Goal: Task Accomplishment & Management: Complete application form

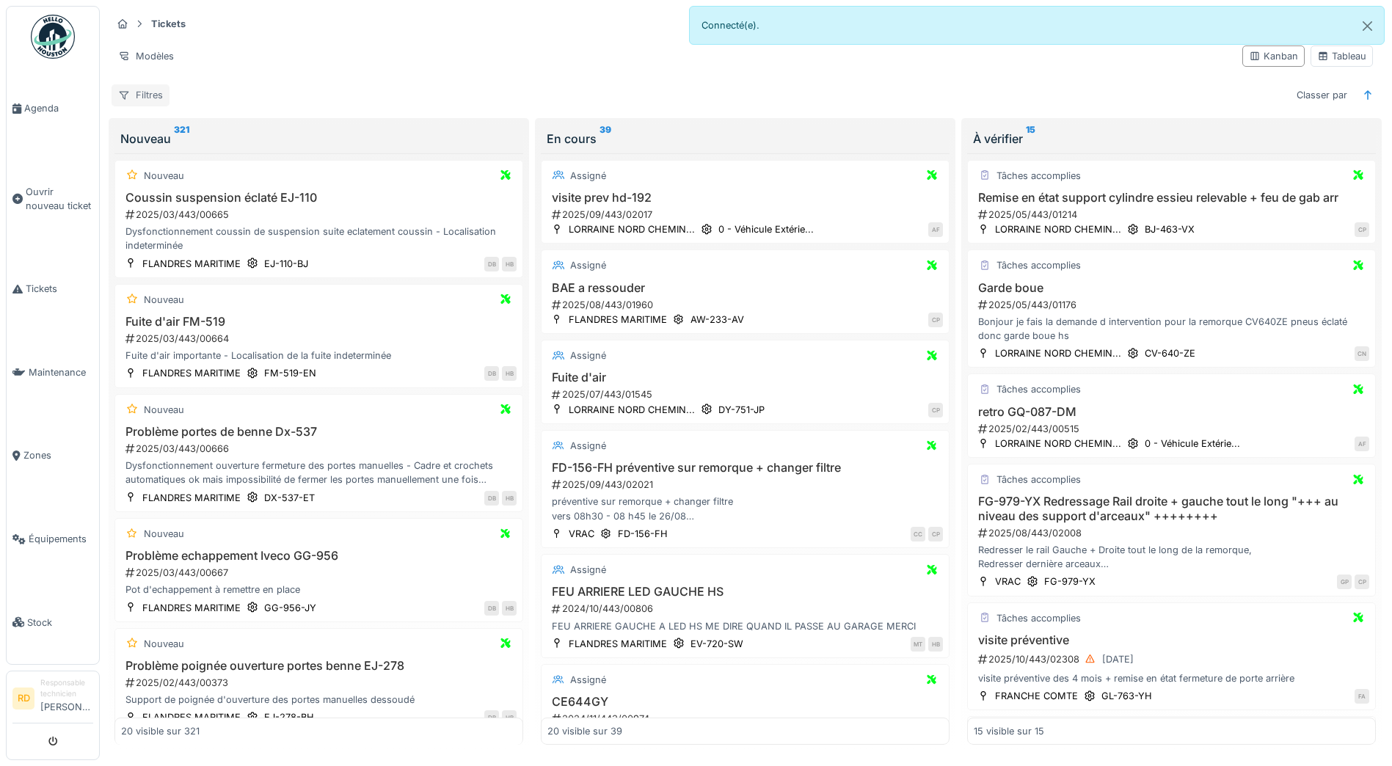
click at [147, 95] on div "Filtres" at bounding box center [140, 94] width 58 height 21
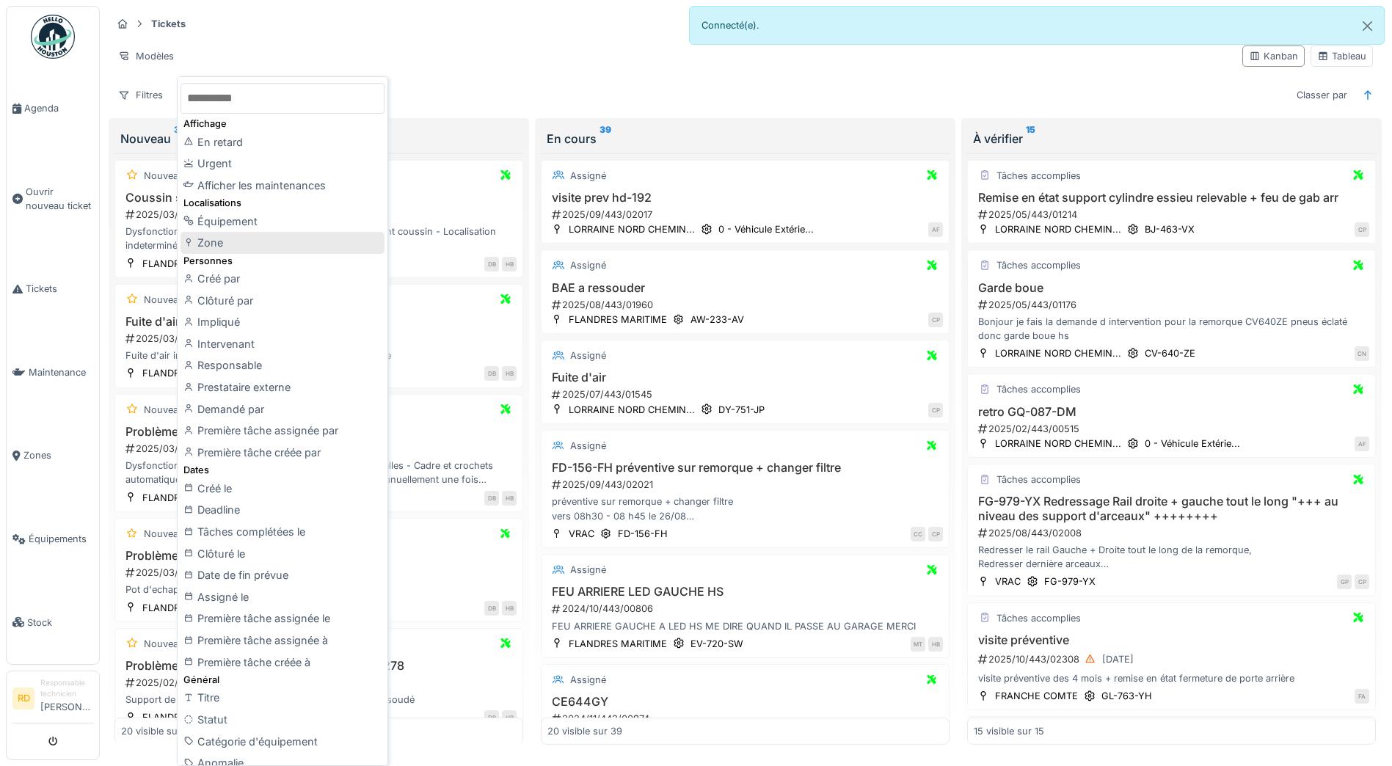
click at [214, 246] on div "Zone" at bounding box center [282, 243] width 204 height 22
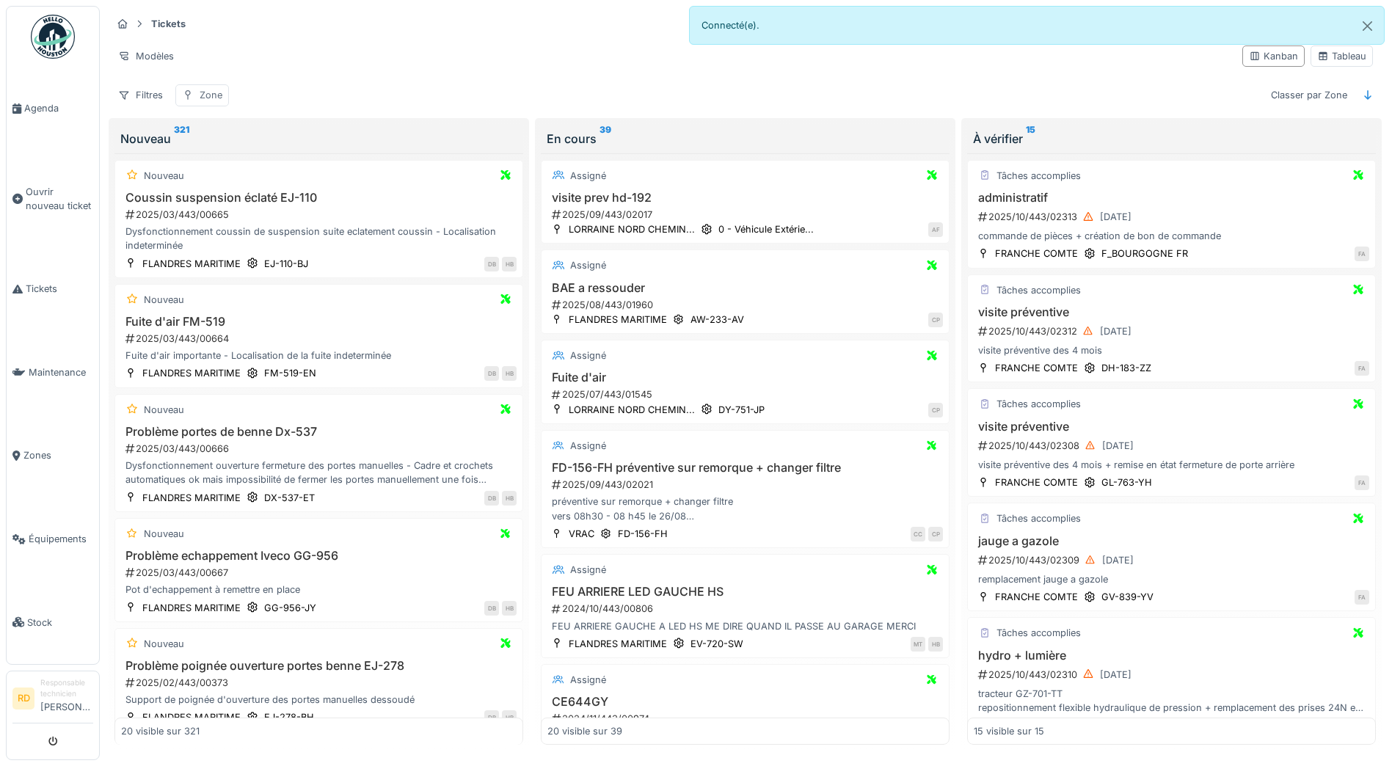
click at [202, 95] on div "Zone" at bounding box center [211, 95] width 23 height 14
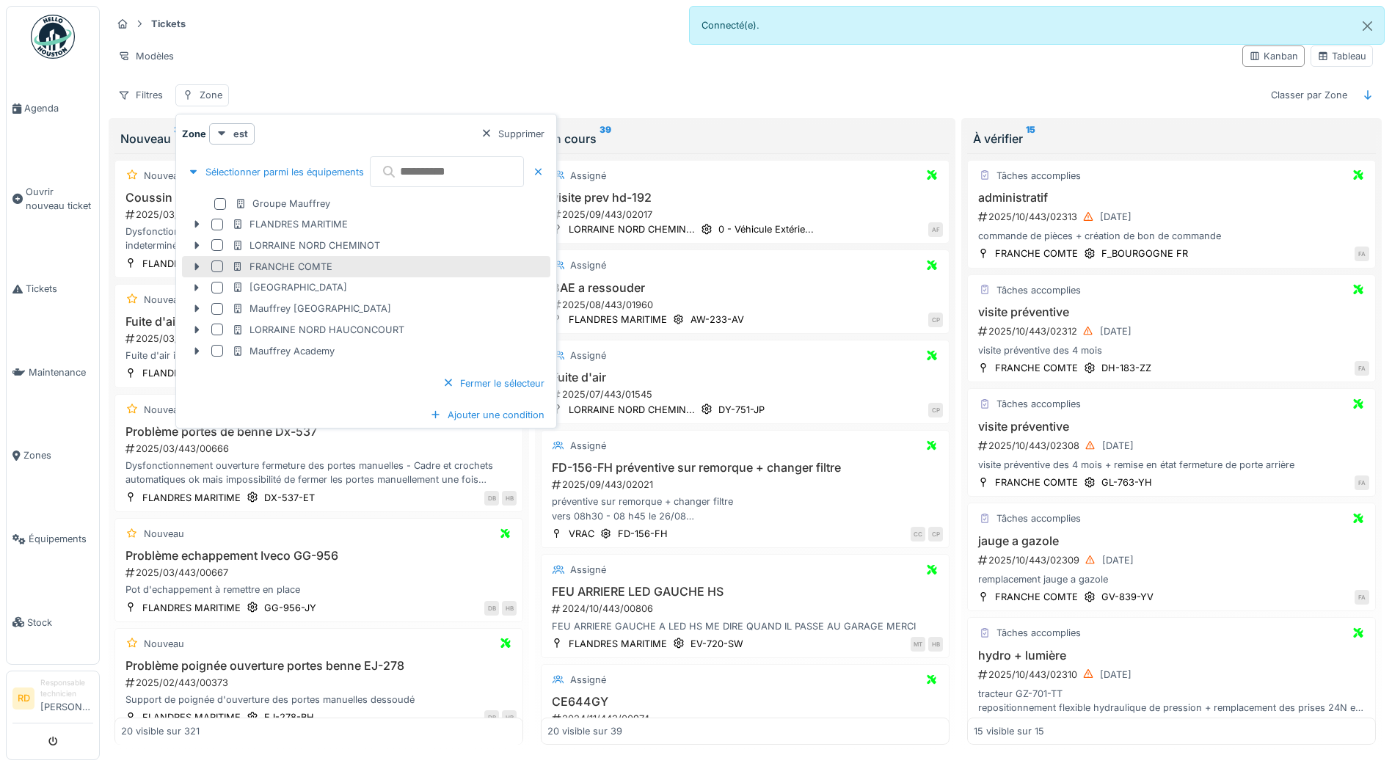
click at [217, 266] on div at bounding box center [217, 266] width 12 height 12
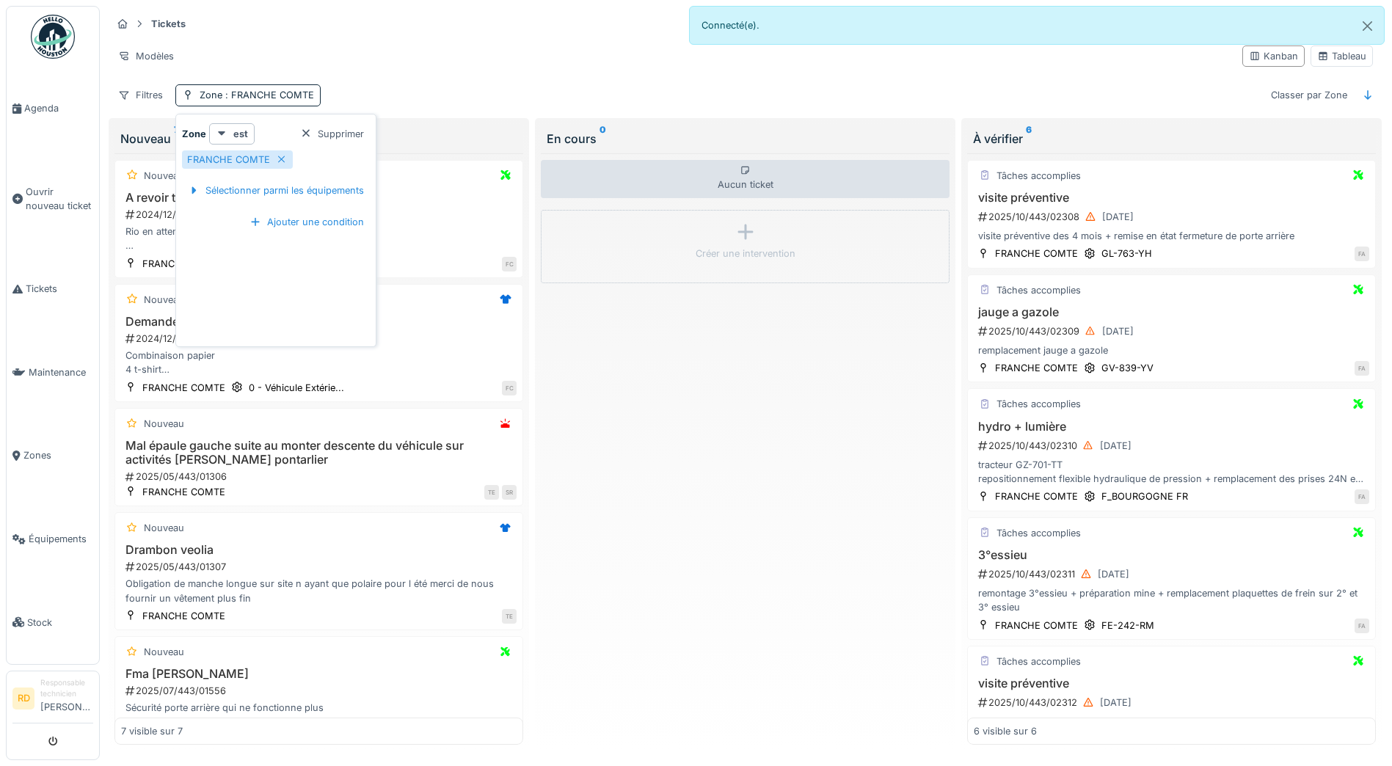
click at [467, 89] on div "Filtres Zone : FRANCHE COMTE Classer par Zone" at bounding box center [744, 94] width 1267 height 21
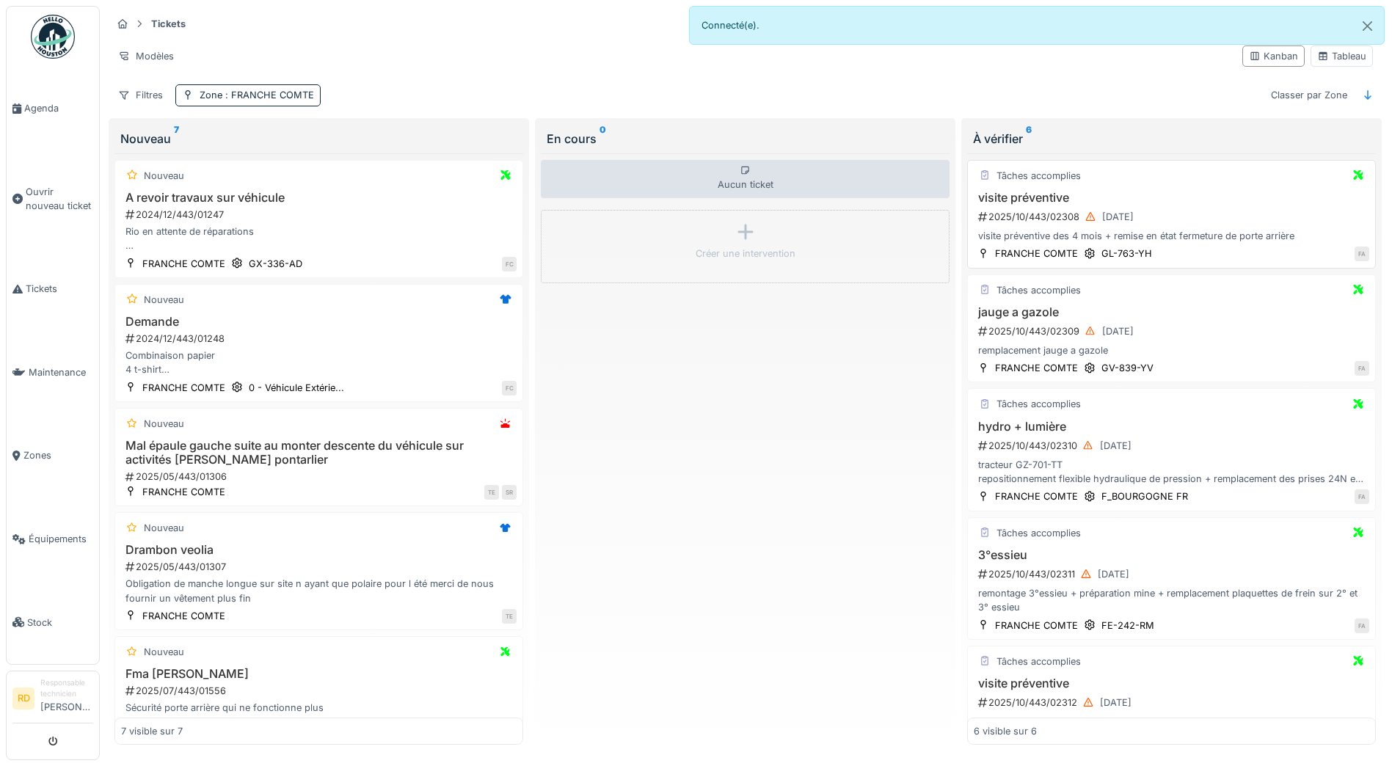
click at [1064, 233] on div "visite préventive des 4 mois + remise en état fermeture de porte arrière" at bounding box center [1170, 236] width 395 height 14
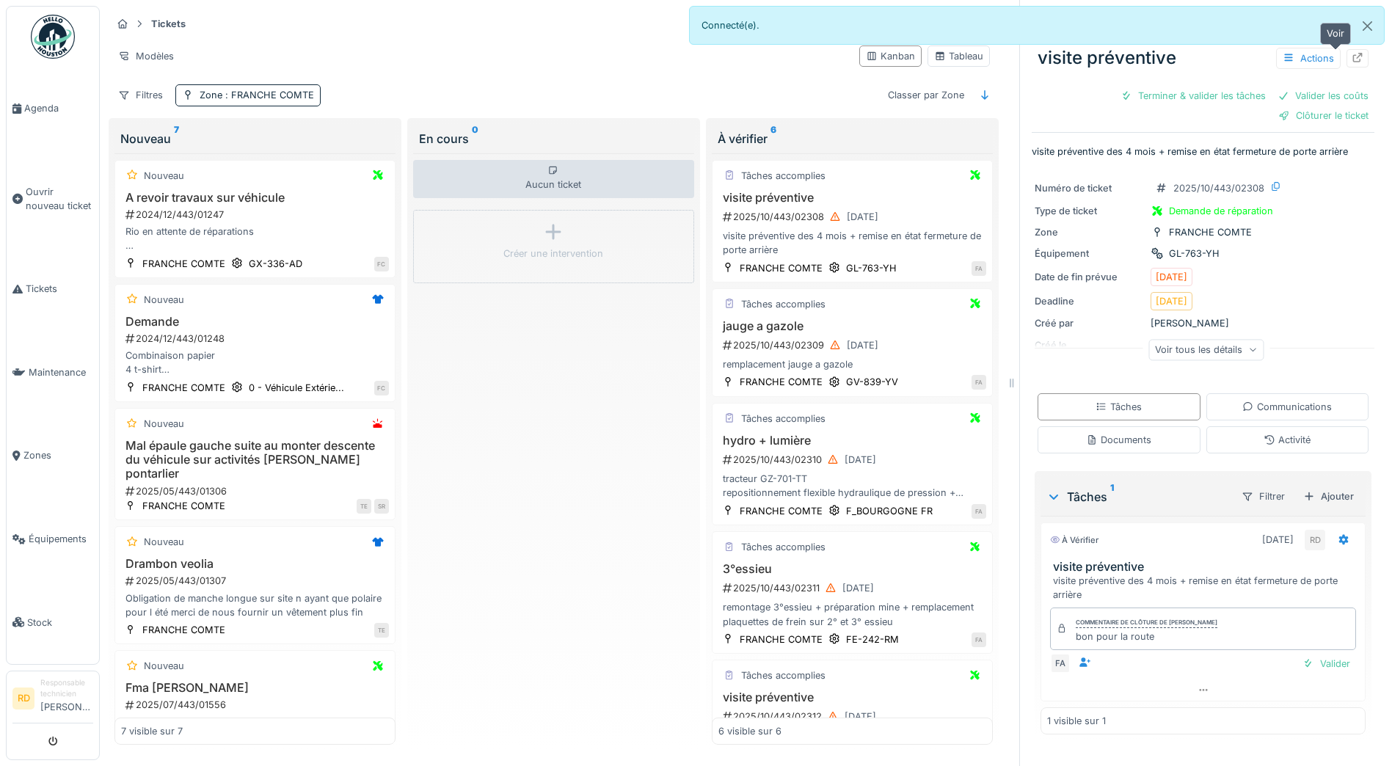
click at [1351, 59] on icon at bounding box center [1357, 58] width 12 height 10
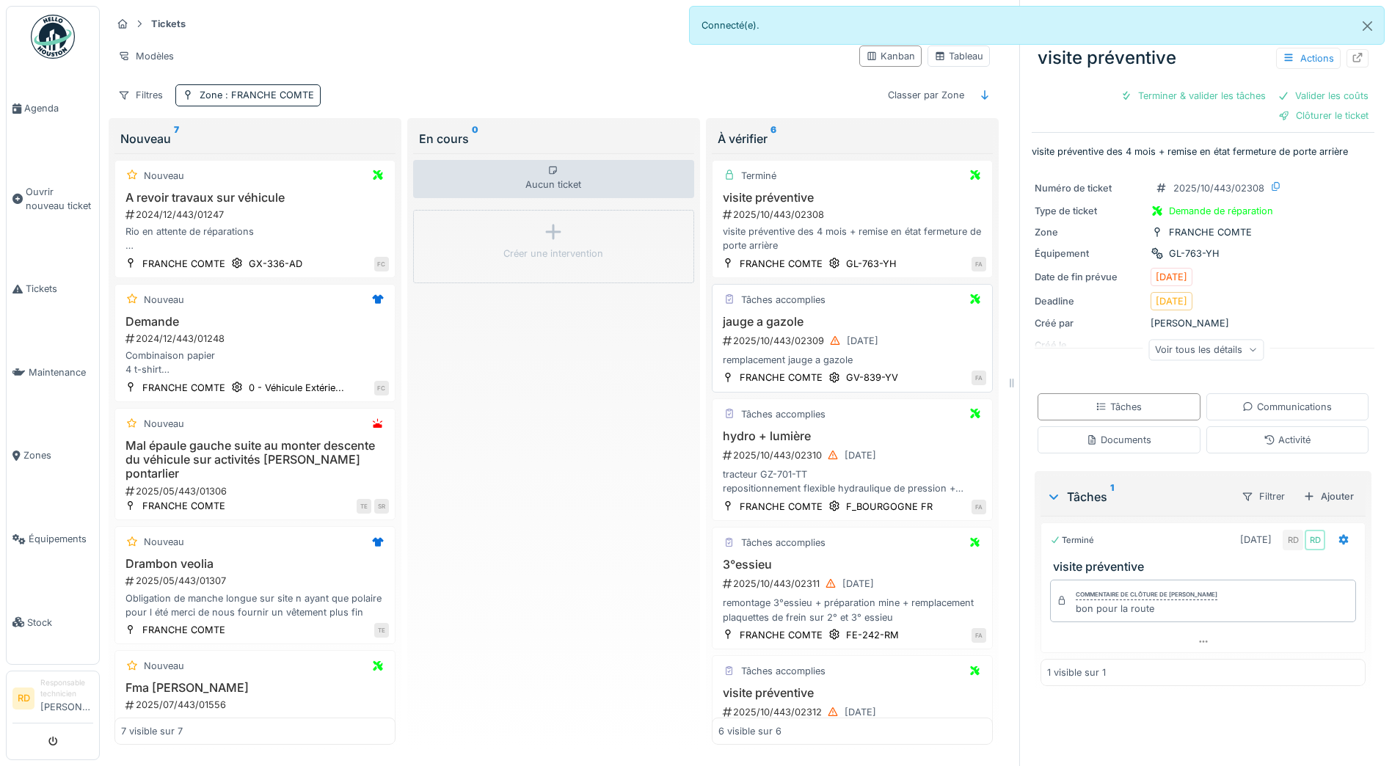
click at [778, 339] on div "2025/10/443/02309 14/10/2025" at bounding box center [853, 341] width 265 height 18
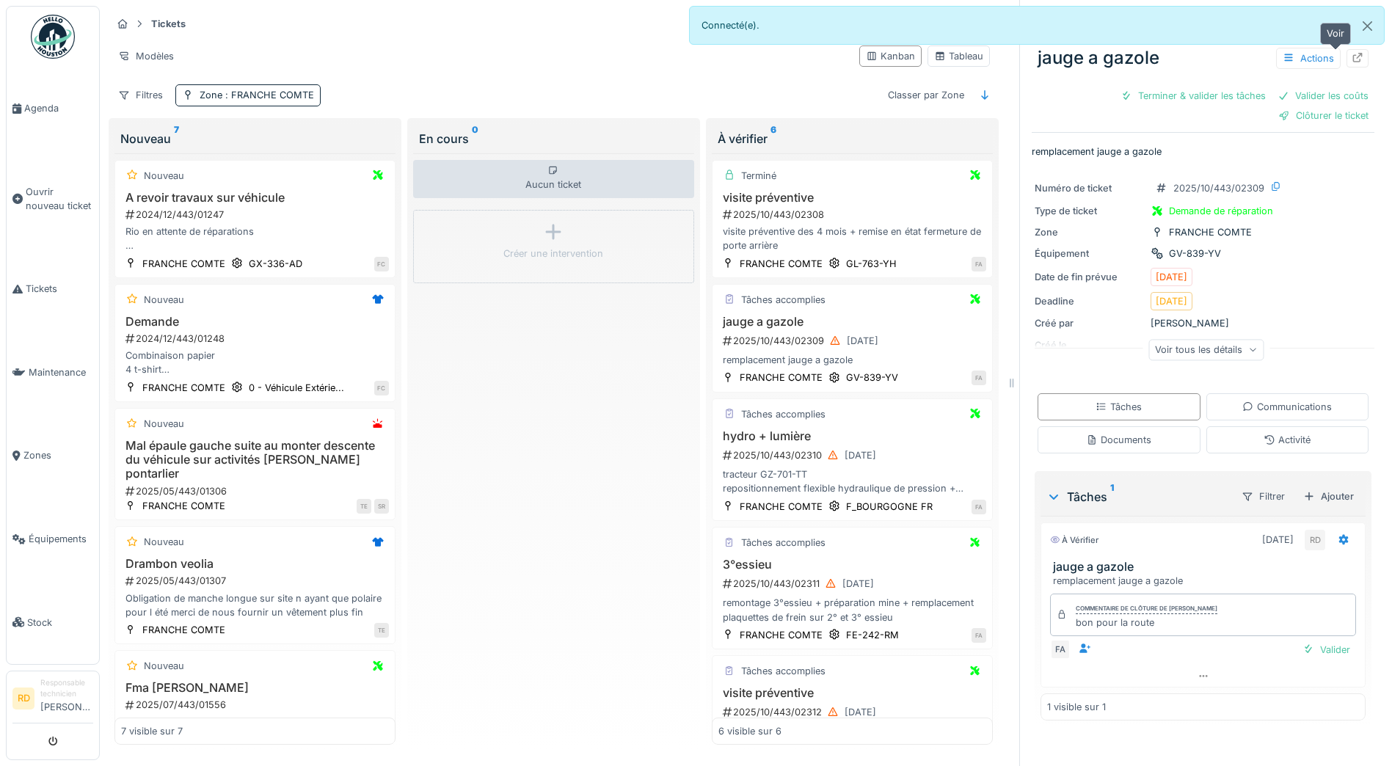
click at [1351, 60] on icon at bounding box center [1357, 58] width 12 height 10
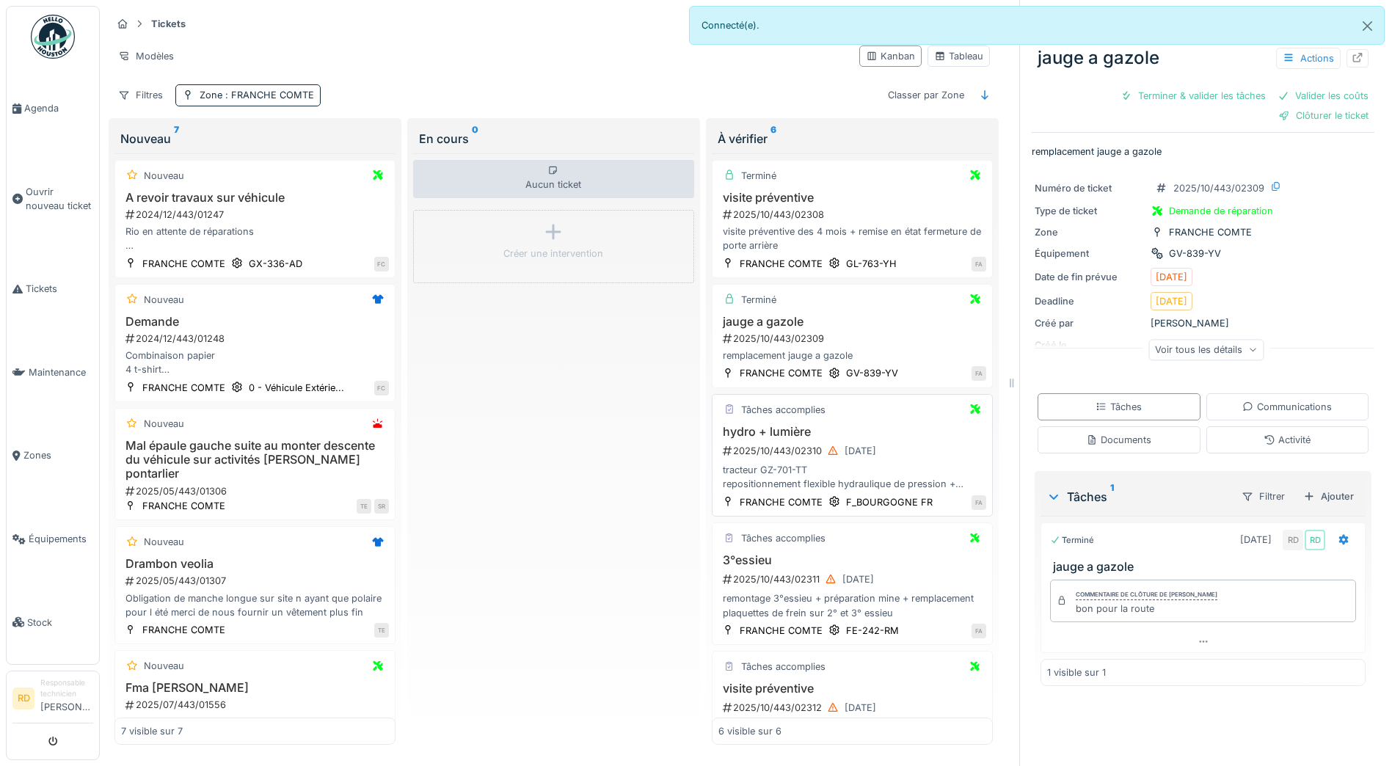
click at [801, 469] on div "tracteur GZ-701-TT repositionnement flexible hydraulique de pression + remplace…" at bounding box center [852, 477] width 268 height 28
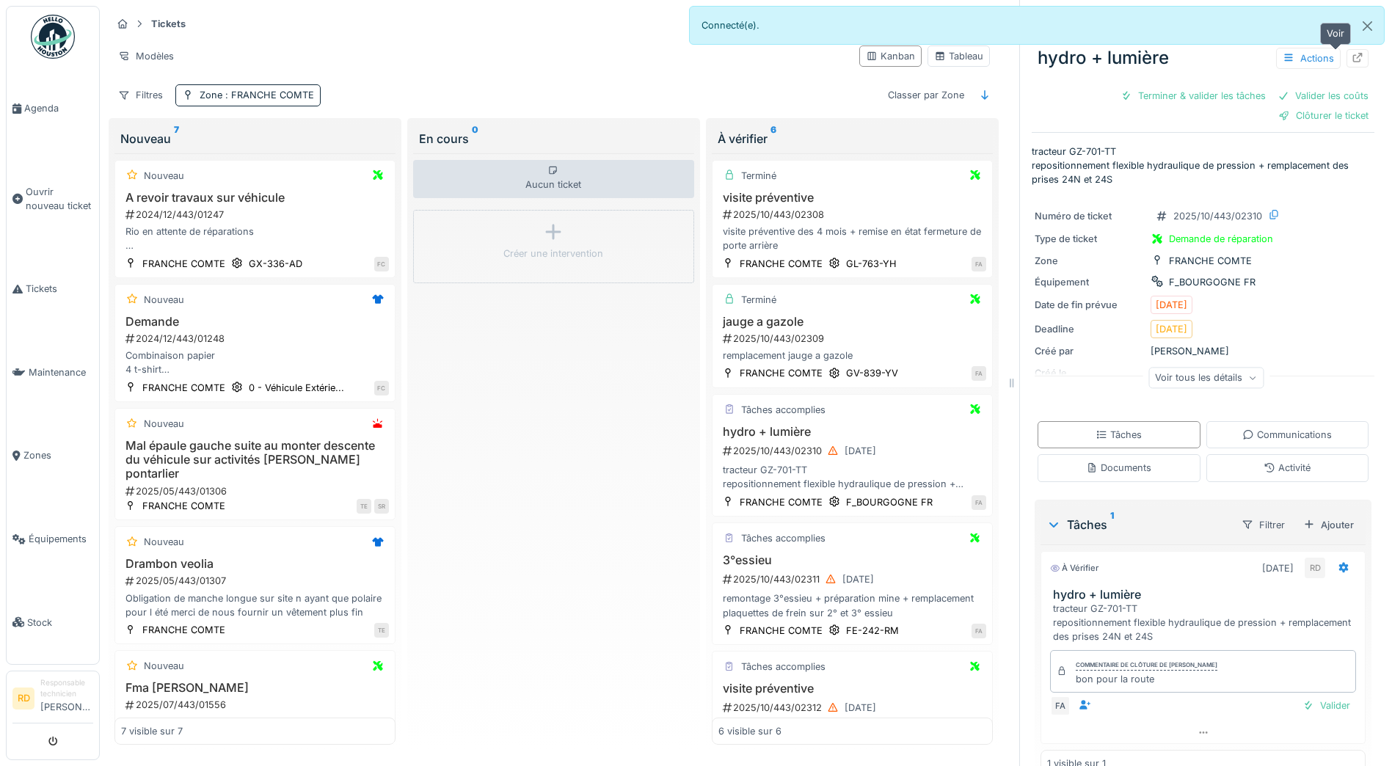
click at [1351, 57] on icon at bounding box center [1357, 58] width 12 height 10
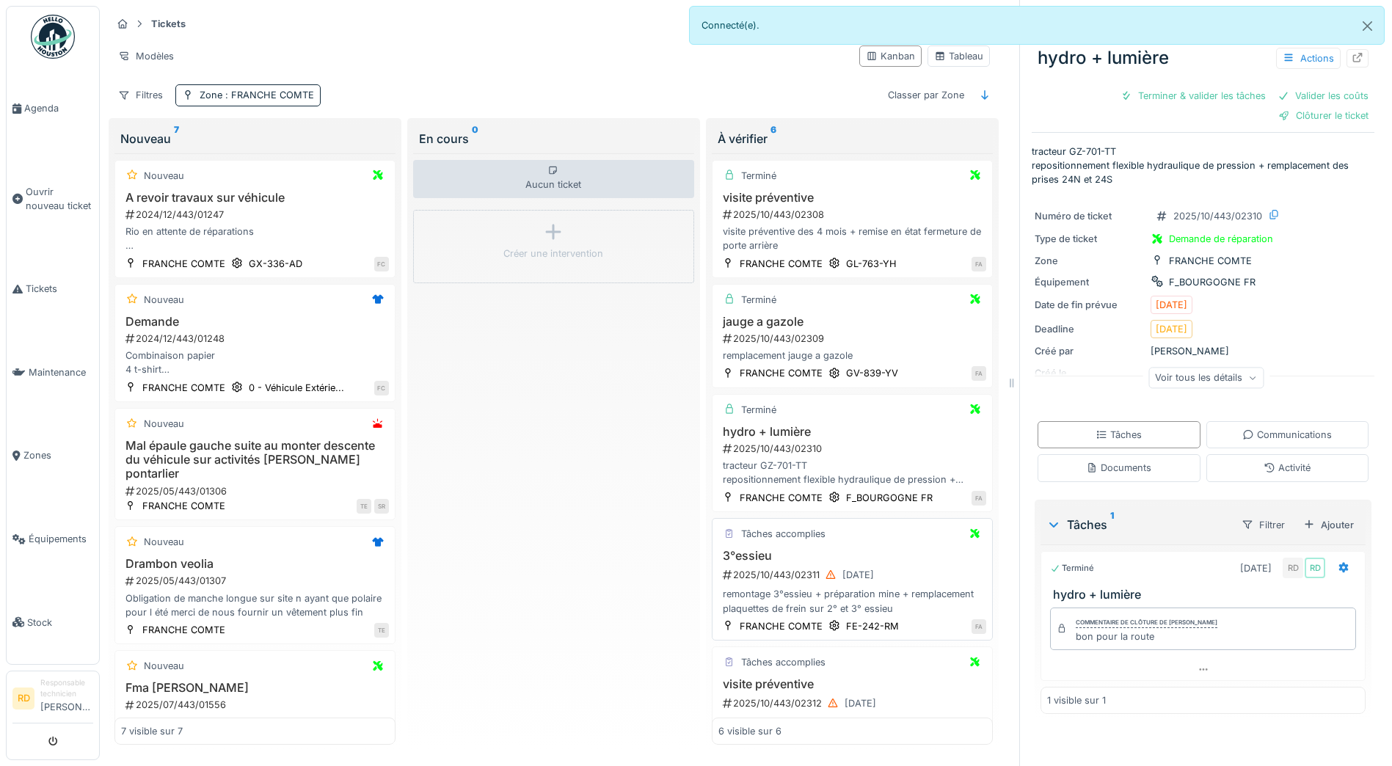
click at [787, 595] on div "remontage 3°essieu + préparation mine + remplacement plaquettes de frein sur 2°…" at bounding box center [852, 601] width 268 height 28
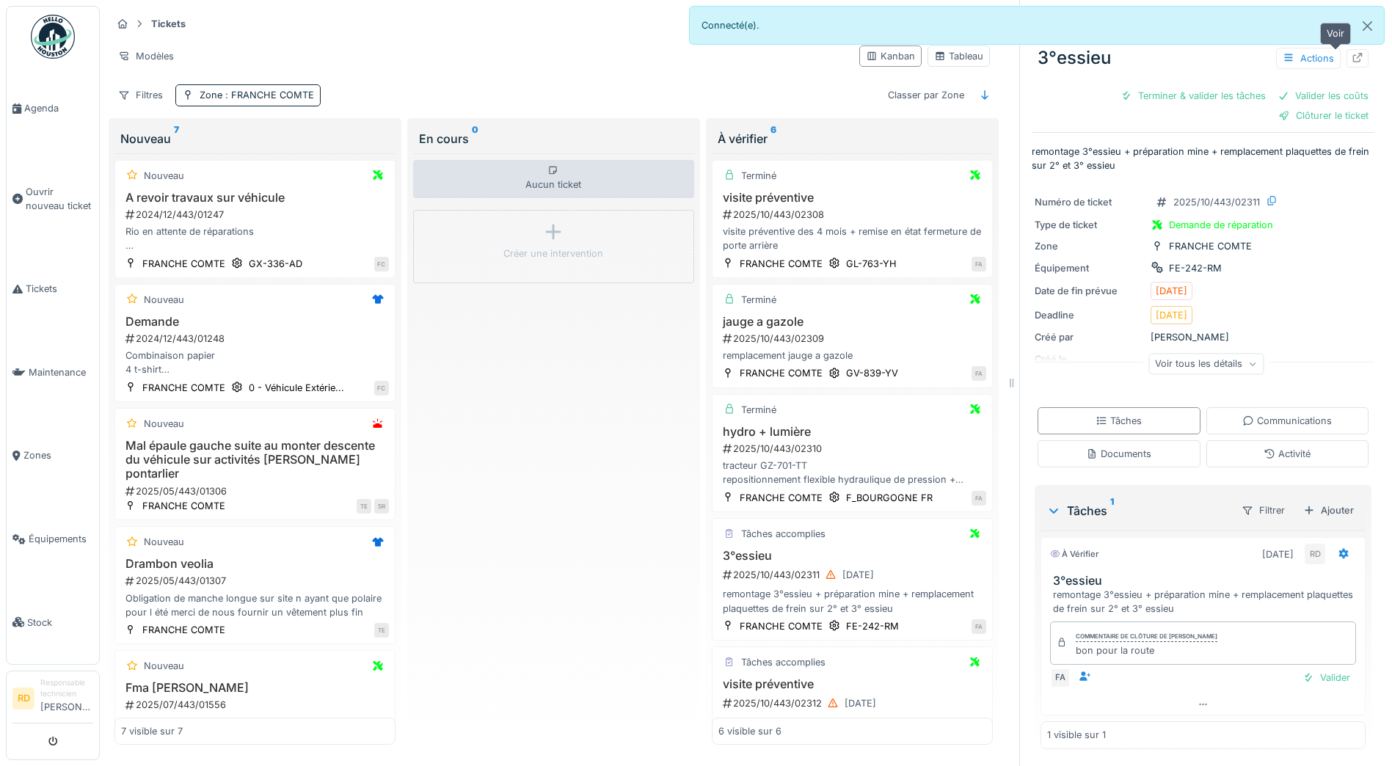
click at [1351, 53] on icon at bounding box center [1357, 58] width 12 height 10
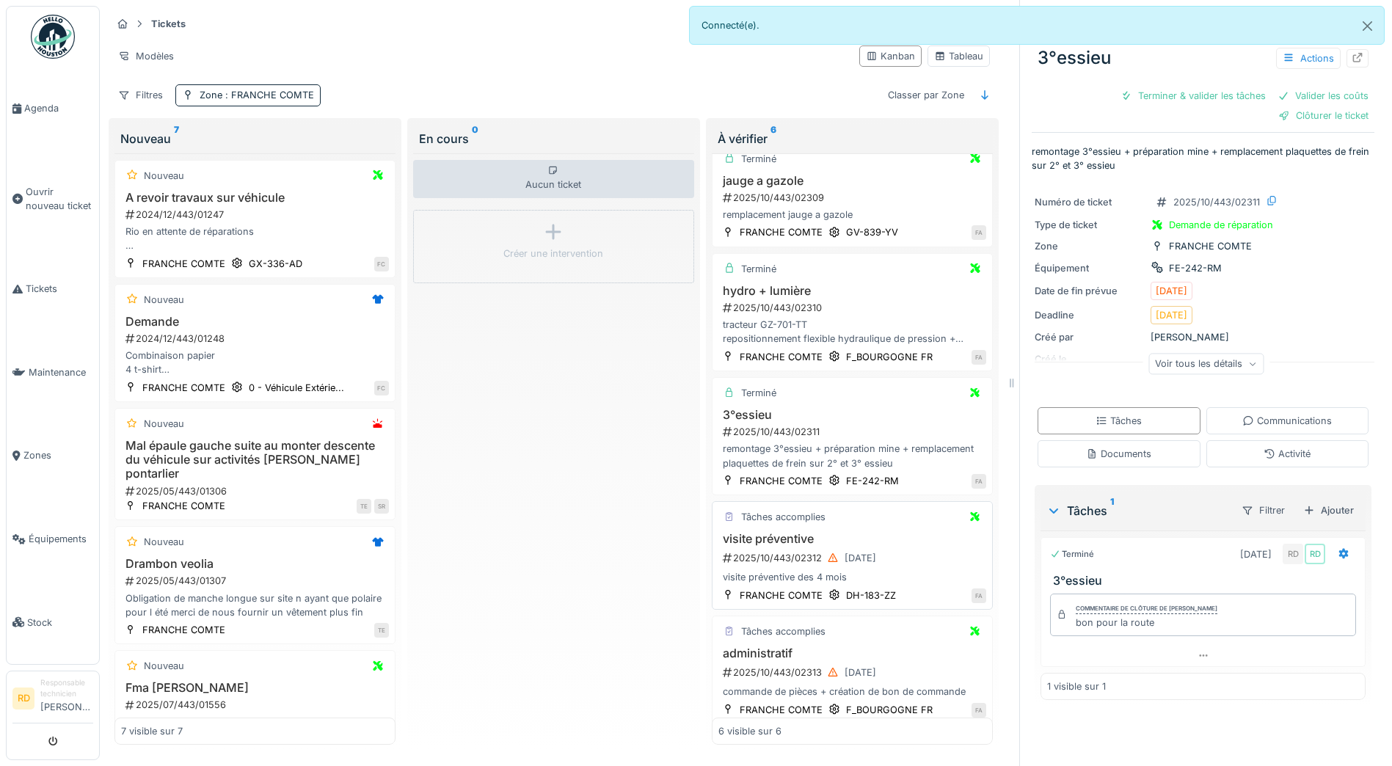
scroll to position [147, 0]
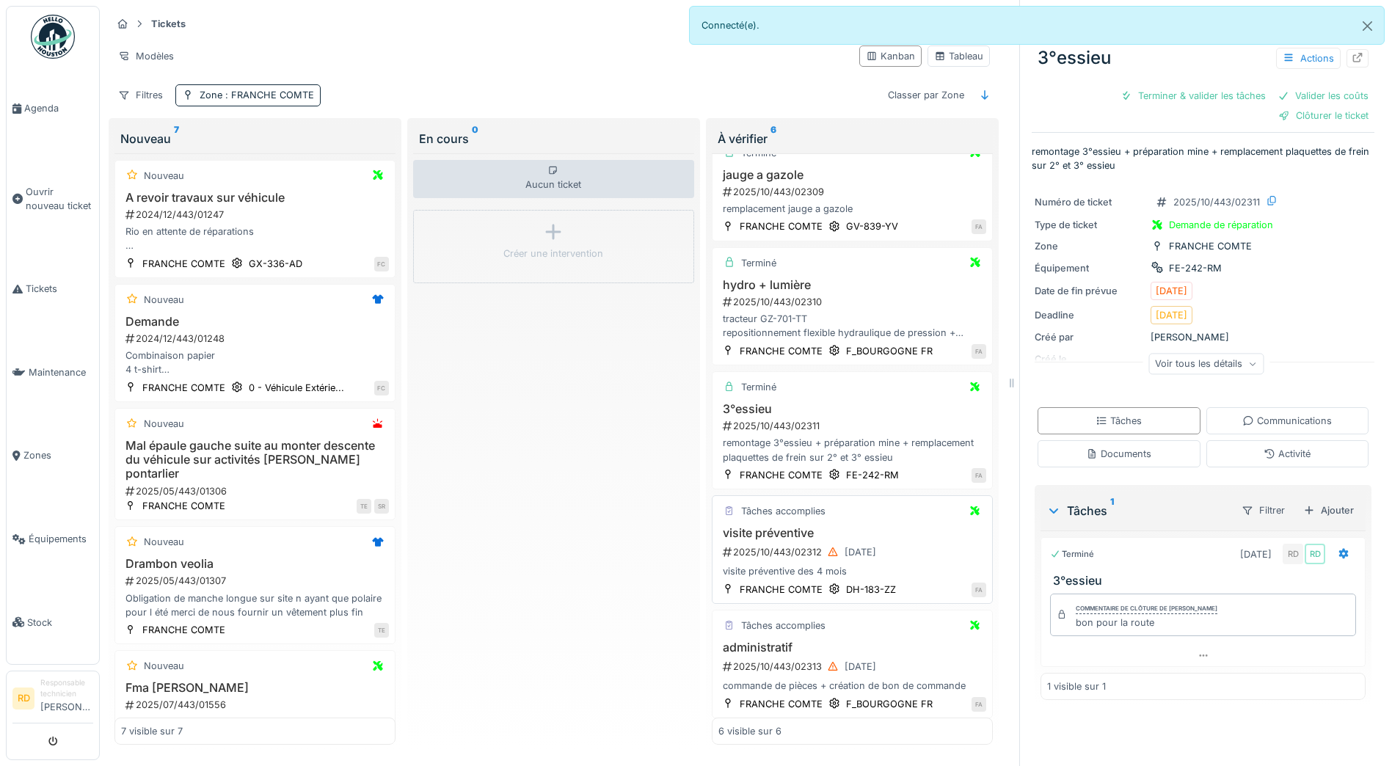
click at [798, 566] on div "visite préventive des 4 mois" at bounding box center [852, 571] width 268 height 14
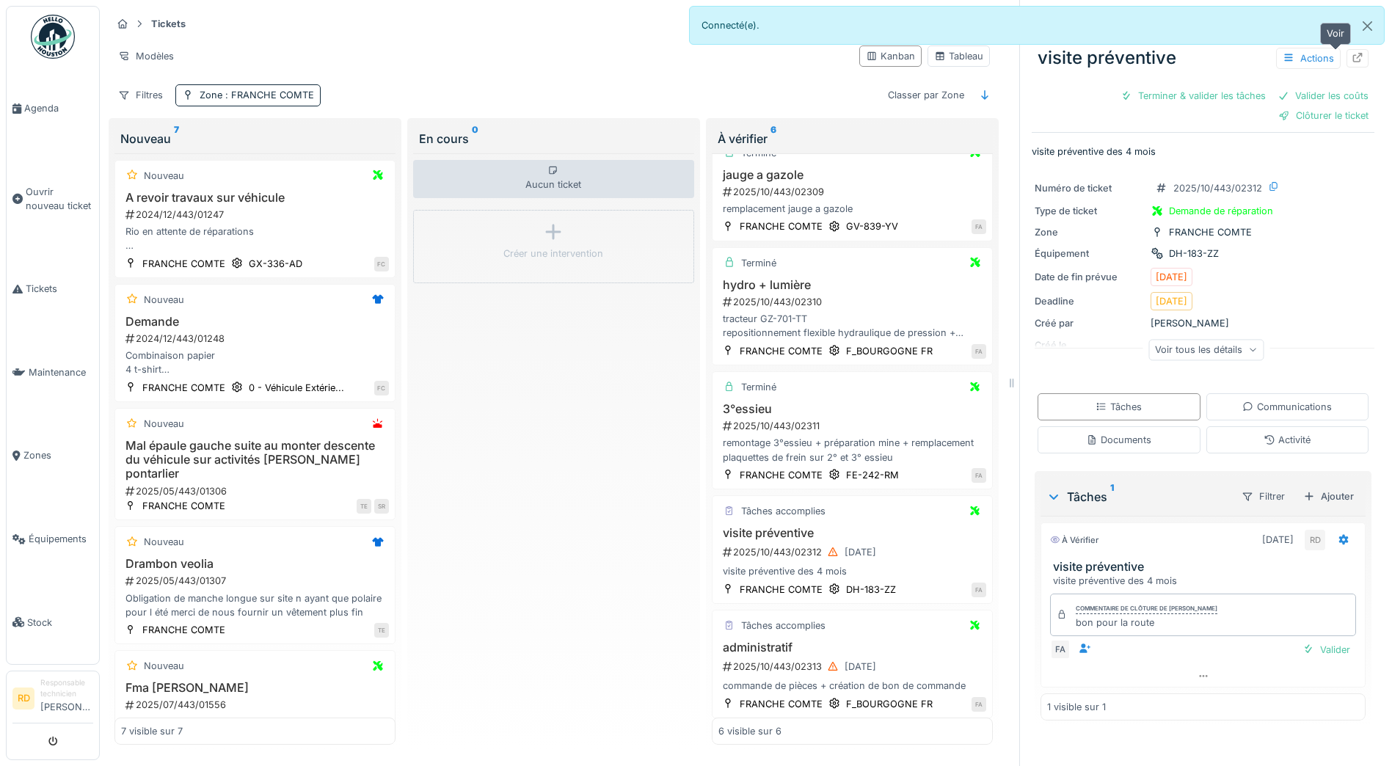
click at [1353, 62] on icon at bounding box center [1358, 58] width 10 height 10
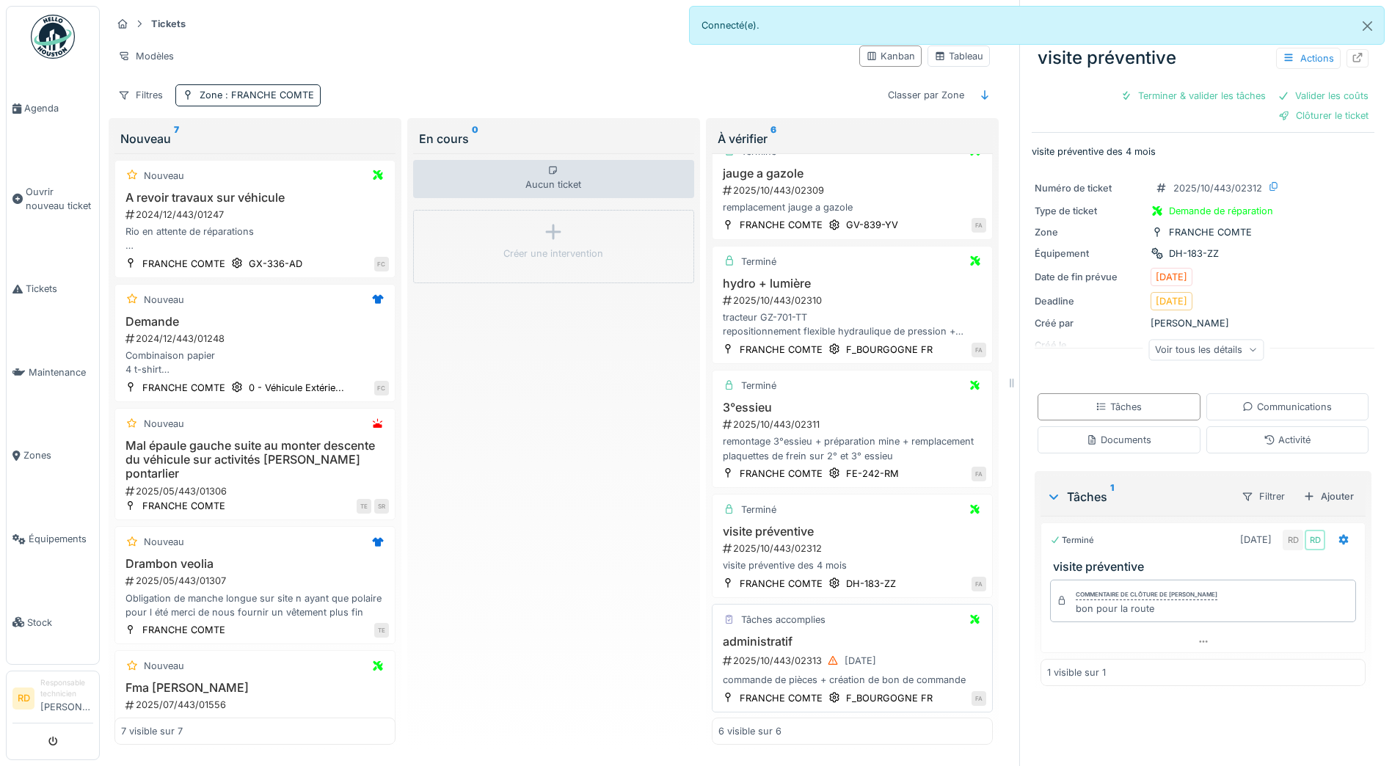
click at [806, 674] on div "commande de pièces + création de bon de commande" at bounding box center [852, 680] width 268 height 14
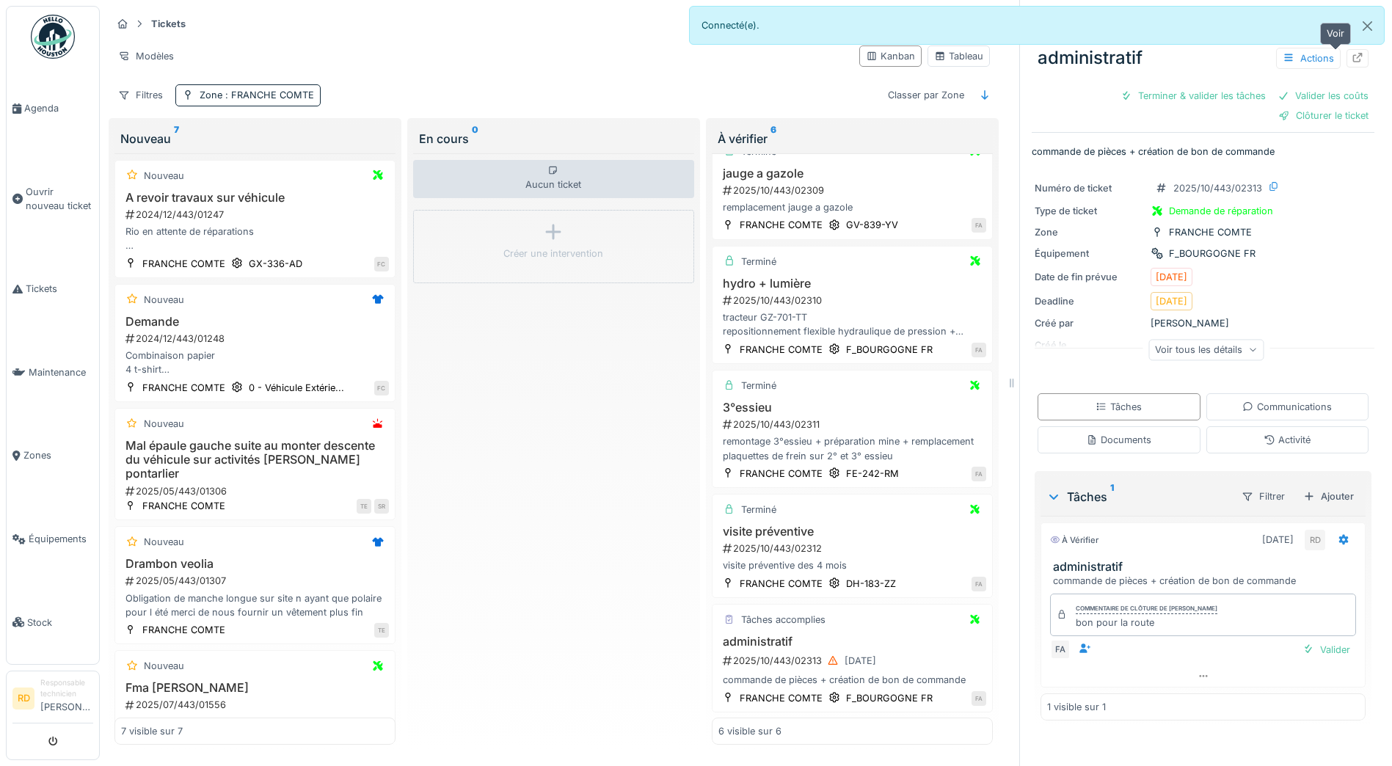
click at [1353, 62] on icon at bounding box center [1358, 58] width 10 height 10
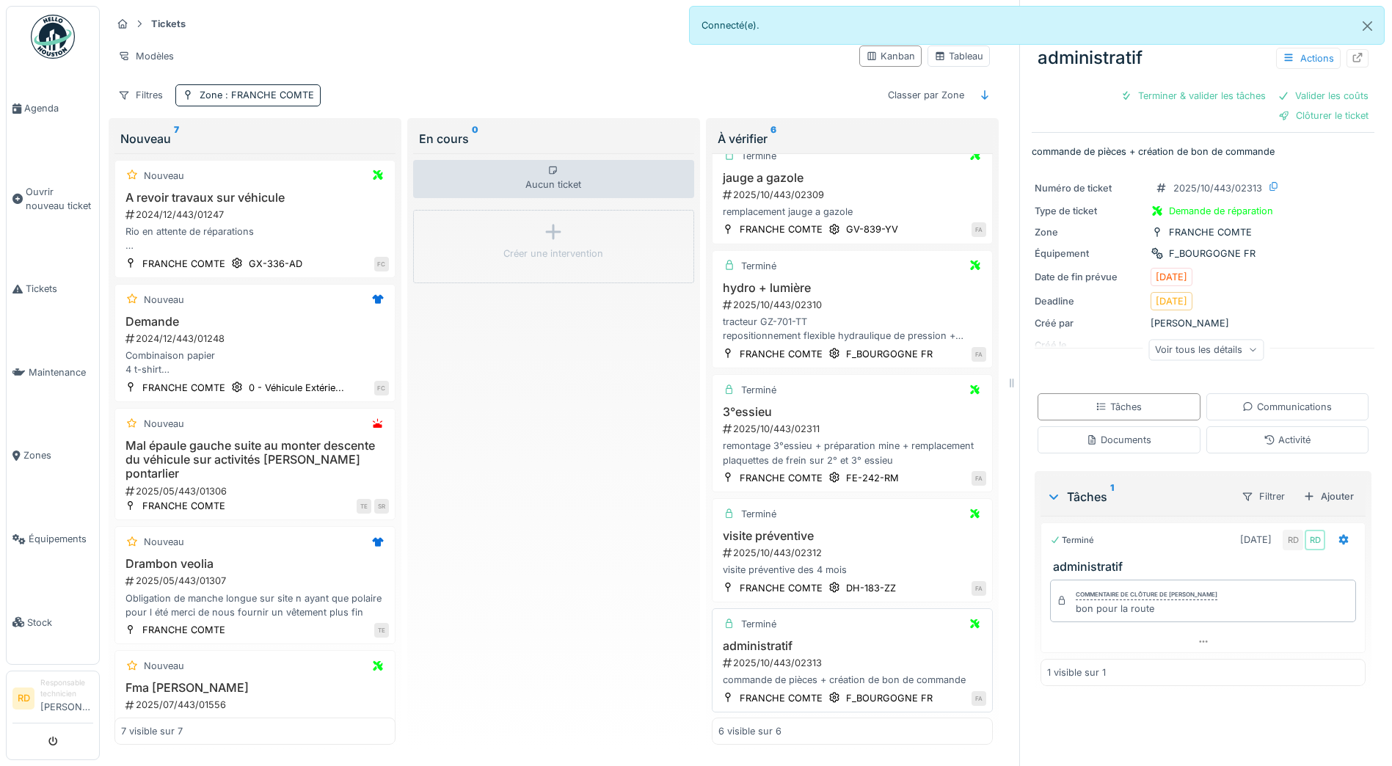
scroll to position [11, 0]
click at [53, 196] on span "Ouvrir nouveau ticket" at bounding box center [59, 199] width 67 height 28
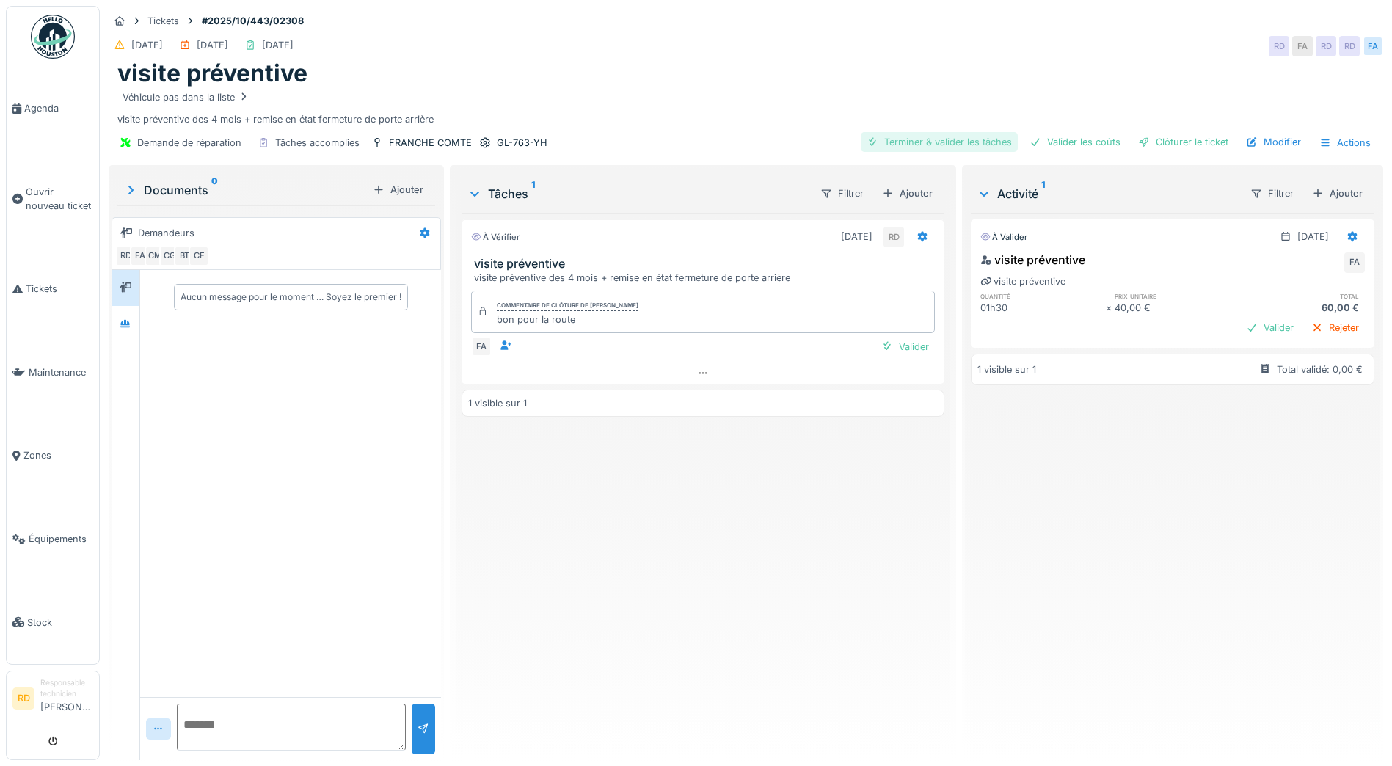
click at [919, 135] on div "Terminer & valider les tâches" at bounding box center [938, 142] width 157 height 20
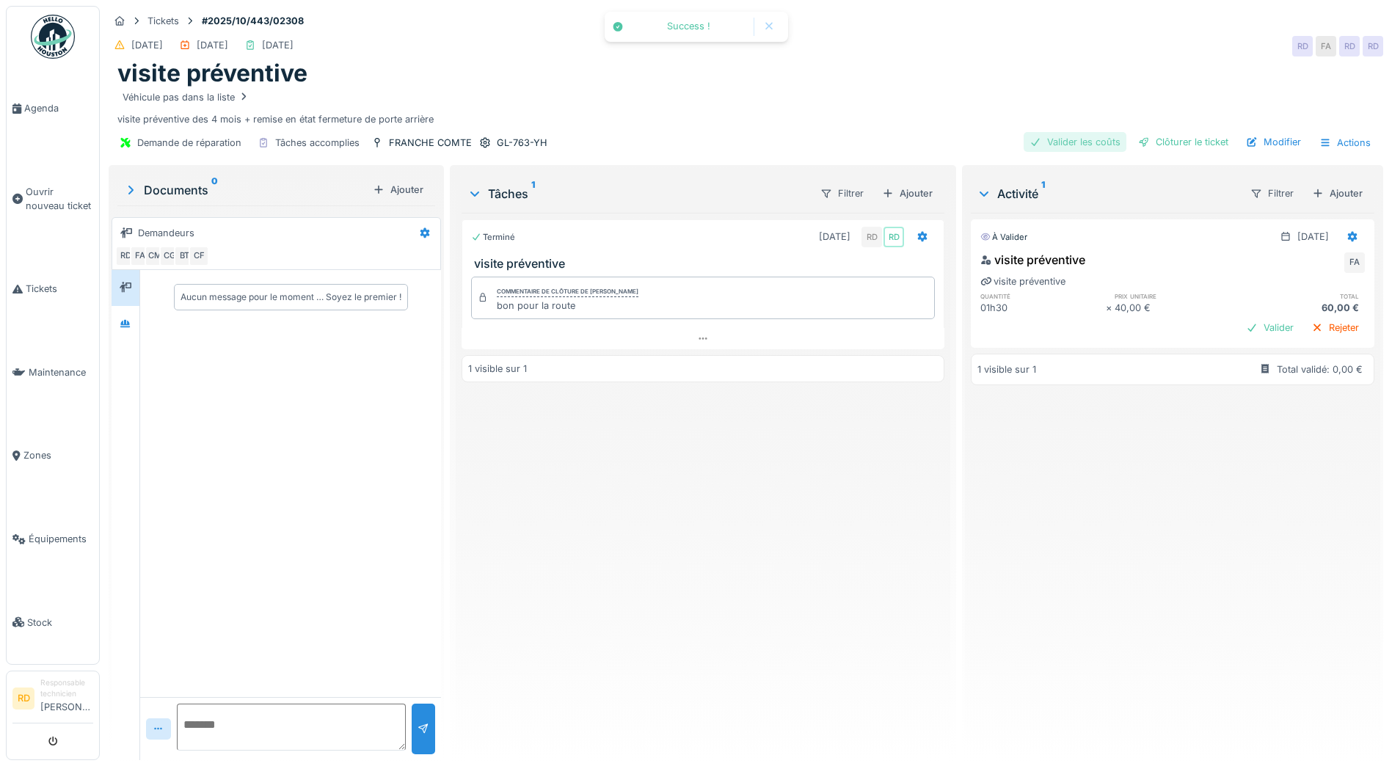
click at [1064, 142] on div "Valider les coûts" at bounding box center [1074, 142] width 103 height 20
click at [1158, 141] on div "Clôturer le ticket" at bounding box center [1183, 142] width 102 height 20
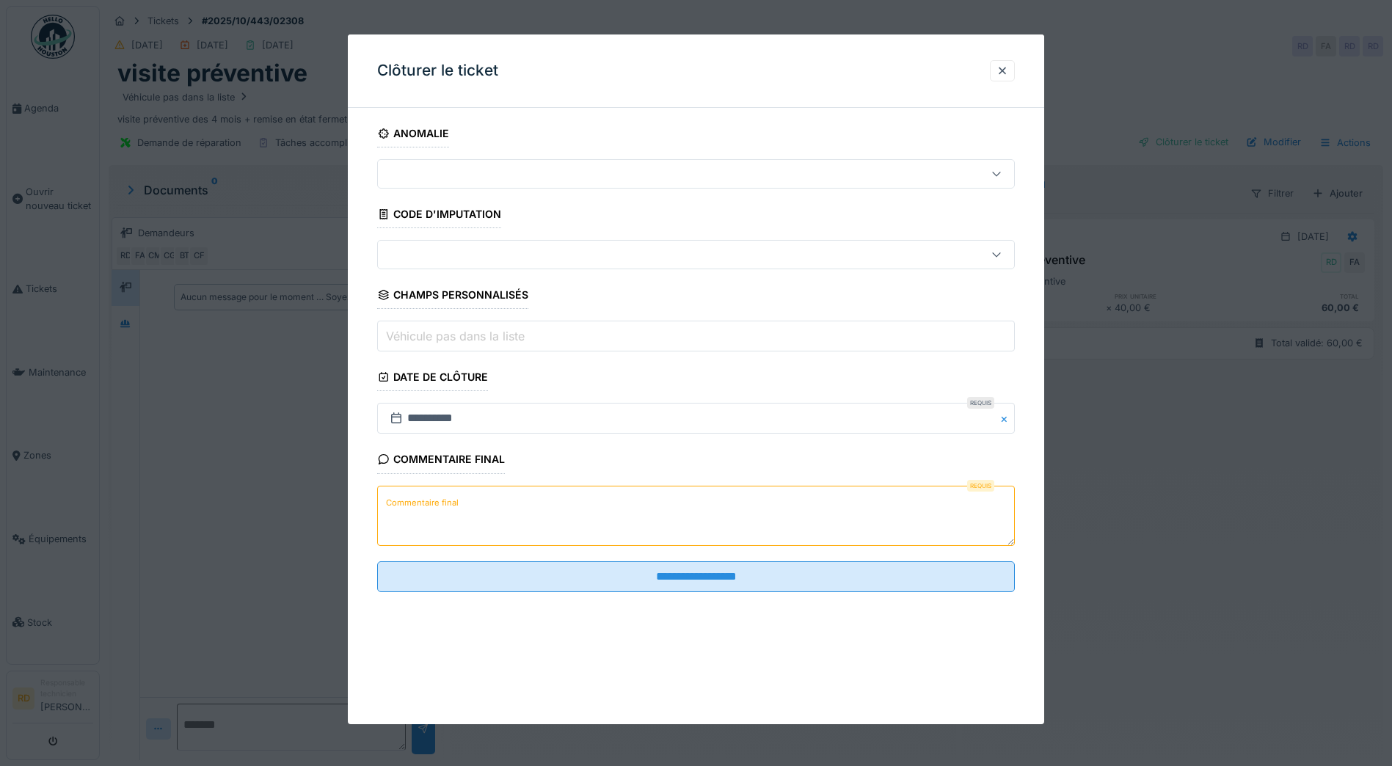
click at [420, 501] on label "Commentaire final" at bounding box center [422, 503] width 78 height 18
click at [420, 501] on textarea "Commentaire final" at bounding box center [695, 516] width 637 height 60
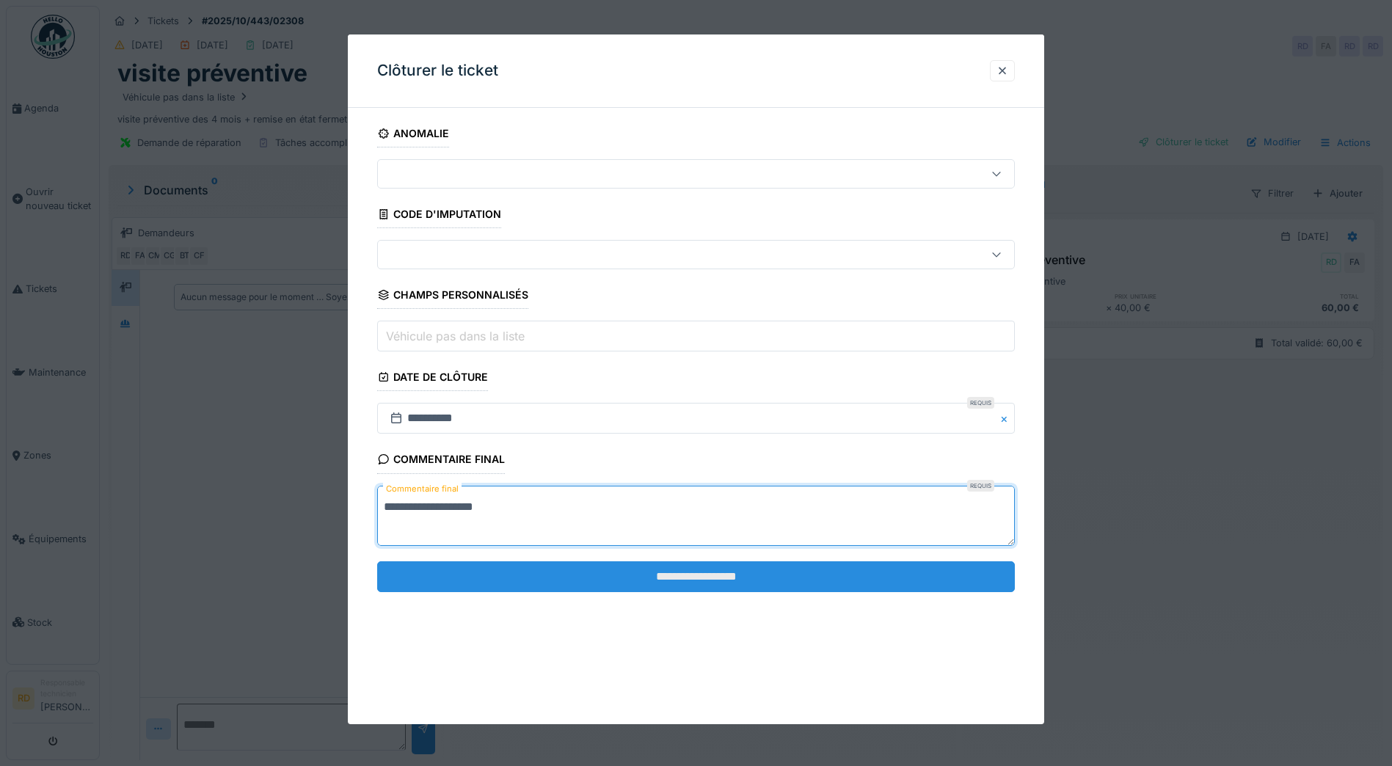
type textarea "**********"
click at [673, 577] on input "**********" at bounding box center [695, 576] width 637 height 31
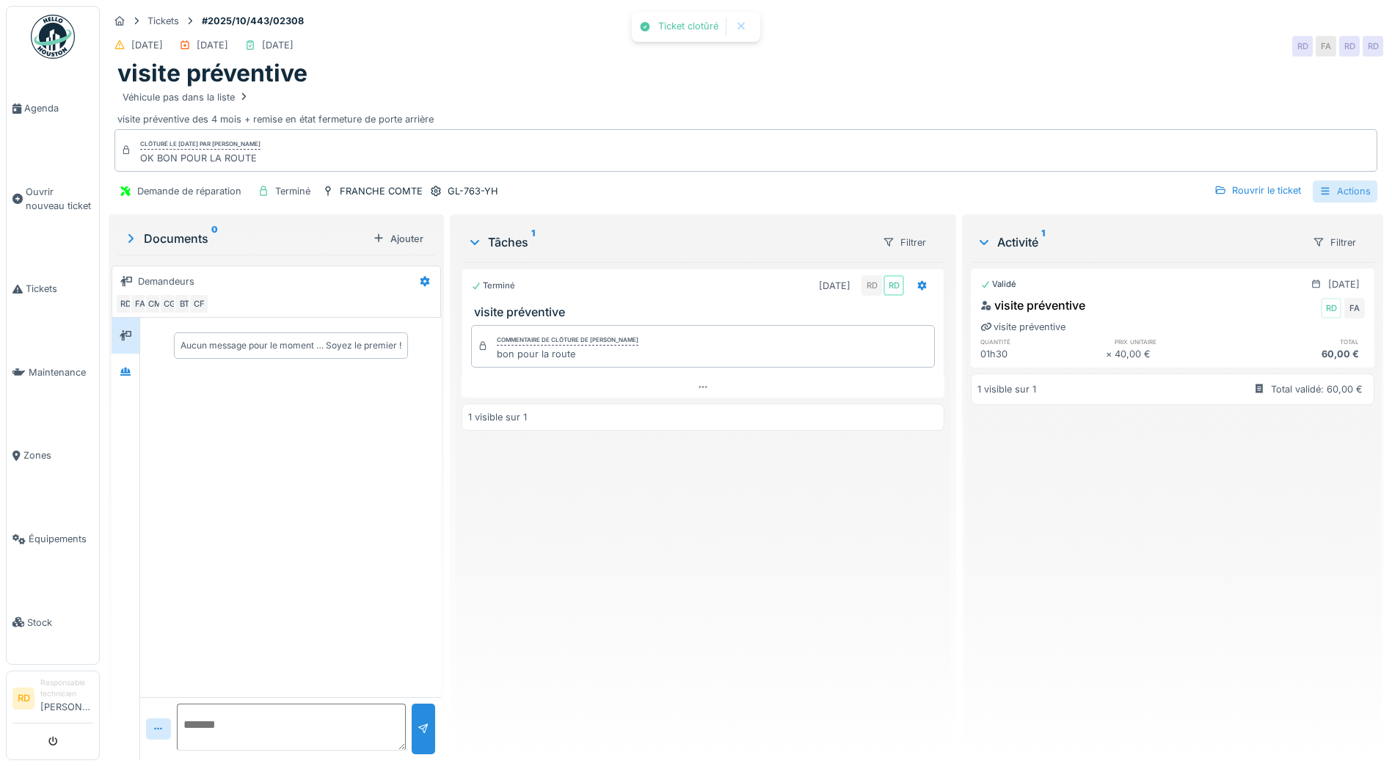
click at [1337, 185] on div "Actions" at bounding box center [1344, 190] width 65 height 21
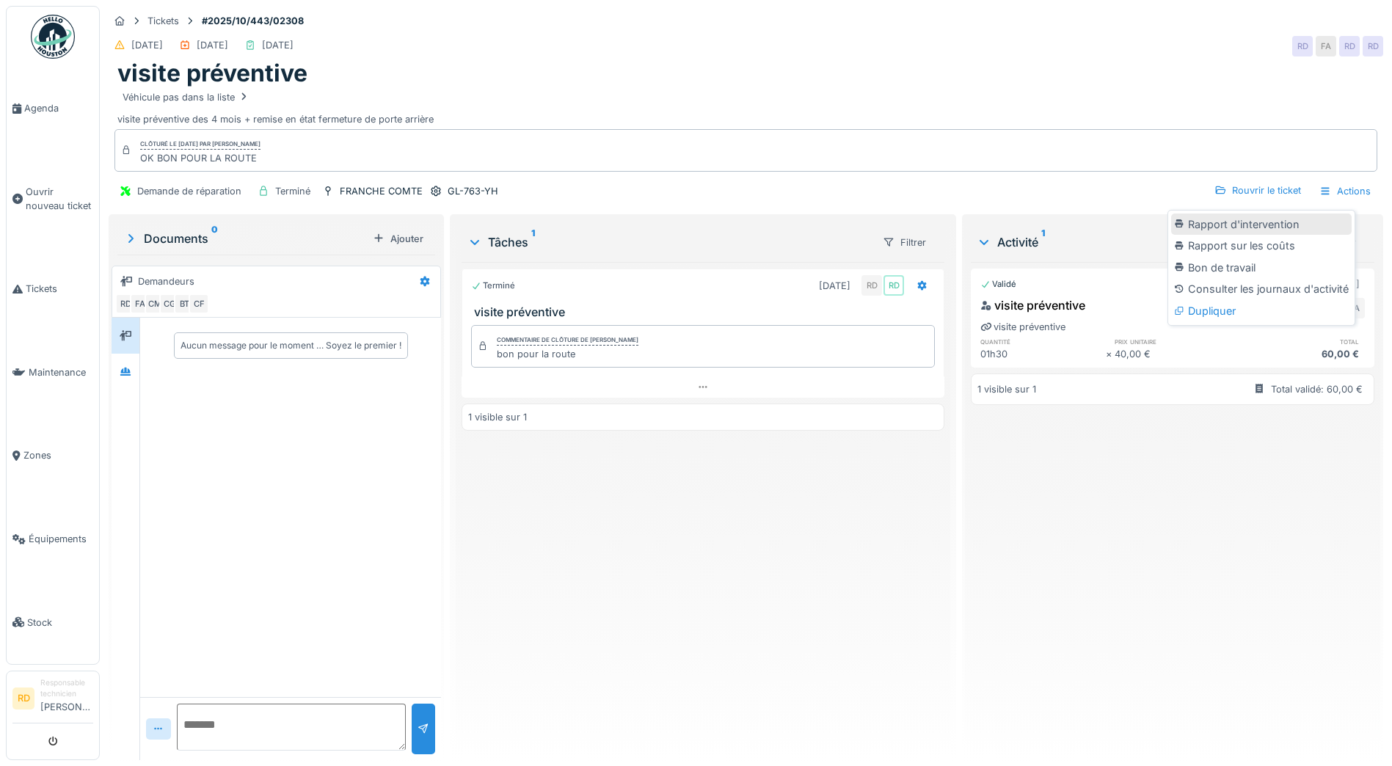
click at [1277, 223] on div "Rapport d'intervention" at bounding box center [1261, 224] width 180 height 22
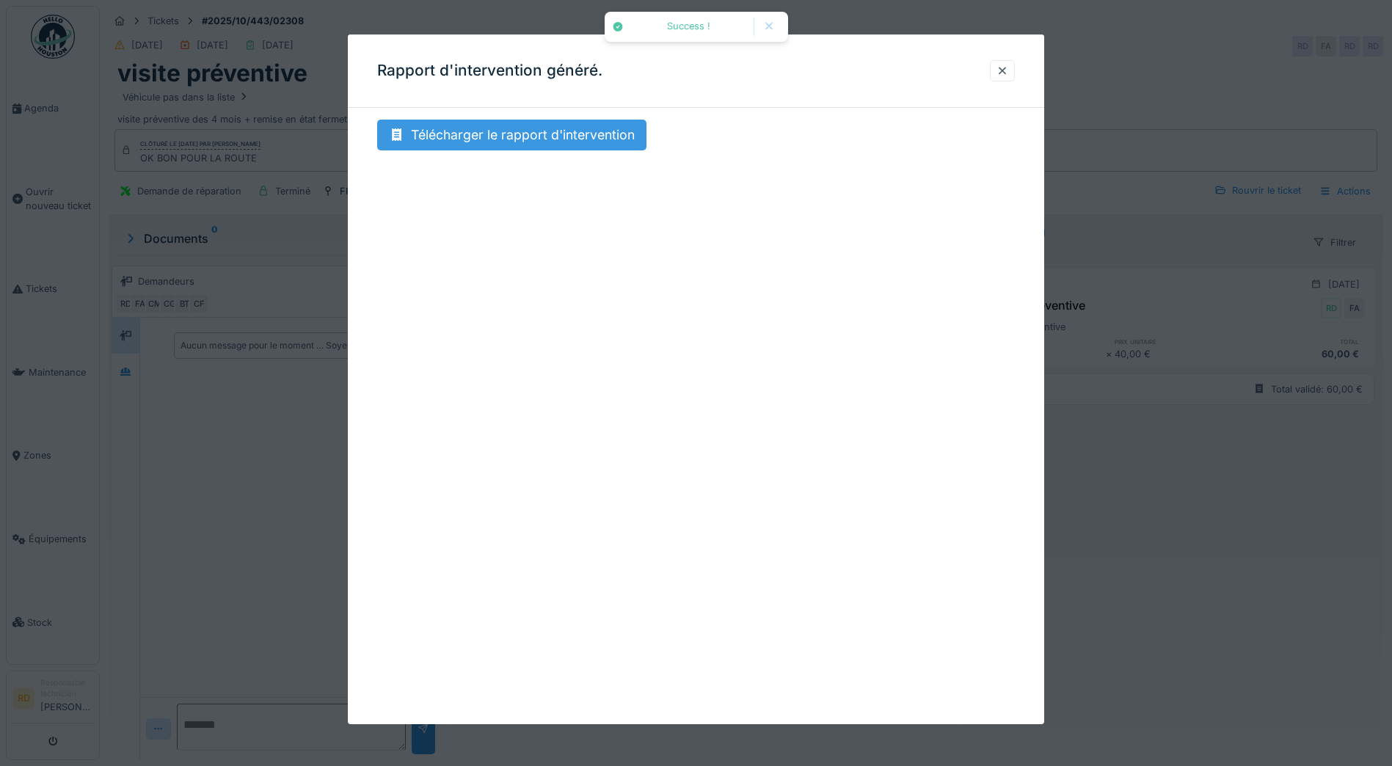
click at [542, 125] on div "Télécharger le rapport d'intervention" at bounding box center [511, 135] width 269 height 31
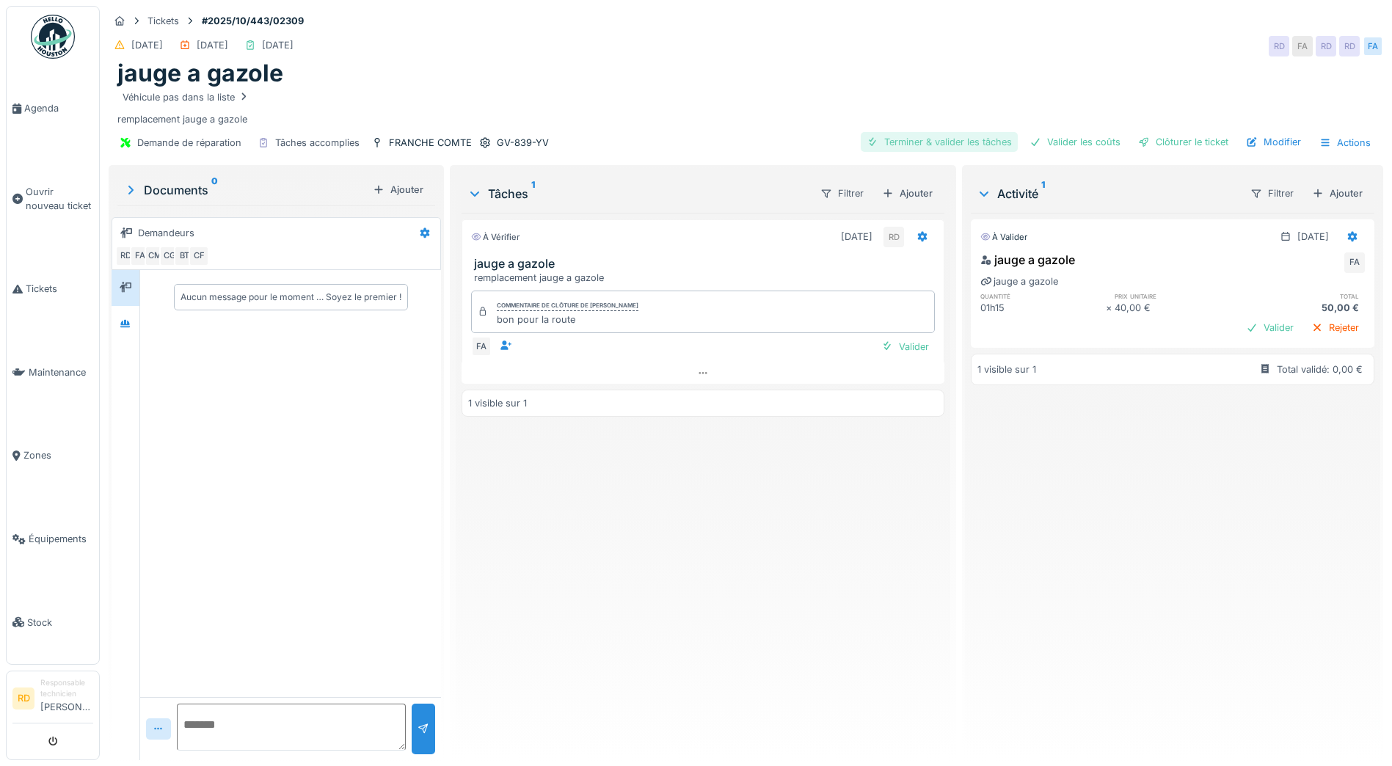
click at [909, 142] on div "Terminer & valider les tâches" at bounding box center [938, 142] width 157 height 20
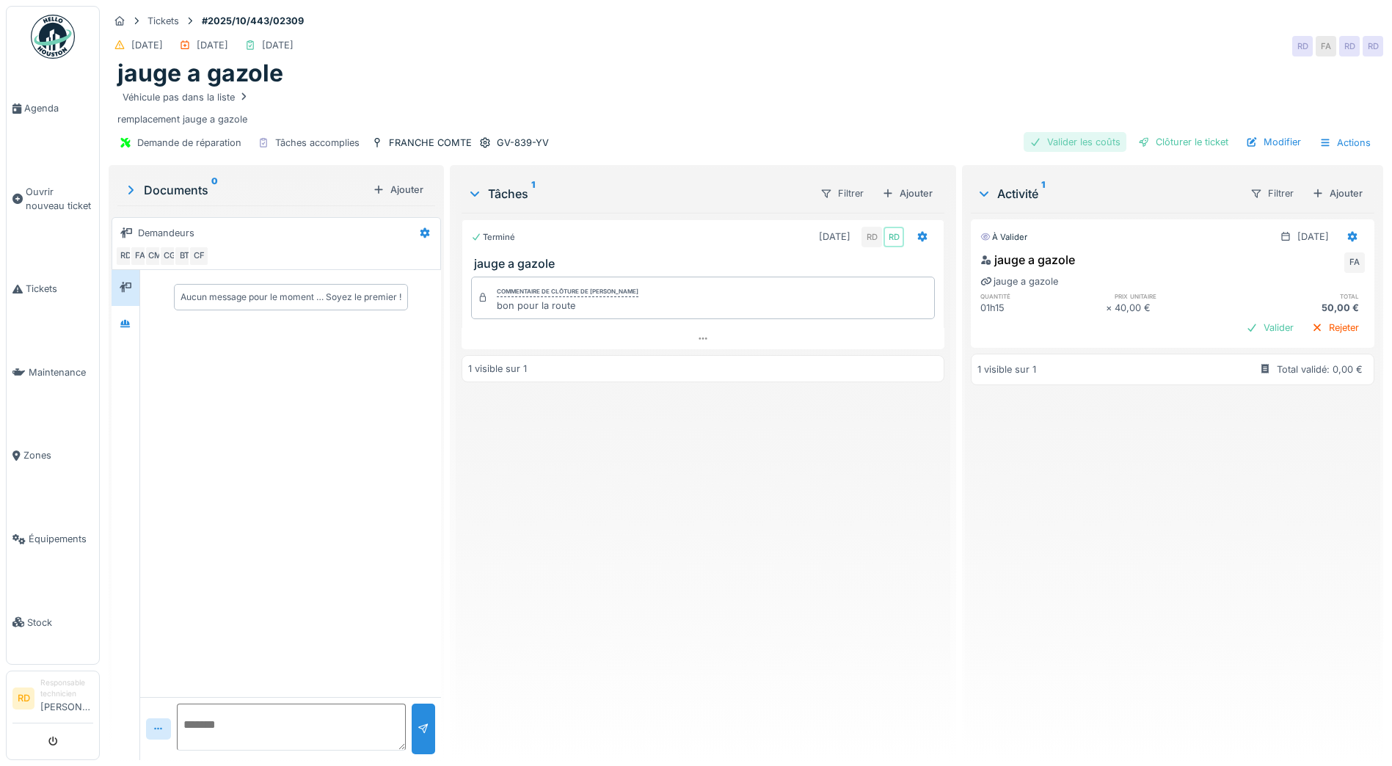
click at [1070, 143] on div "Valider les coûts" at bounding box center [1074, 142] width 103 height 20
click at [1157, 146] on div "Clôturer le ticket" at bounding box center [1183, 142] width 102 height 20
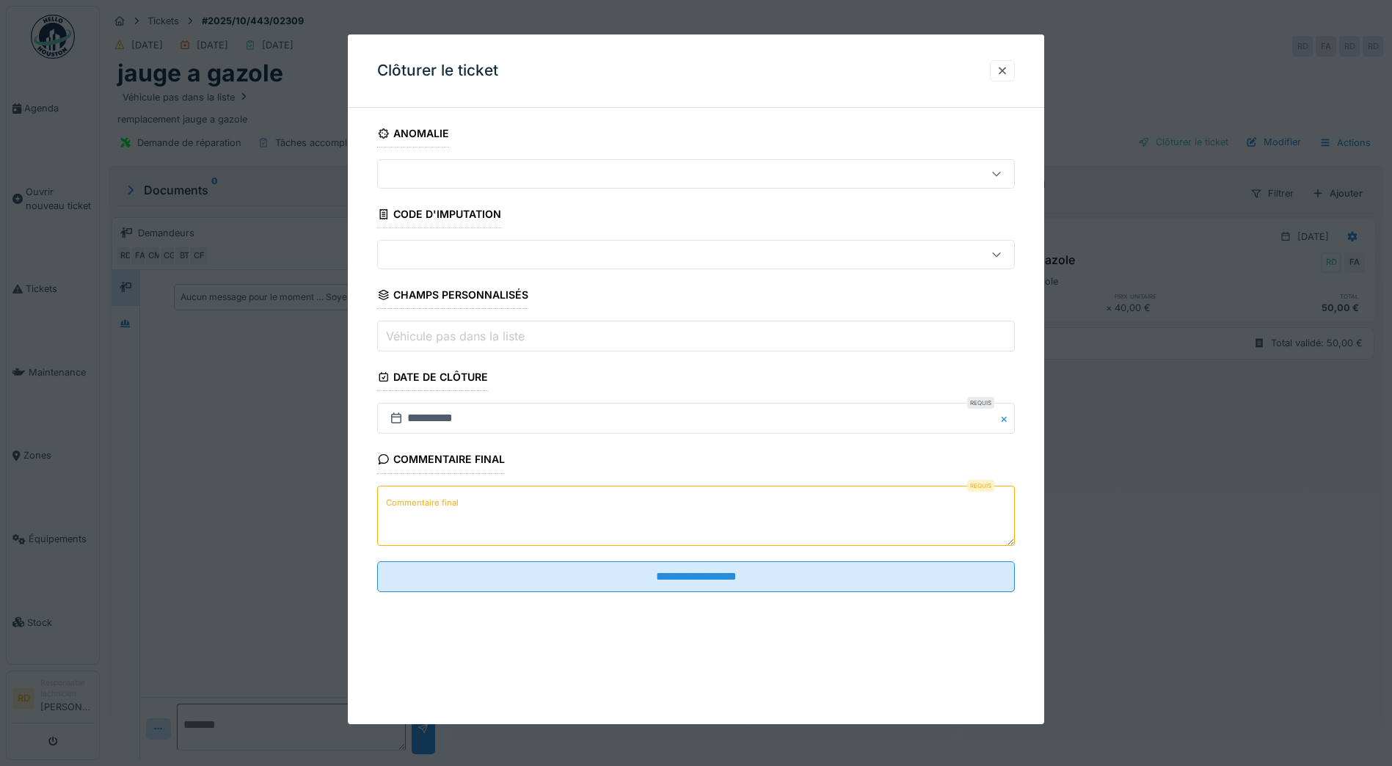
click at [432, 502] on label "Commentaire final" at bounding box center [422, 503] width 78 height 18
click at [432, 502] on textarea "Commentaire final" at bounding box center [695, 516] width 637 height 60
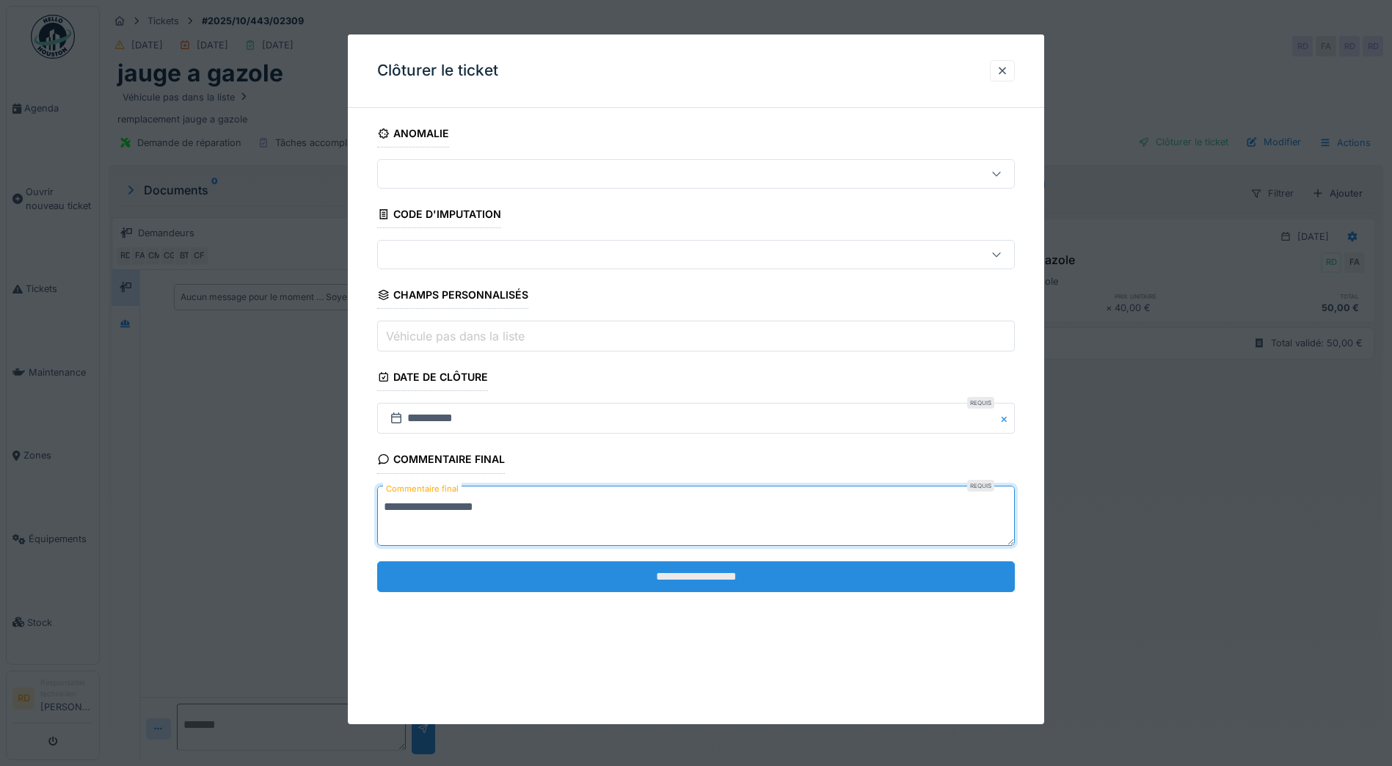
type textarea "**********"
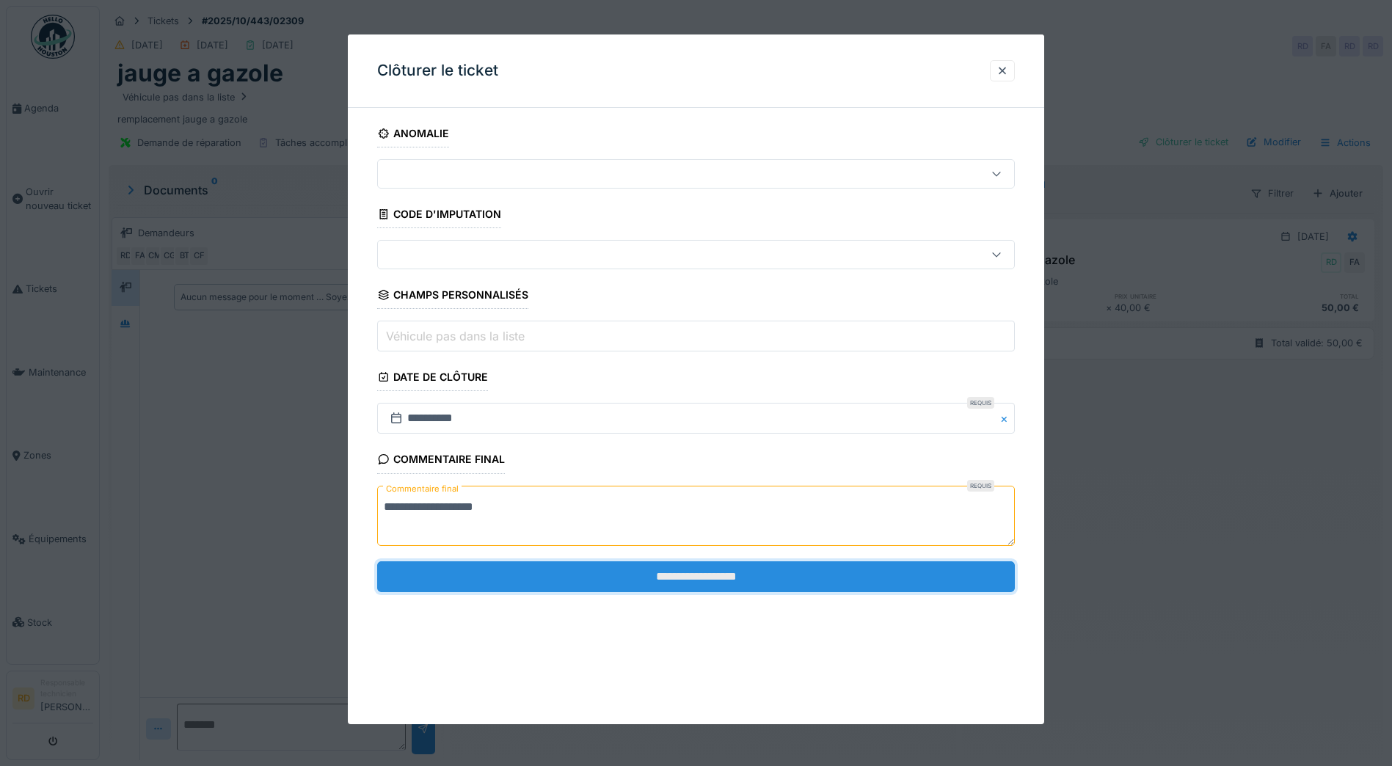
click at [704, 576] on input "**********" at bounding box center [695, 576] width 637 height 31
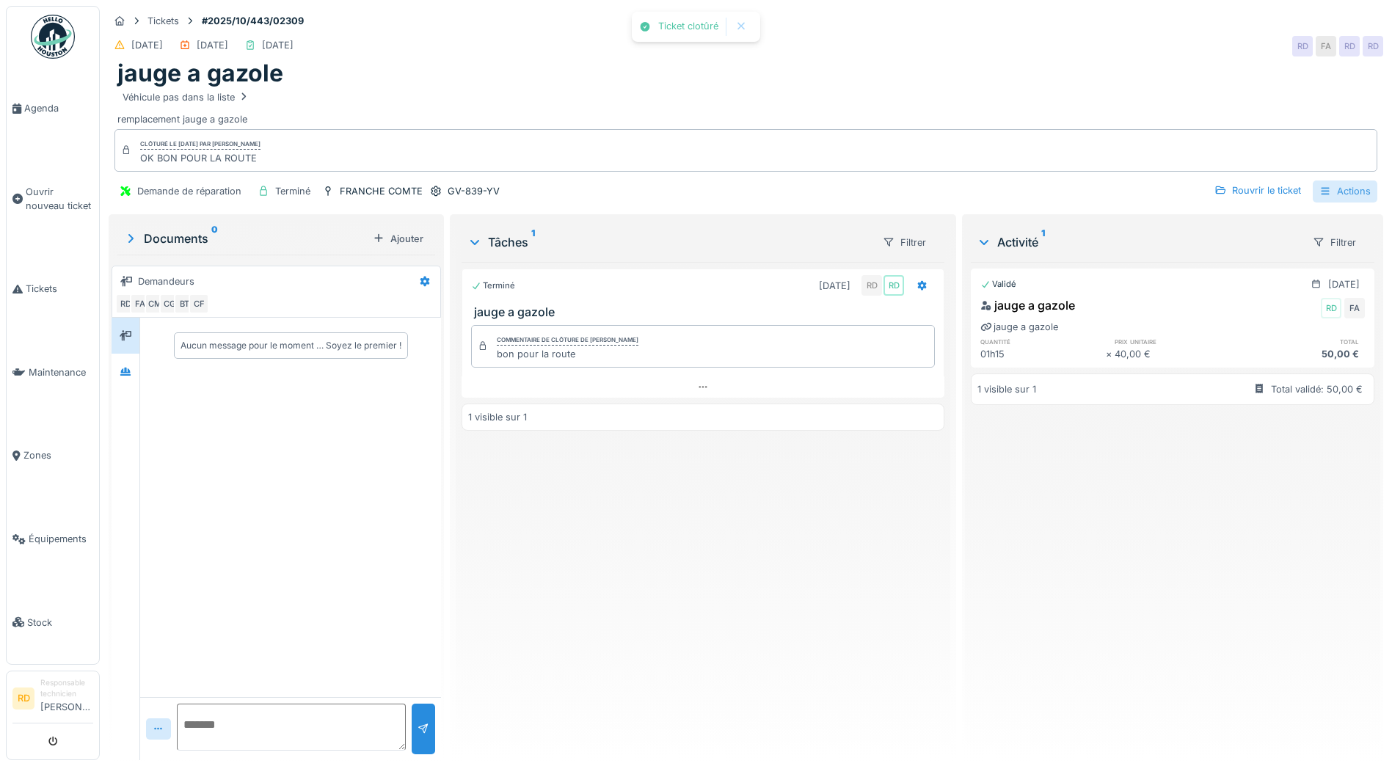
click at [1332, 189] on div "Actions" at bounding box center [1344, 190] width 65 height 21
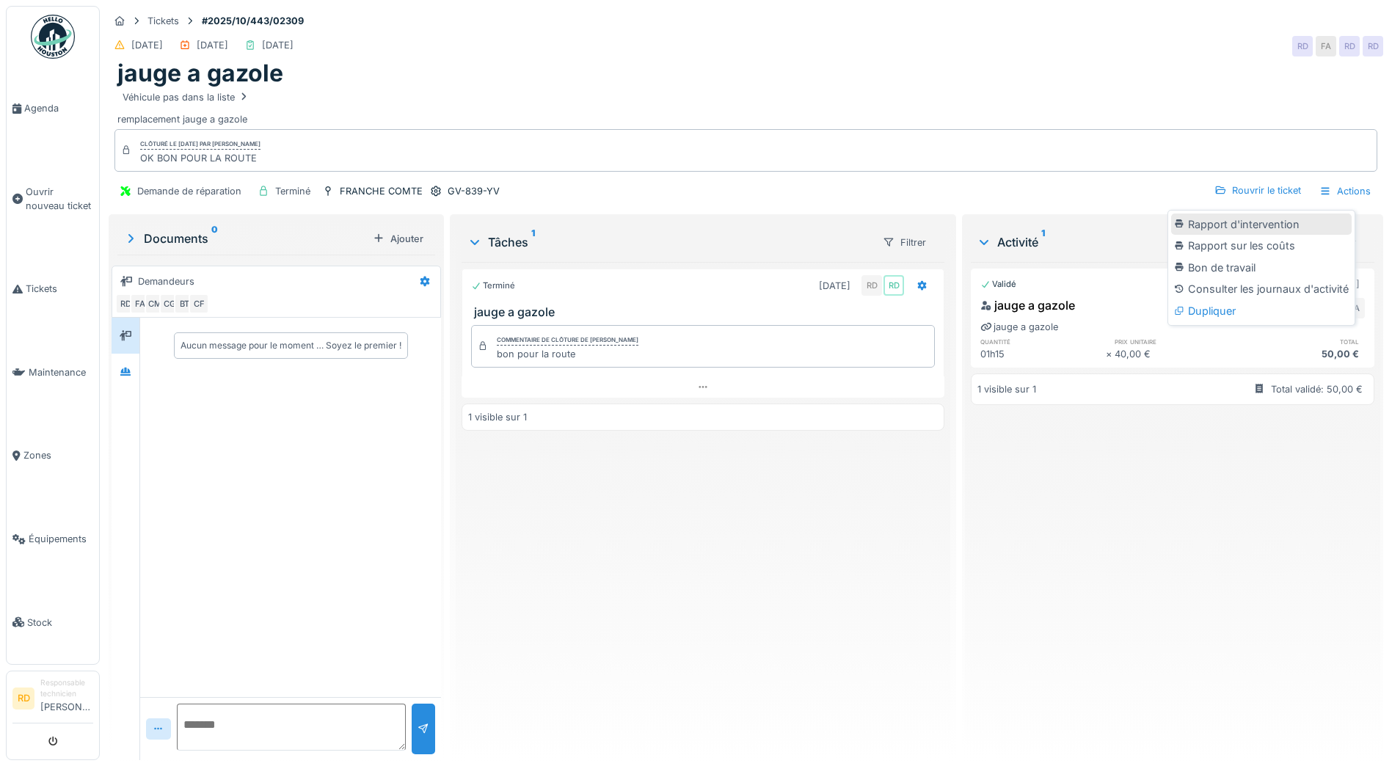
click at [1273, 221] on div "Rapport d'intervention" at bounding box center [1261, 224] width 180 height 22
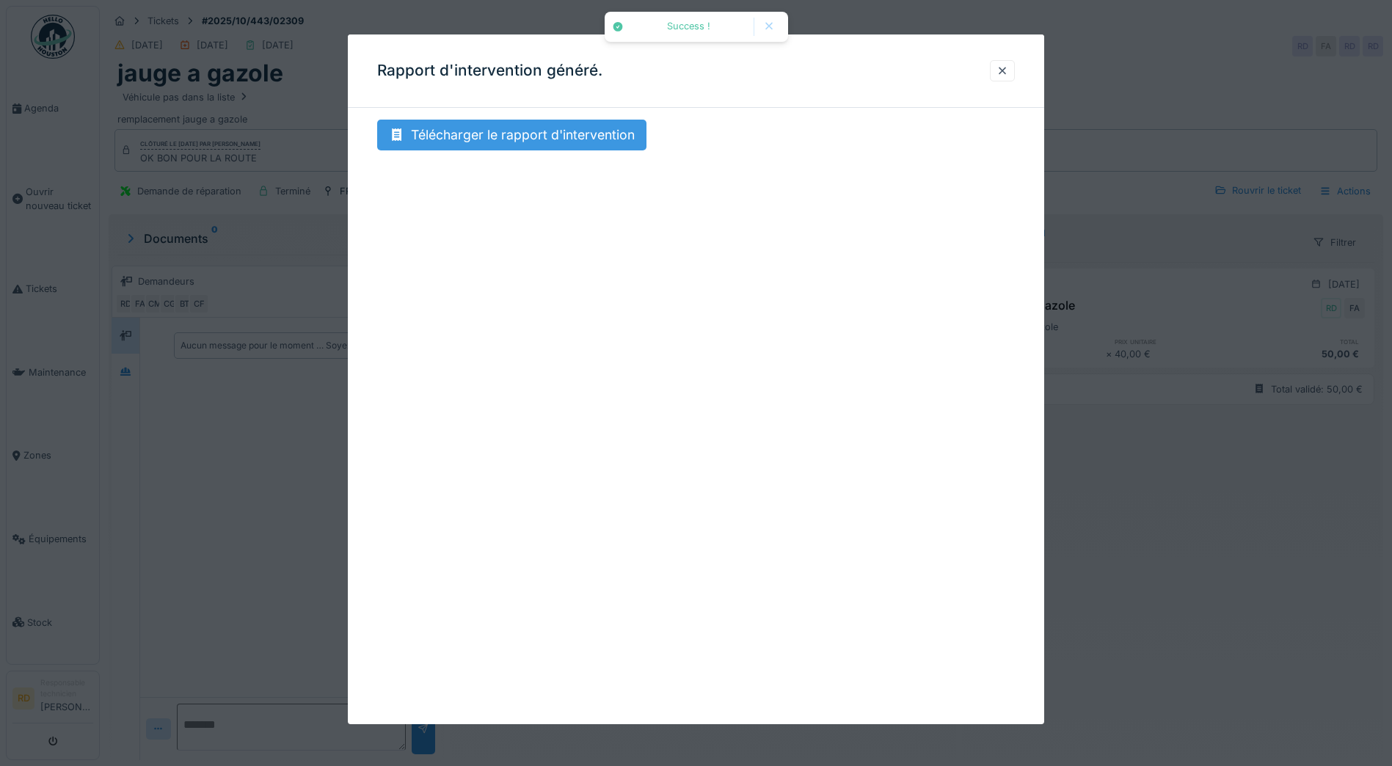
click at [563, 131] on div "Télécharger le rapport d'intervention" at bounding box center [511, 135] width 269 height 31
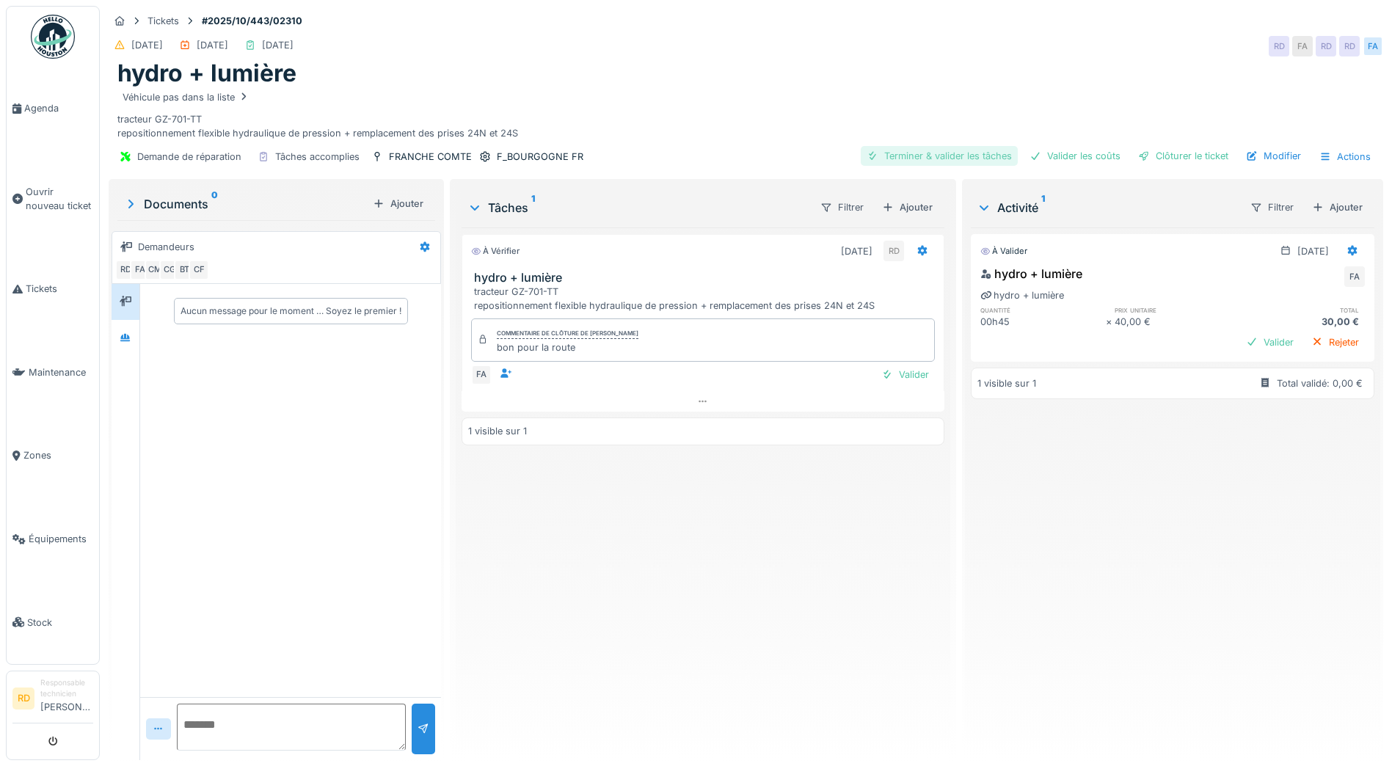
click at [923, 152] on div "Terminer & valider les tâches" at bounding box center [938, 156] width 157 height 20
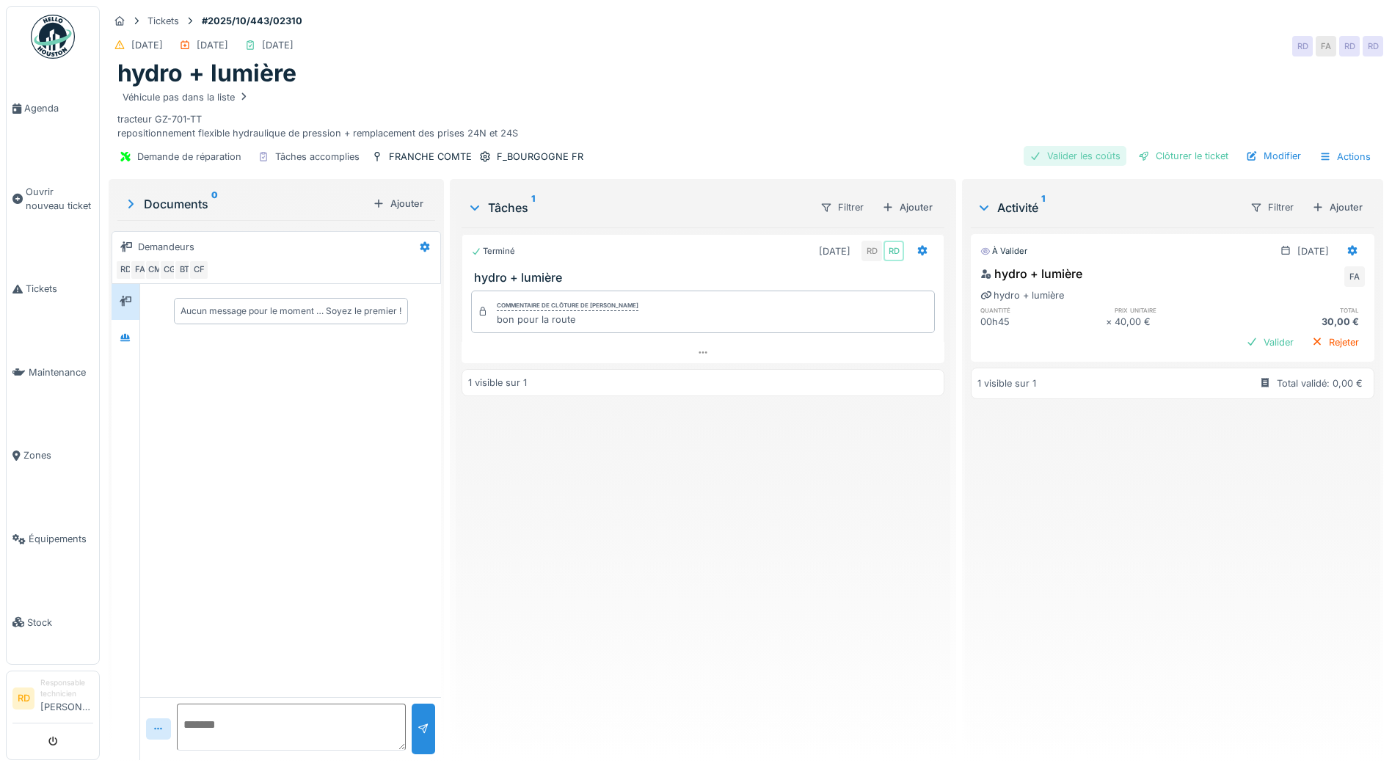
click at [1066, 154] on div "Valider les coûts" at bounding box center [1074, 156] width 103 height 20
click at [1191, 152] on div "Clôturer le ticket" at bounding box center [1183, 156] width 102 height 20
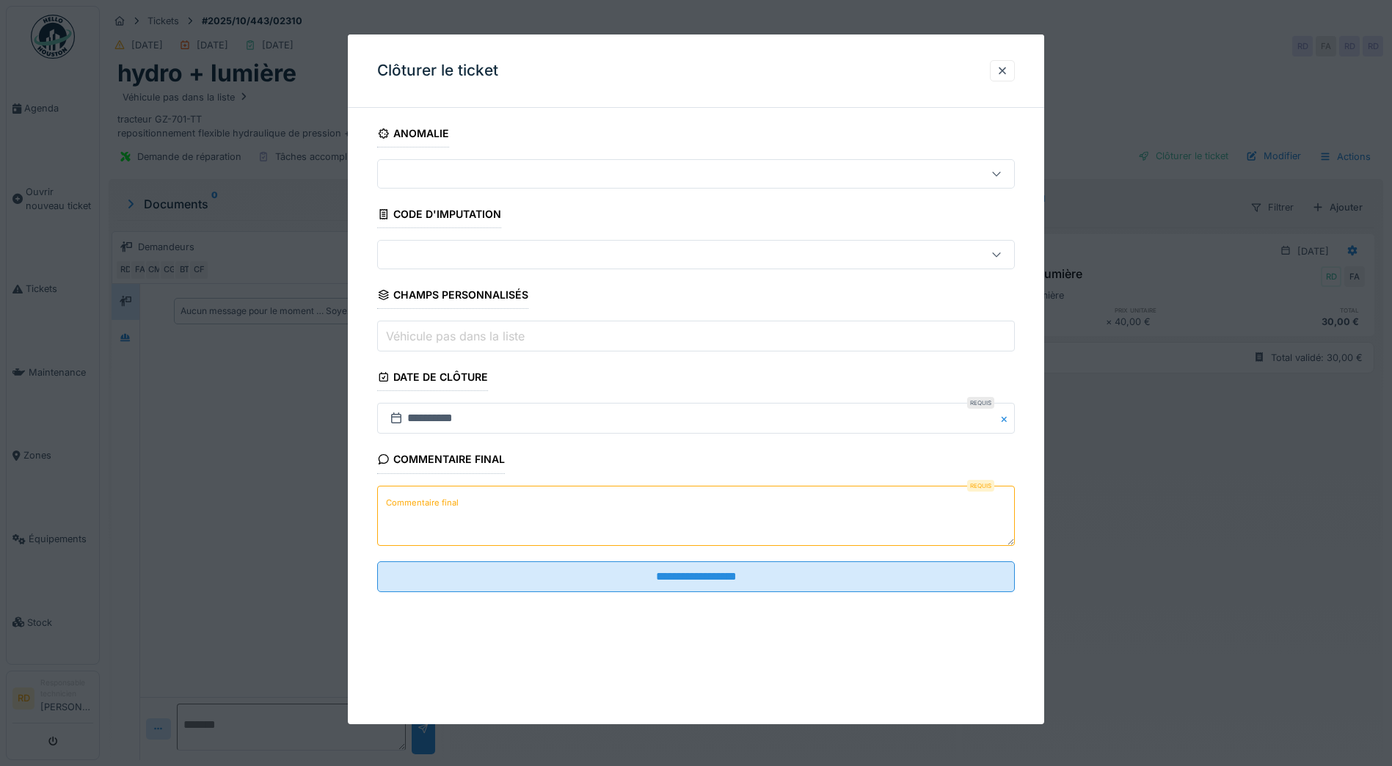
click at [426, 502] on label "Commentaire final" at bounding box center [422, 503] width 78 height 18
click at [426, 502] on textarea "Commentaire final" at bounding box center [695, 516] width 637 height 60
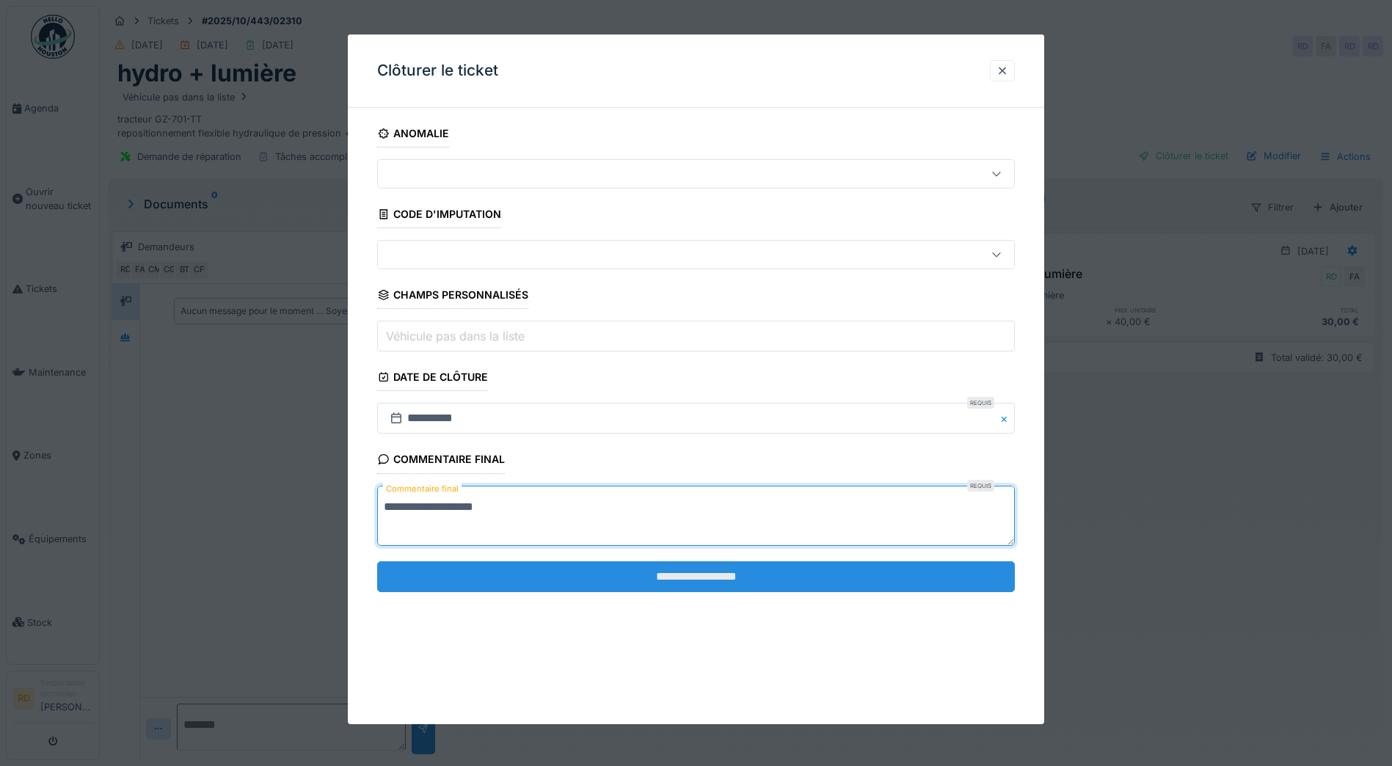
type textarea "**********"
click at [680, 572] on input "**********" at bounding box center [695, 576] width 637 height 31
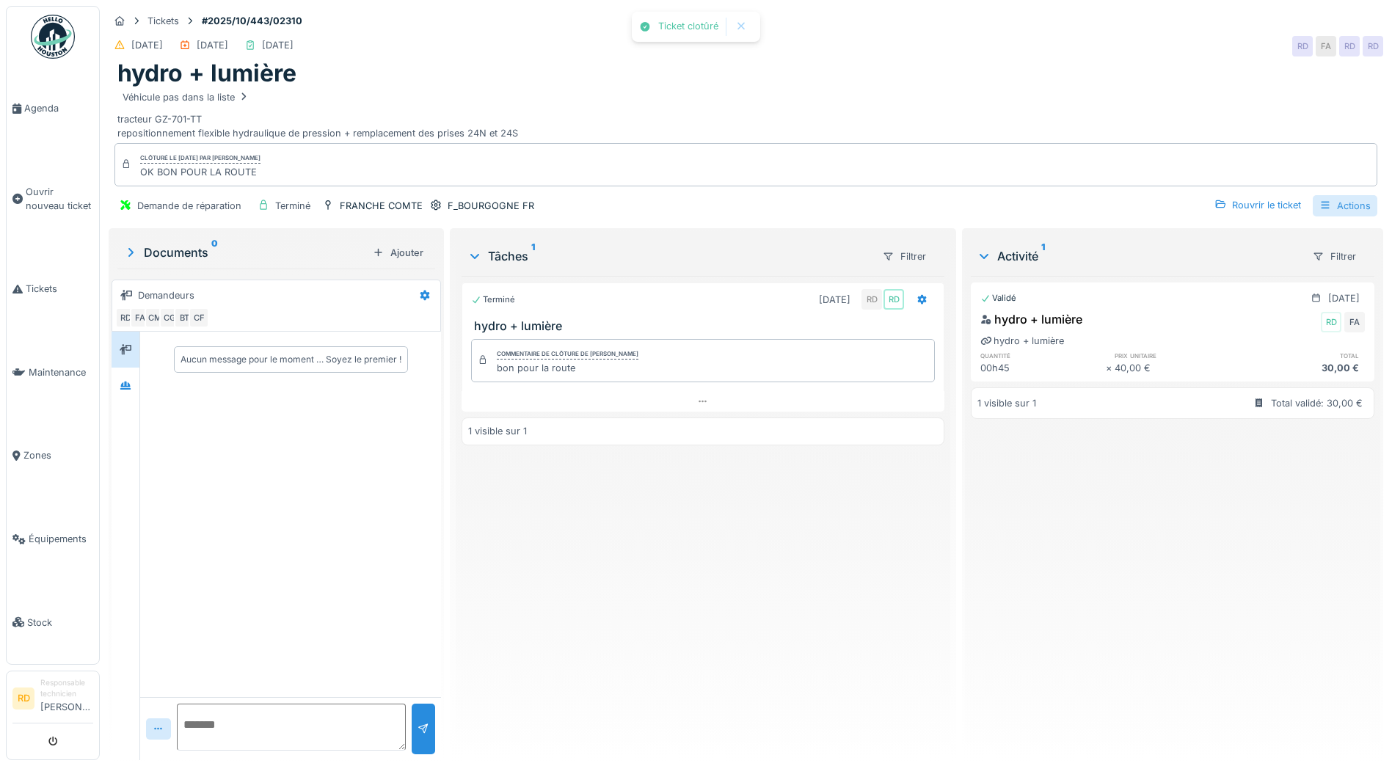
click at [1336, 204] on div "Actions" at bounding box center [1344, 205] width 65 height 21
click at [1274, 238] on div "Rapport d'intervention" at bounding box center [1261, 238] width 180 height 22
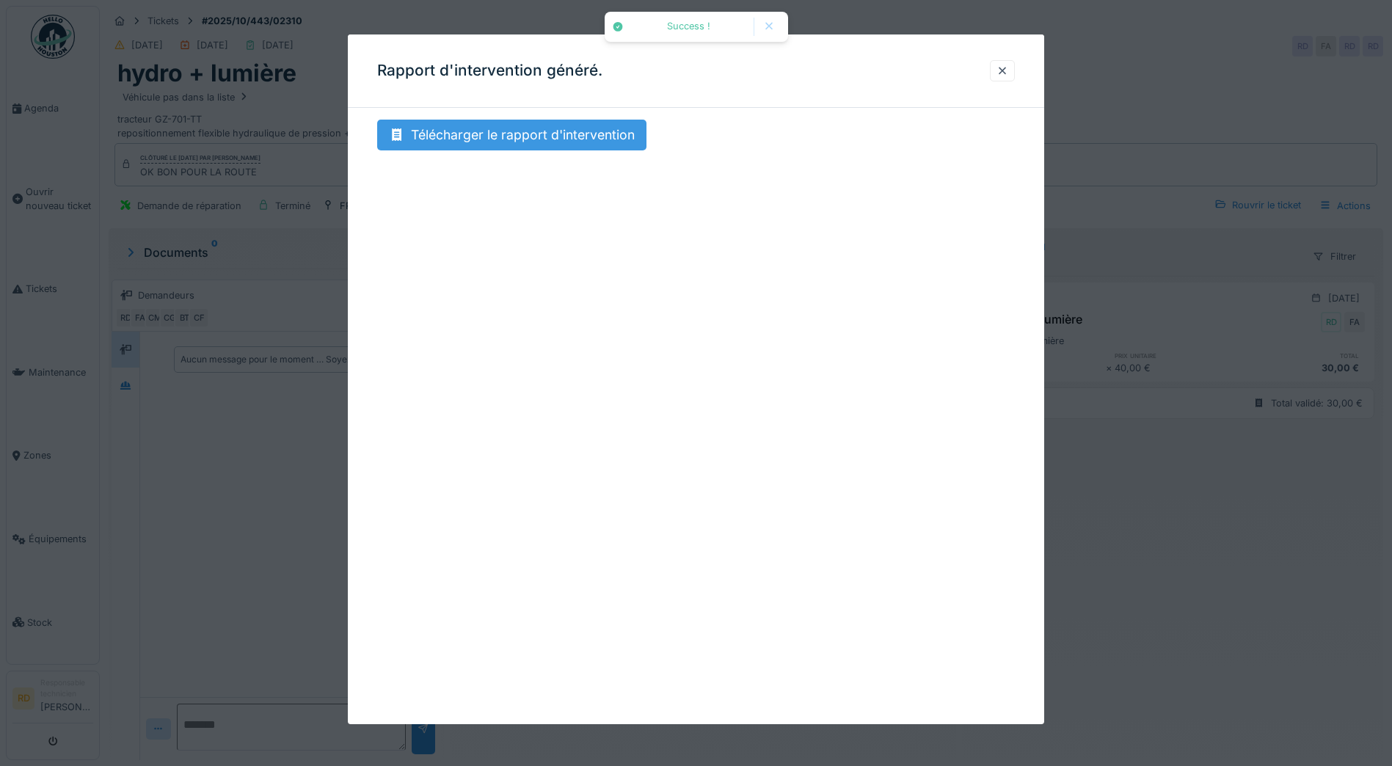
click at [544, 139] on div "Télécharger le rapport d'intervention" at bounding box center [511, 135] width 269 height 31
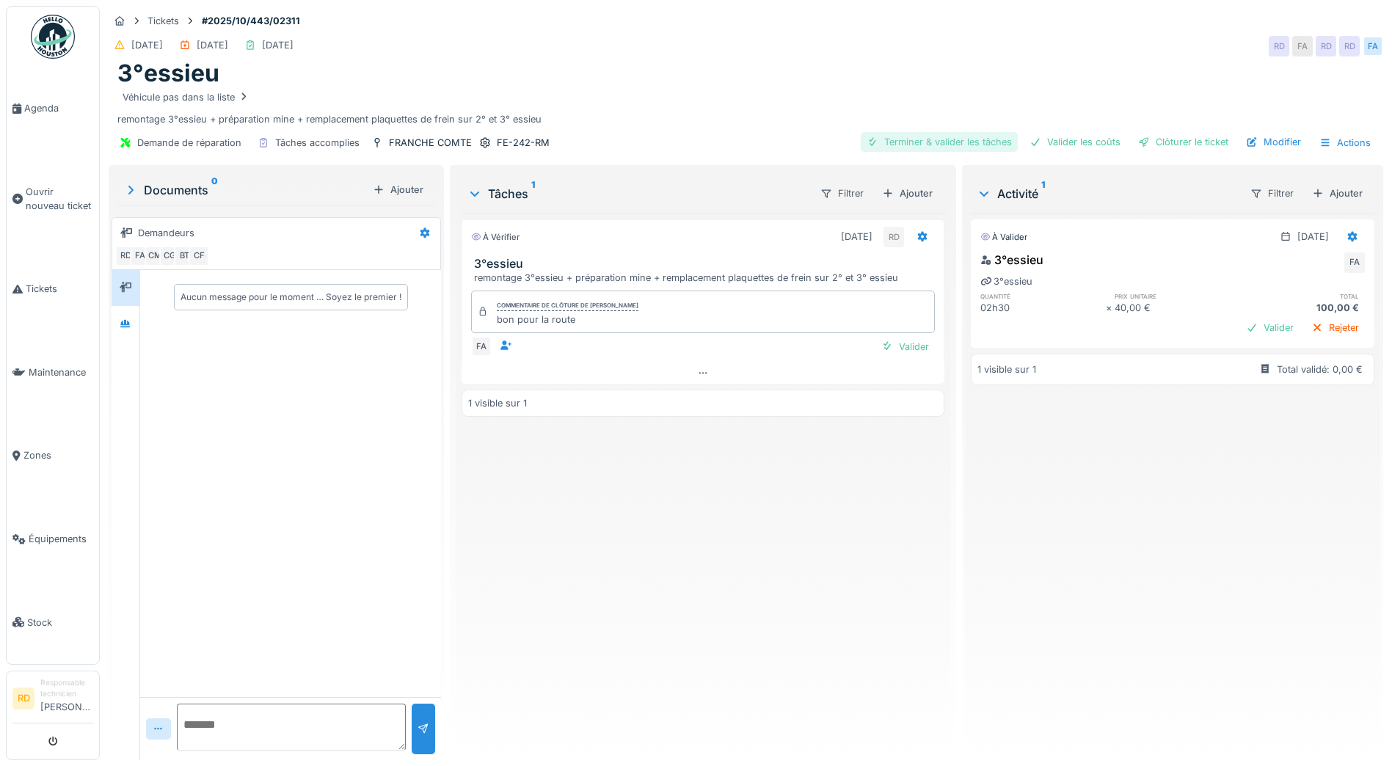
click at [900, 141] on div "Terminer & valider les tâches" at bounding box center [938, 142] width 157 height 20
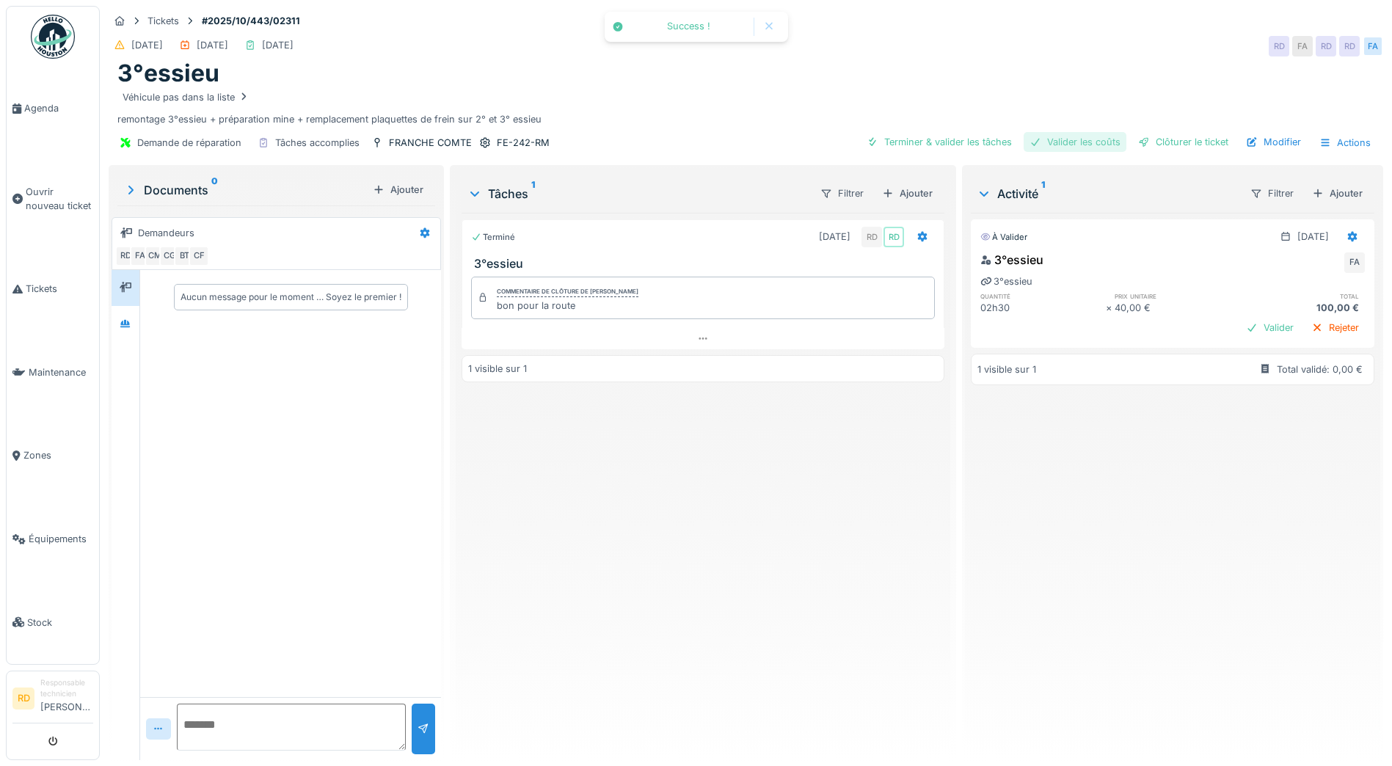
click at [1063, 142] on div "Valider les coûts" at bounding box center [1074, 142] width 103 height 20
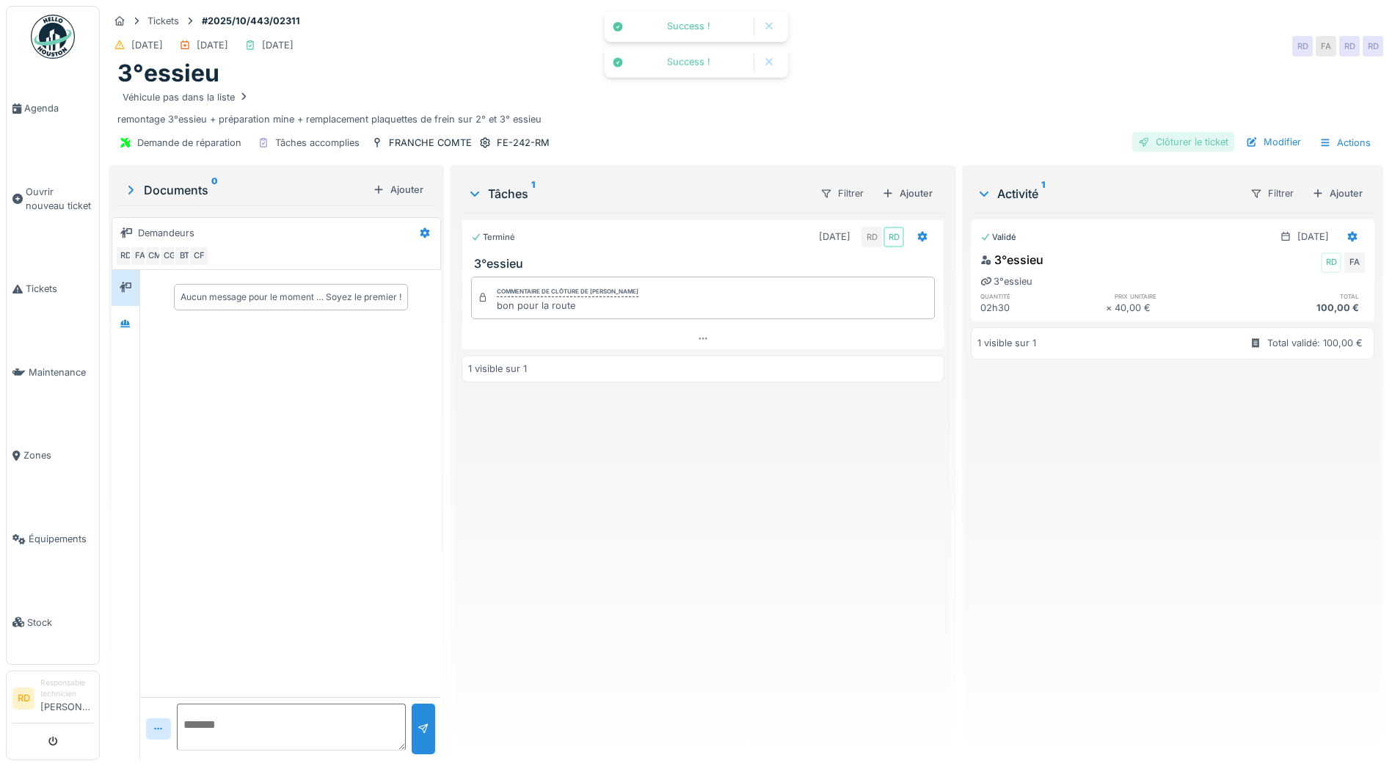
click at [1161, 142] on div "Clôturer le ticket" at bounding box center [1183, 142] width 102 height 20
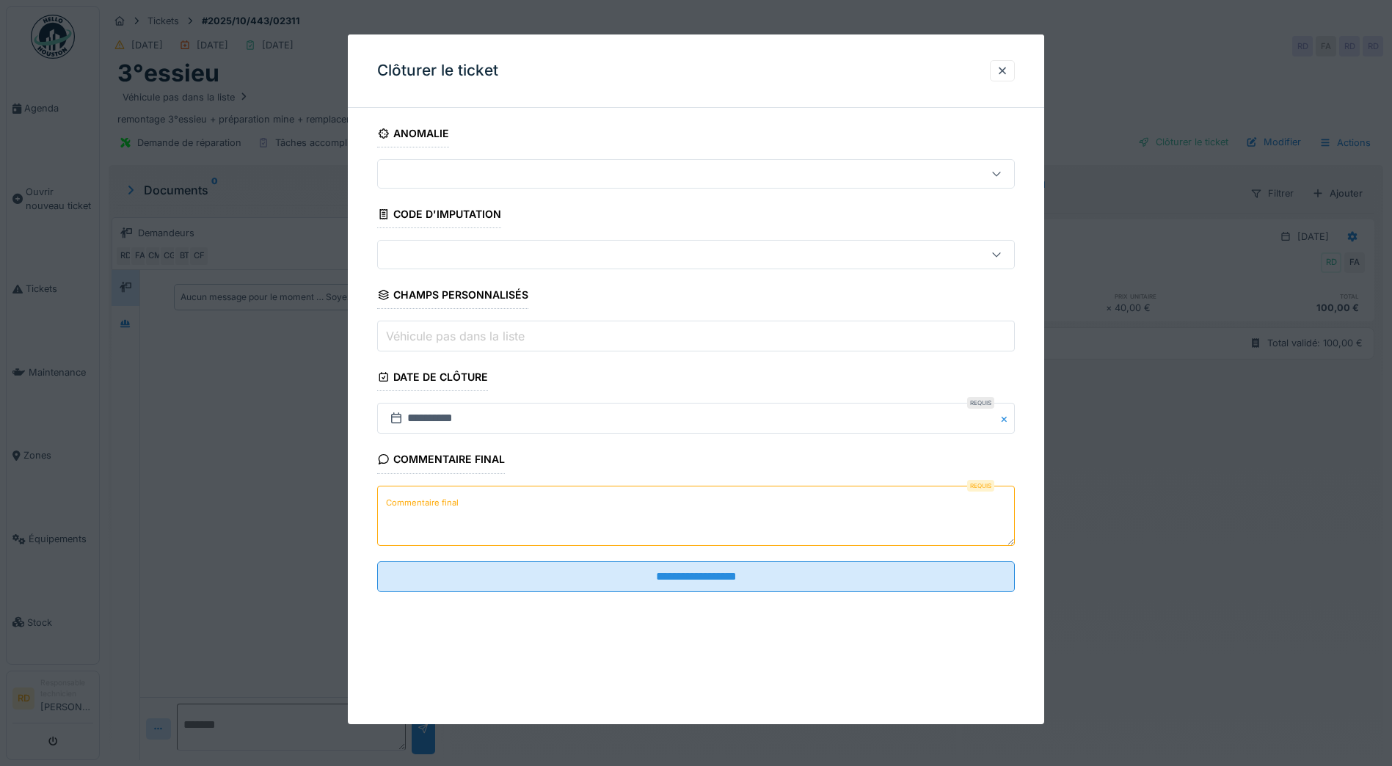
click at [450, 507] on label "Commentaire final" at bounding box center [422, 503] width 78 height 18
click at [450, 507] on textarea "Commentaire final" at bounding box center [695, 516] width 637 height 60
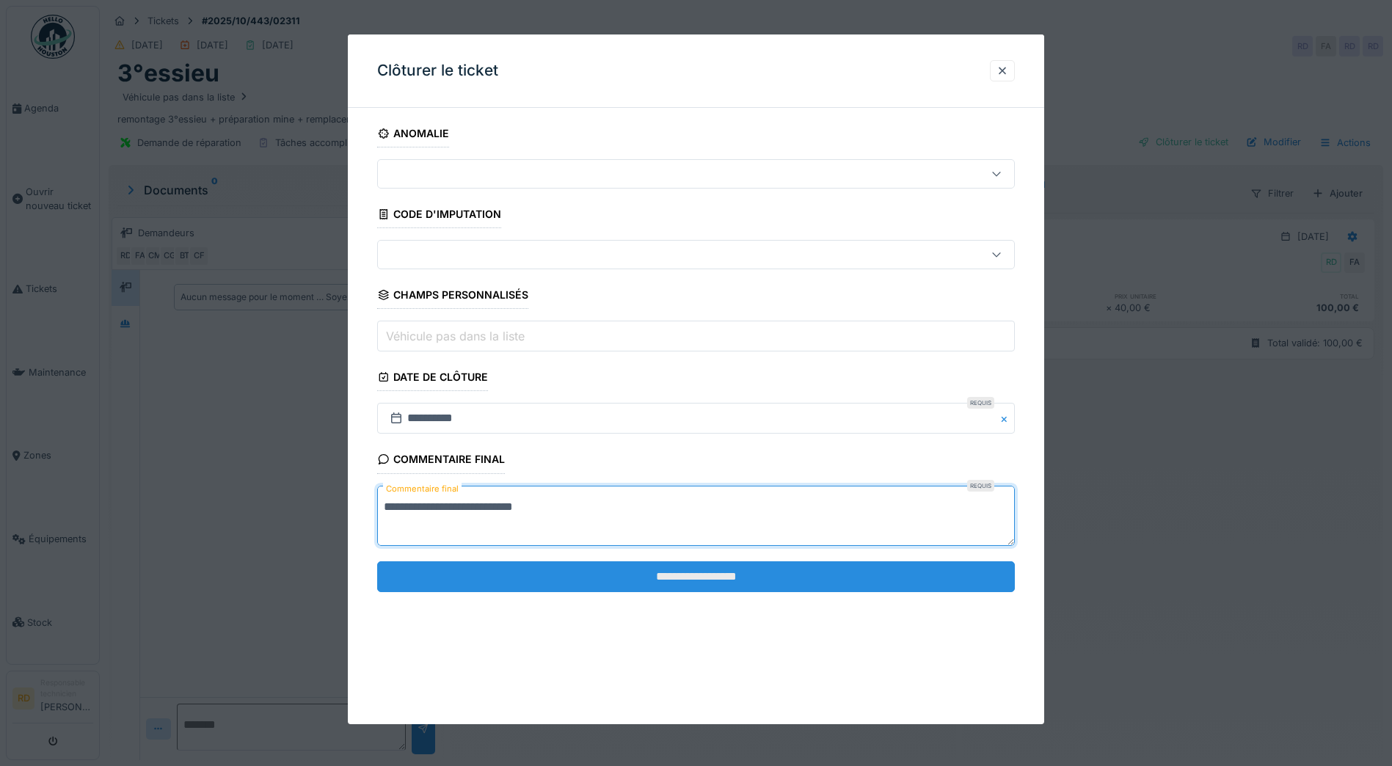
type textarea "**********"
click at [691, 583] on input "**********" at bounding box center [695, 576] width 637 height 31
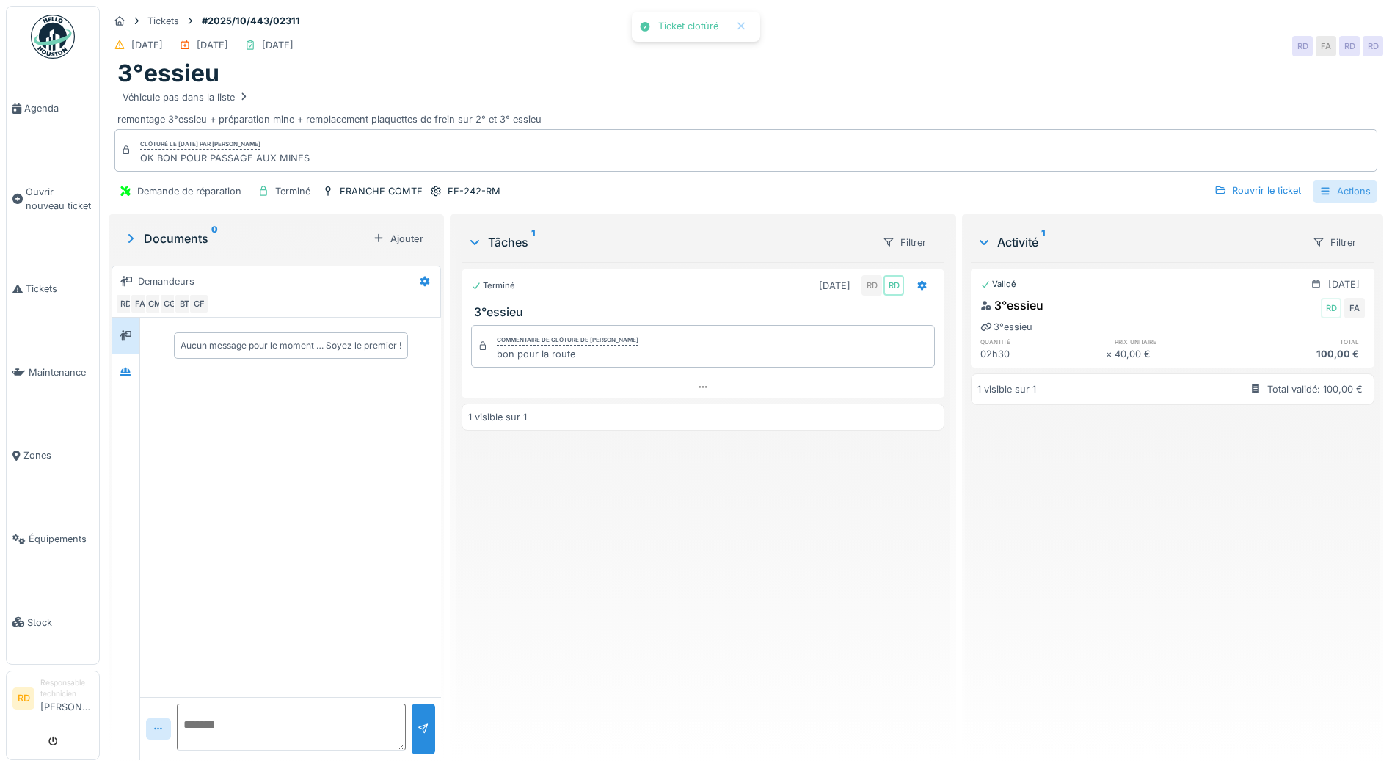
click at [1328, 193] on div "Actions" at bounding box center [1344, 190] width 65 height 21
click at [1287, 222] on div "Rapport d'intervention" at bounding box center [1261, 224] width 180 height 22
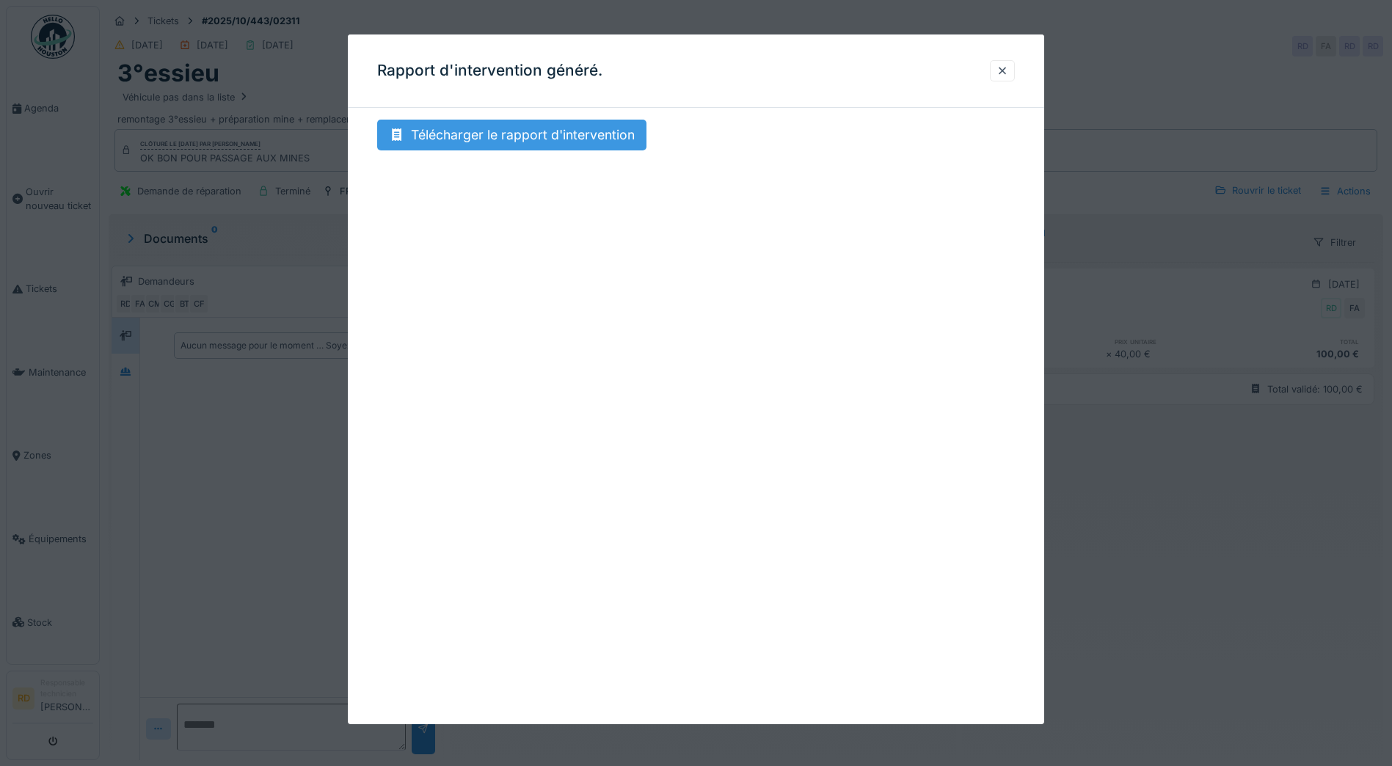
click at [513, 128] on div "Télécharger le rapport d'intervention" at bounding box center [511, 135] width 269 height 31
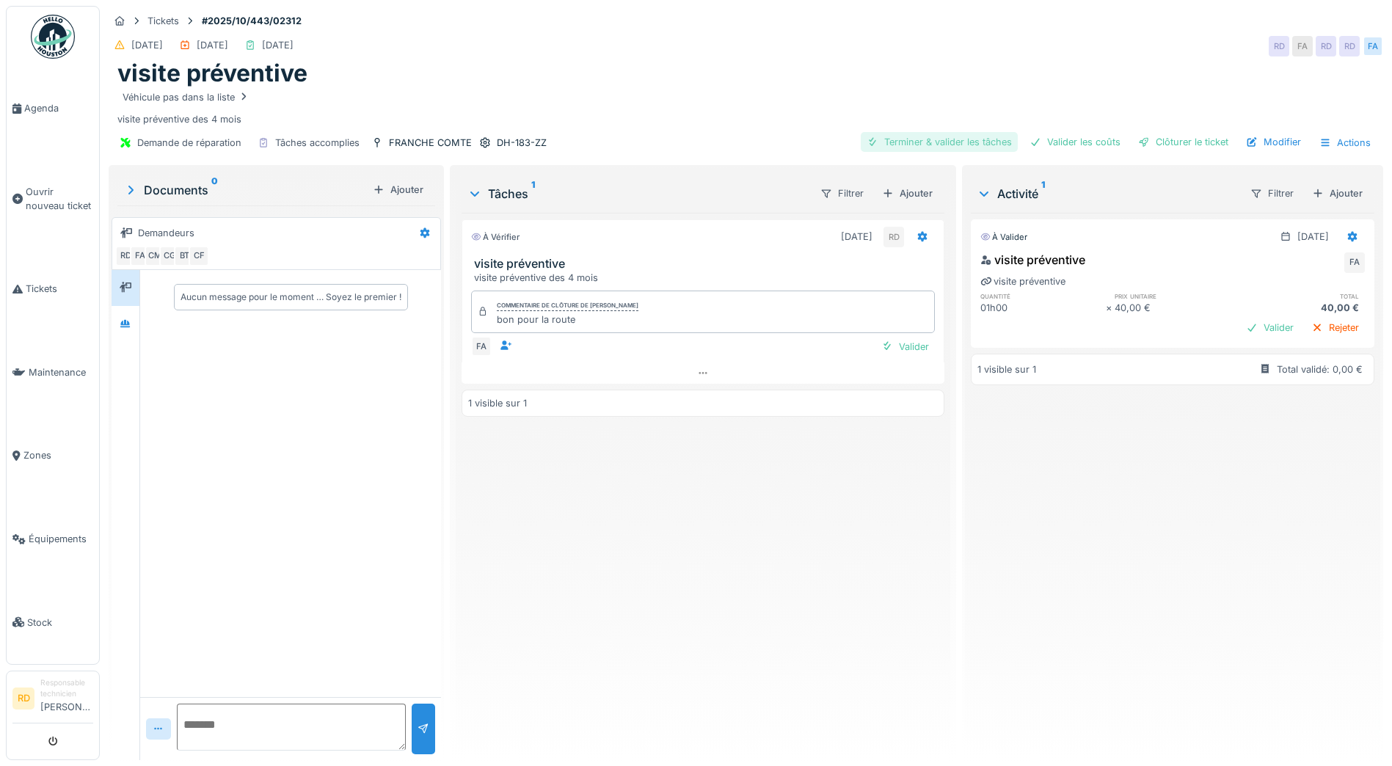
click at [962, 143] on div "Terminer & valider les tâches" at bounding box center [938, 142] width 157 height 20
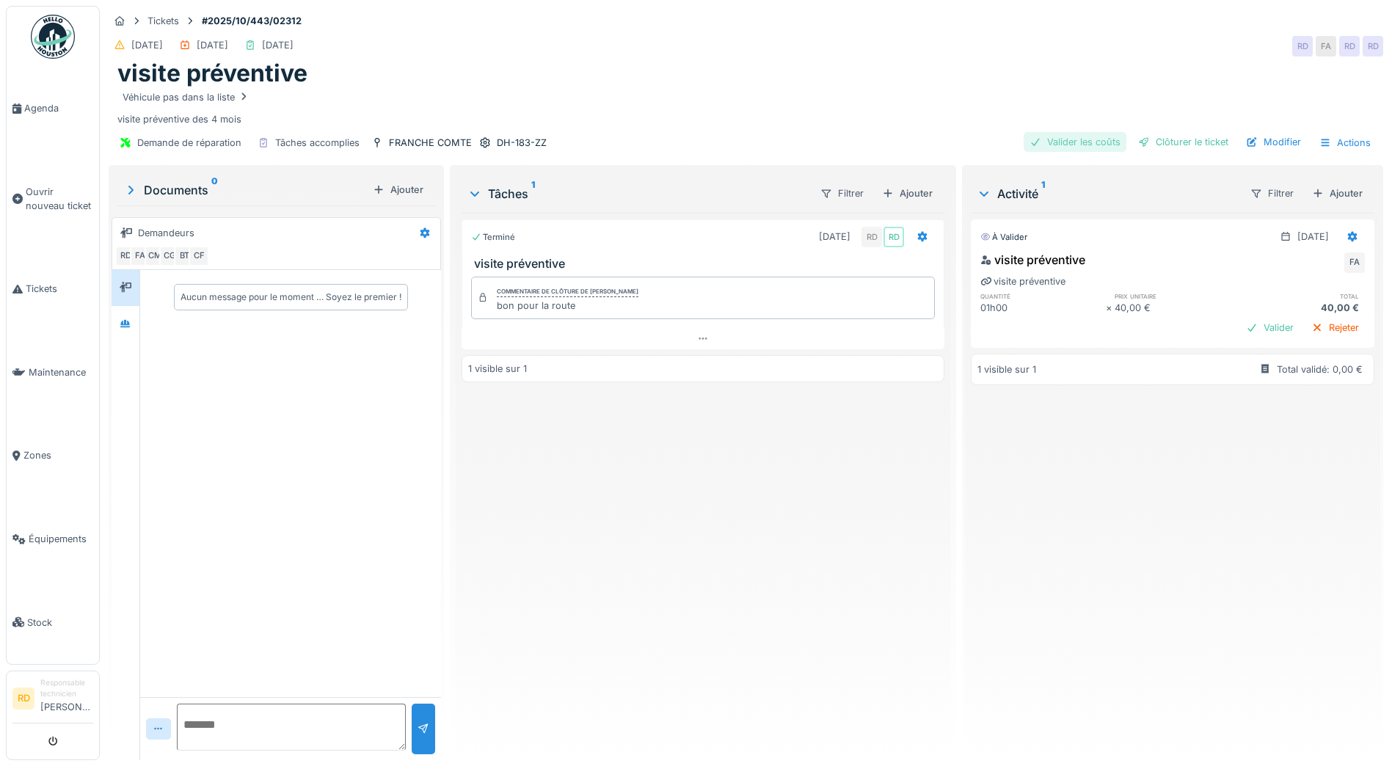
click at [1054, 141] on div "Valider les coûts" at bounding box center [1074, 142] width 103 height 20
click at [1163, 143] on div "Clôturer le ticket" at bounding box center [1183, 142] width 102 height 20
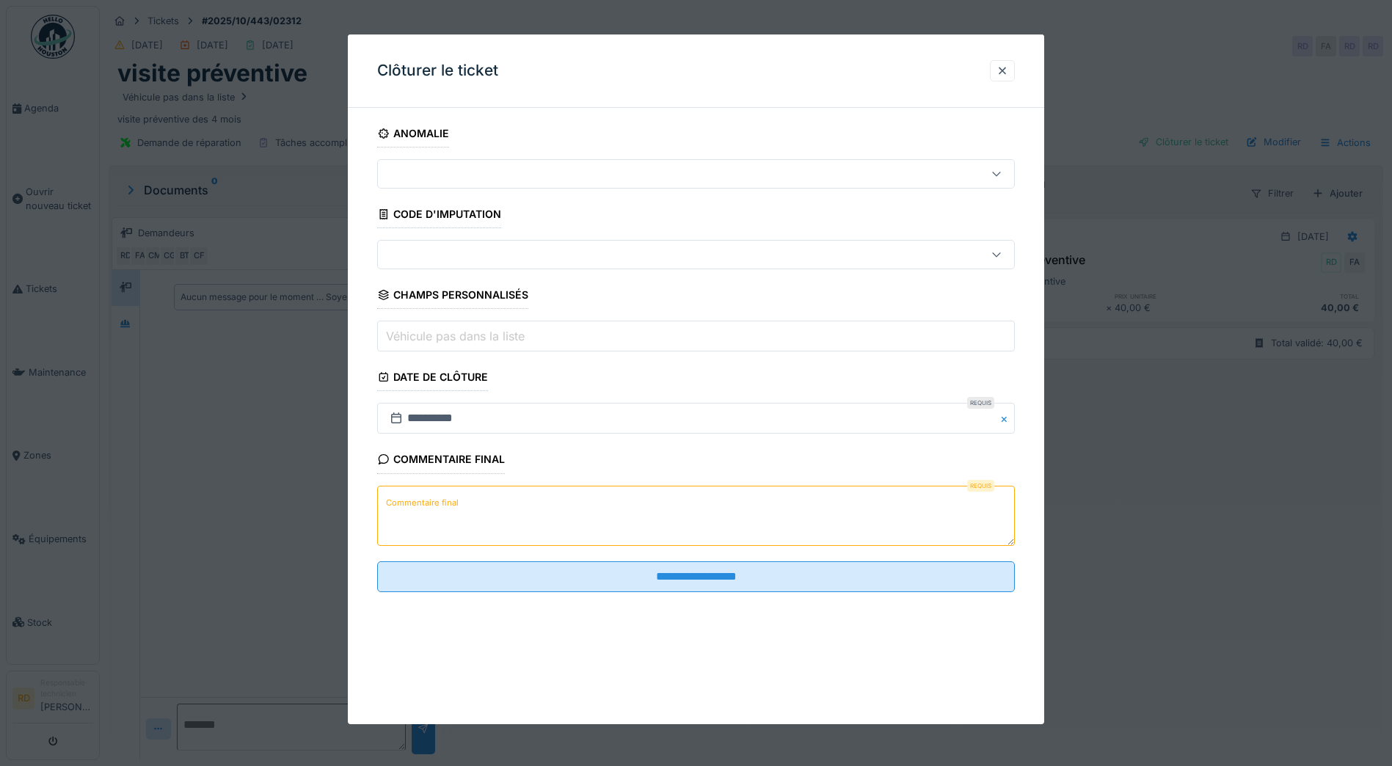
click at [434, 500] on label "Commentaire final" at bounding box center [422, 503] width 78 height 18
click at [434, 500] on textarea "Commentaire final" at bounding box center [695, 516] width 637 height 60
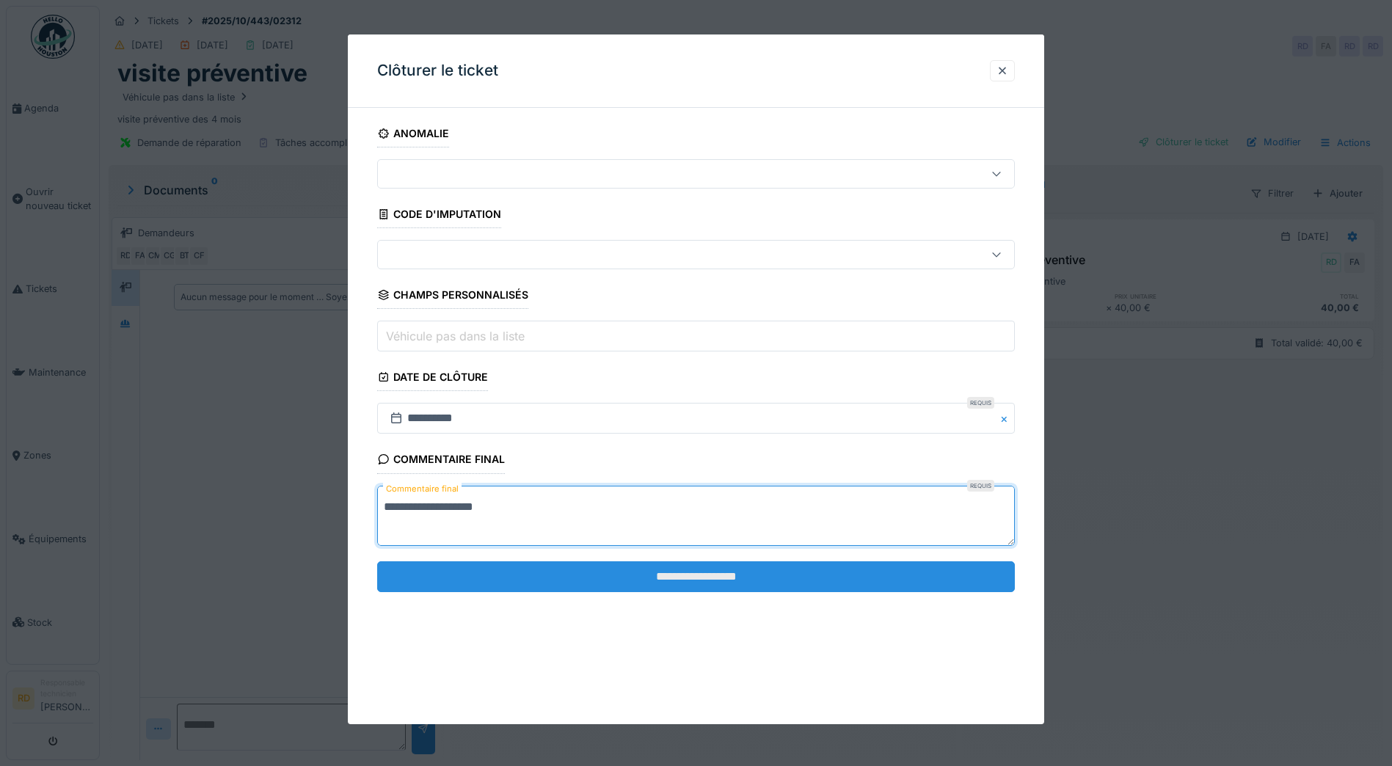
type textarea "**********"
click at [706, 580] on input "**********" at bounding box center [695, 576] width 637 height 31
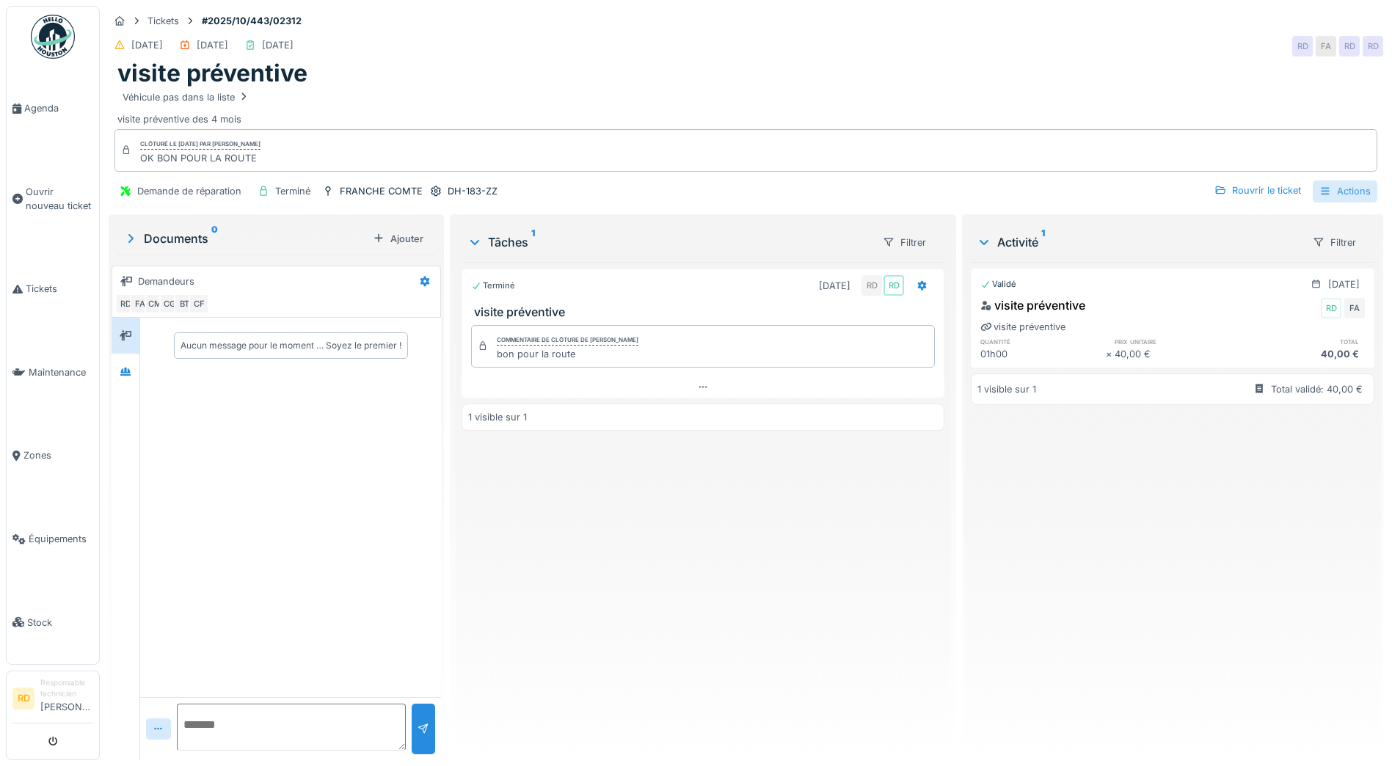
click at [1329, 190] on div "Actions" at bounding box center [1344, 190] width 65 height 21
click at [1236, 226] on div "Rapport d'intervention" at bounding box center [1261, 224] width 180 height 22
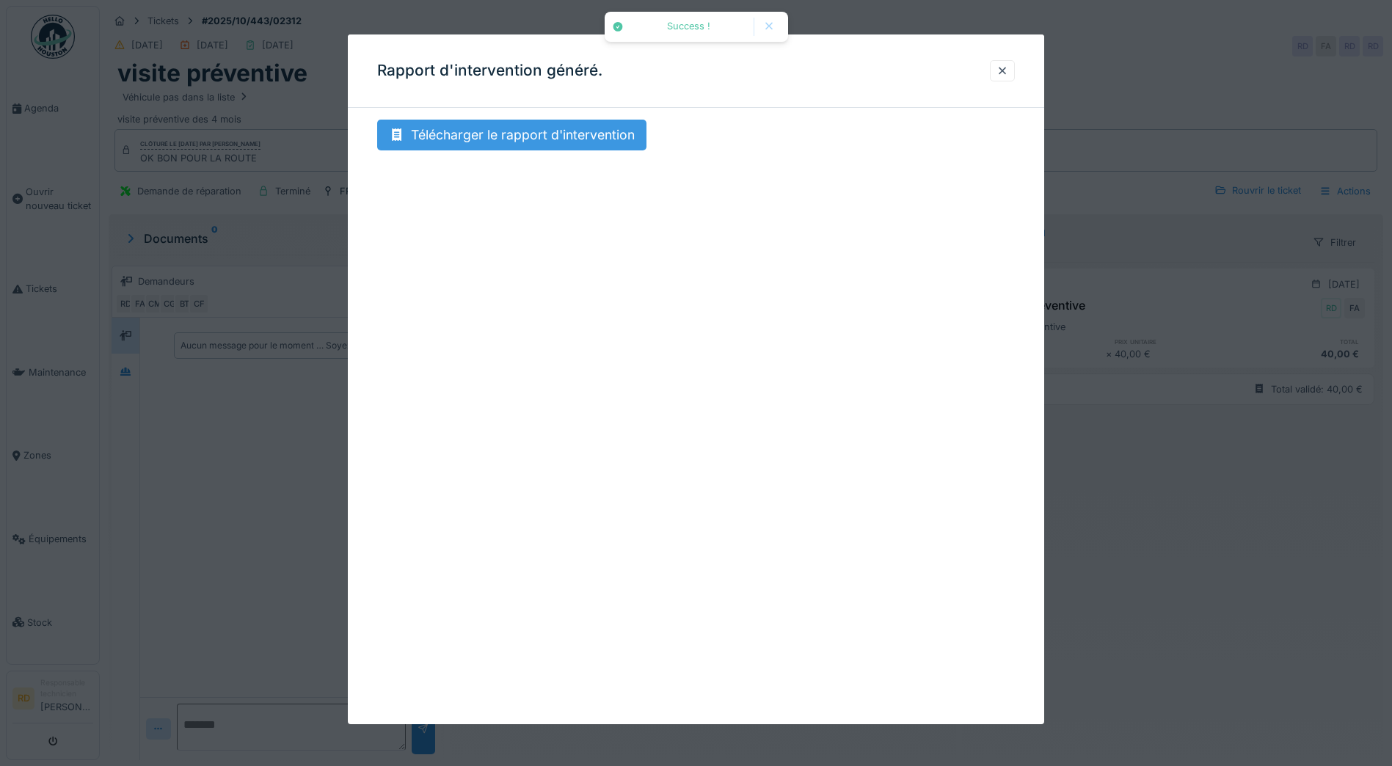
click at [515, 133] on div "Télécharger le rapport d'intervention" at bounding box center [511, 135] width 269 height 31
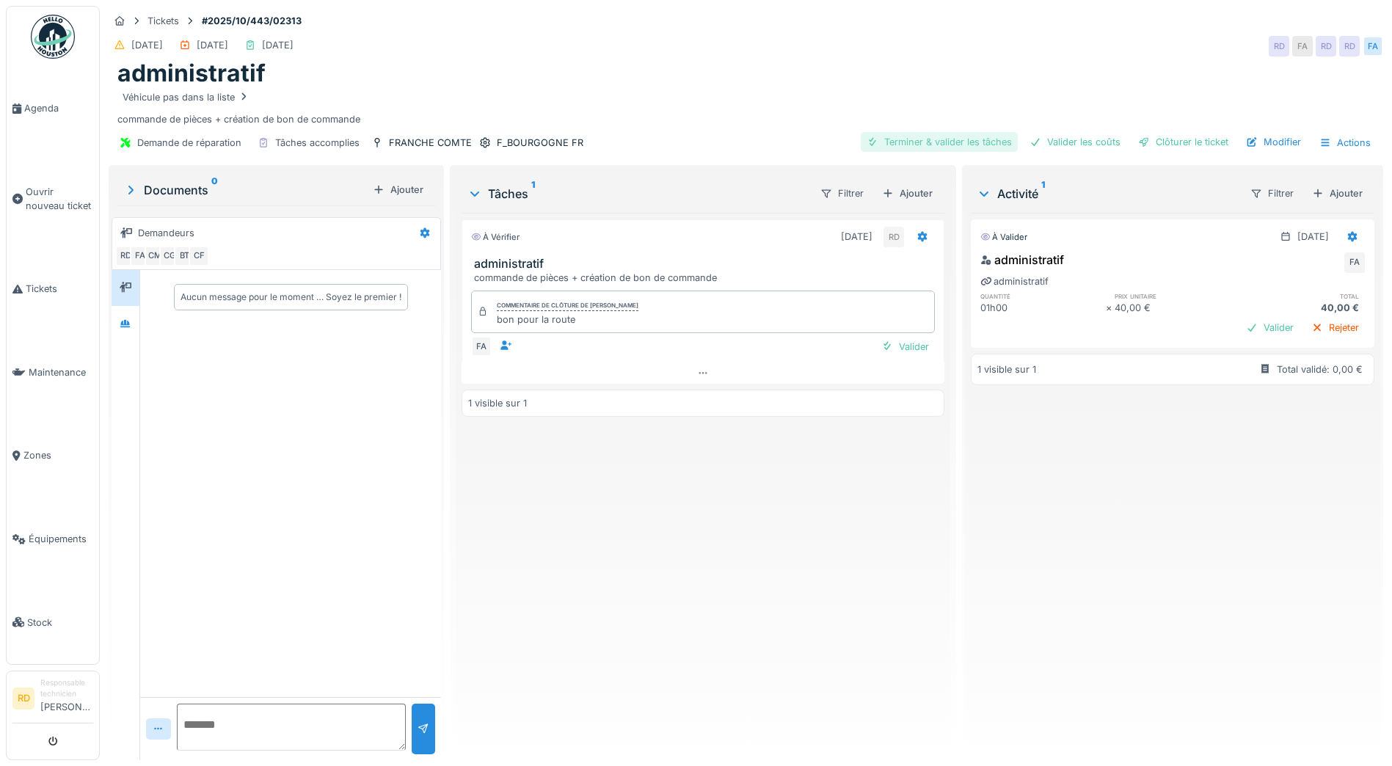
click at [899, 137] on div "Terminer & valider les tâches" at bounding box center [938, 142] width 157 height 20
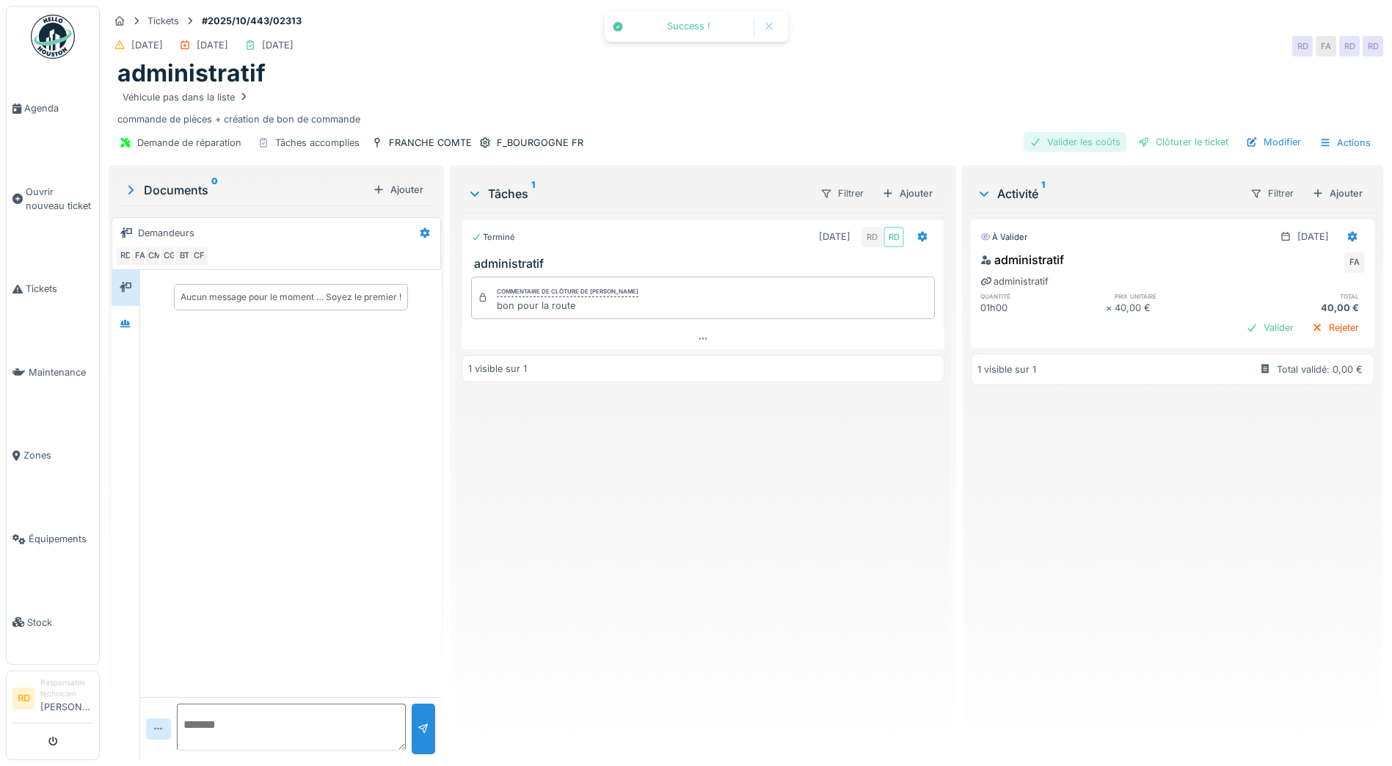
click at [1058, 142] on div "Valider les coûts" at bounding box center [1074, 142] width 103 height 20
click at [1157, 142] on div "Clôturer le ticket" at bounding box center [1183, 142] width 102 height 20
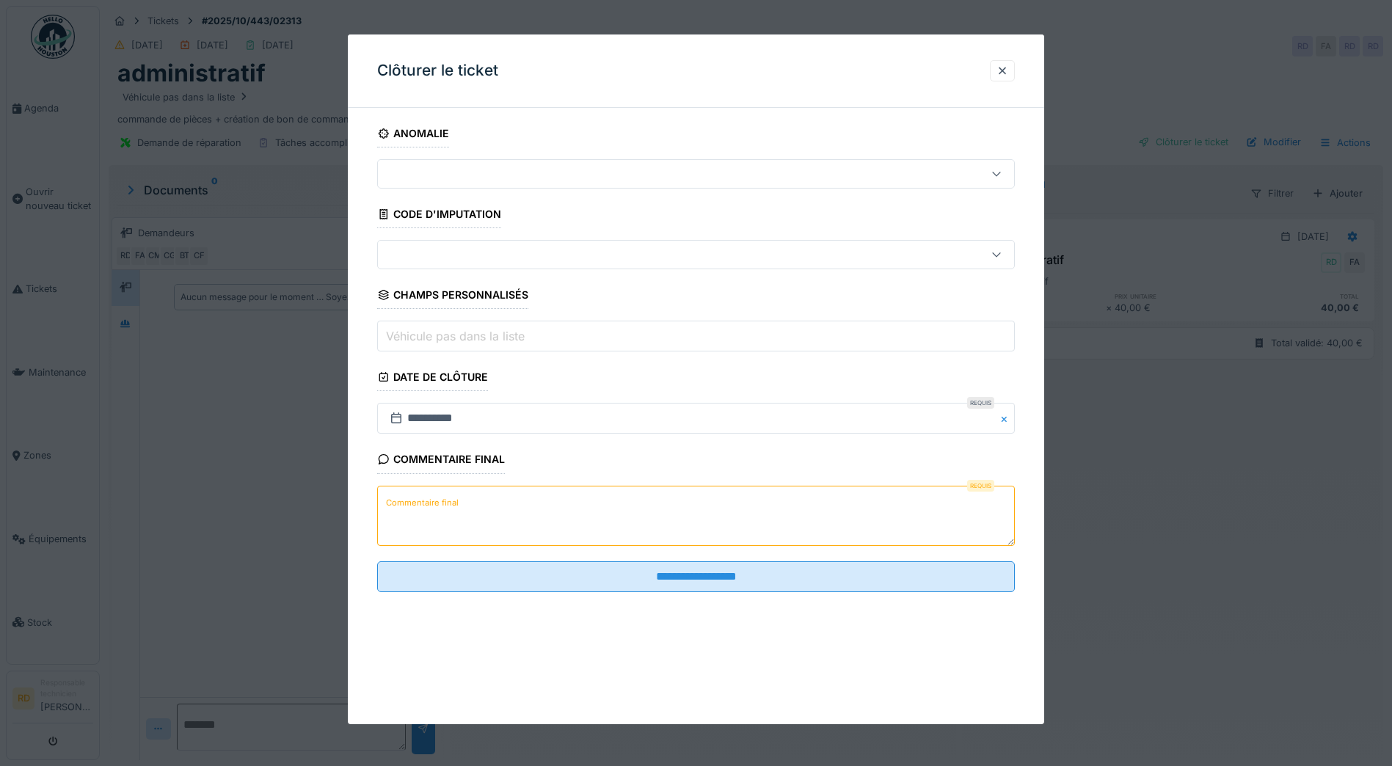
click at [440, 502] on label "Commentaire final" at bounding box center [422, 503] width 78 height 18
click at [440, 502] on textarea "Commentaire final" at bounding box center [695, 516] width 637 height 60
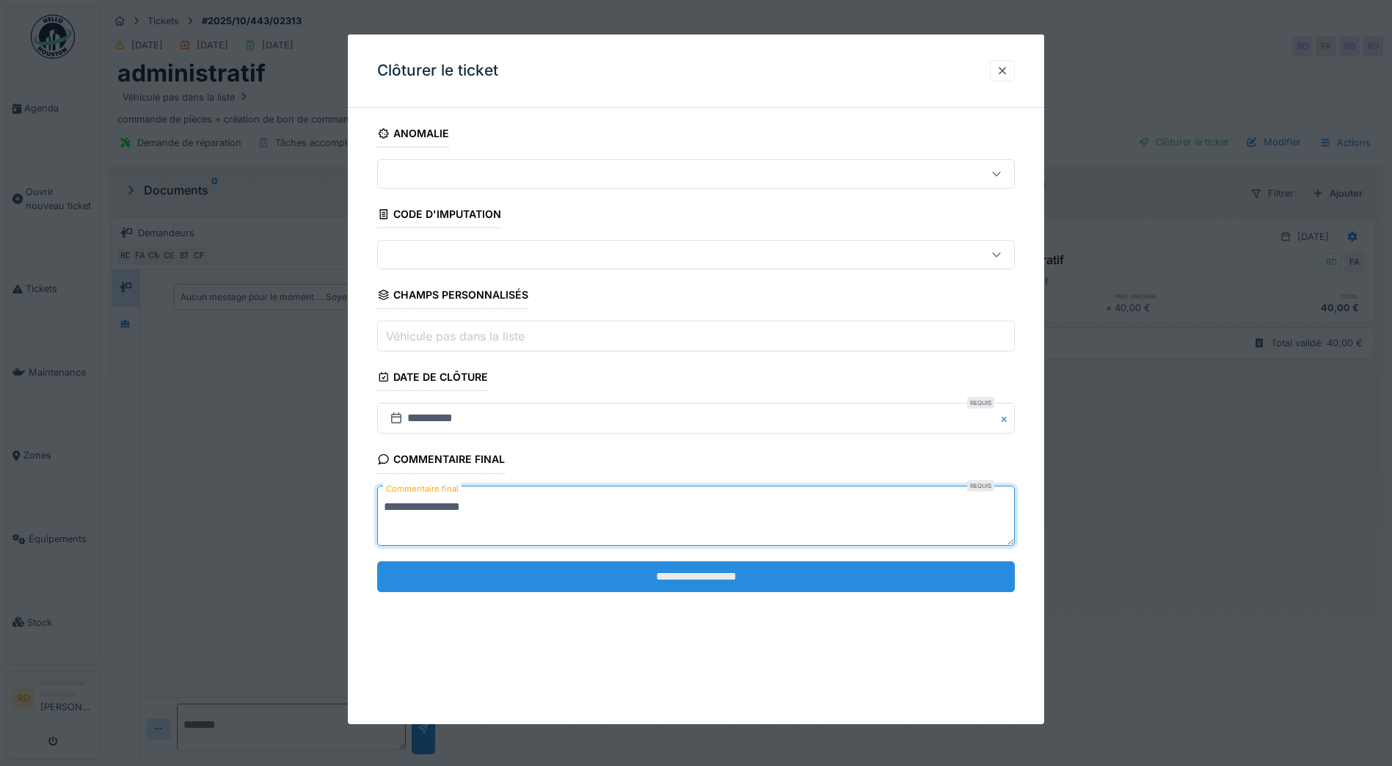
type textarea "**********"
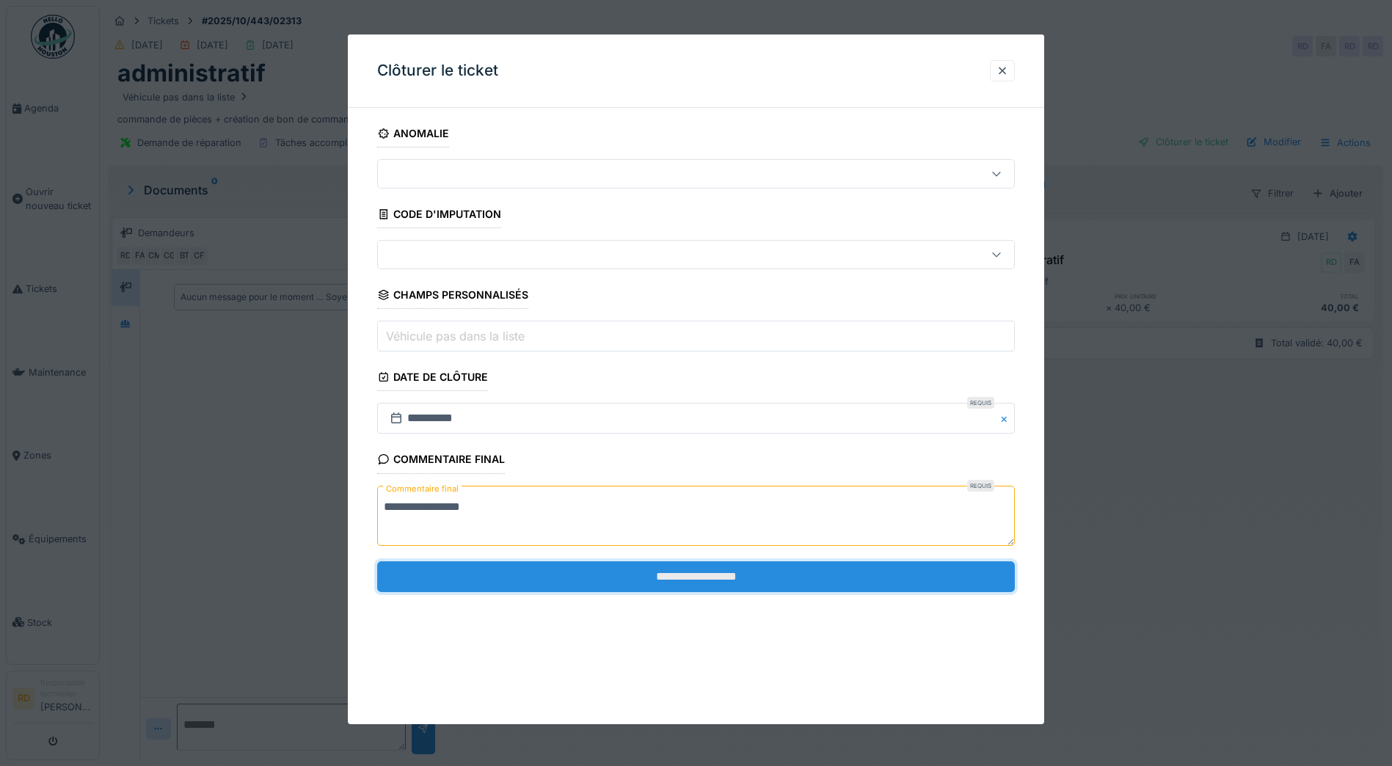
click at [660, 572] on input "**********" at bounding box center [695, 576] width 637 height 31
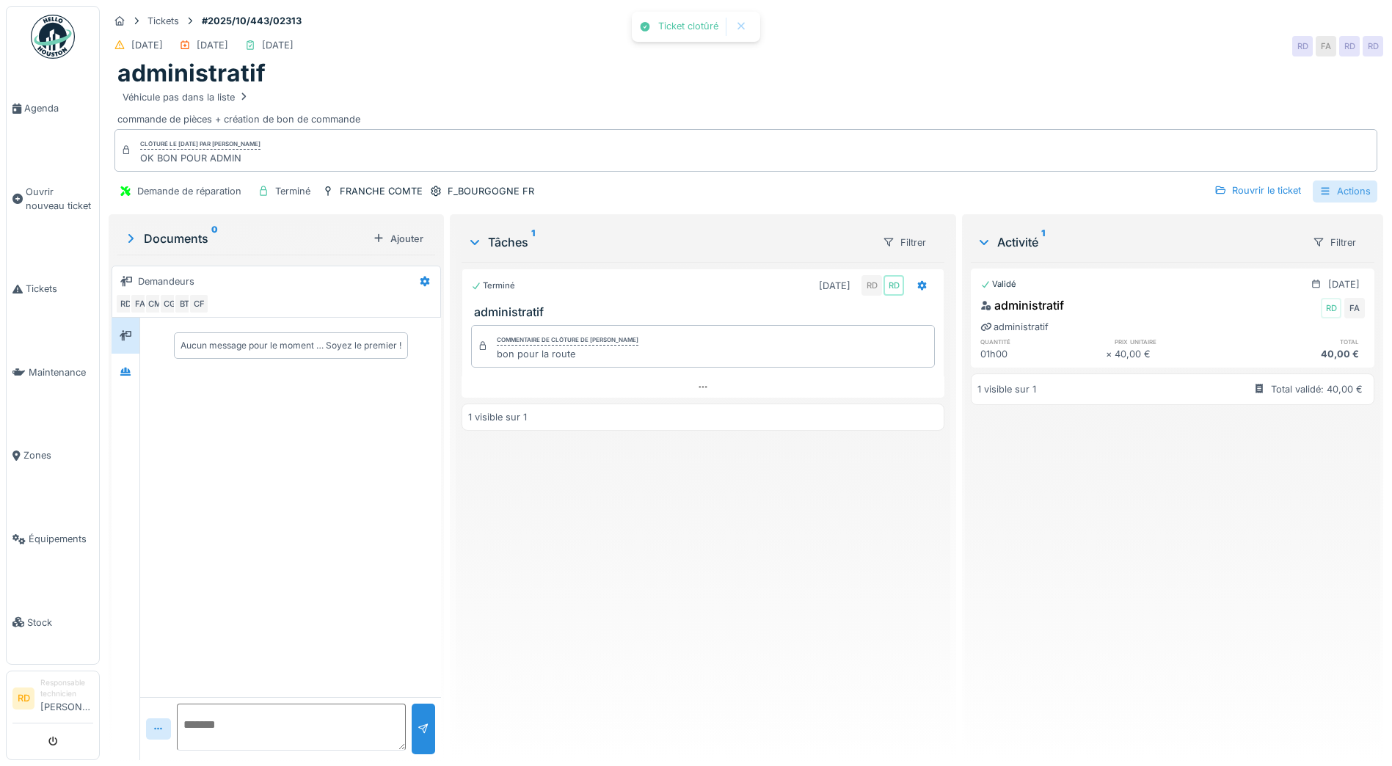
click at [1337, 189] on div "Actions" at bounding box center [1344, 190] width 65 height 21
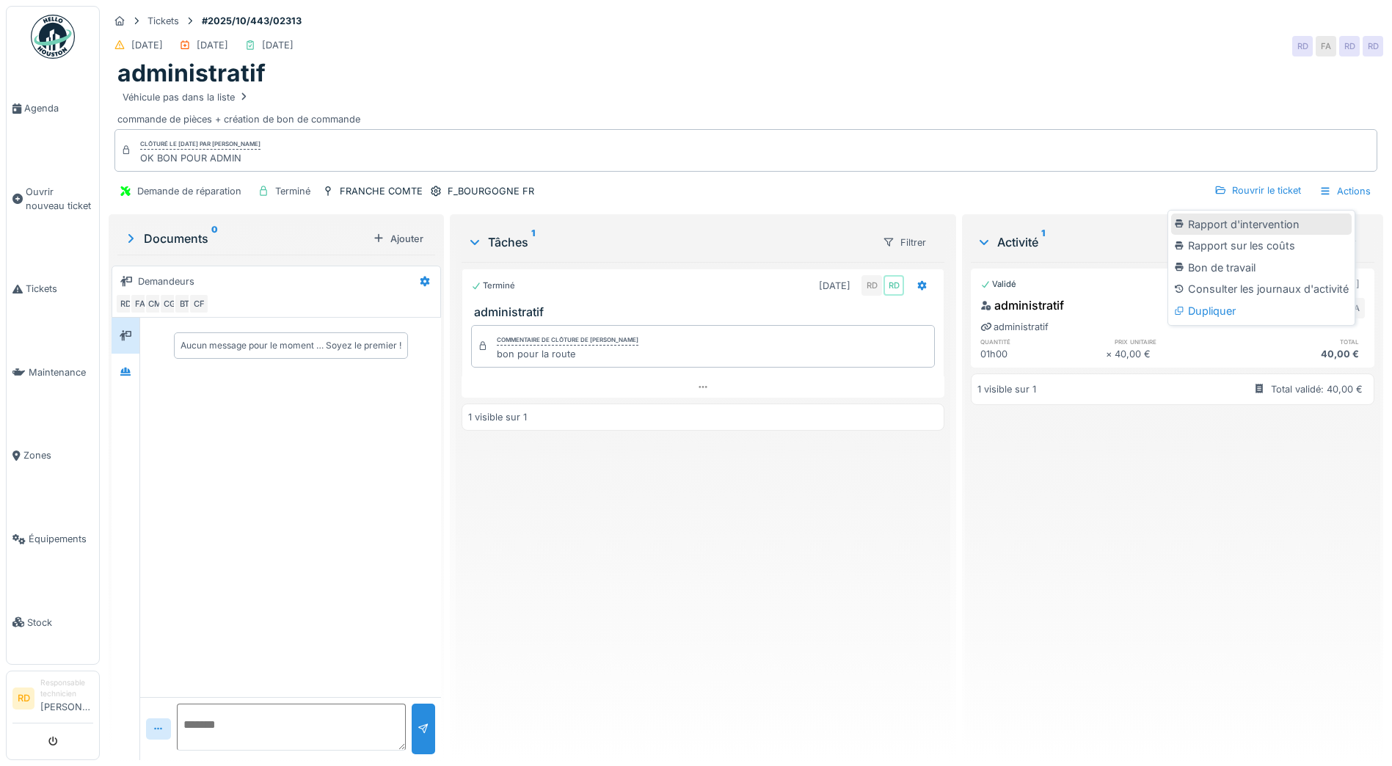
click at [1284, 227] on div "Rapport d'intervention" at bounding box center [1261, 224] width 180 height 22
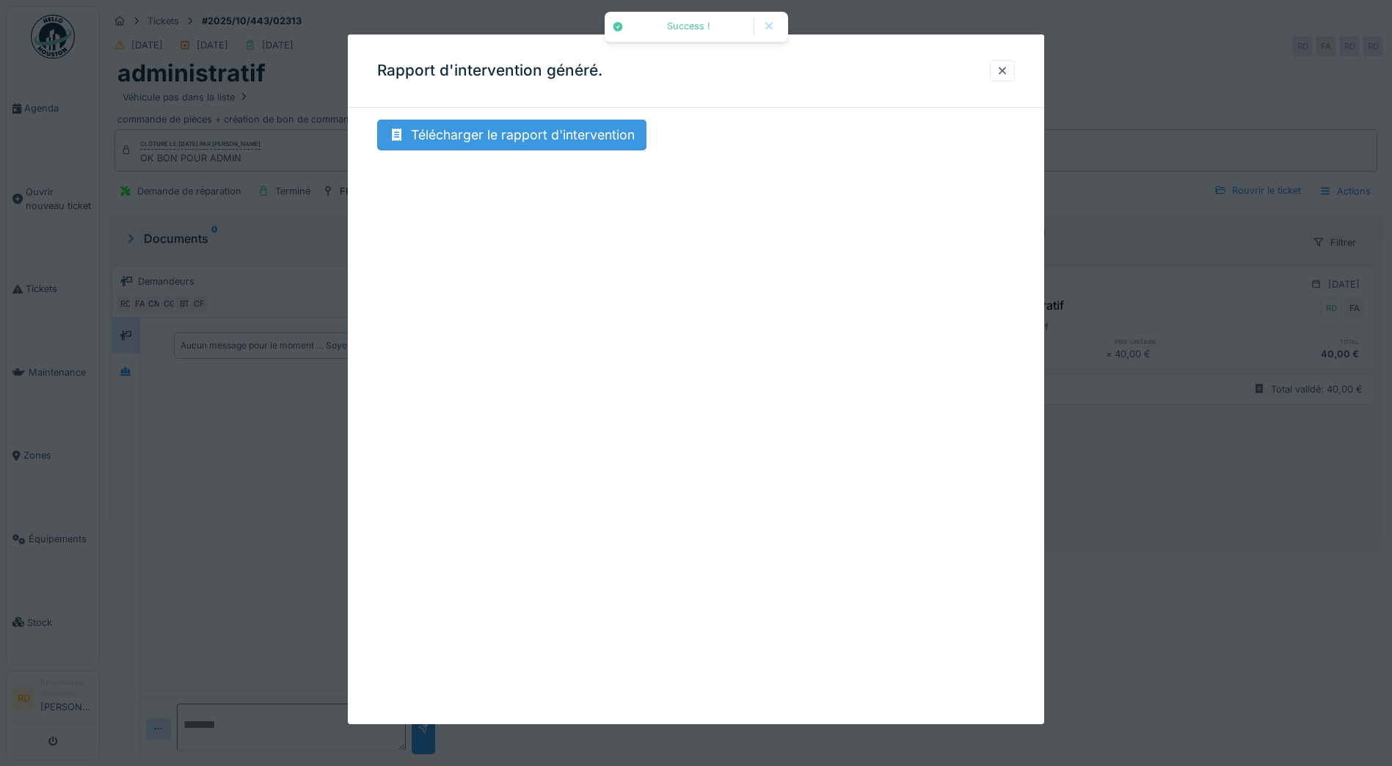
click at [512, 126] on div "Télécharger le rapport d'intervention" at bounding box center [511, 135] width 269 height 31
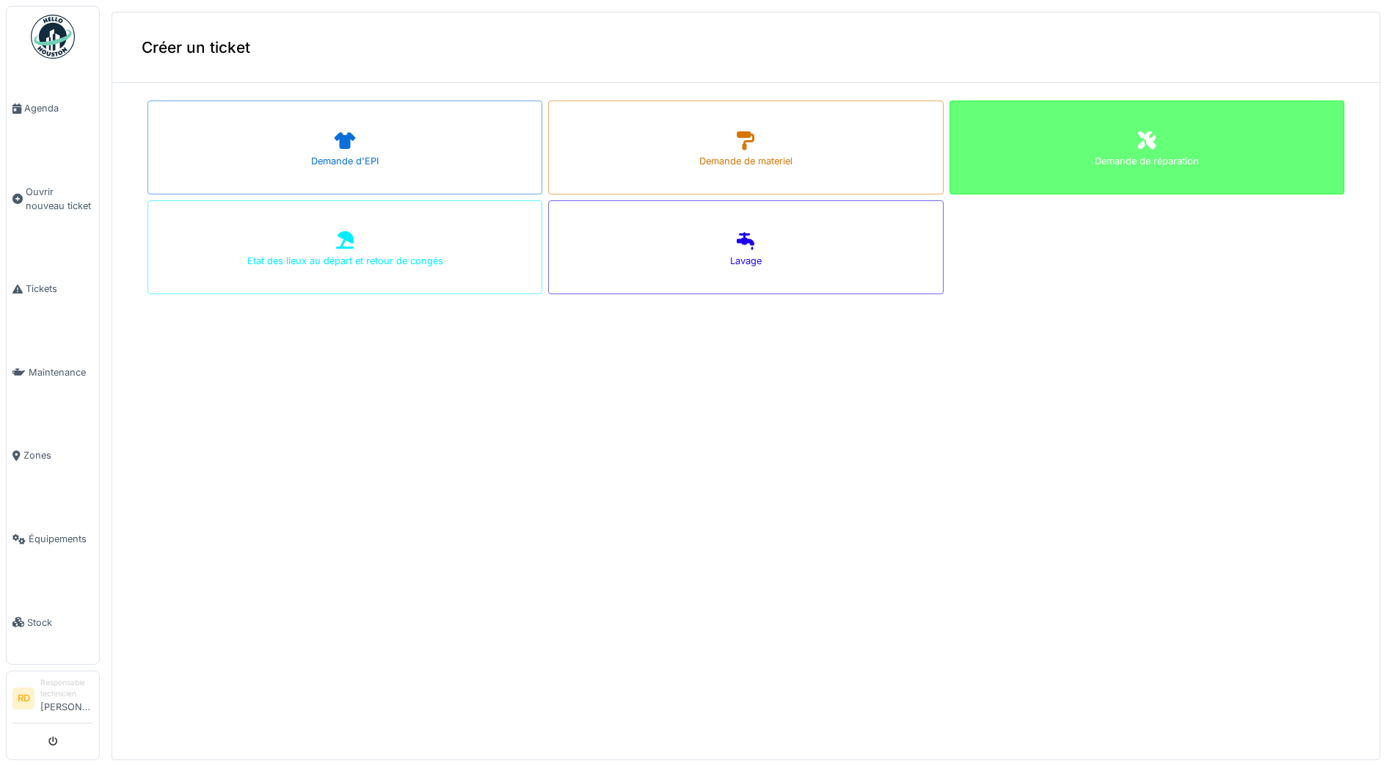
click at [1072, 141] on div "Demande de réparation" at bounding box center [1146, 147] width 395 height 94
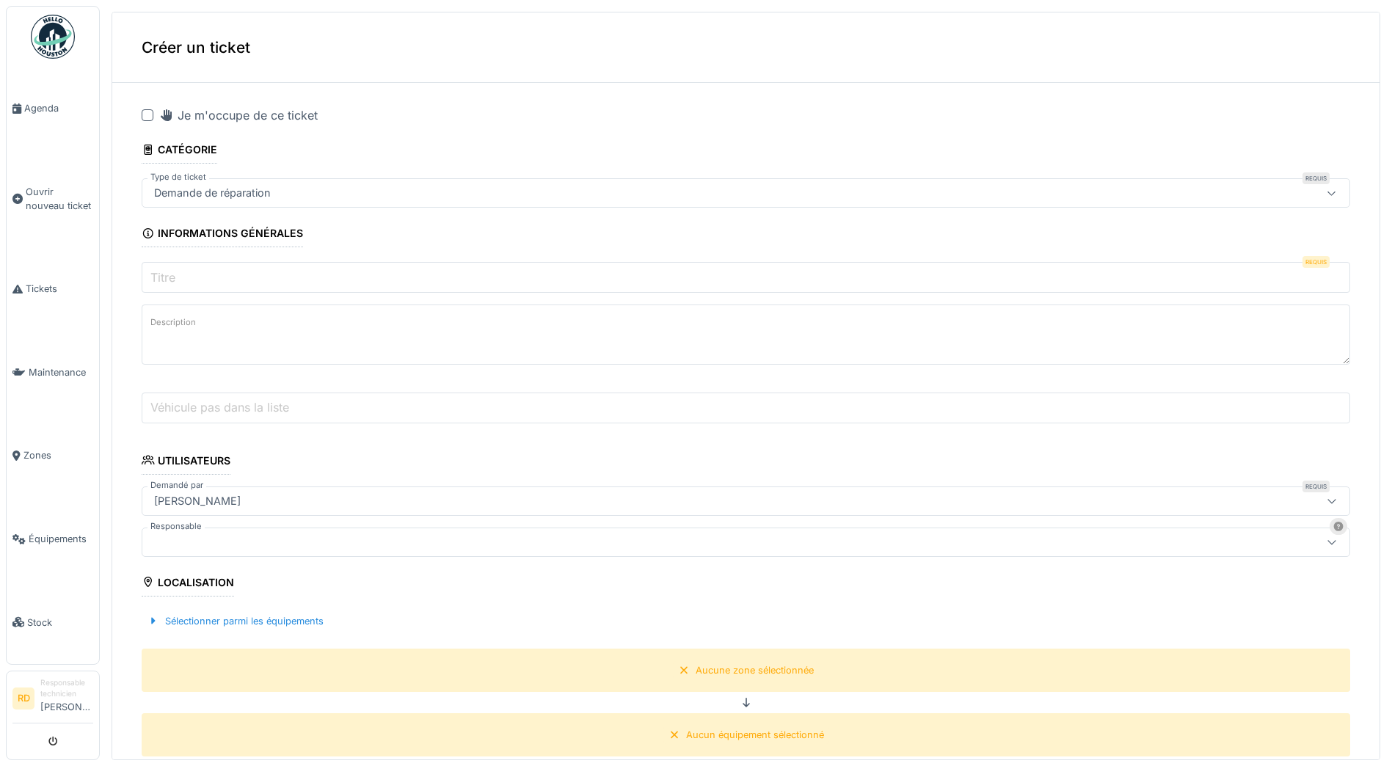
click at [172, 276] on label "Titre" at bounding box center [162, 277] width 31 height 18
click at [172, 276] on input "Titre" at bounding box center [746, 277] width 1208 height 31
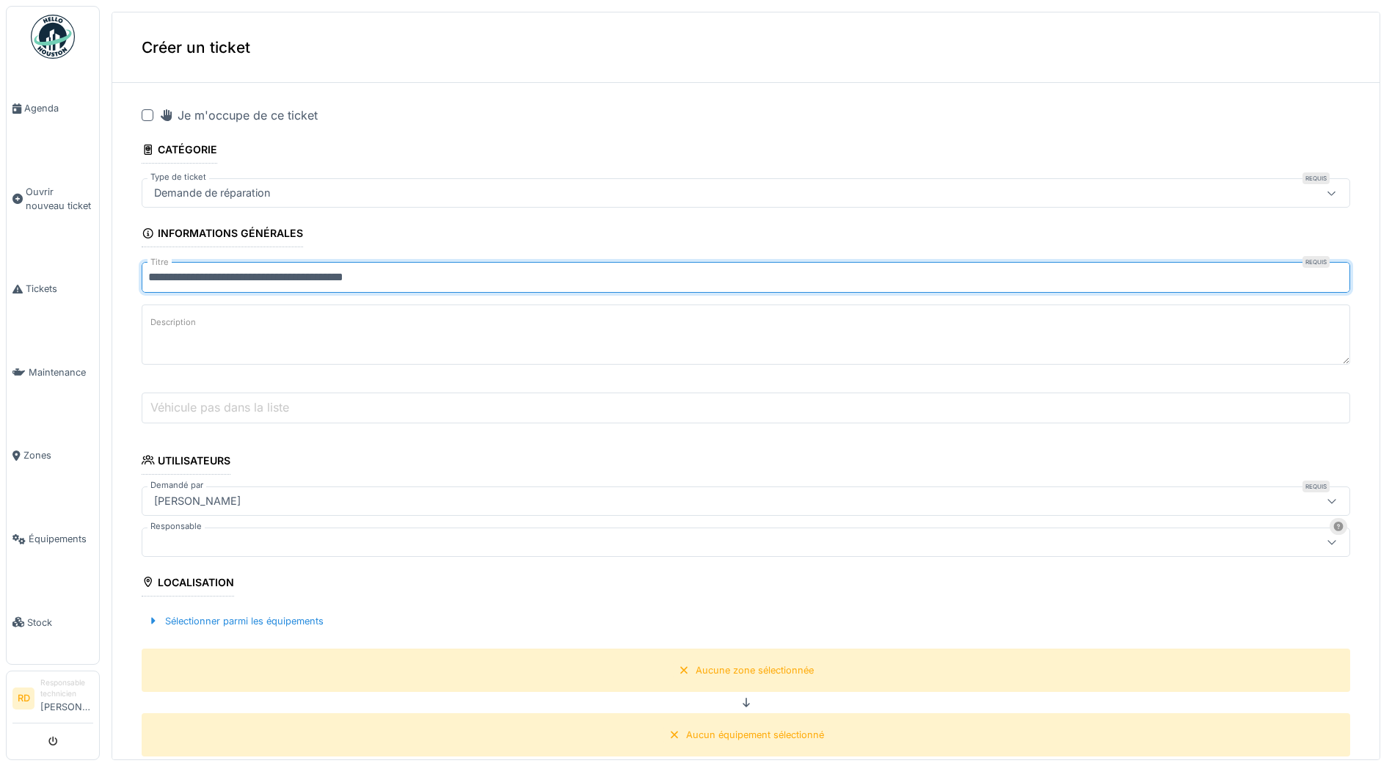
type input "**********"
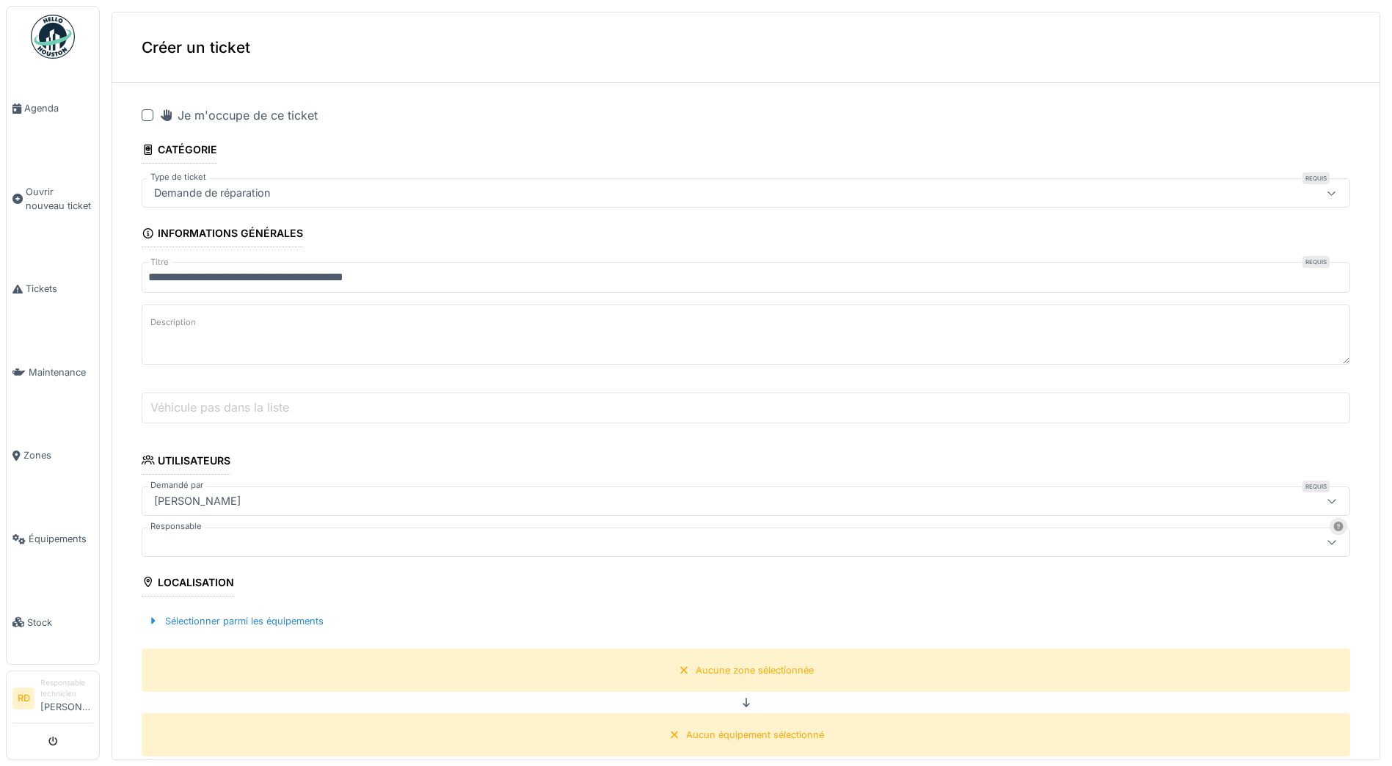
drag, startPoint x: 175, startPoint y: 544, endPoint x: 159, endPoint y: 535, distance: 18.1
click at [170, 541] on div at bounding box center [680, 542] width 1064 height 16
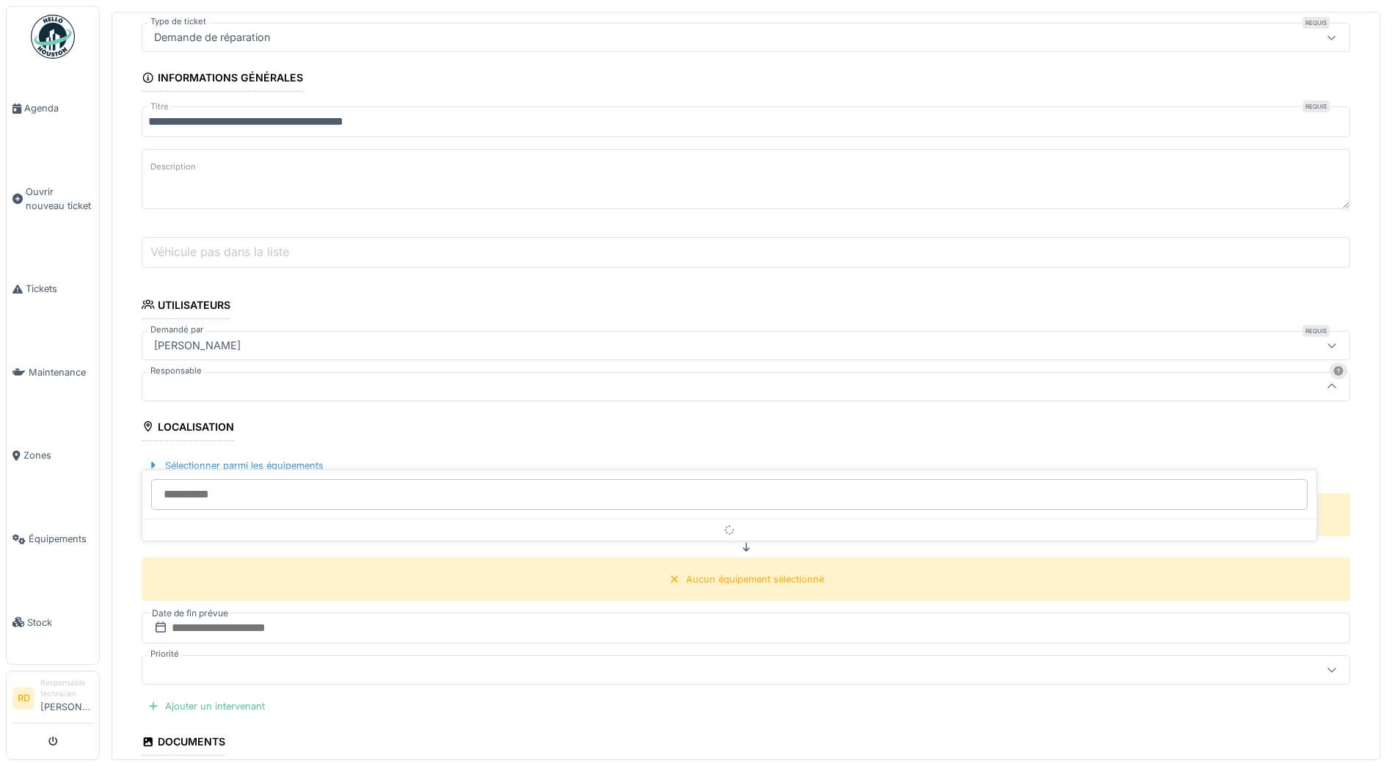
scroll to position [156, 0]
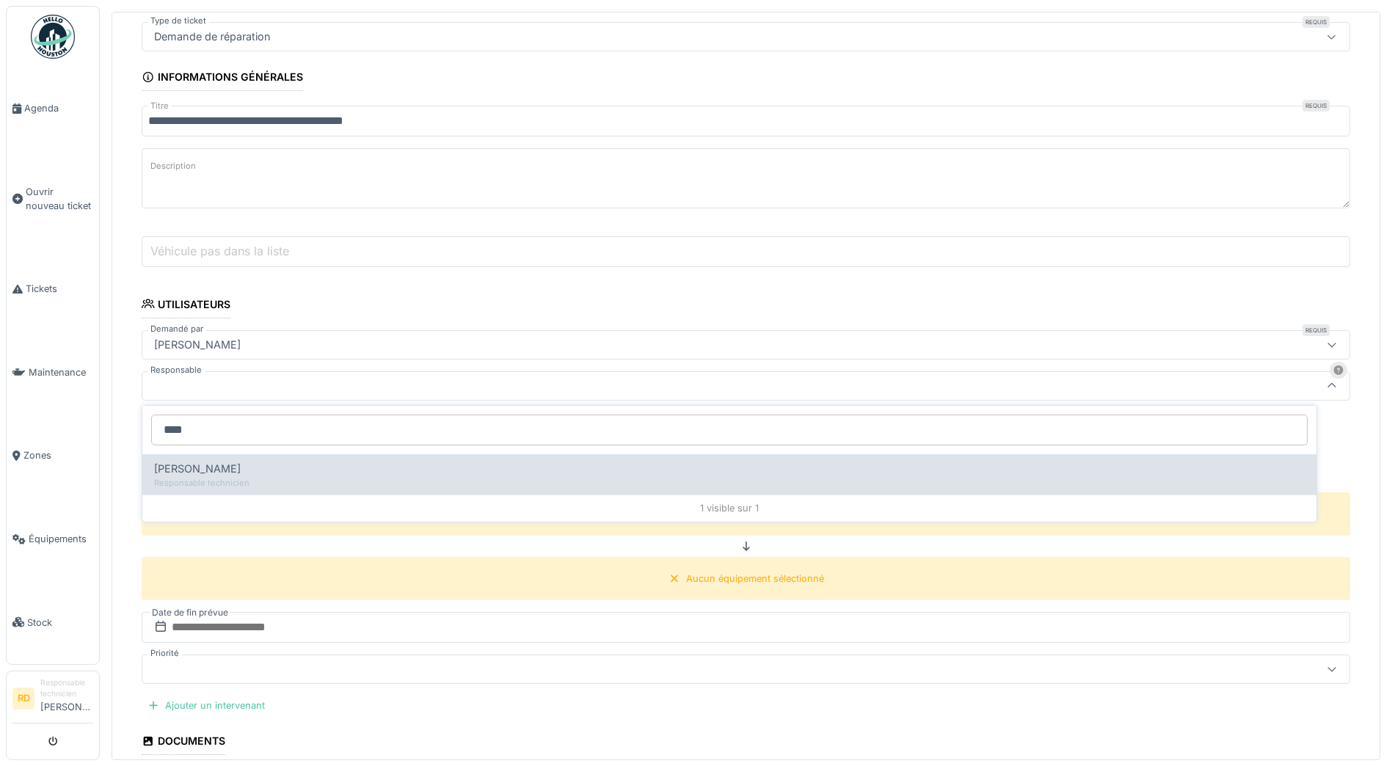
type input "****"
click at [241, 469] on span "[PERSON_NAME]" at bounding box center [197, 469] width 87 height 16
type input "*****"
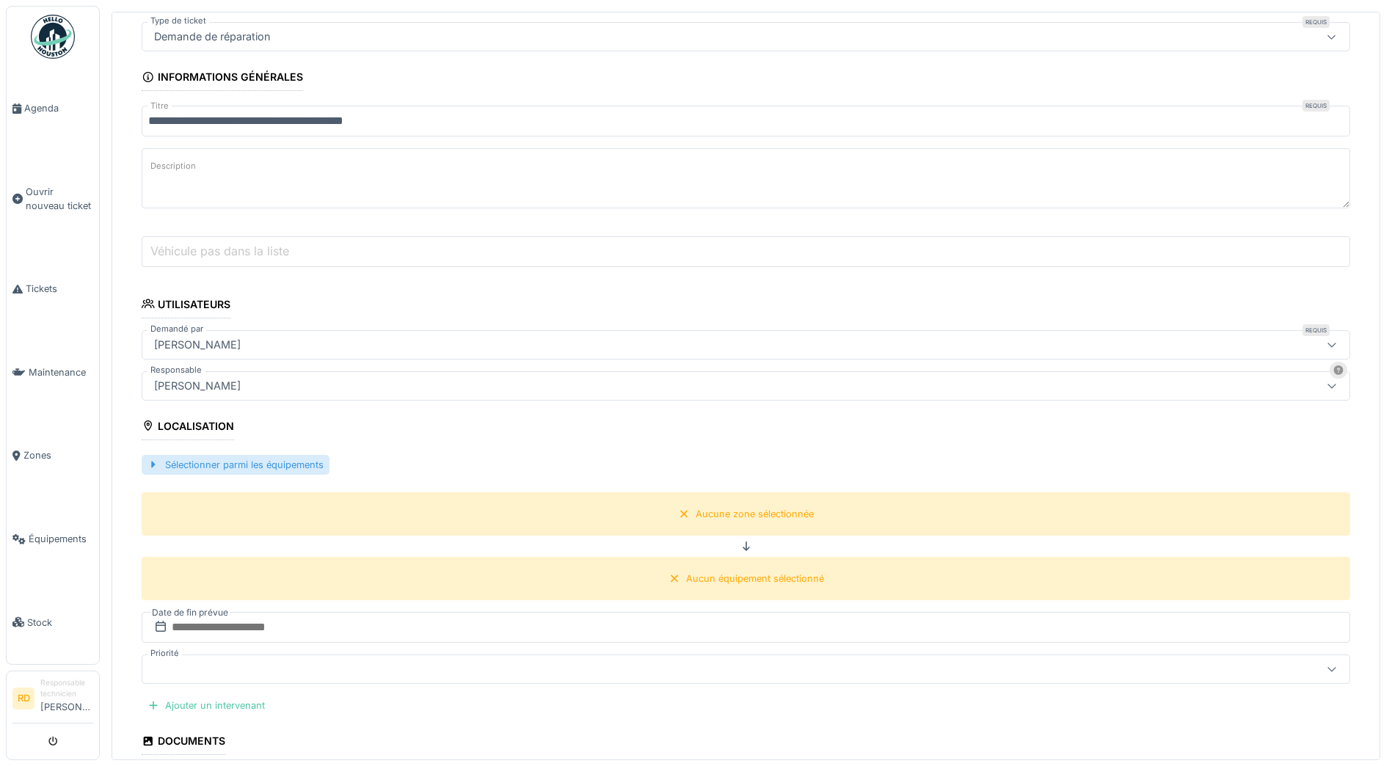
click at [190, 464] on div "Sélectionner parmi les équipements" at bounding box center [236, 465] width 188 height 20
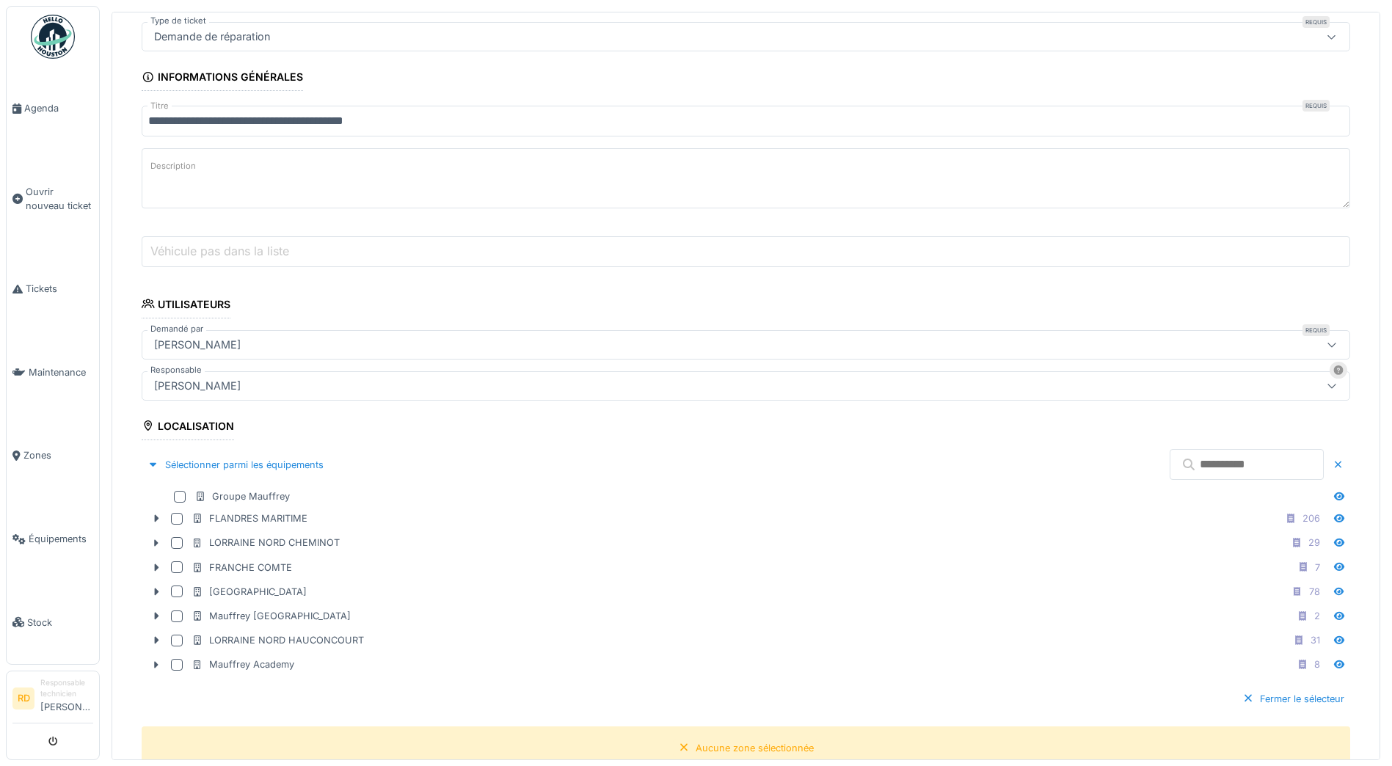
click at [1169, 464] on input "text" at bounding box center [1246, 464] width 154 height 31
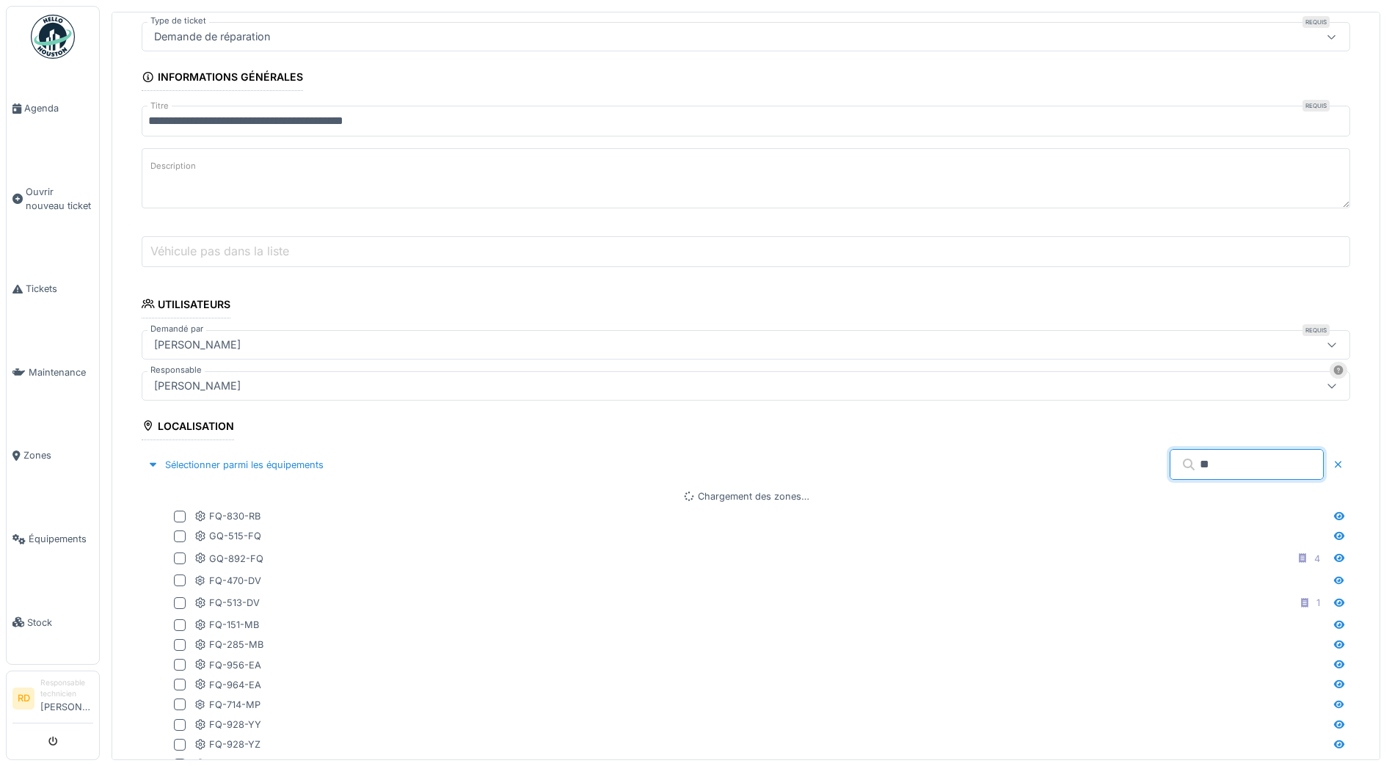
type input "*"
type input "******"
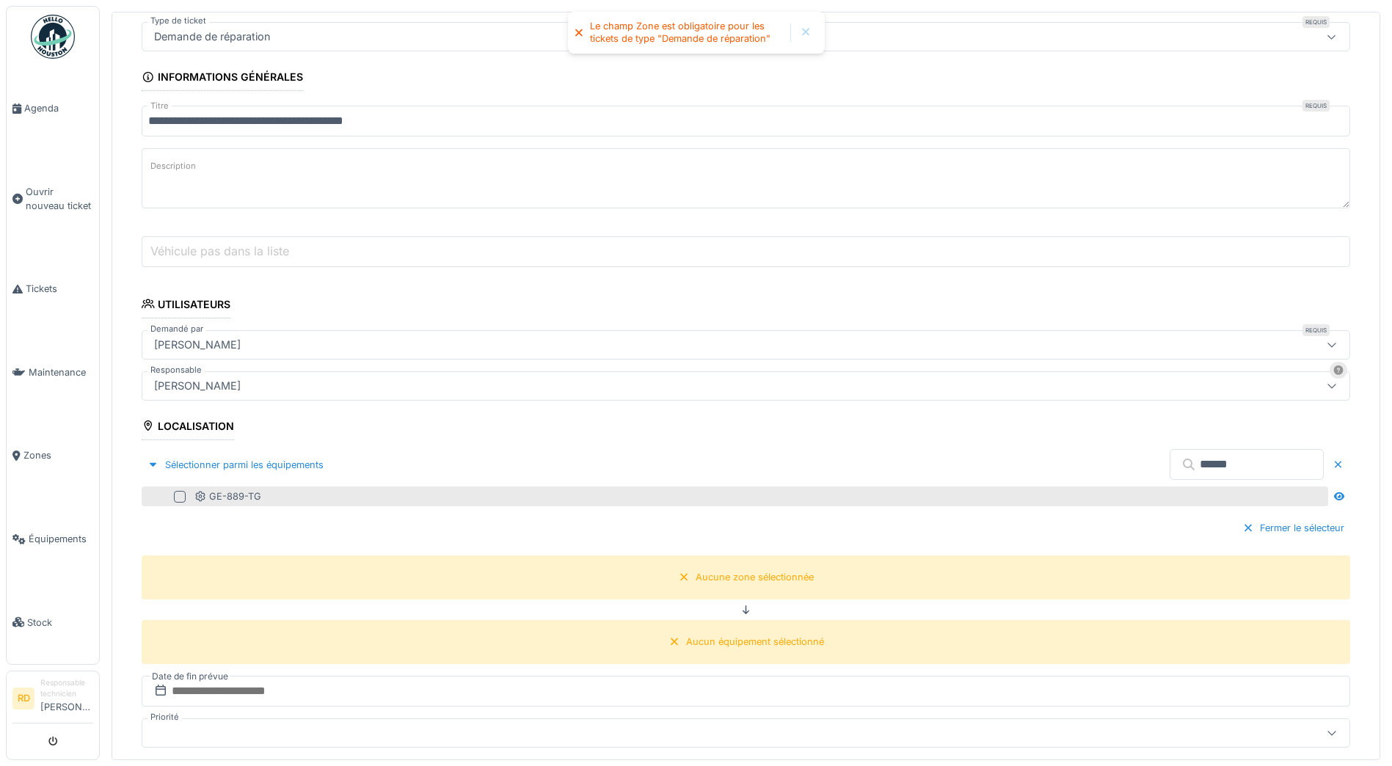
click at [183, 492] on div at bounding box center [180, 497] width 12 height 12
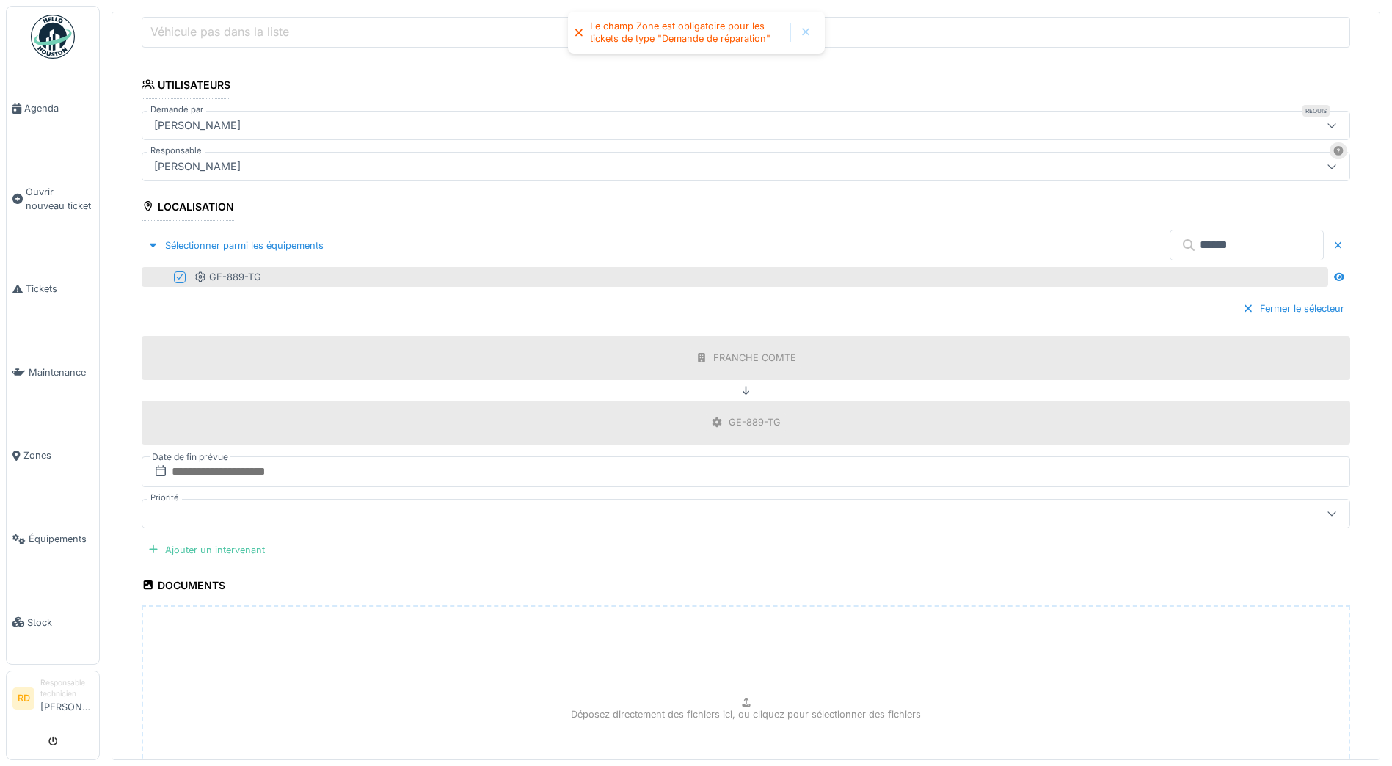
scroll to position [376, 0]
click at [229, 470] on input "text" at bounding box center [746, 471] width 1208 height 31
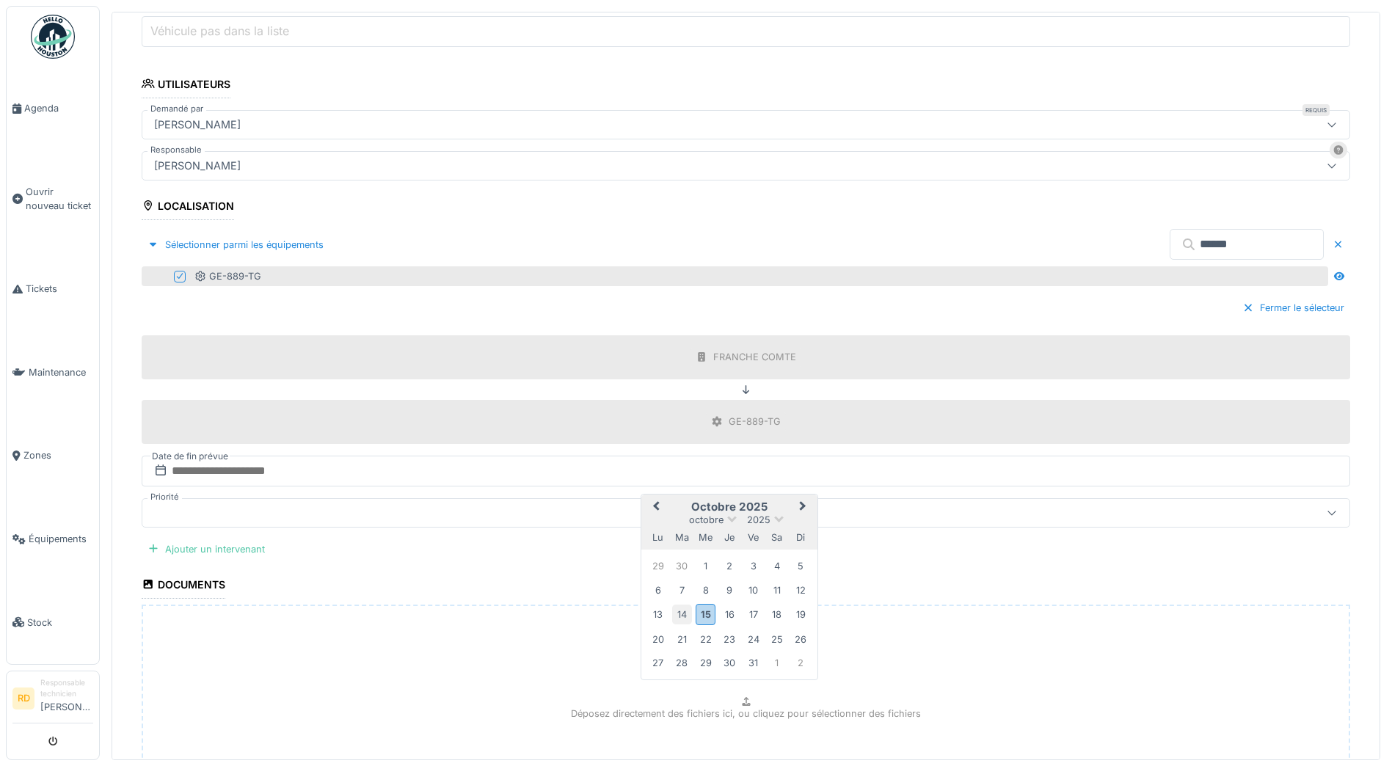
click at [680, 609] on div "14" at bounding box center [682, 614] width 20 height 20
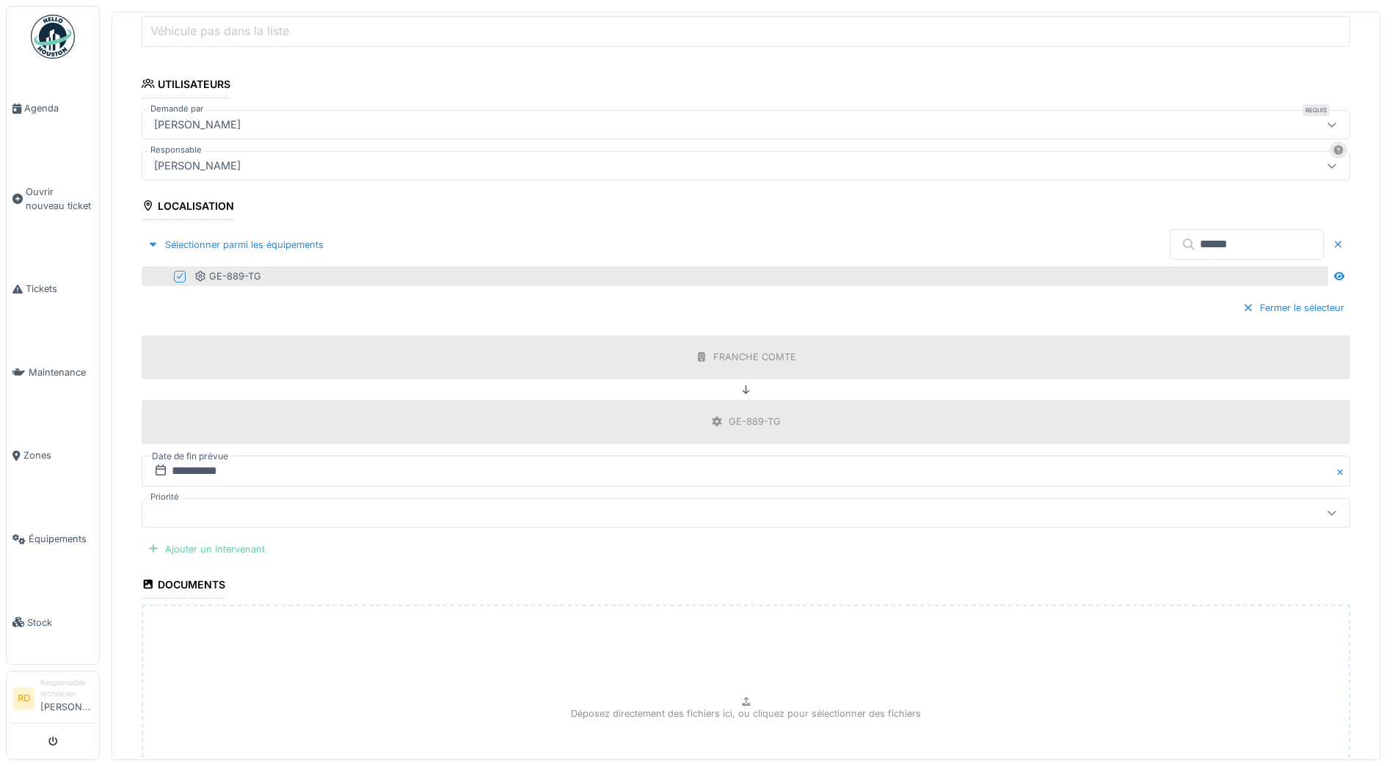
click at [236, 546] on div "Ajouter un intervenant" at bounding box center [206, 549] width 129 height 20
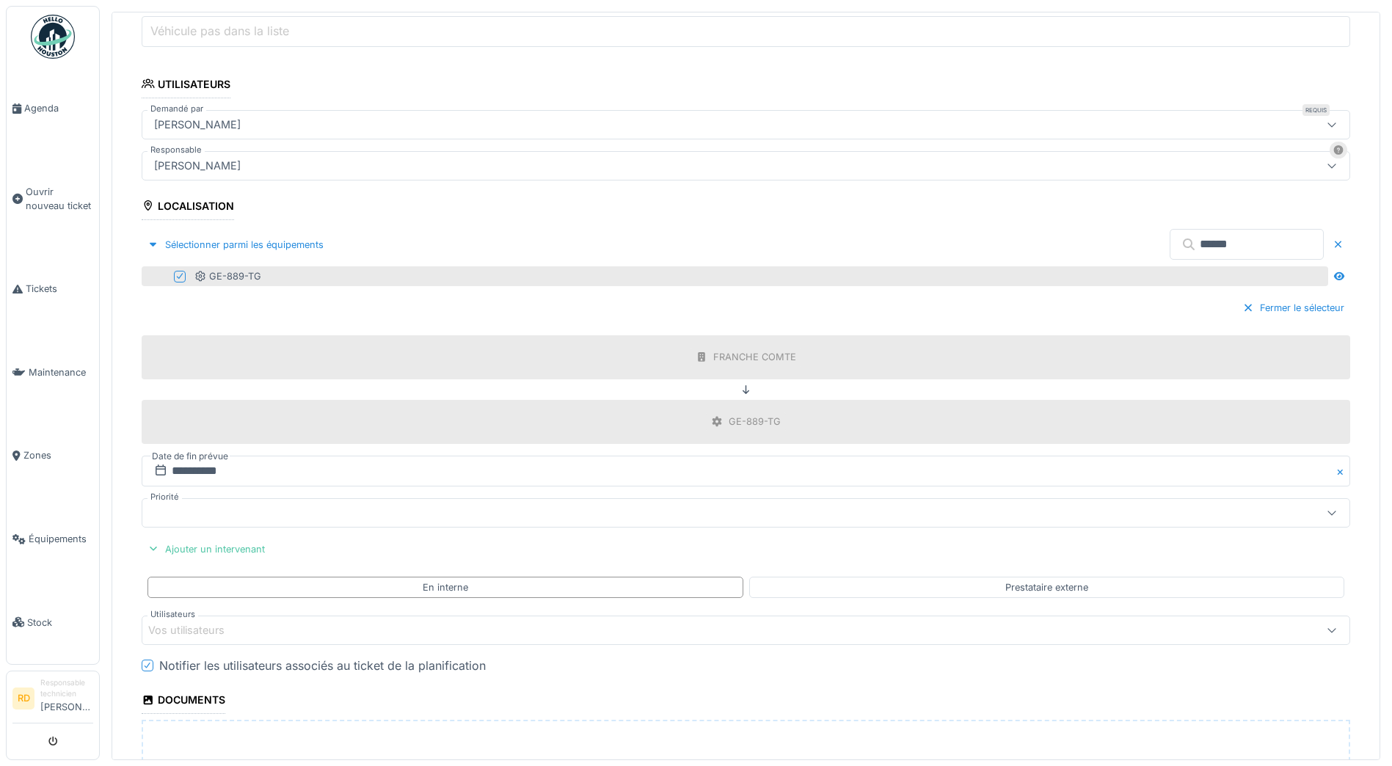
click at [194, 631] on div "Vos utilisateurs" at bounding box center [196, 630] width 97 height 16
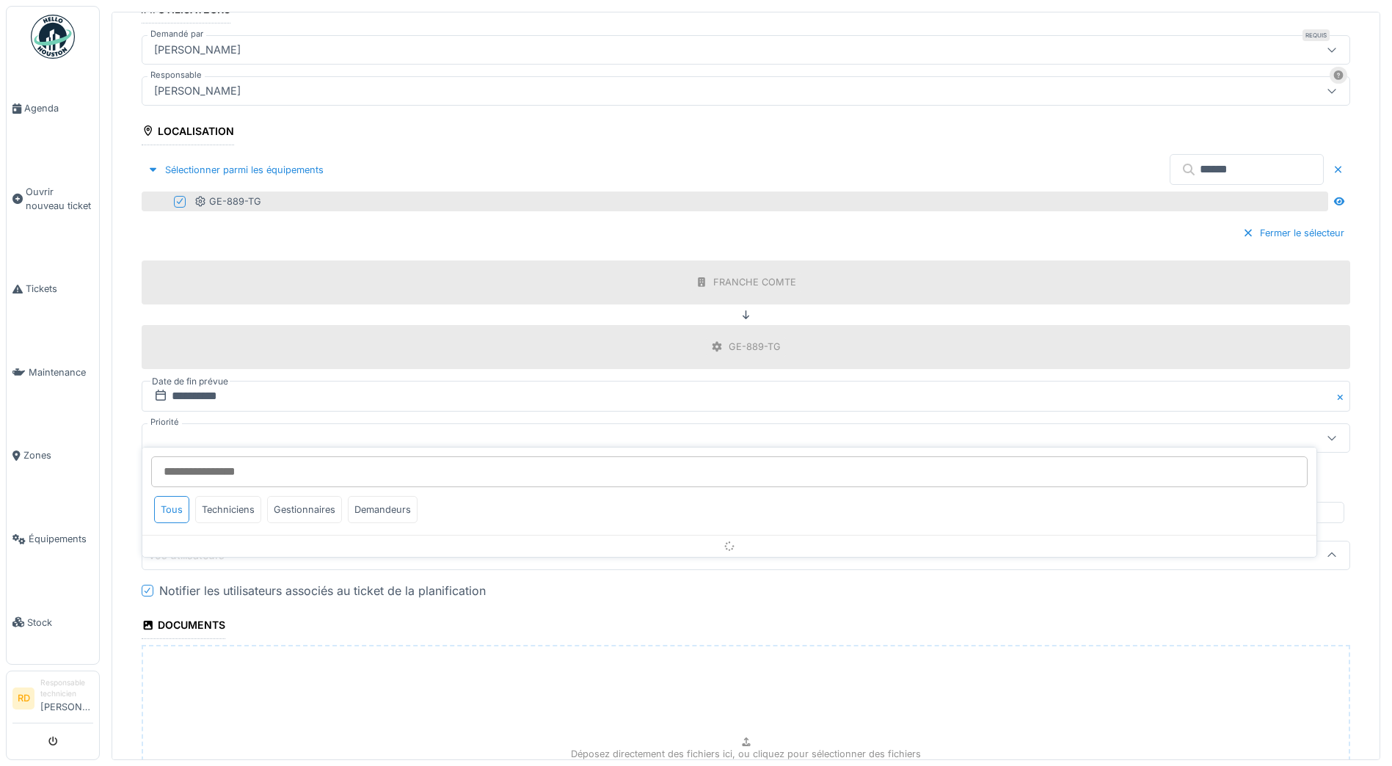
scroll to position [621, 0]
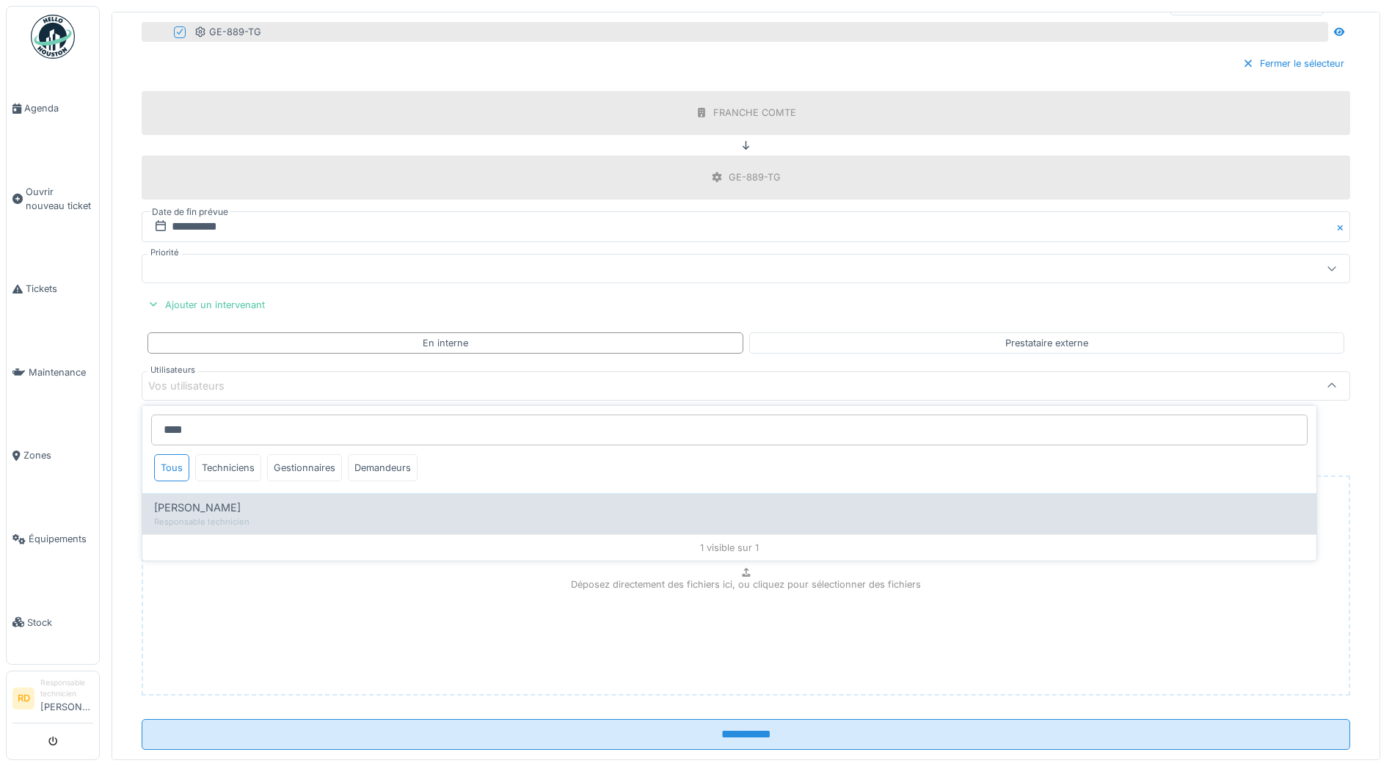
type input "****"
click at [186, 502] on span "[PERSON_NAME]" at bounding box center [197, 508] width 87 height 16
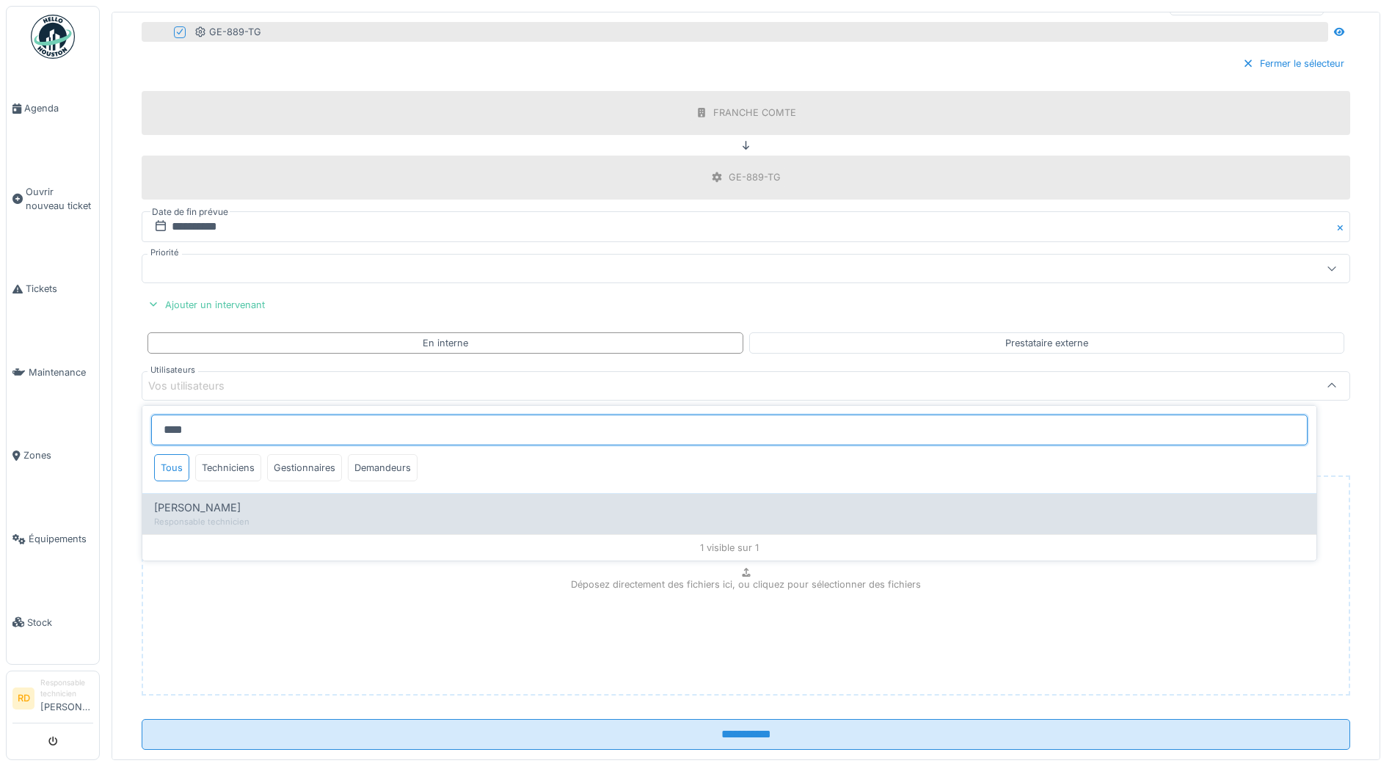
type input "*****"
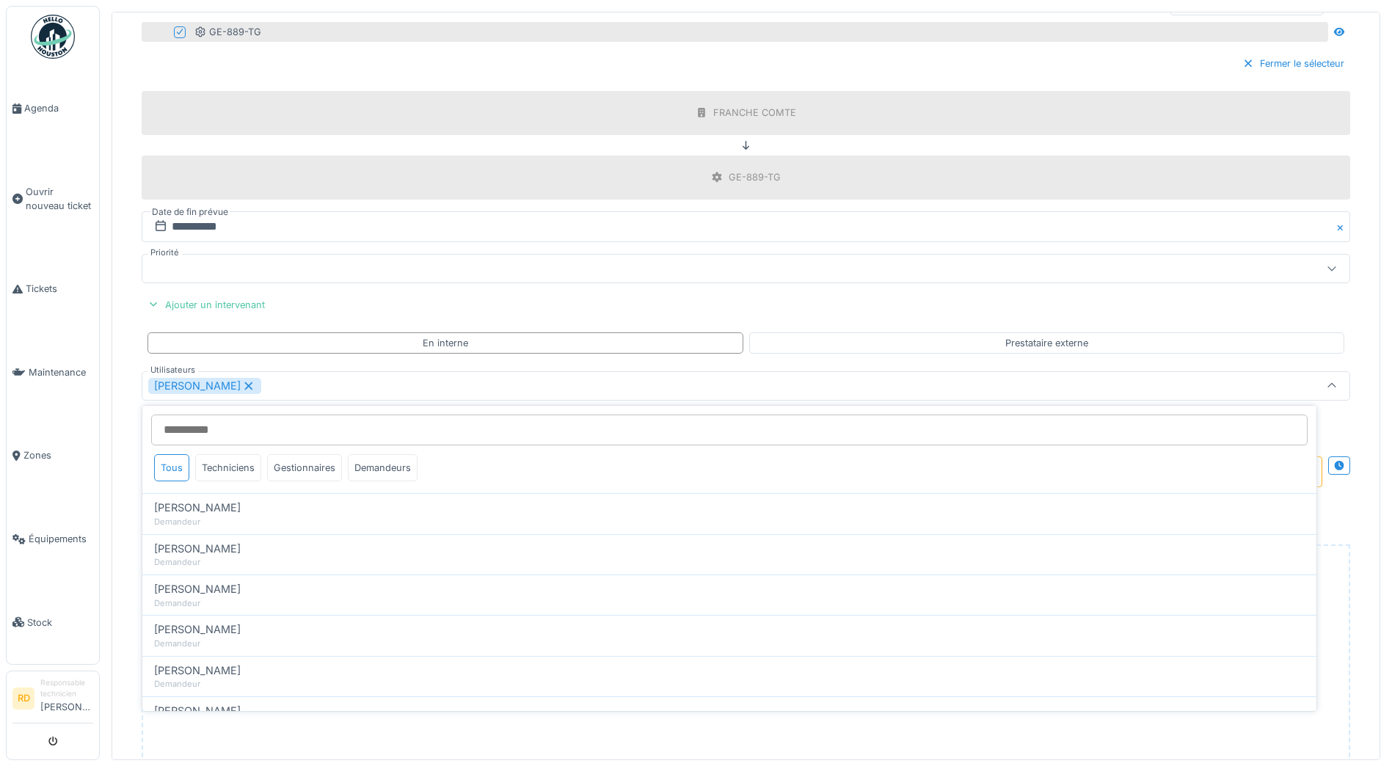
click at [299, 382] on div "[PERSON_NAME]" at bounding box center [680, 386] width 1064 height 16
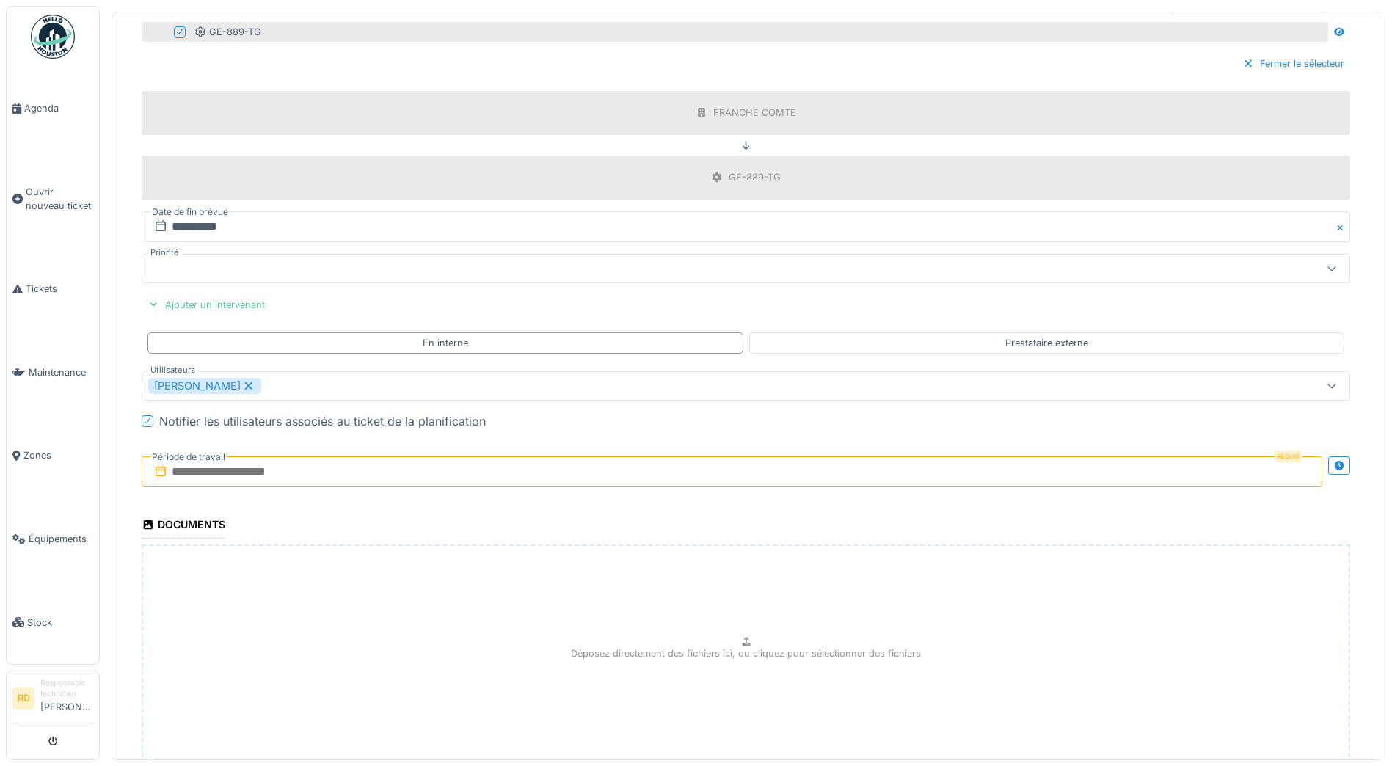
drag, startPoint x: 223, startPoint y: 470, endPoint x: 247, endPoint y: 478, distance: 25.3
click at [223, 470] on input "text" at bounding box center [732, 471] width 1180 height 31
click at [675, 615] on div "14" at bounding box center [668, 616] width 20 height 20
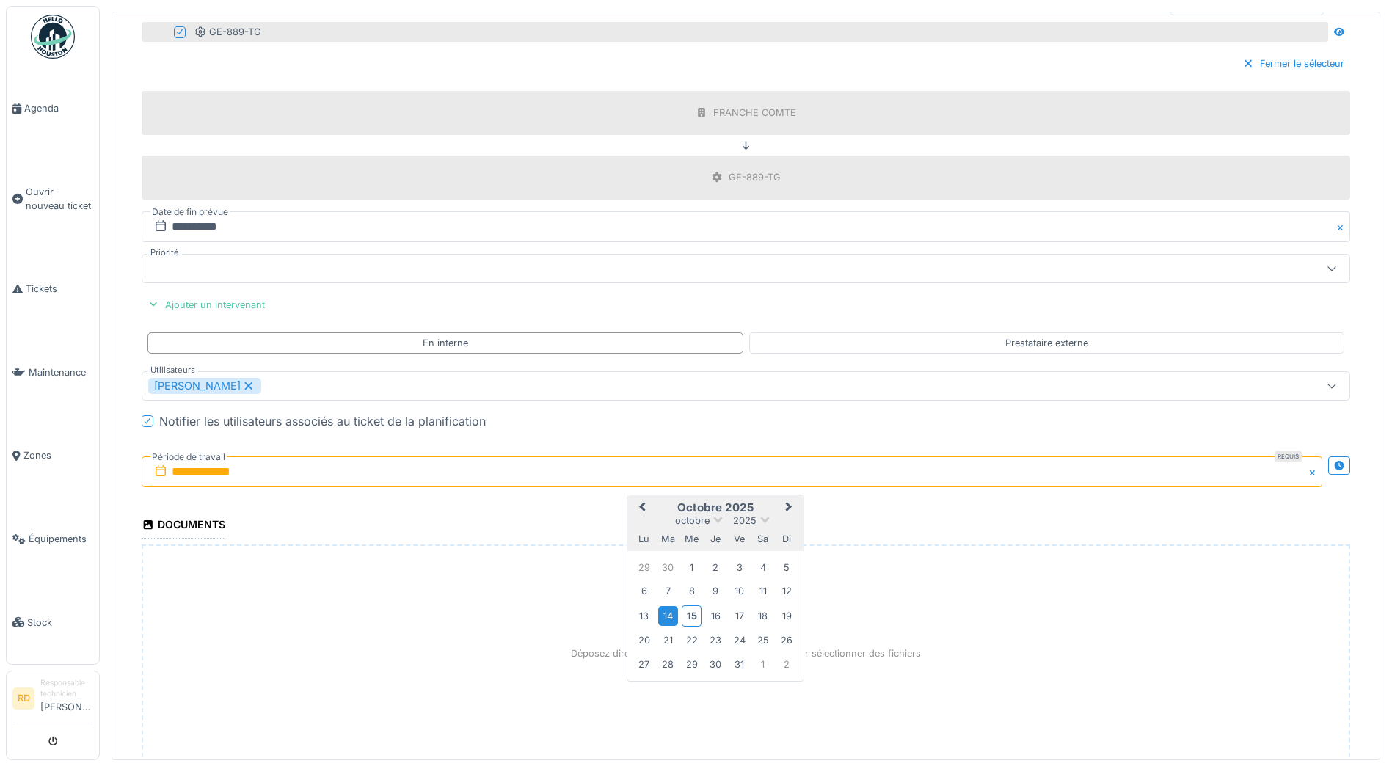
click at [675, 615] on div "14" at bounding box center [668, 616] width 20 height 20
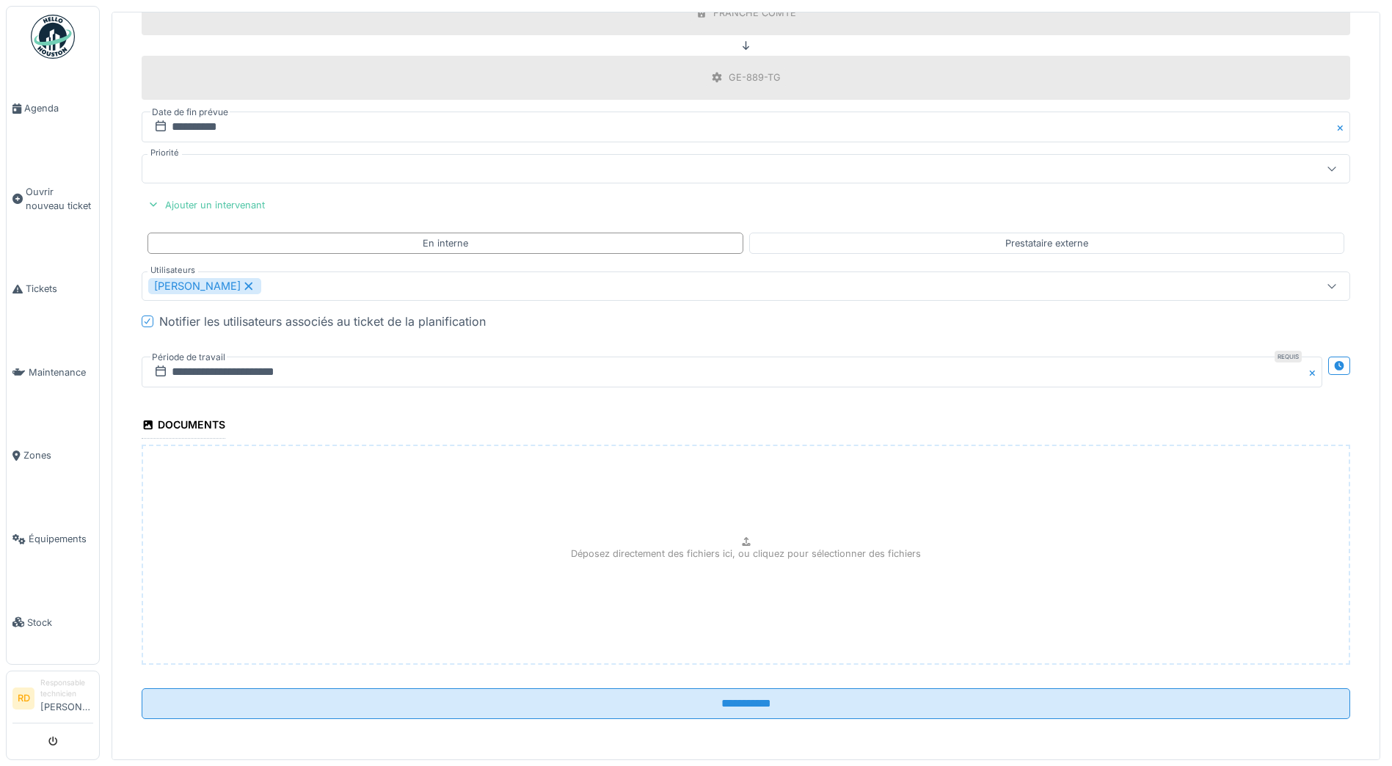
scroll to position [721, 0]
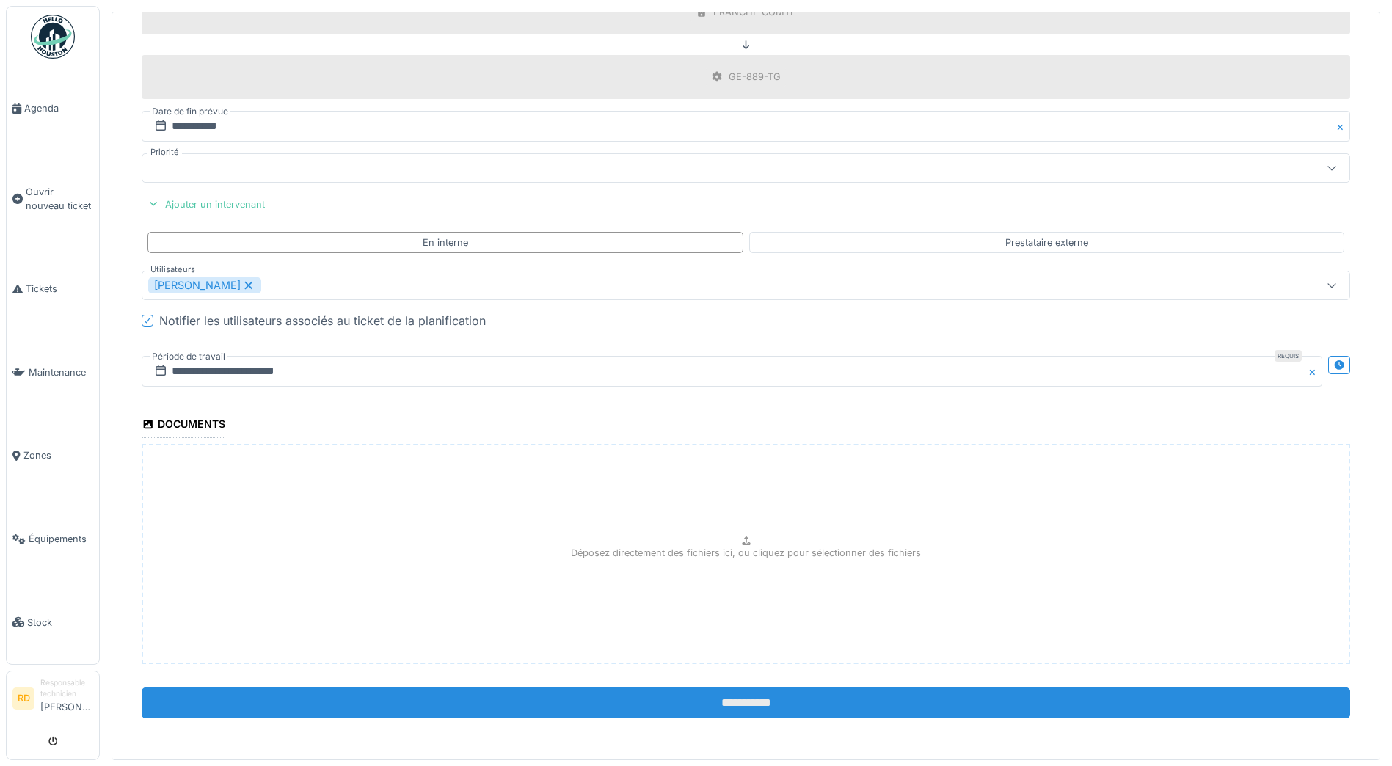
click at [725, 703] on input "**********" at bounding box center [746, 702] width 1208 height 31
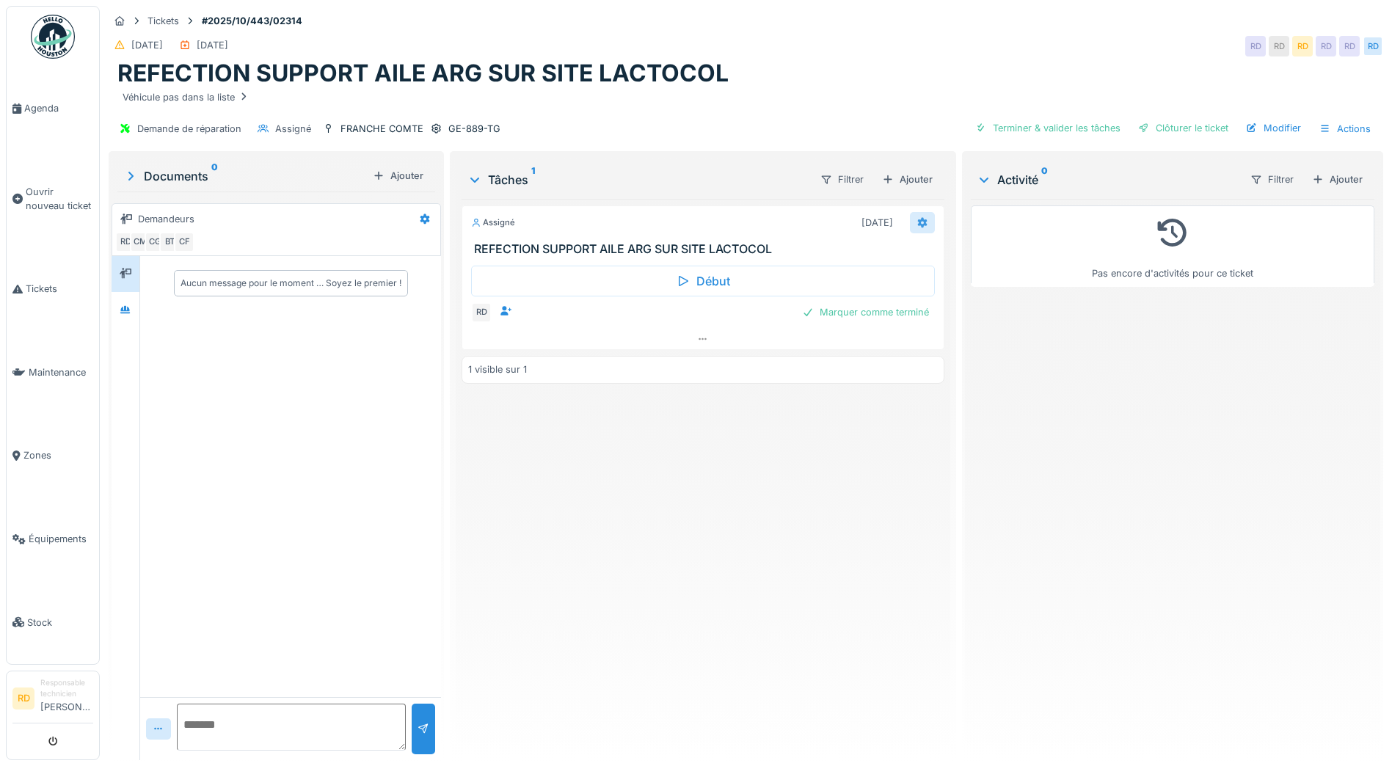
click at [918, 218] on icon at bounding box center [923, 223] width 10 height 10
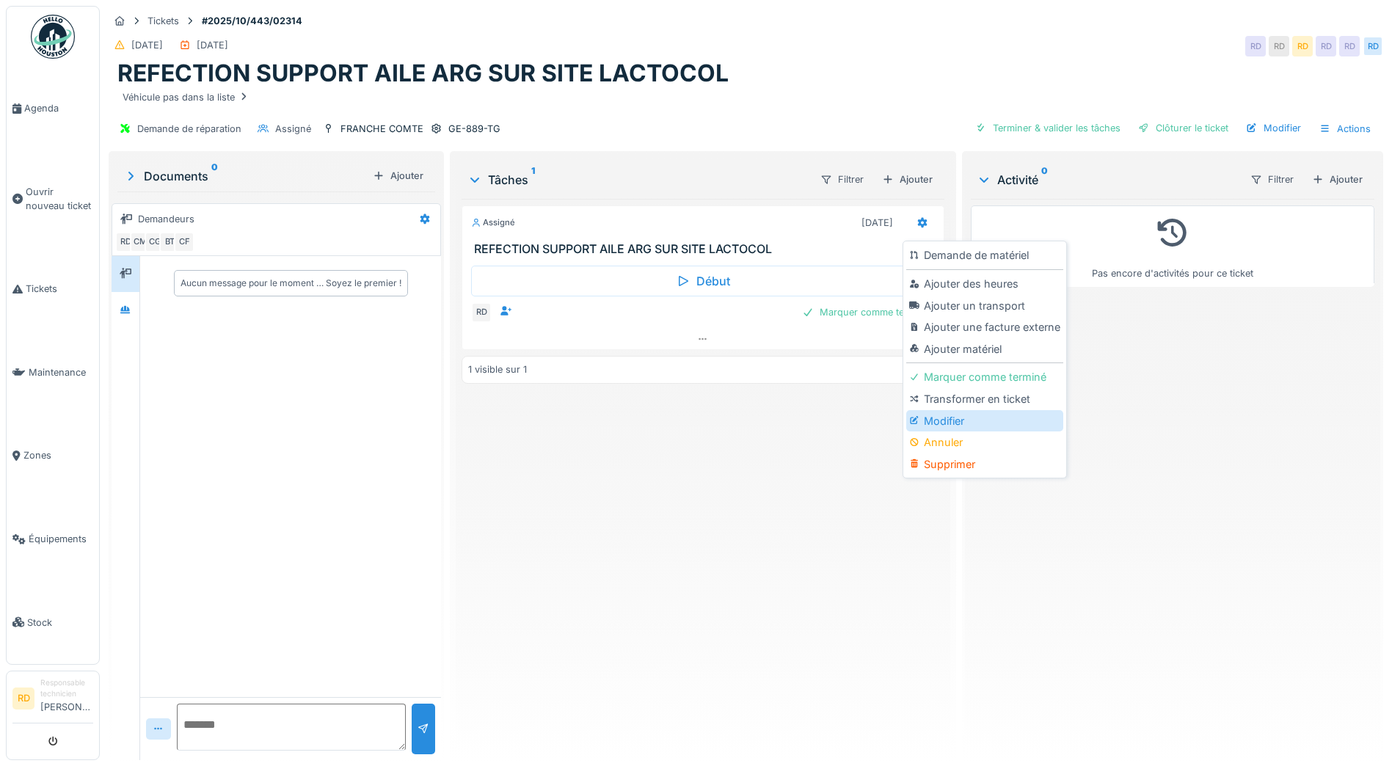
click at [937, 423] on div "Modifier" at bounding box center [984, 421] width 156 height 22
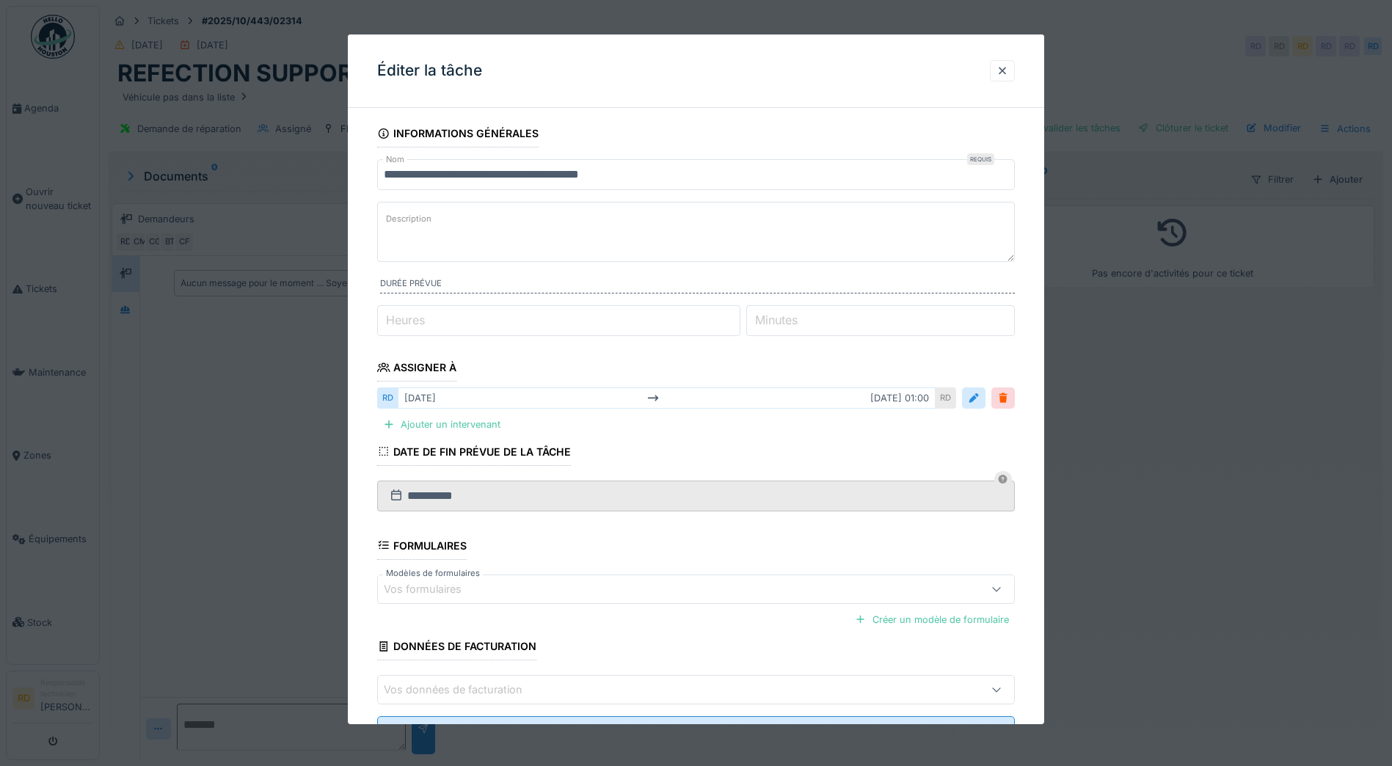
click at [398, 317] on label "Heures" at bounding box center [405, 320] width 45 height 18
click at [398, 317] on input "*" at bounding box center [558, 320] width 363 height 31
type input "*"
type input "**"
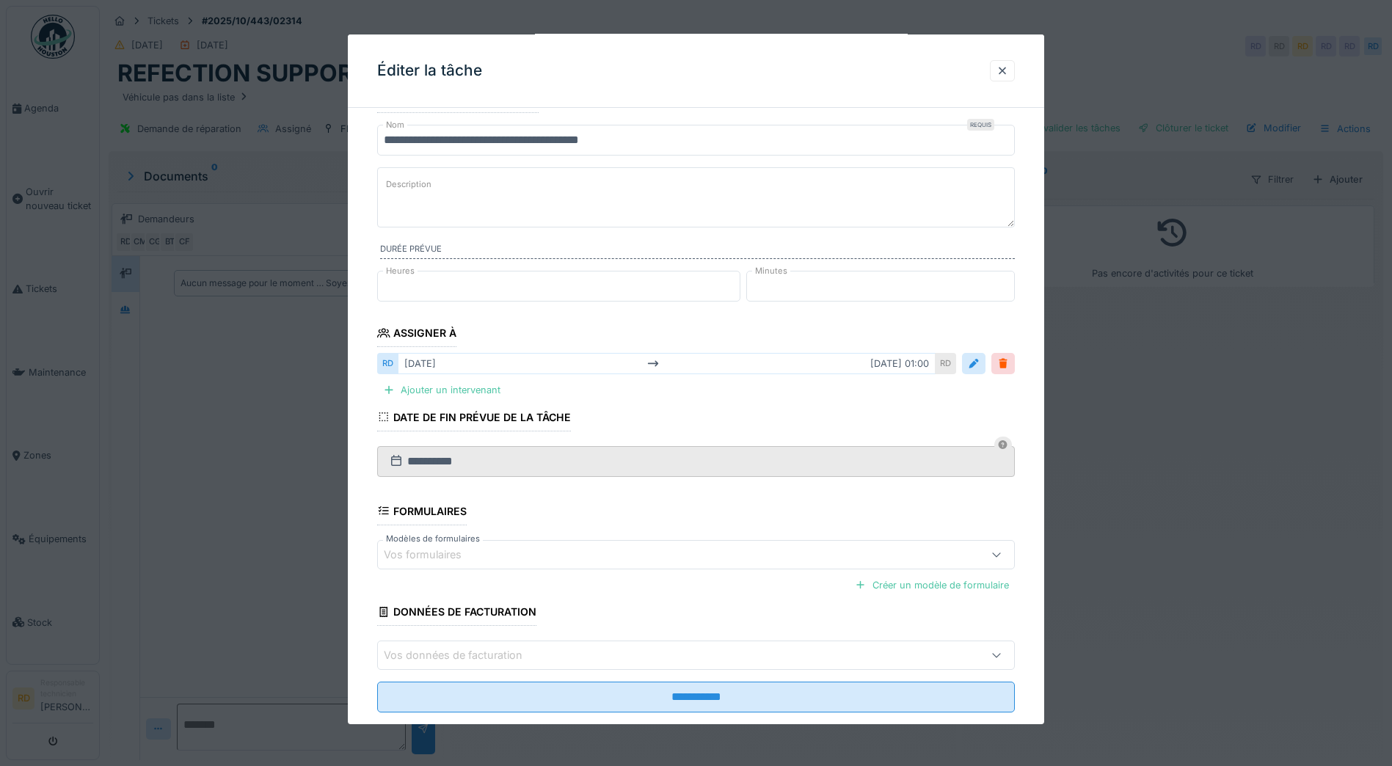
scroll to position [64, 0]
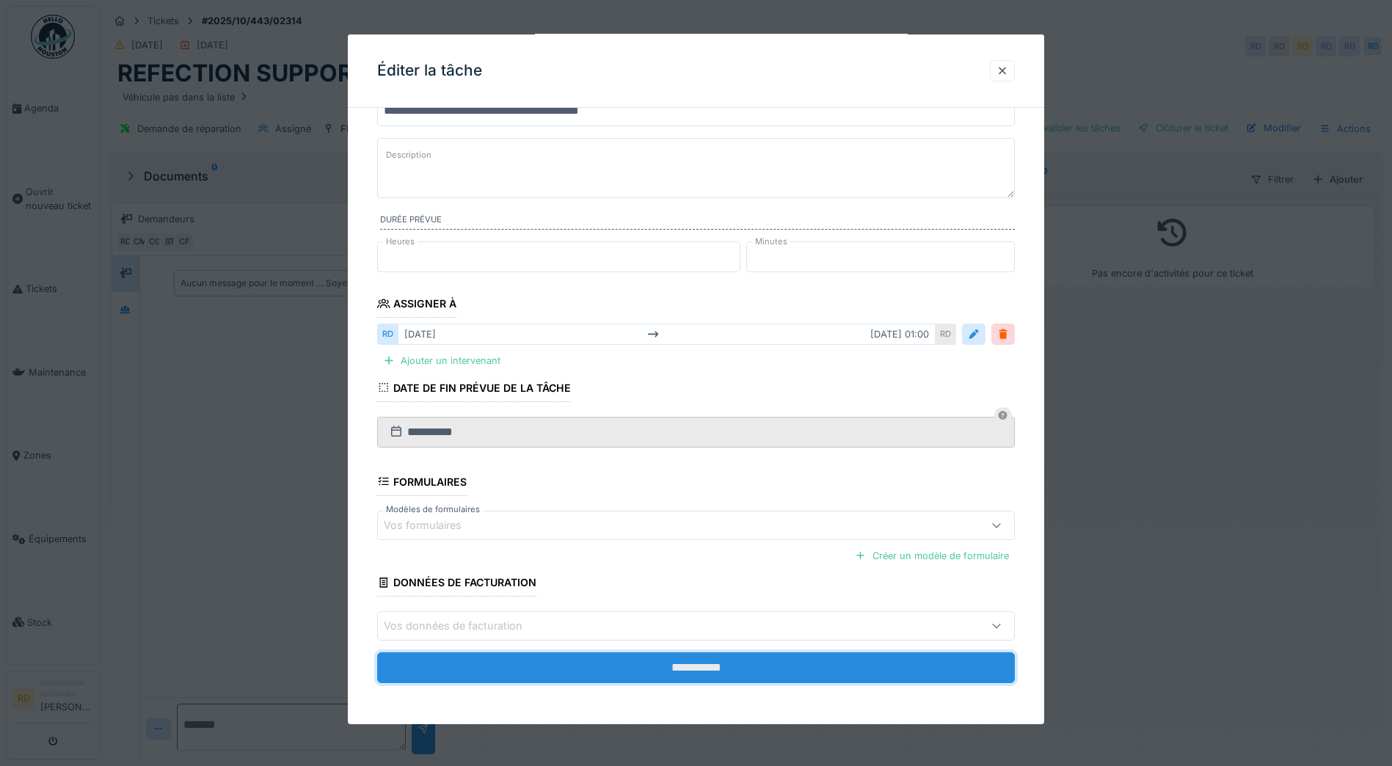
click at [614, 671] on input "**********" at bounding box center [695, 667] width 637 height 31
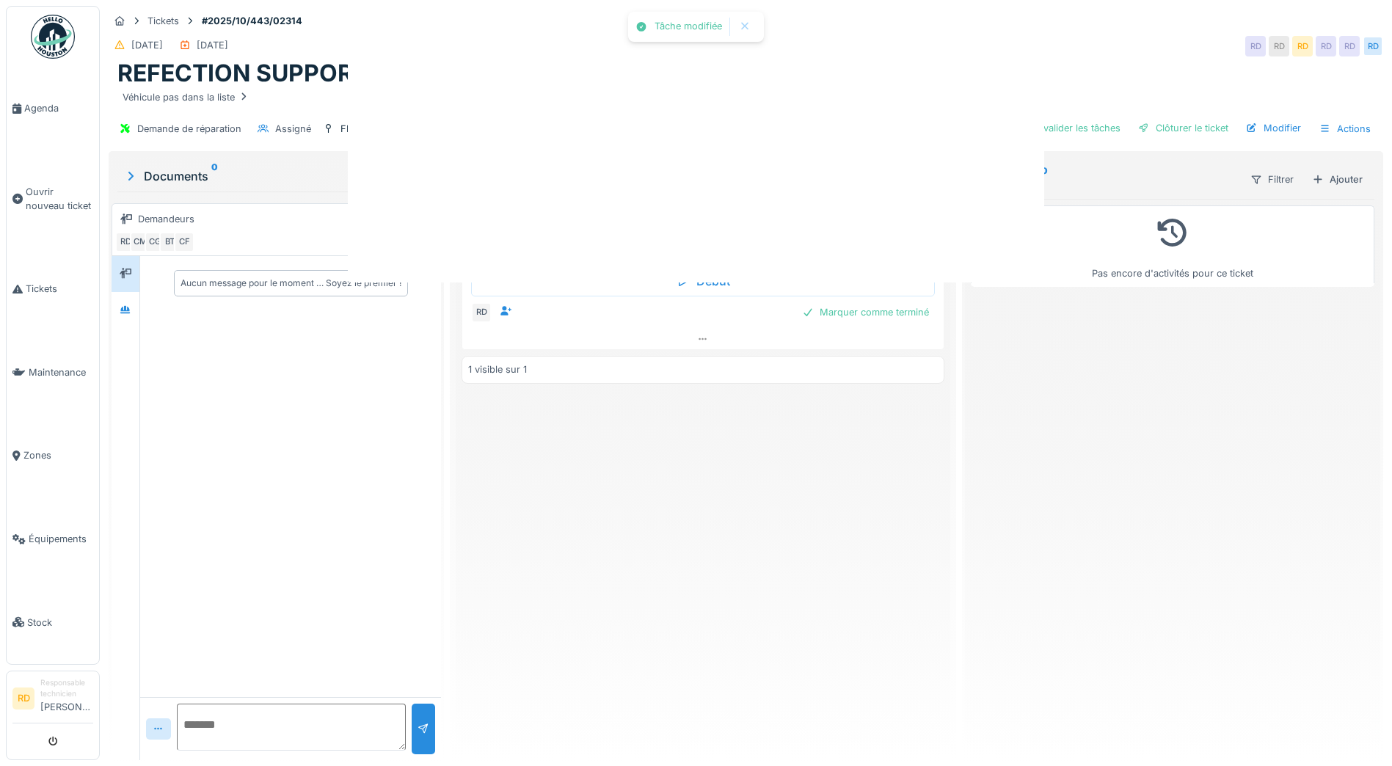
scroll to position [0, 0]
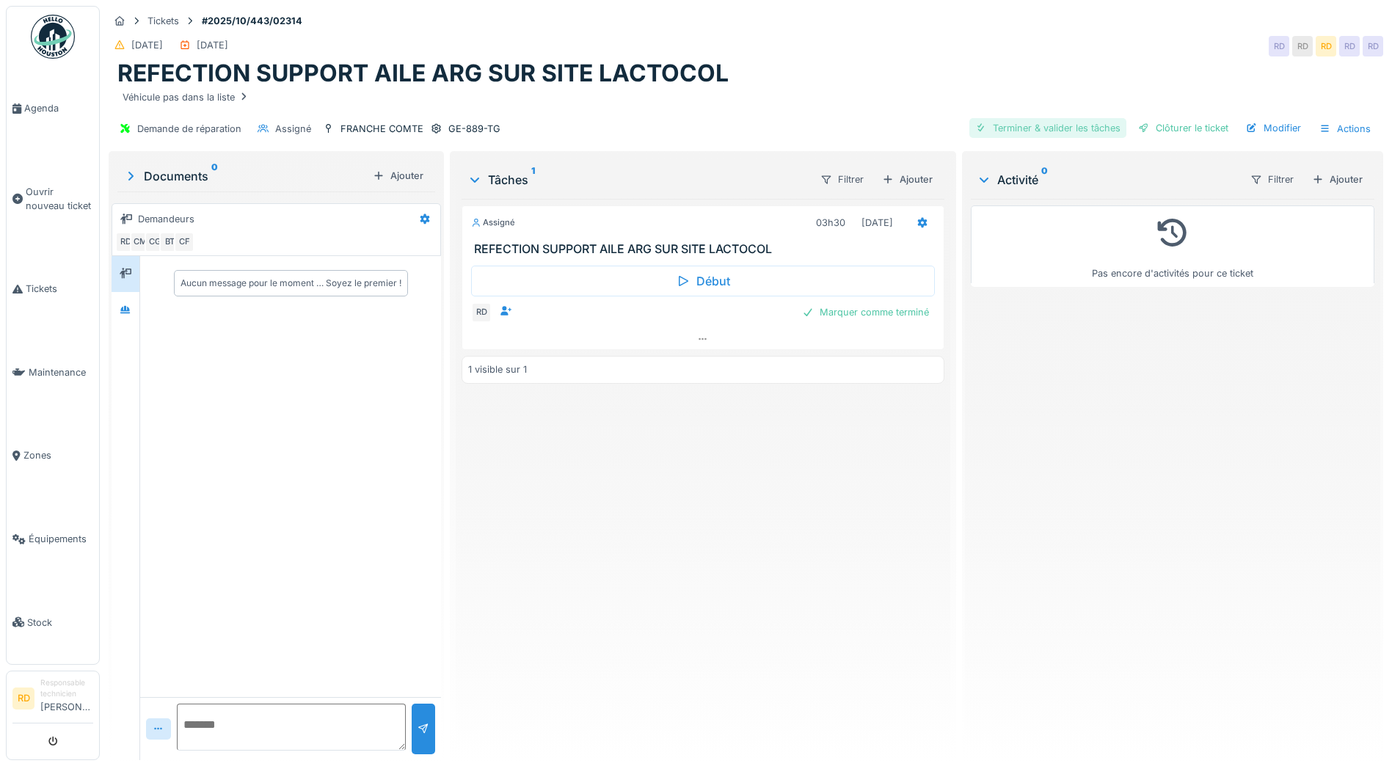
click at [1006, 128] on div "Terminer & valider les tâches" at bounding box center [1047, 128] width 157 height 20
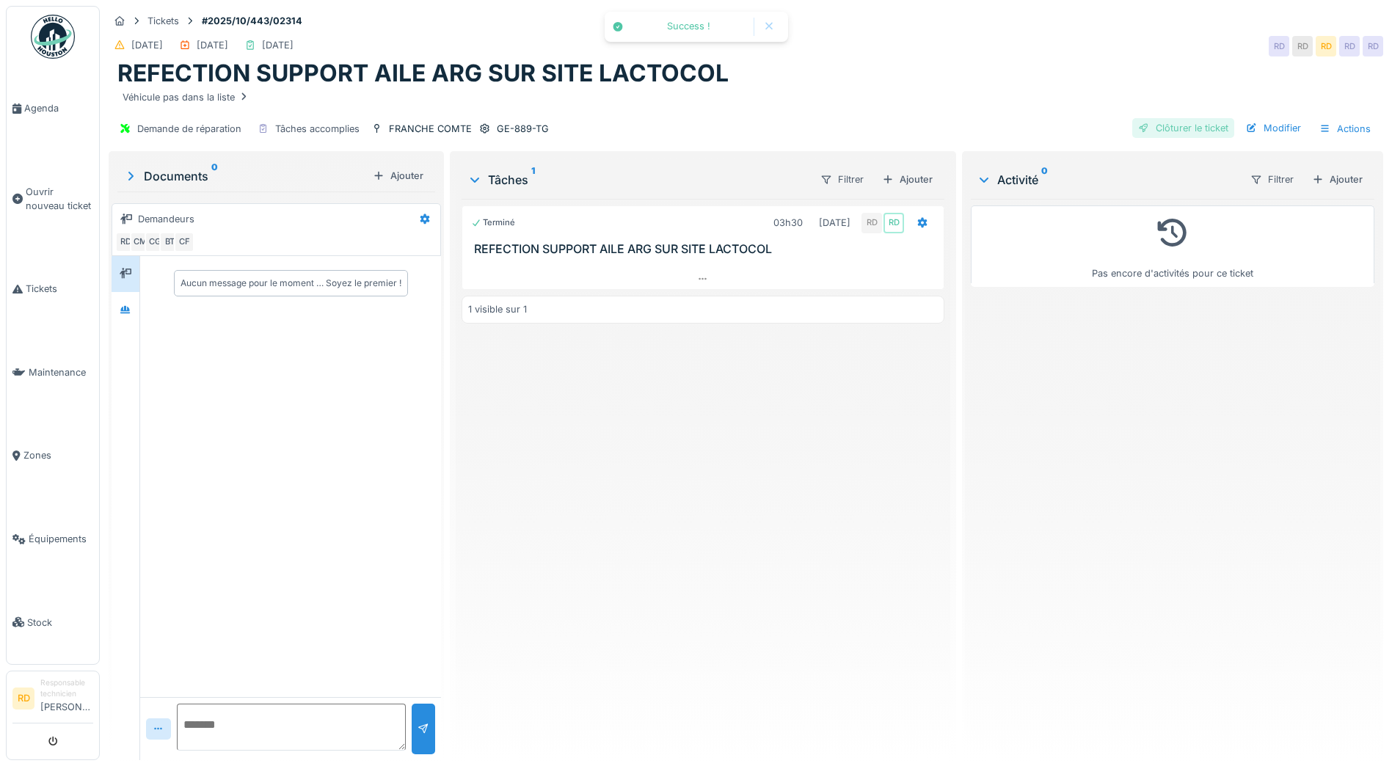
click at [1178, 122] on div "Clôturer le ticket" at bounding box center [1183, 128] width 102 height 20
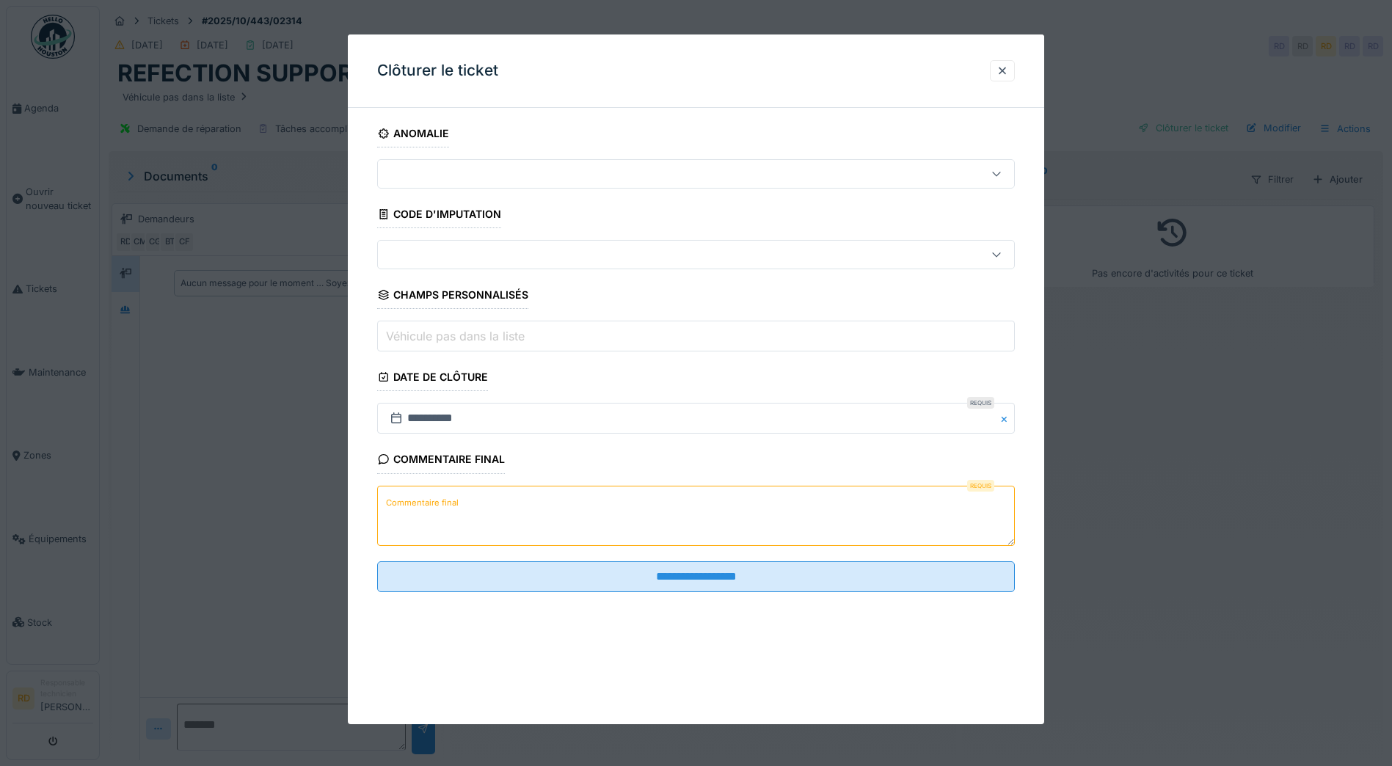
click at [439, 501] on label "Commentaire final" at bounding box center [422, 503] width 78 height 18
click at [439, 501] on textarea "Commentaire final" at bounding box center [695, 516] width 637 height 60
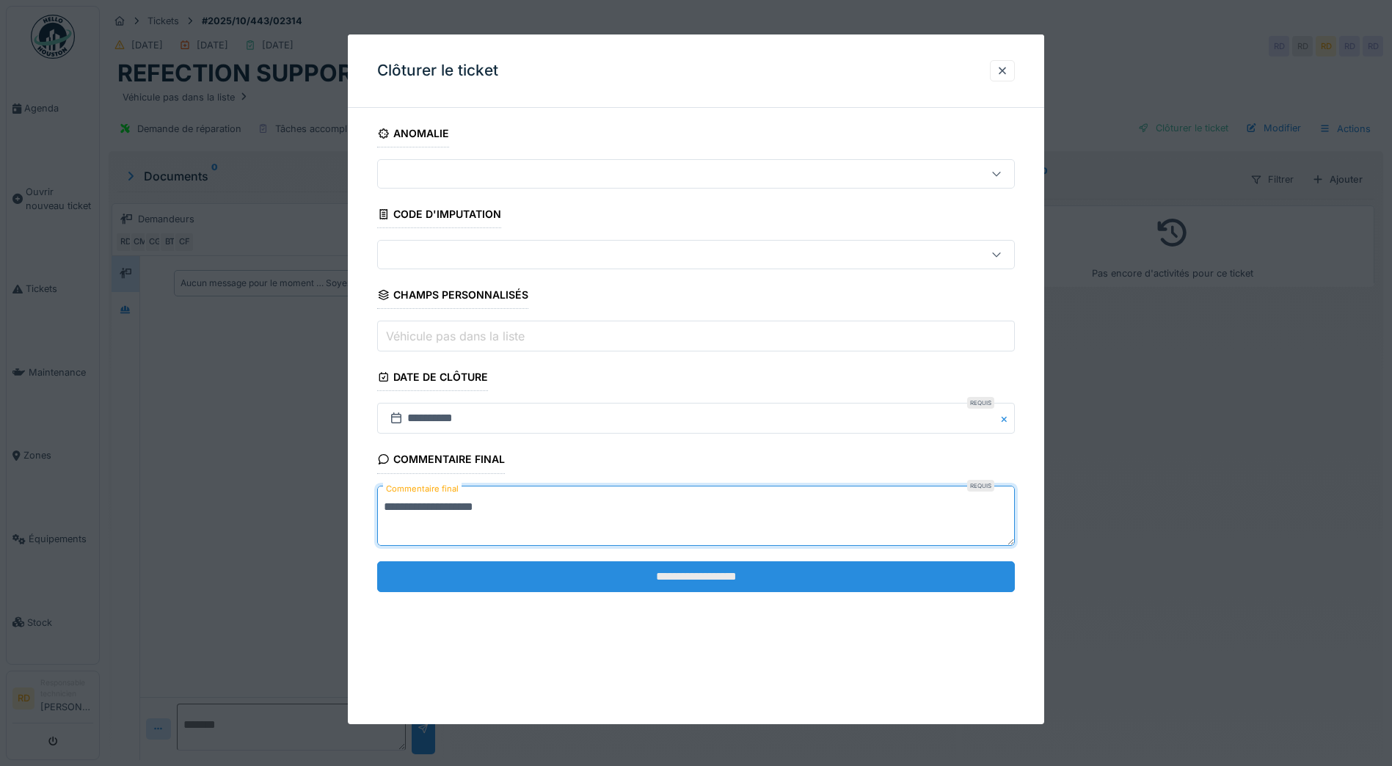
type textarea "**********"
click at [706, 578] on input "**********" at bounding box center [695, 576] width 637 height 31
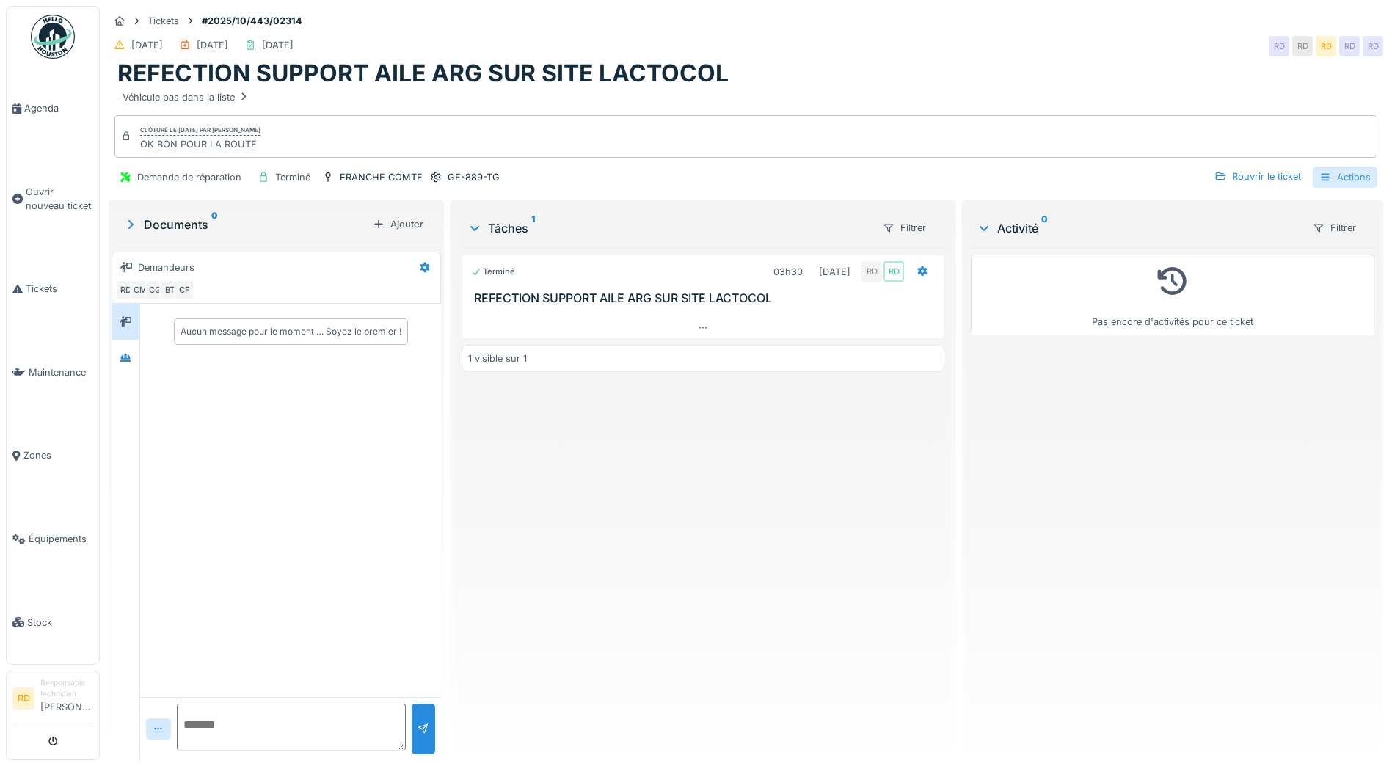
click at [1339, 177] on div "Actions" at bounding box center [1344, 177] width 65 height 21
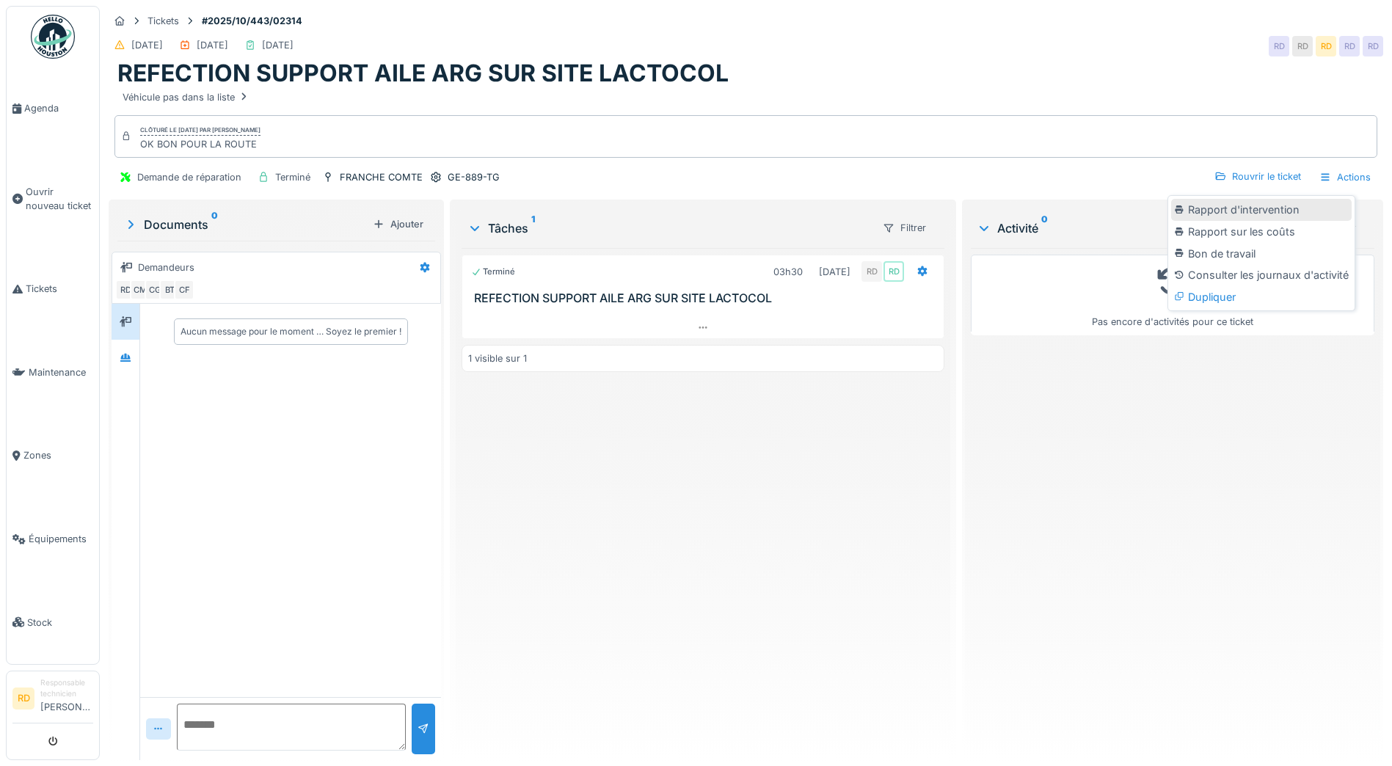
click at [1267, 205] on div "Rapport d'intervention" at bounding box center [1261, 210] width 180 height 22
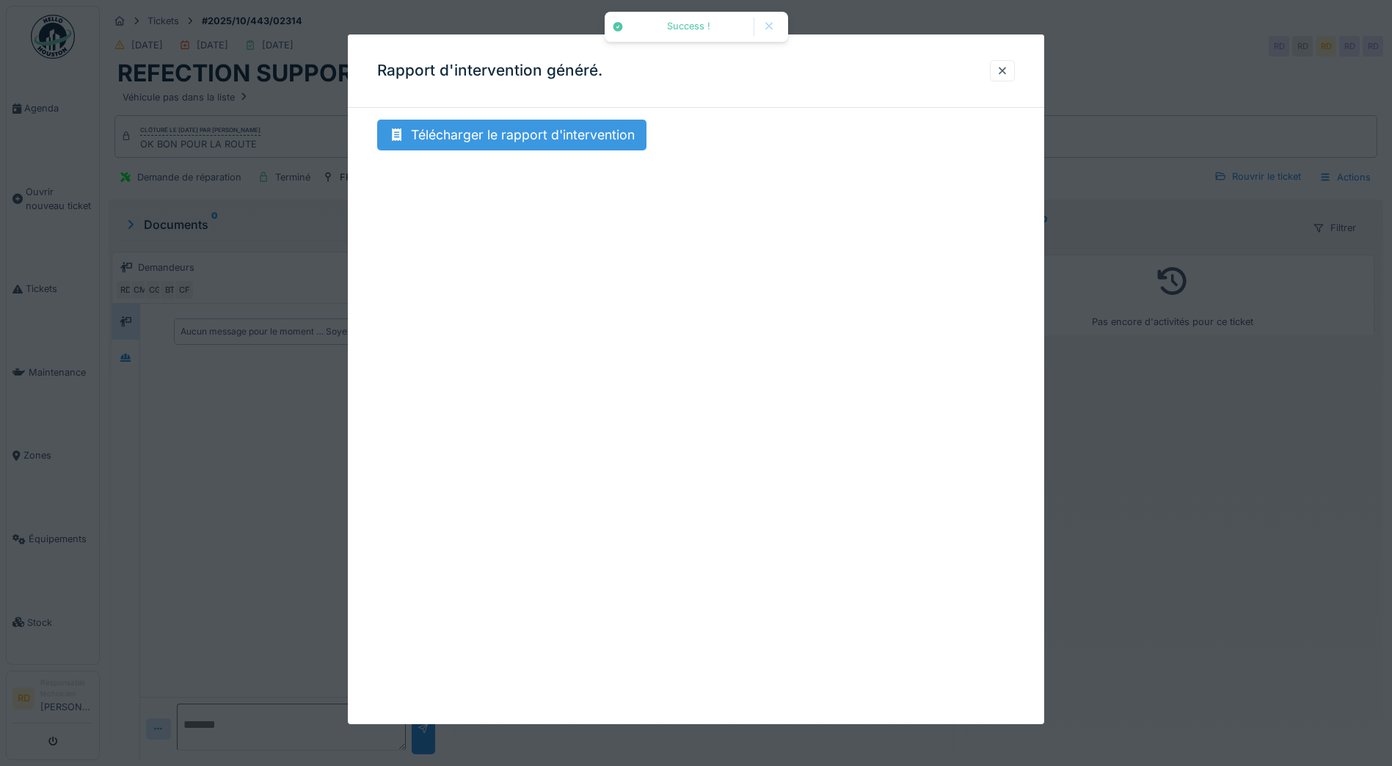
click at [539, 135] on div "Télécharger le rapport d'intervention" at bounding box center [511, 135] width 269 height 31
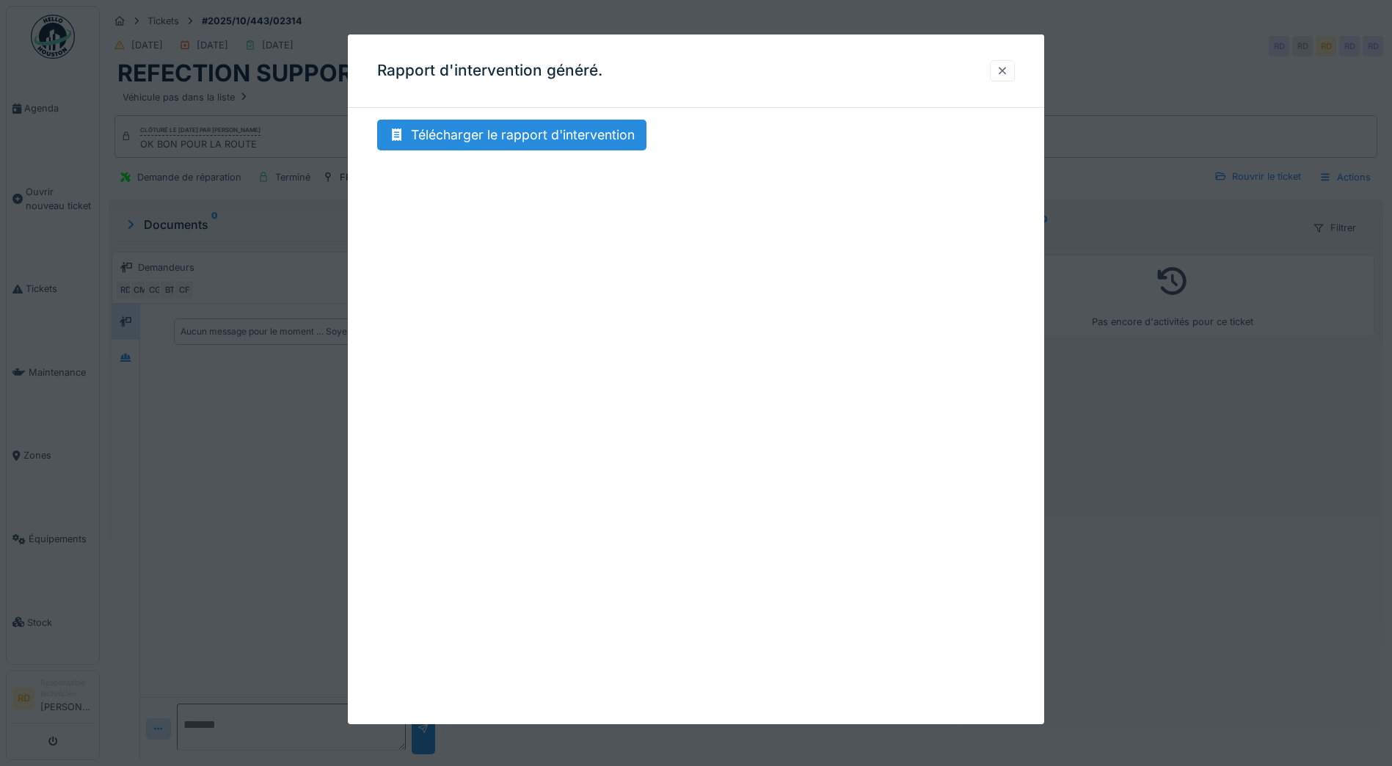
click at [1008, 71] on div at bounding box center [1002, 71] width 12 height 14
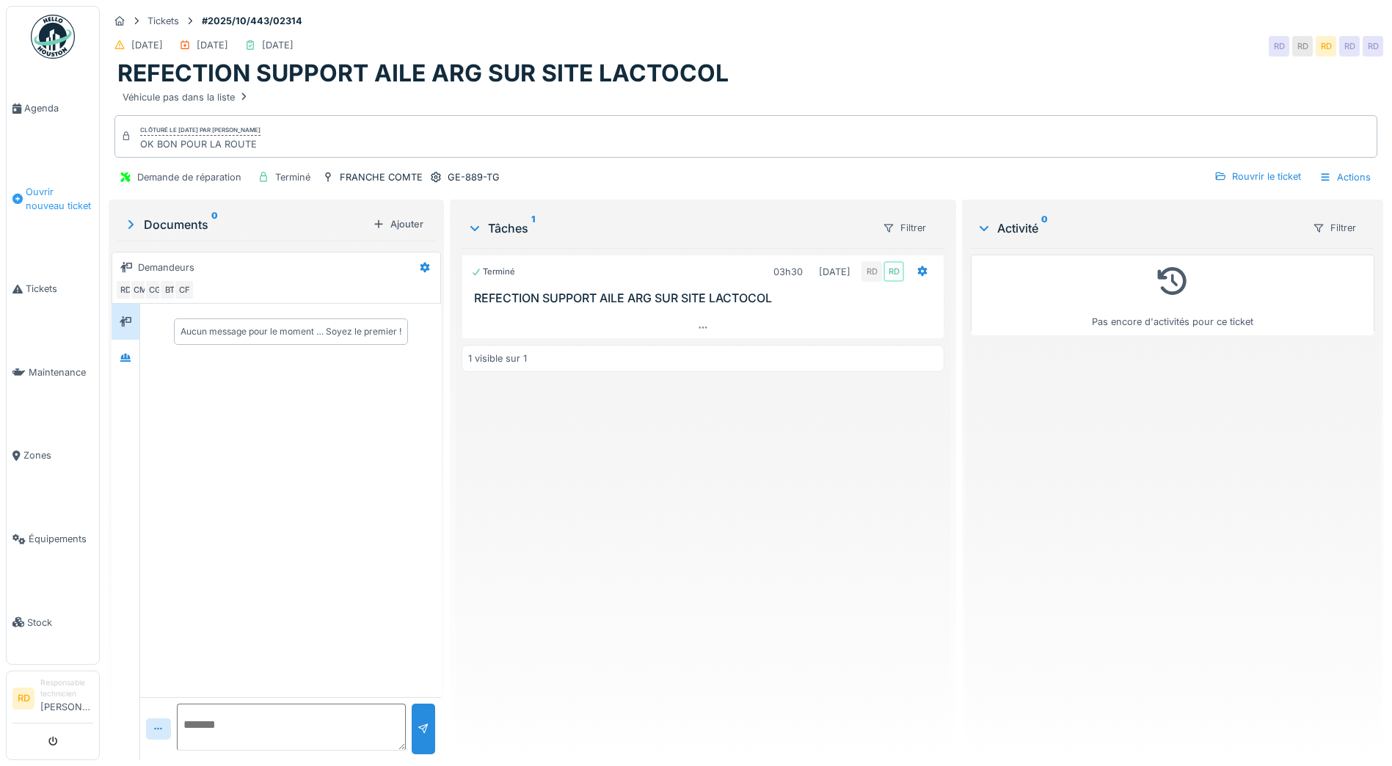
click at [62, 194] on span "Ouvrir nouveau ticket" at bounding box center [59, 199] width 67 height 28
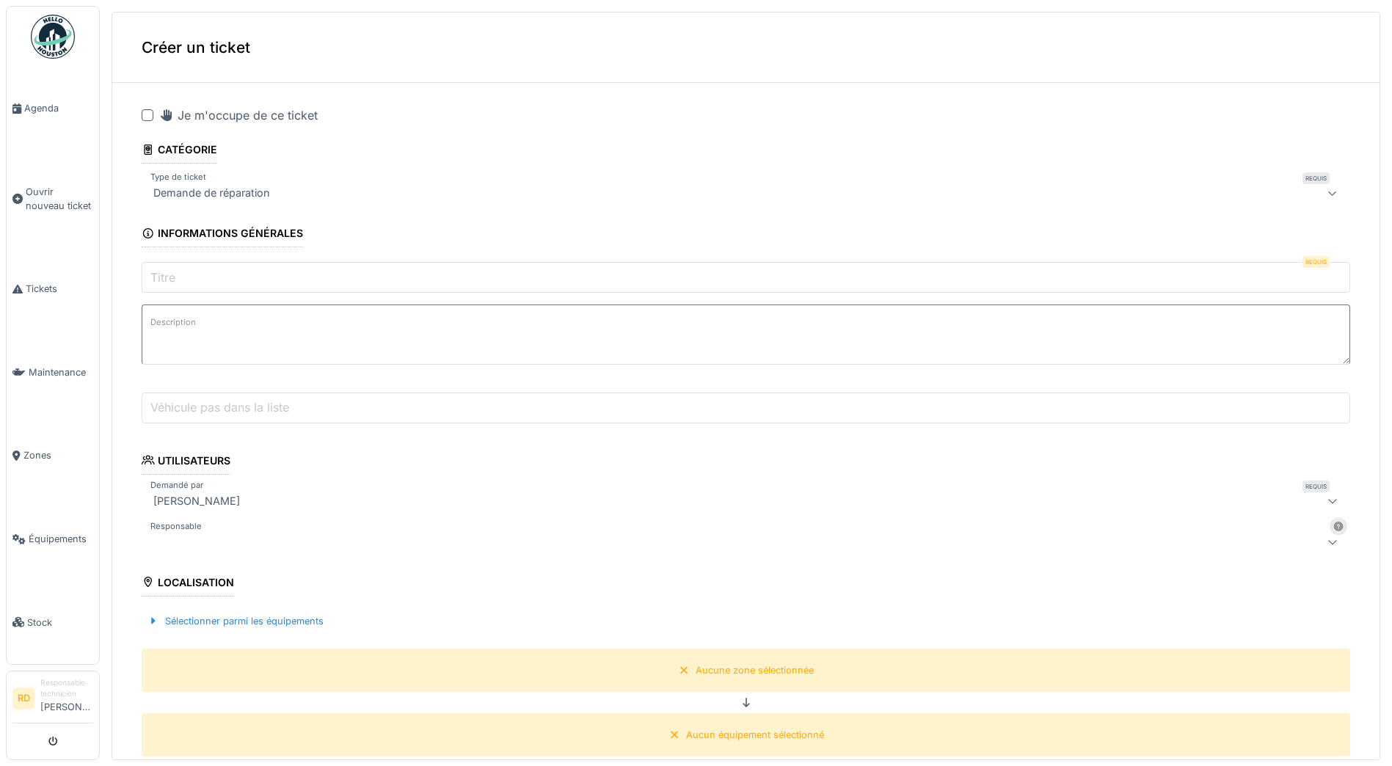
click at [175, 278] on label "Titre" at bounding box center [162, 277] width 31 height 18
click at [175, 278] on input "Titre" at bounding box center [746, 277] width 1208 height 31
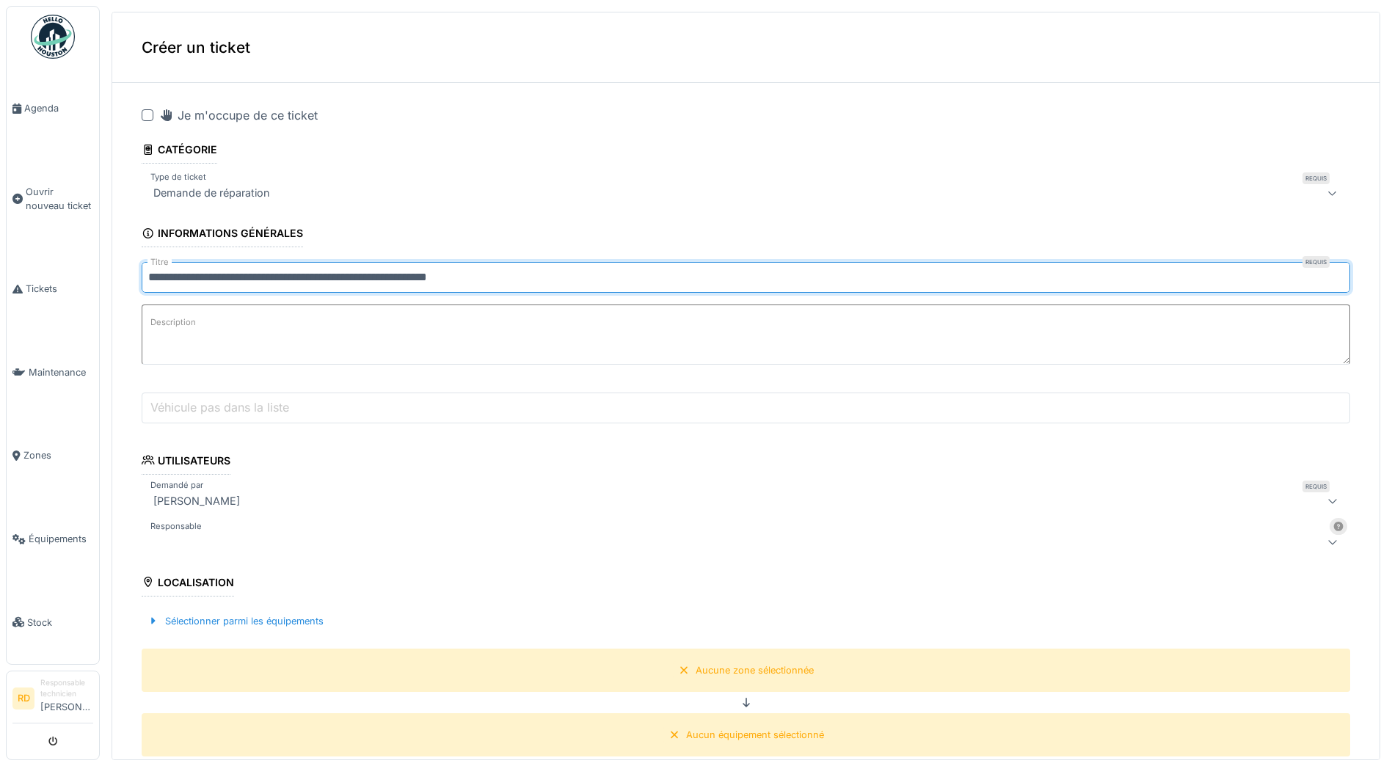
click at [425, 281] on input "**********" at bounding box center [746, 277] width 1208 height 31
type input "**********"
click at [192, 538] on div at bounding box center [679, 542] width 1065 height 18
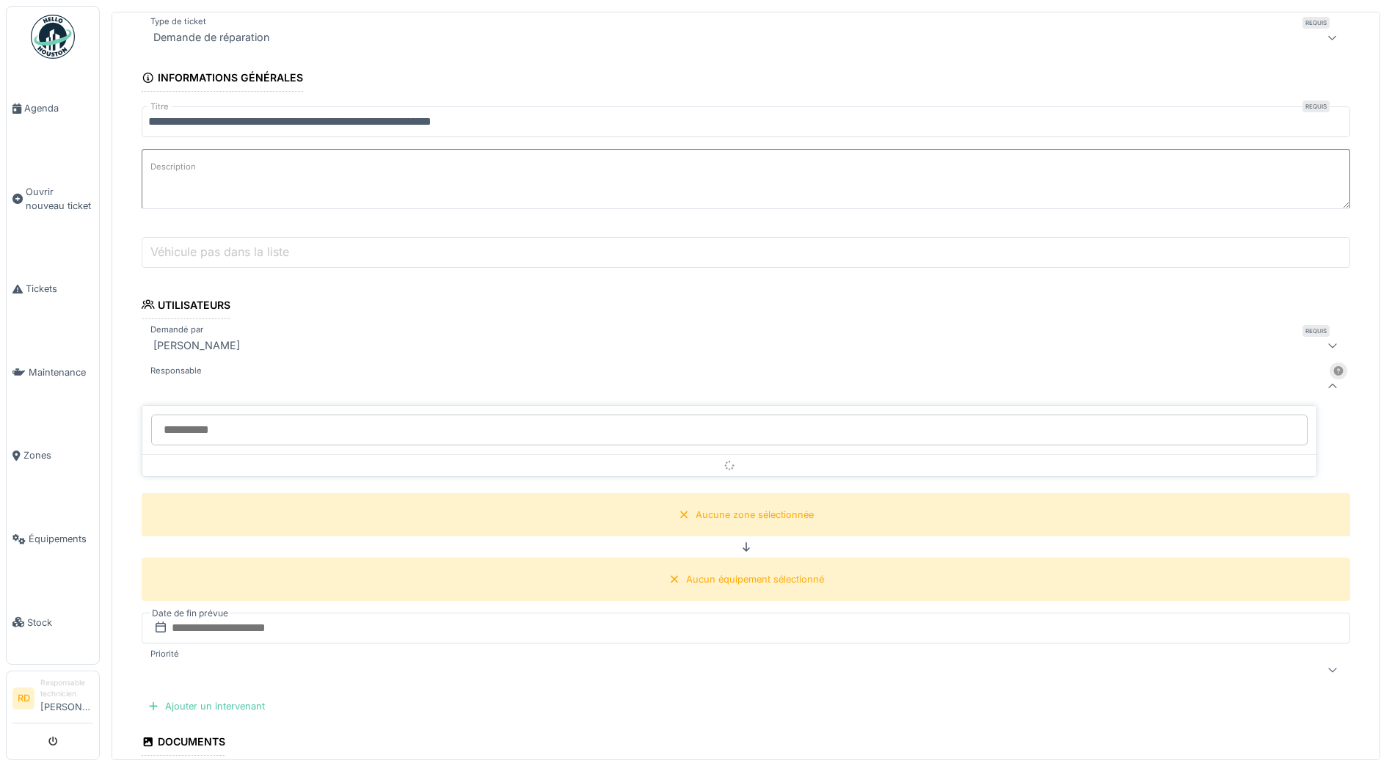
scroll to position [156, 0]
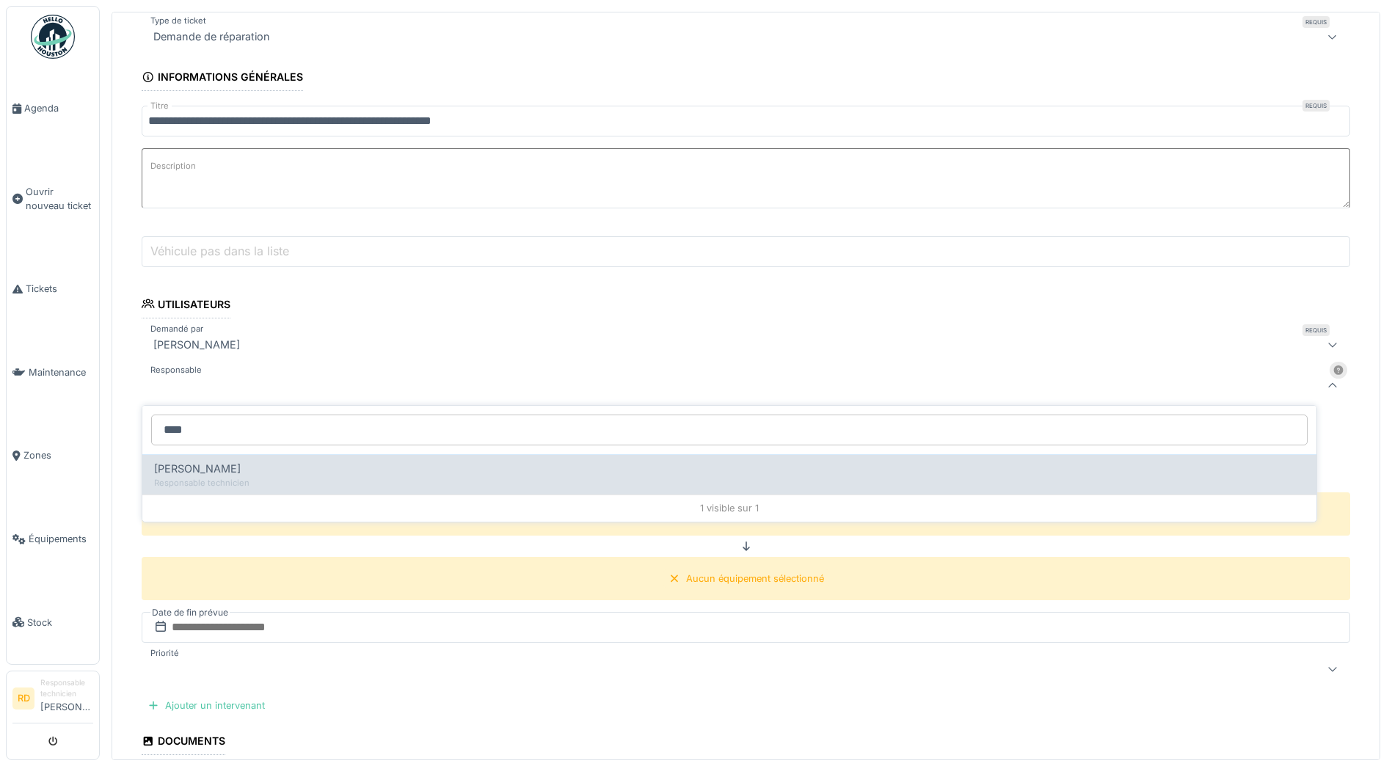
type input "****"
click at [214, 467] on span "[PERSON_NAME]" at bounding box center [197, 469] width 87 height 16
type input "*****"
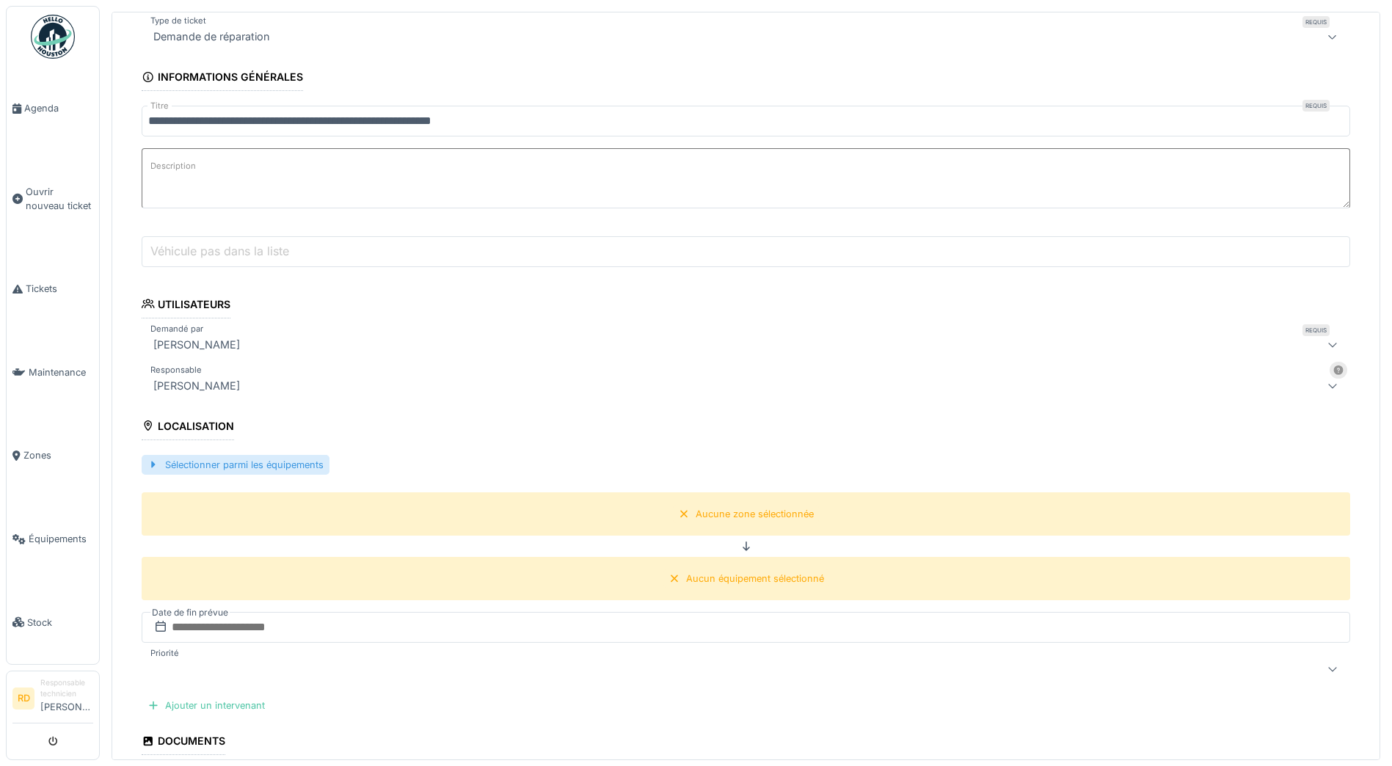
click at [203, 461] on div "Sélectionner parmi les équipements" at bounding box center [236, 465] width 188 height 20
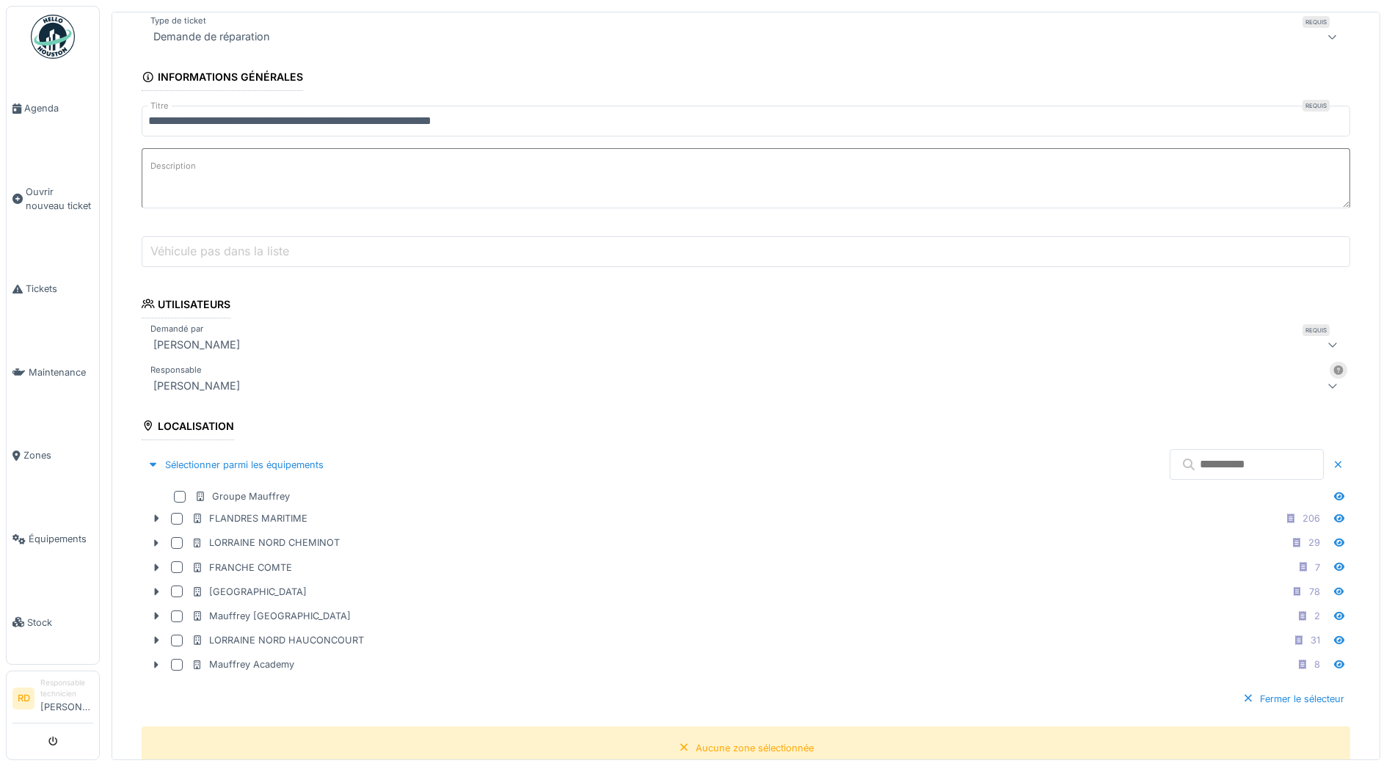
click at [1169, 466] on input "text" at bounding box center [1246, 464] width 154 height 31
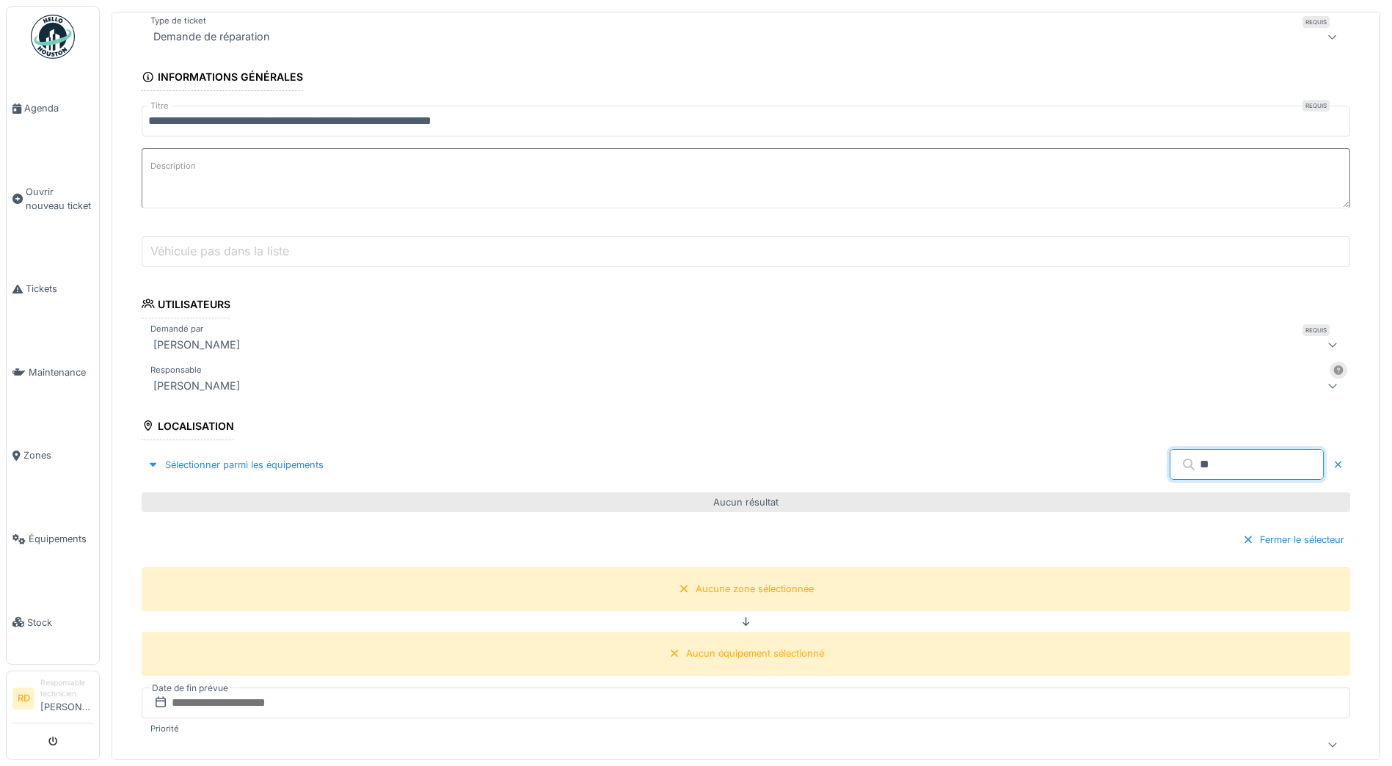
type input "*"
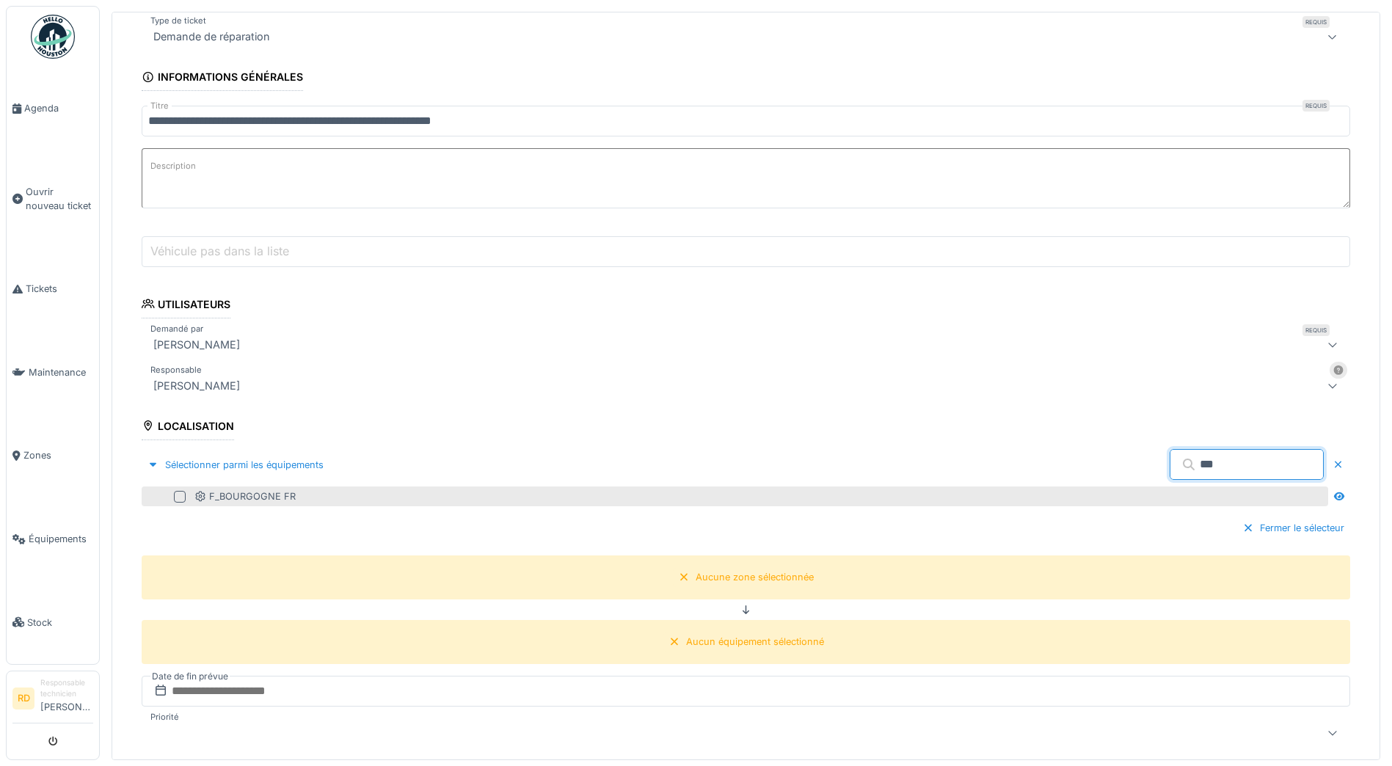
type input "***"
click at [177, 493] on div at bounding box center [180, 497] width 12 height 12
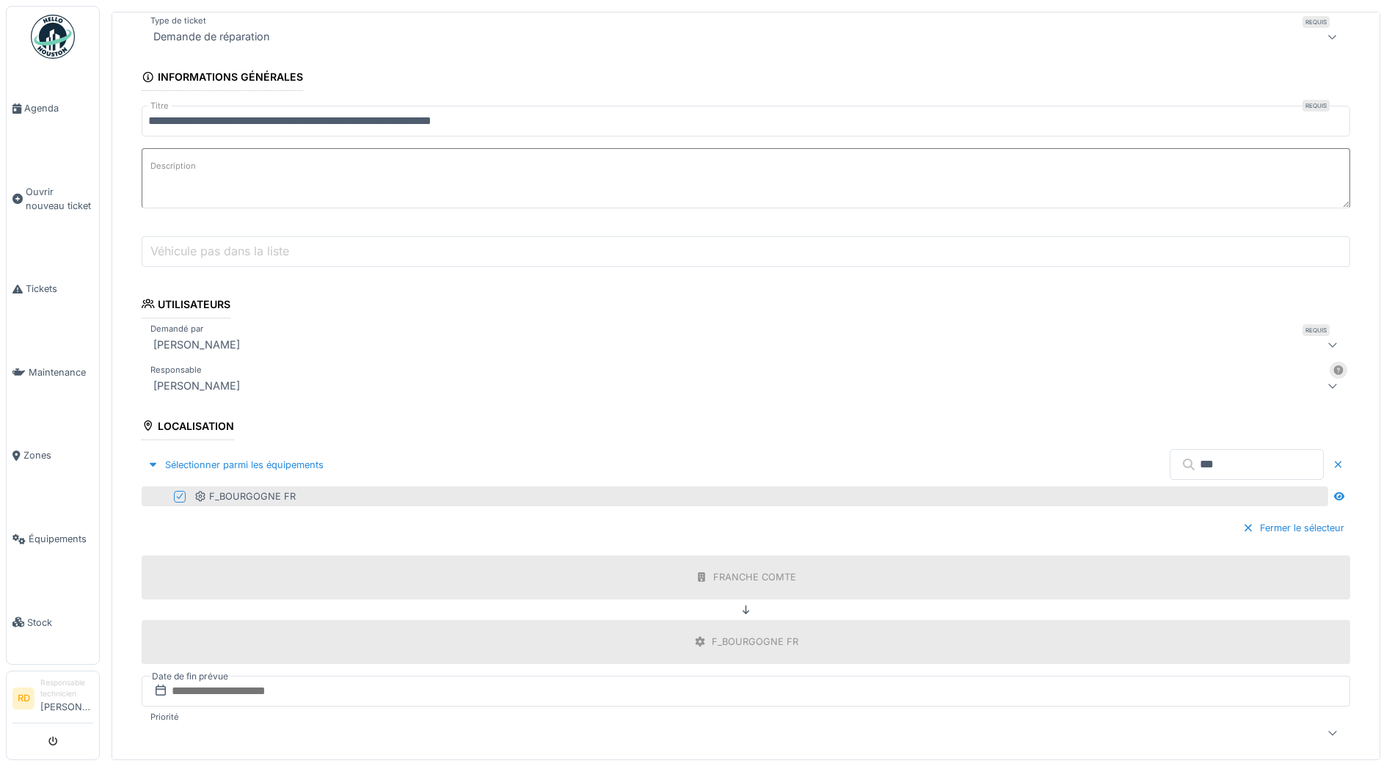
click at [172, 254] on label "Véhicule pas dans la liste" at bounding box center [219, 251] width 145 height 18
click at [172, 254] on input "Véhicule pas dans la liste" at bounding box center [746, 251] width 1208 height 31
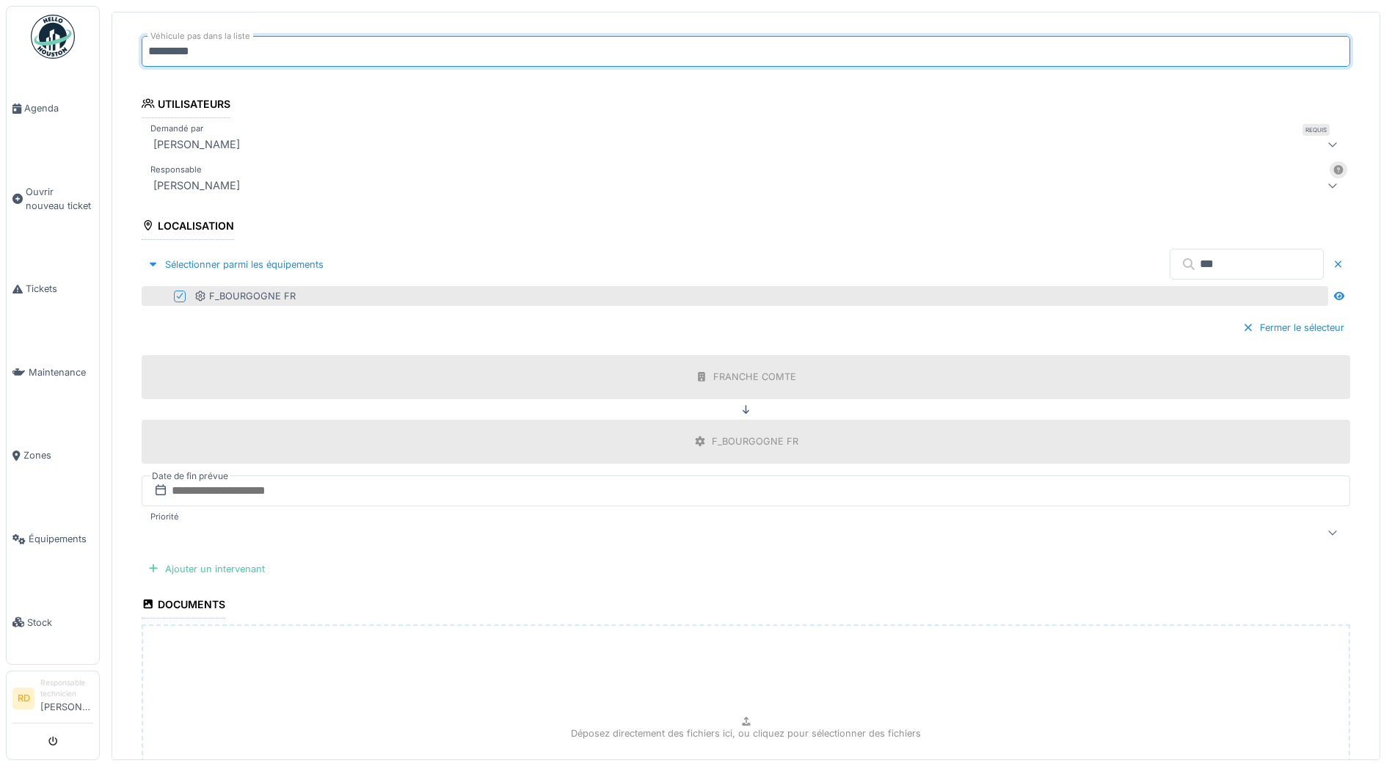
scroll to position [376, 0]
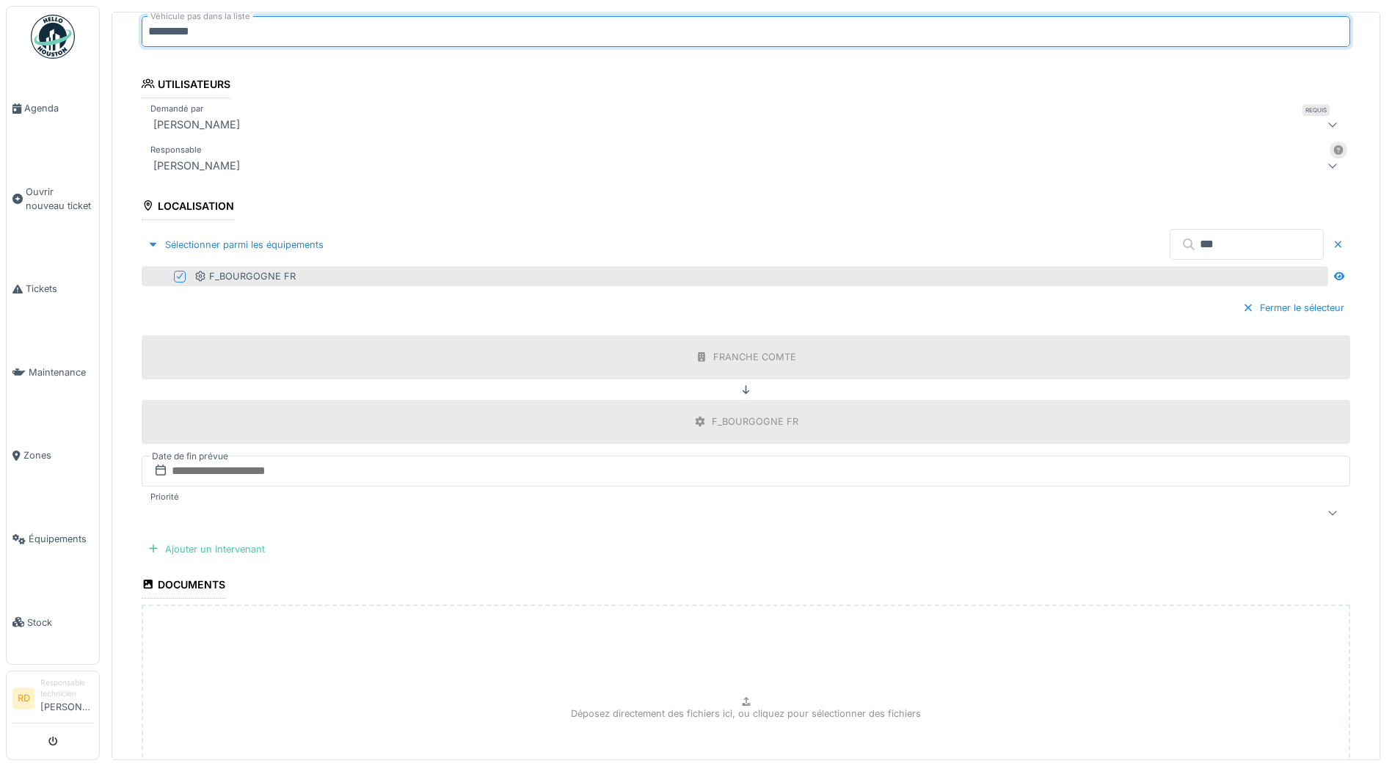
type input "*********"
drag, startPoint x: 233, startPoint y: 472, endPoint x: 257, endPoint y: 474, distance: 23.6
click at [233, 472] on input "text" at bounding box center [746, 471] width 1208 height 31
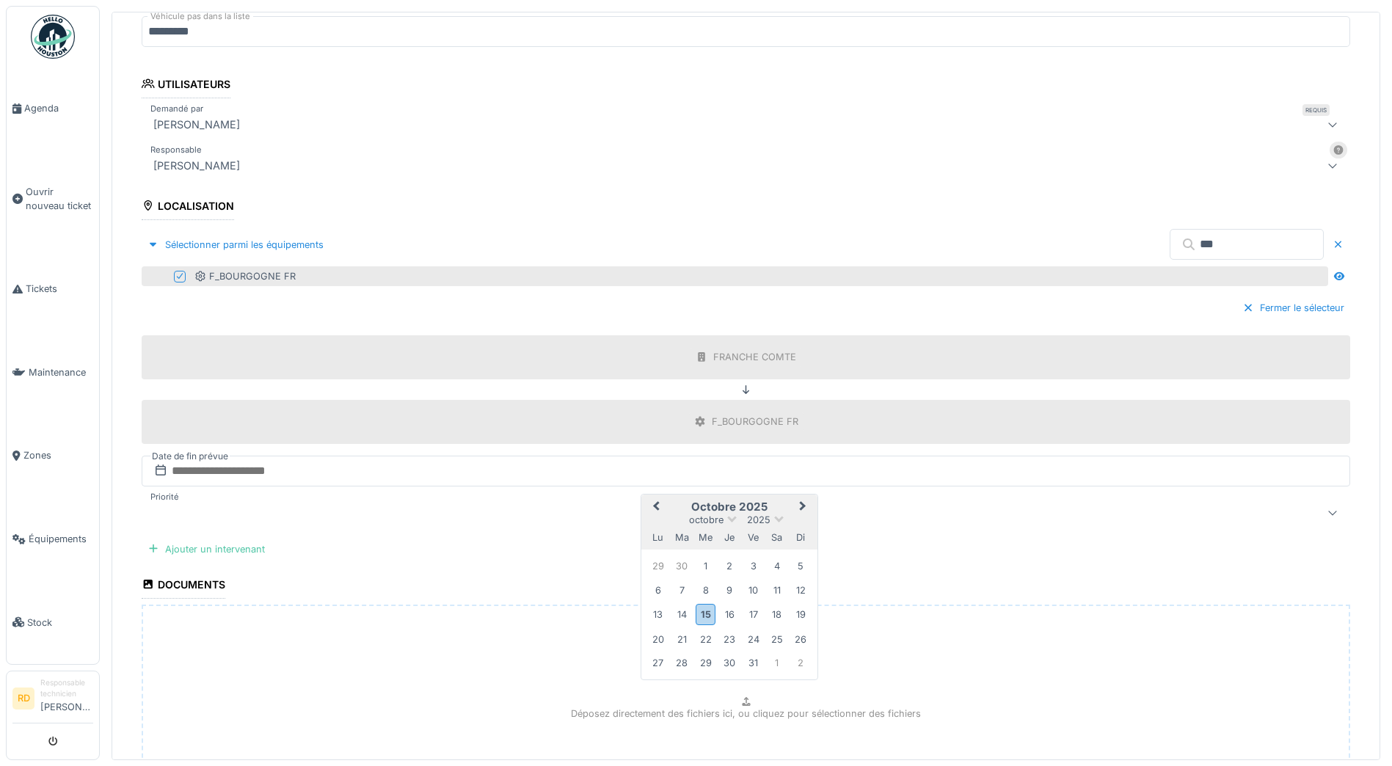
drag, startPoint x: 684, startPoint y: 611, endPoint x: 670, endPoint y: 596, distance: 19.7
click at [684, 611] on div "14" at bounding box center [682, 614] width 20 height 20
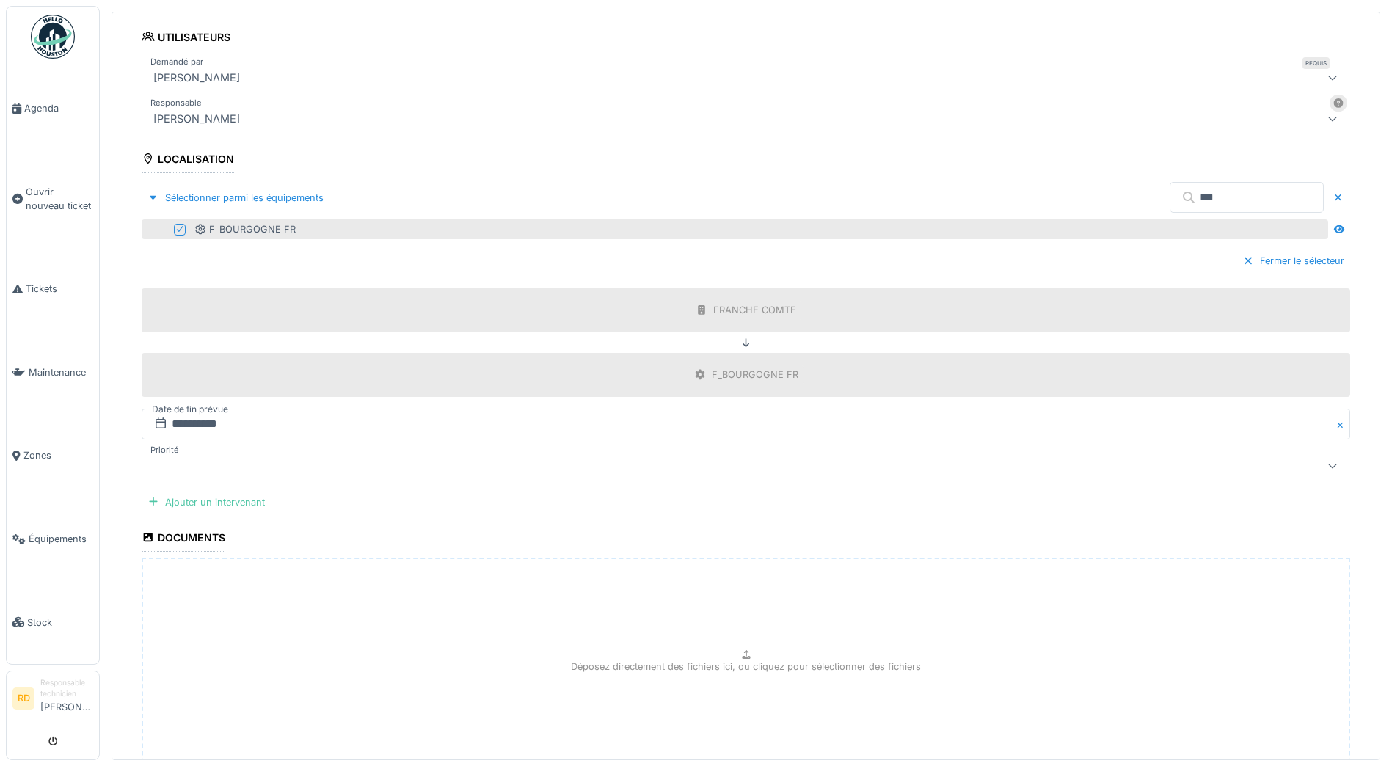
scroll to position [537, 0]
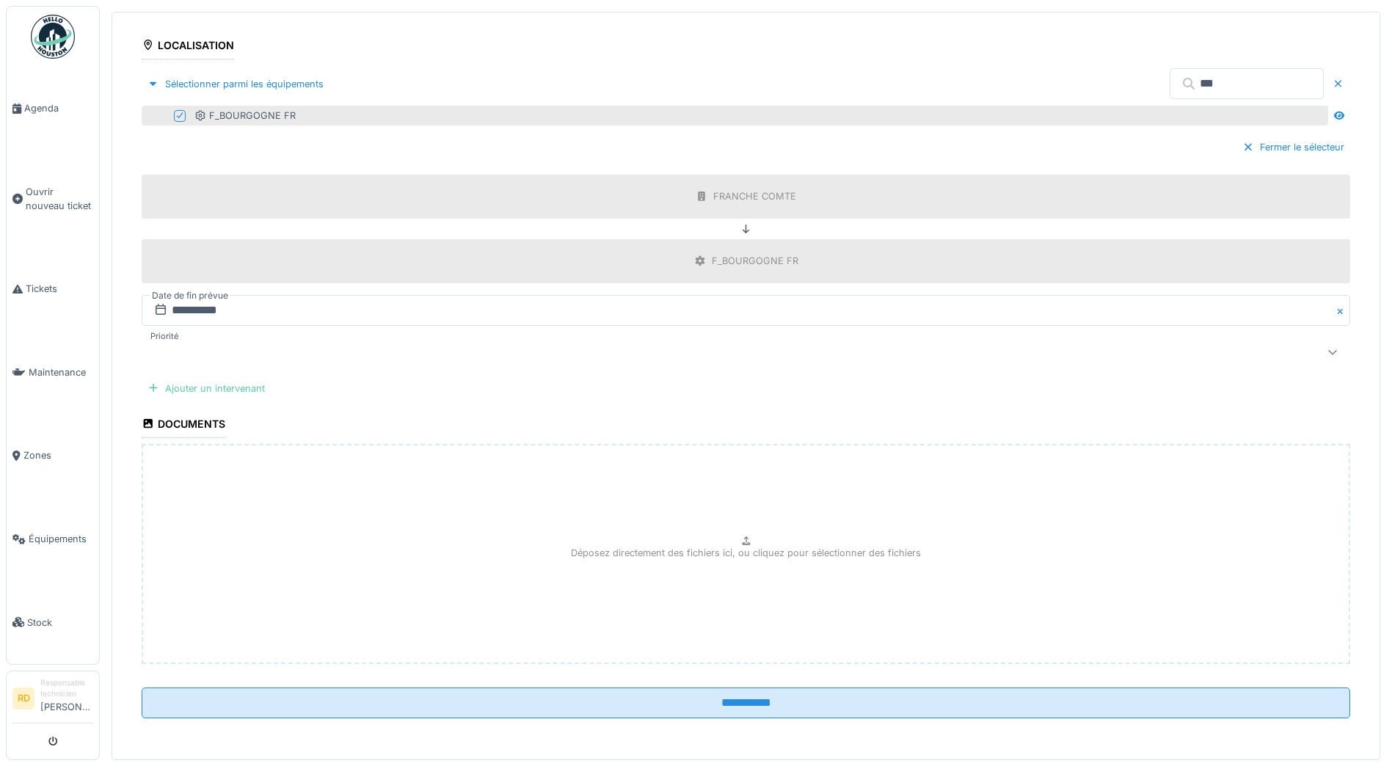
click at [248, 387] on div "Ajouter un intervenant" at bounding box center [206, 389] width 129 height 20
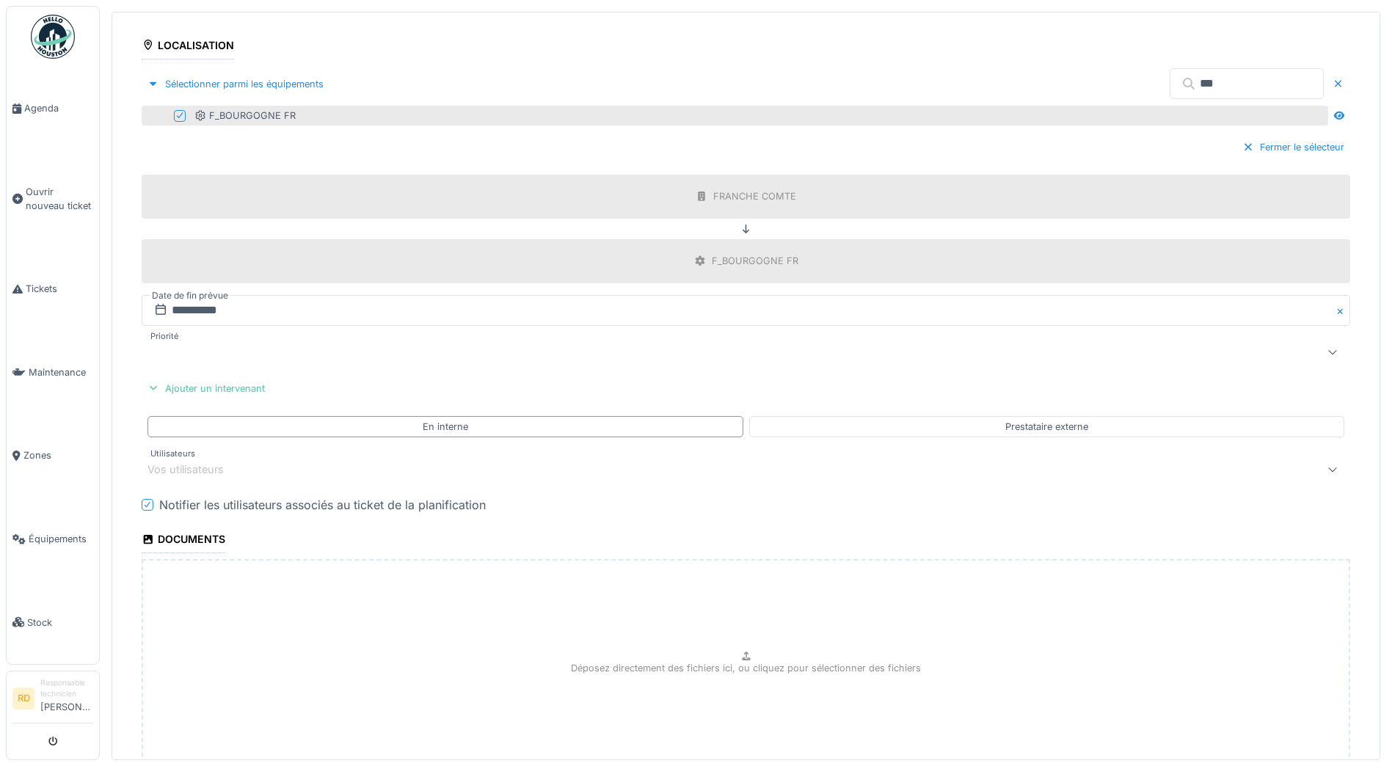
click at [244, 464] on div "Vos utilisateurs" at bounding box center [195, 469] width 97 height 16
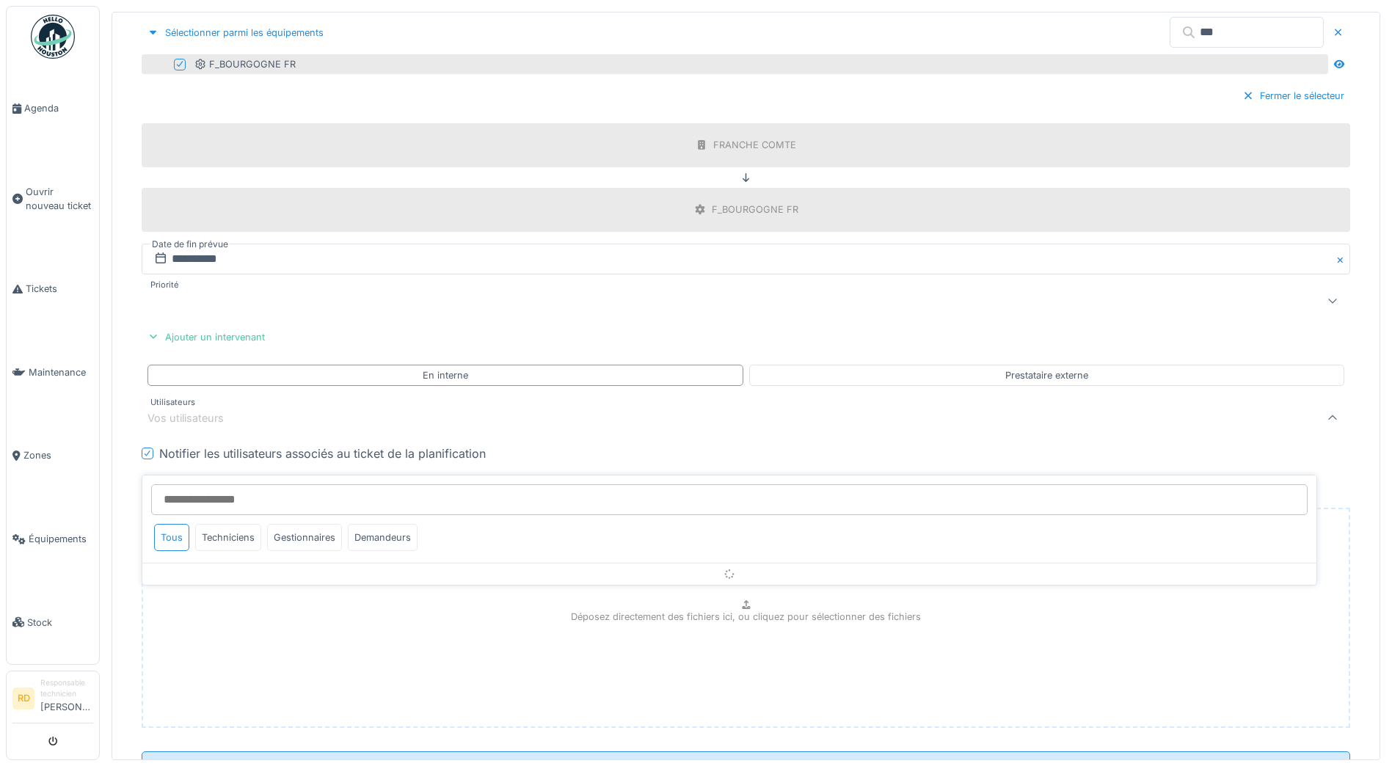
scroll to position [621, 0]
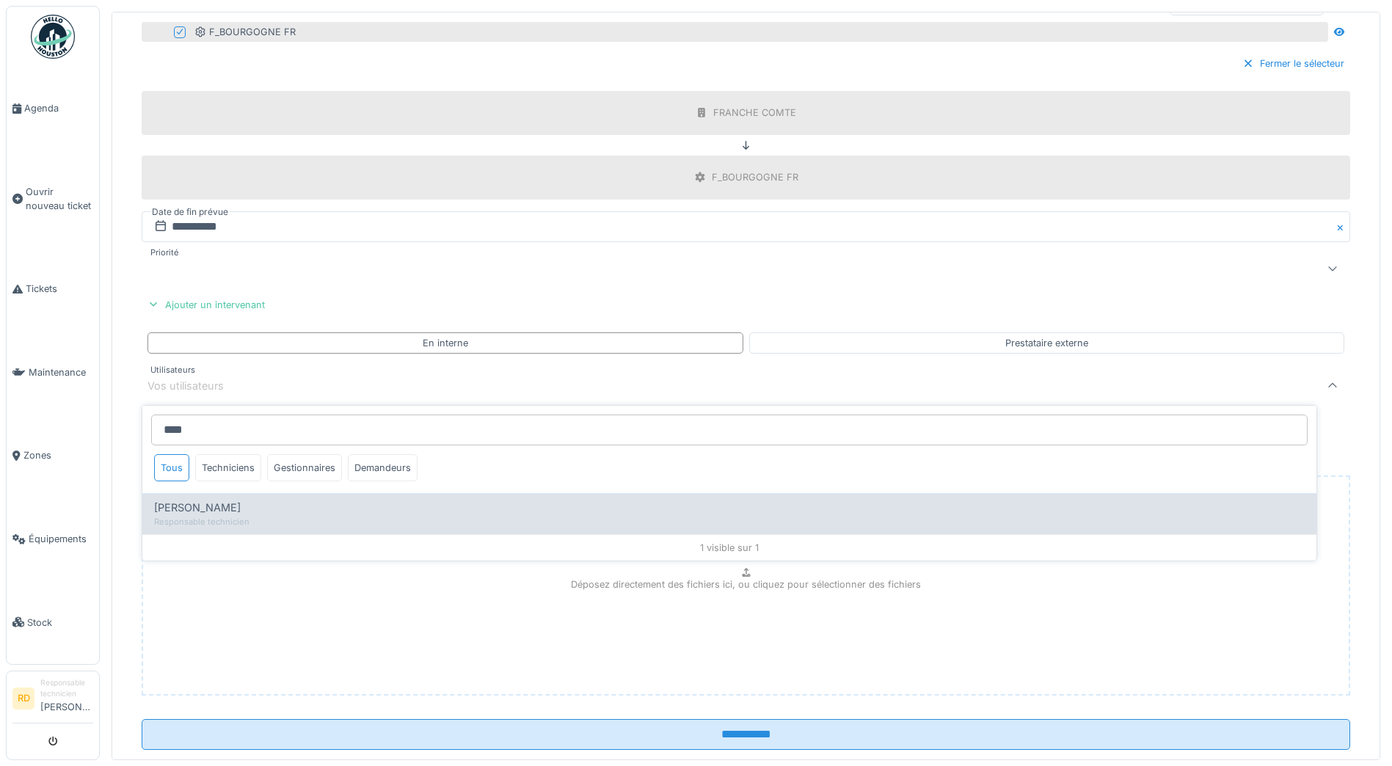
type input "****"
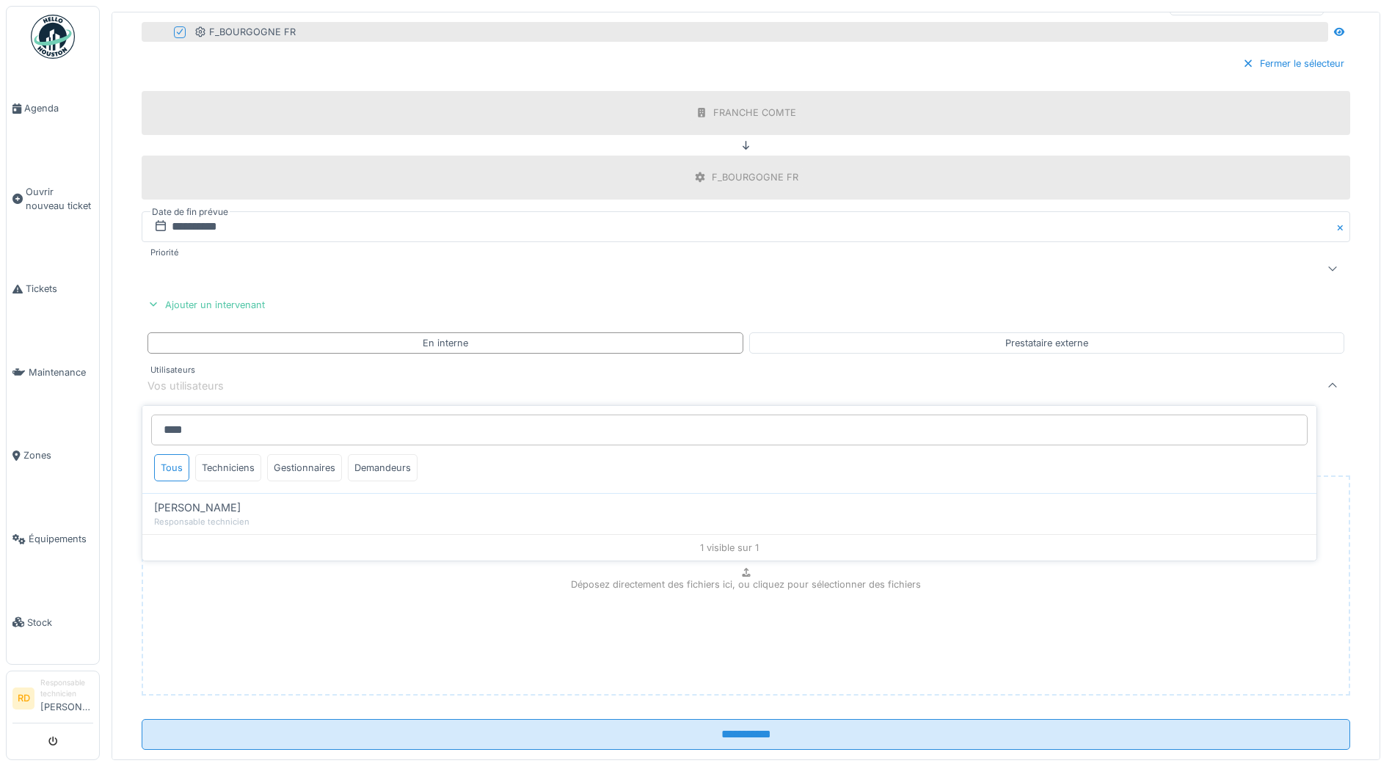
drag, startPoint x: 197, startPoint y: 511, endPoint x: 217, endPoint y: 443, distance: 70.5
click at [197, 510] on span "[PERSON_NAME]" at bounding box center [197, 508] width 87 height 16
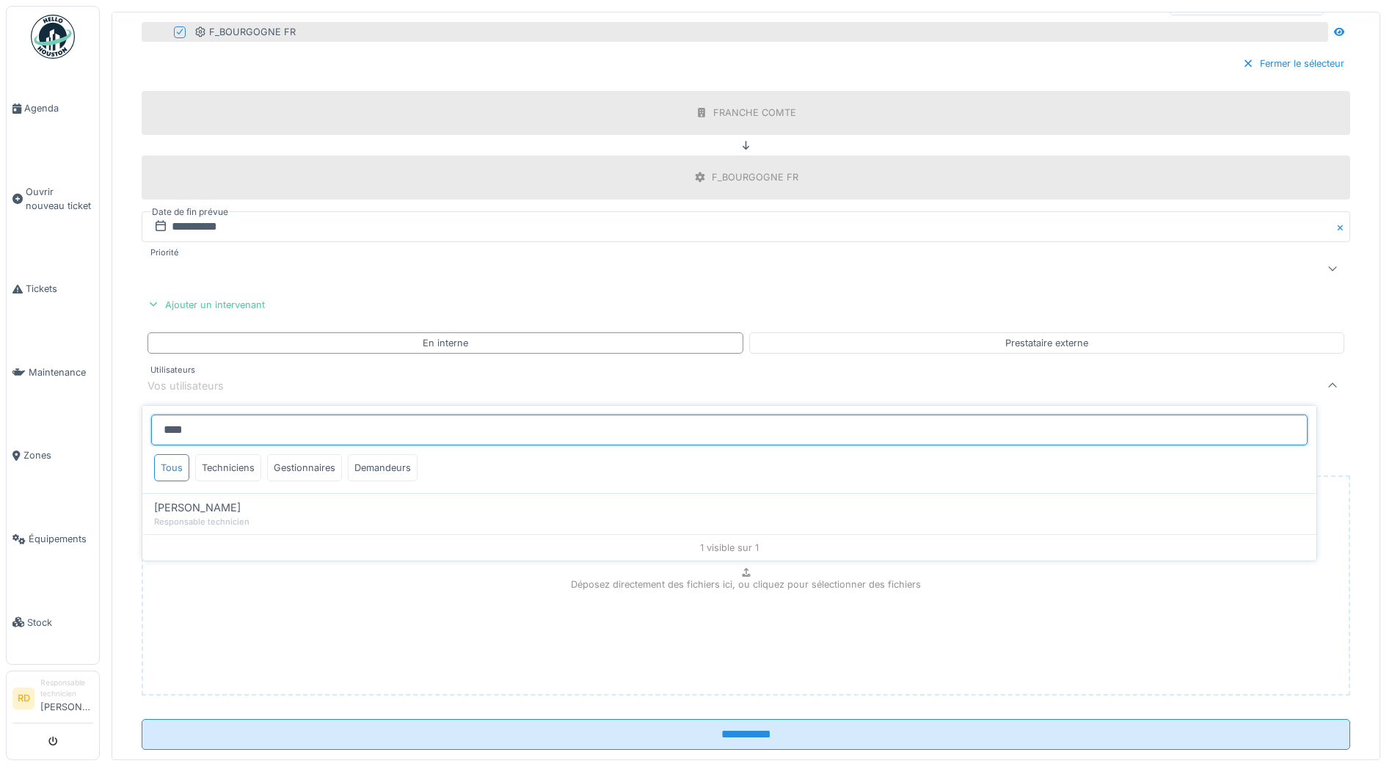
type input "*****"
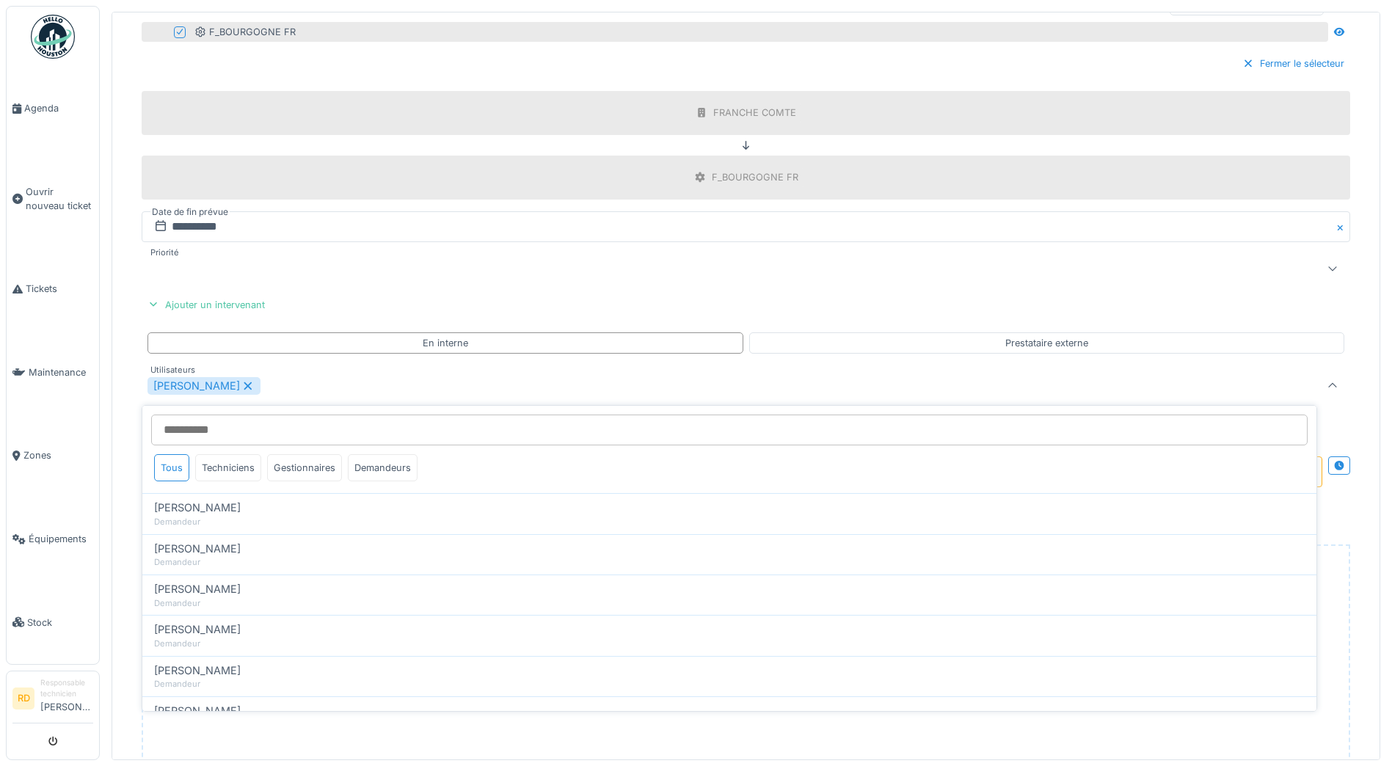
click at [296, 379] on div "[PERSON_NAME]" at bounding box center [679, 386] width 1065 height 18
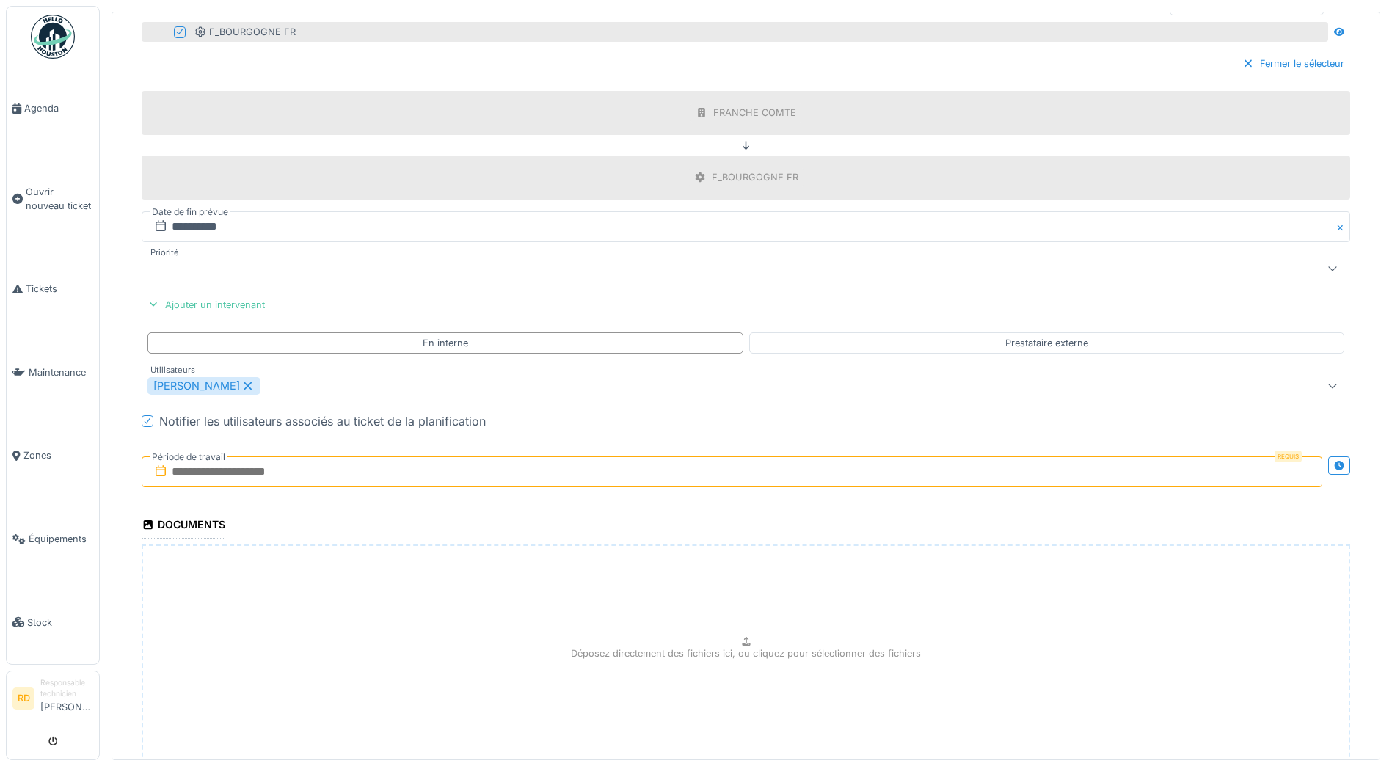
click at [232, 473] on input "text" at bounding box center [732, 471] width 1180 height 31
click at [673, 615] on div "14" at bounding box center [668, 616] width 20 height 20
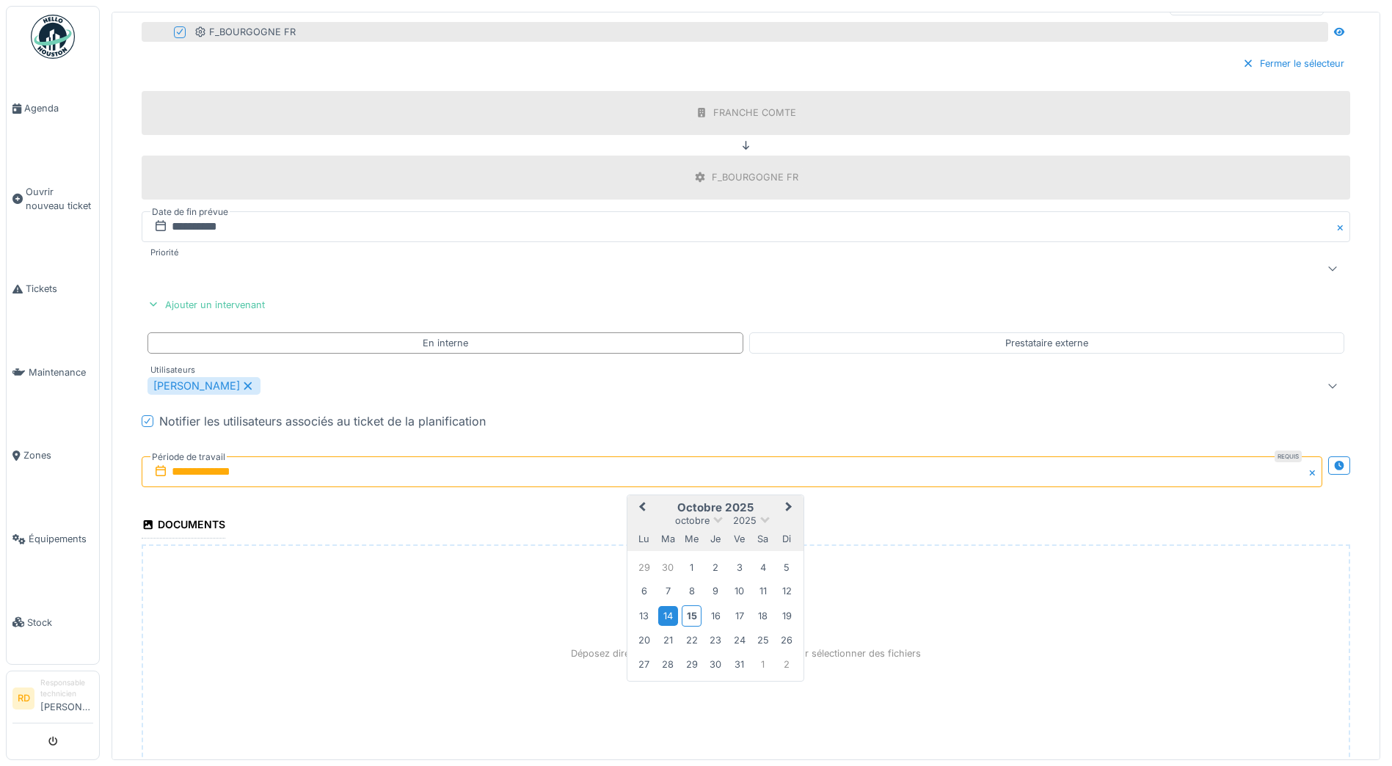
click at [668, 615] on div "14" at bounding box center [668, 616] width 20 height 20
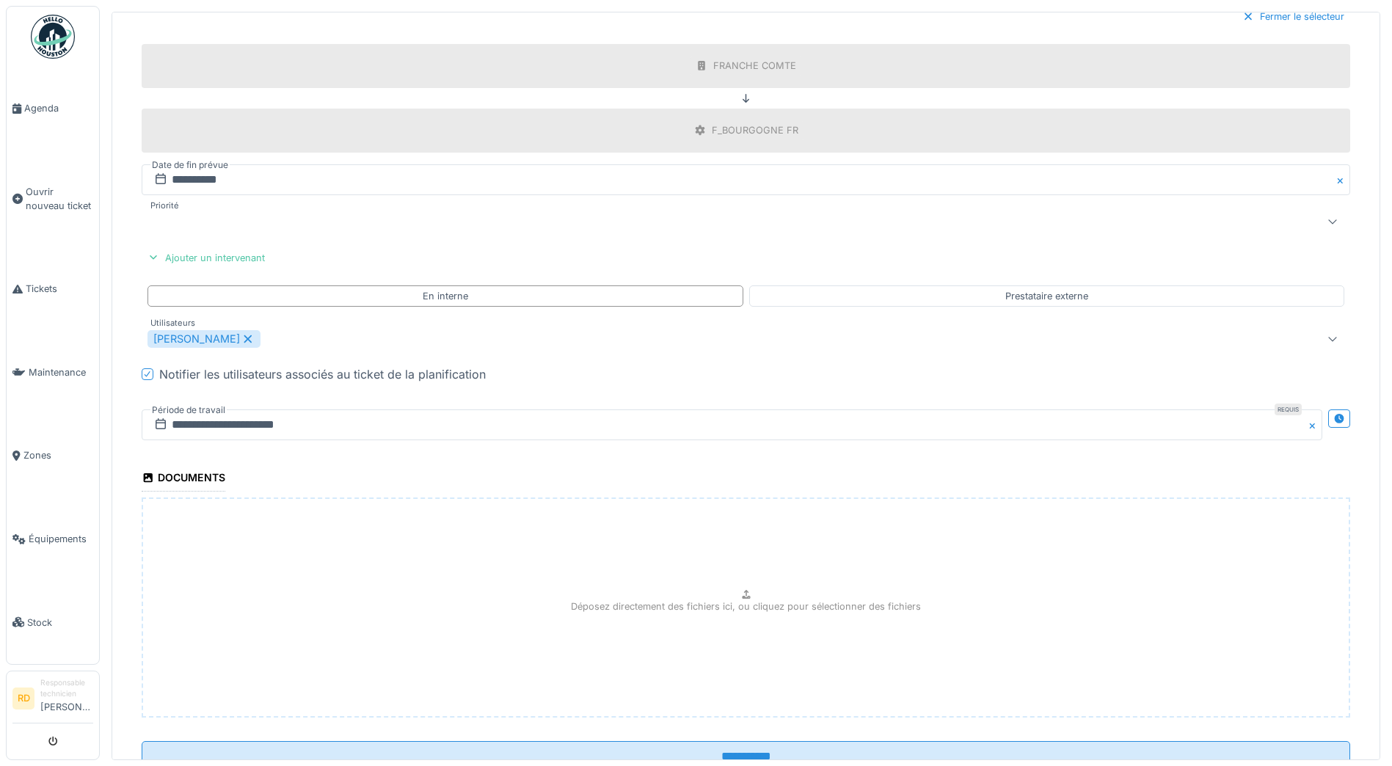
scroll to position [721, 0]
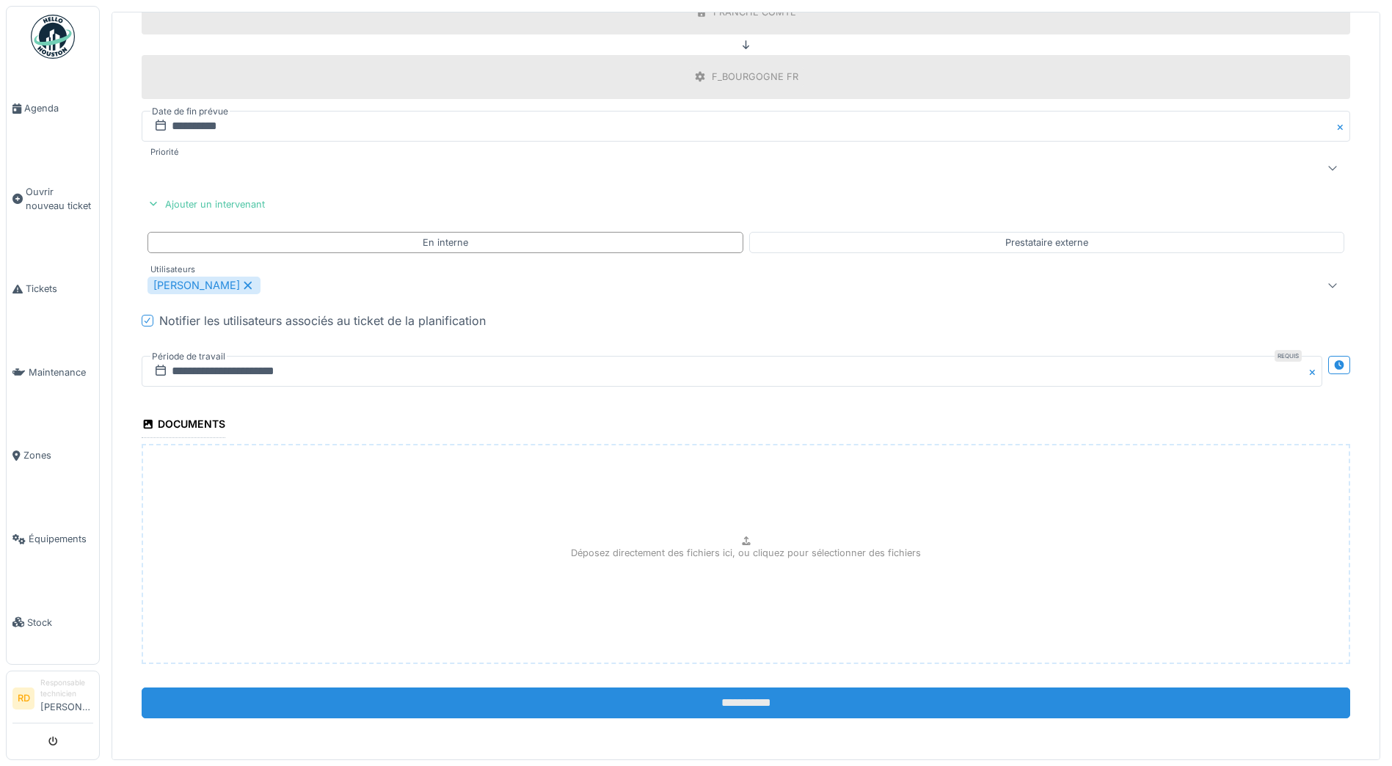
click at [709, 696] on input "**********" at bounding box center [746, 702] width 1208 height 31
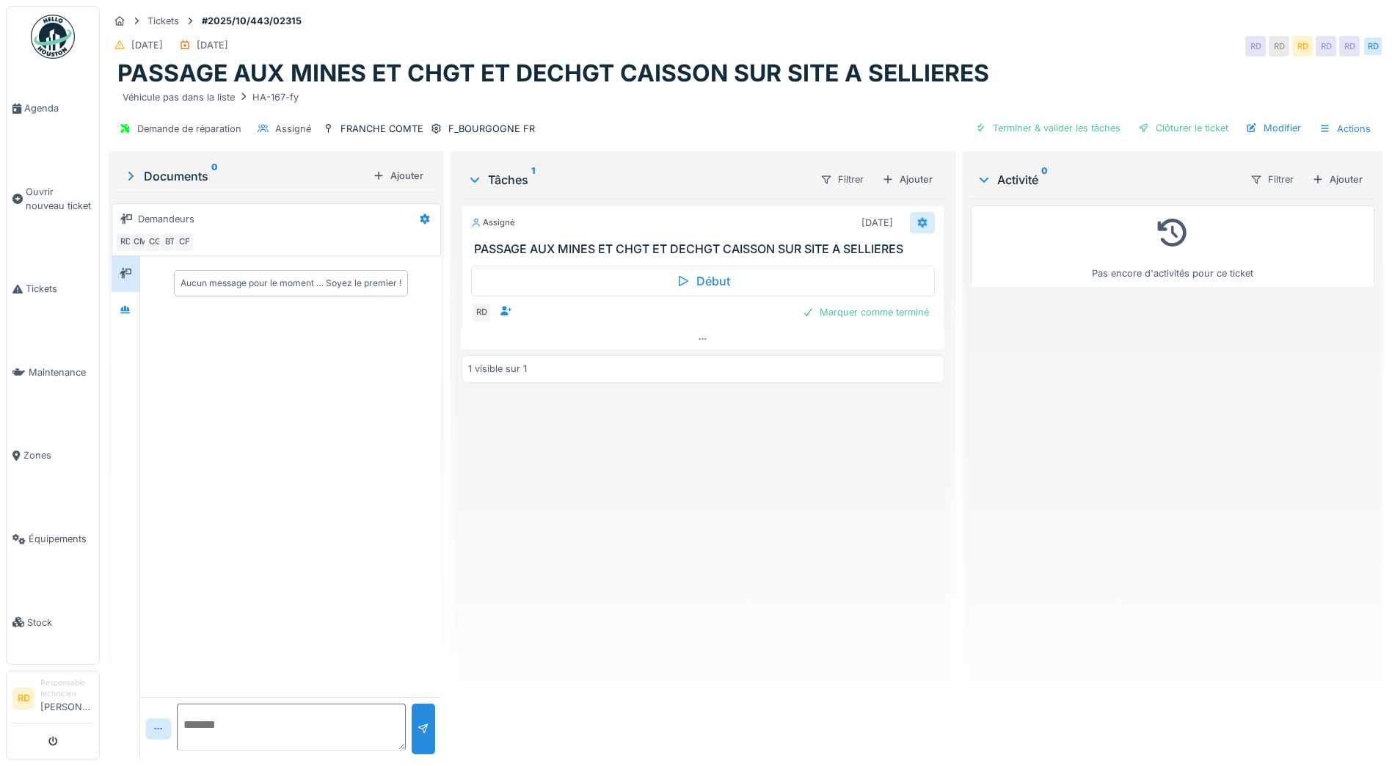
click at [918, 220] on icon at bounding box center [923, 223] width 10 height 10
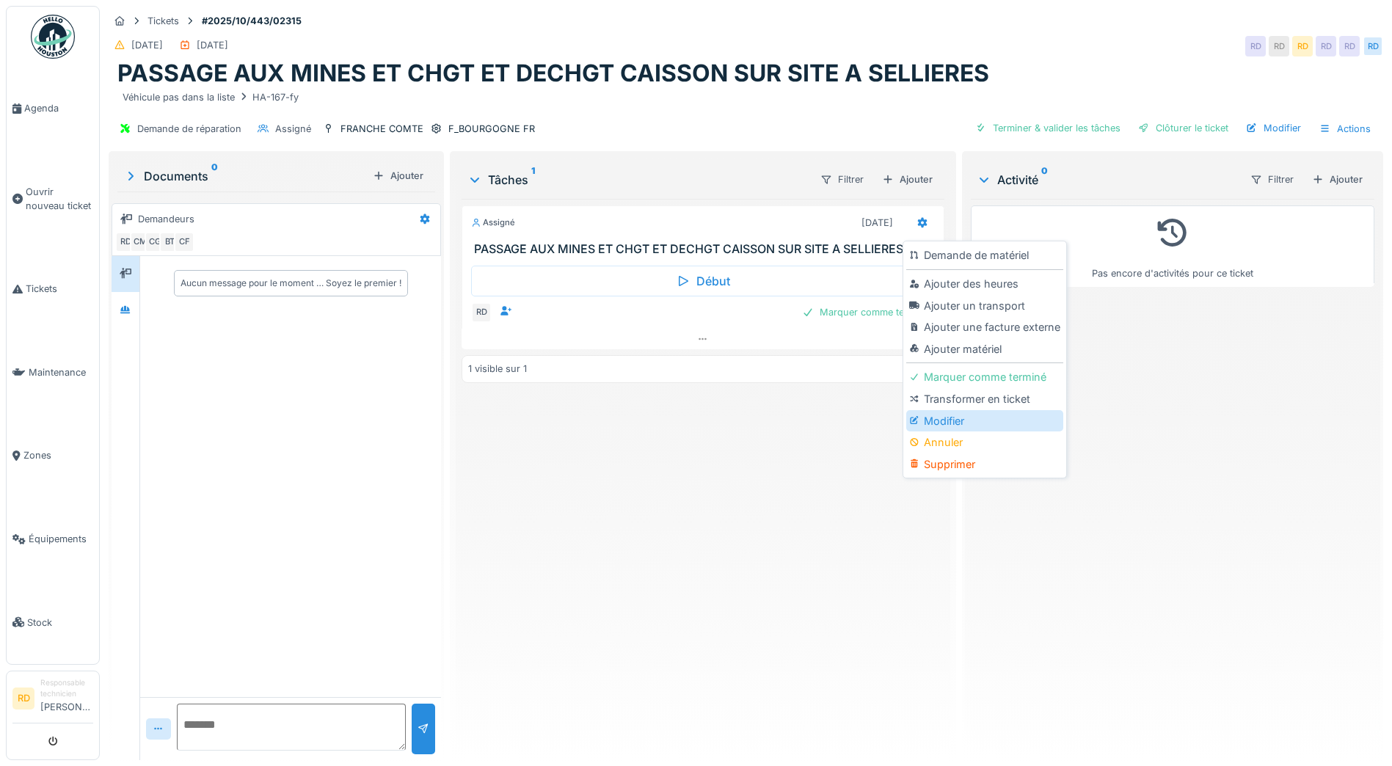
click at [933, 417] on div "Modifier" at bounding box center [984, 421] width 156 height 22
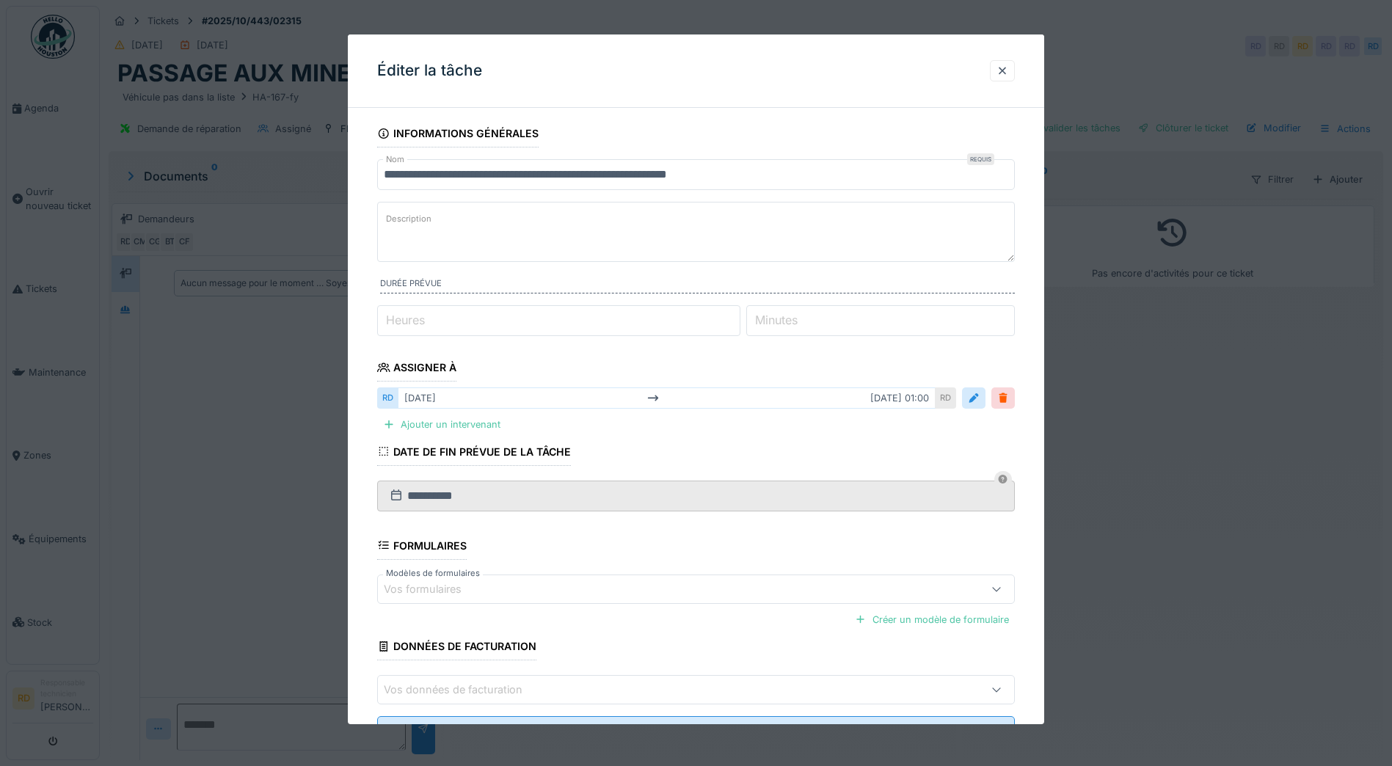
click at [395, 319] on label "Heures" at bounding box center [405, 320] width 45 height 18
click at [395, 319] on input "*" at bounding box center [558, 320] width 363 height 31
type input "*"
type input "**"
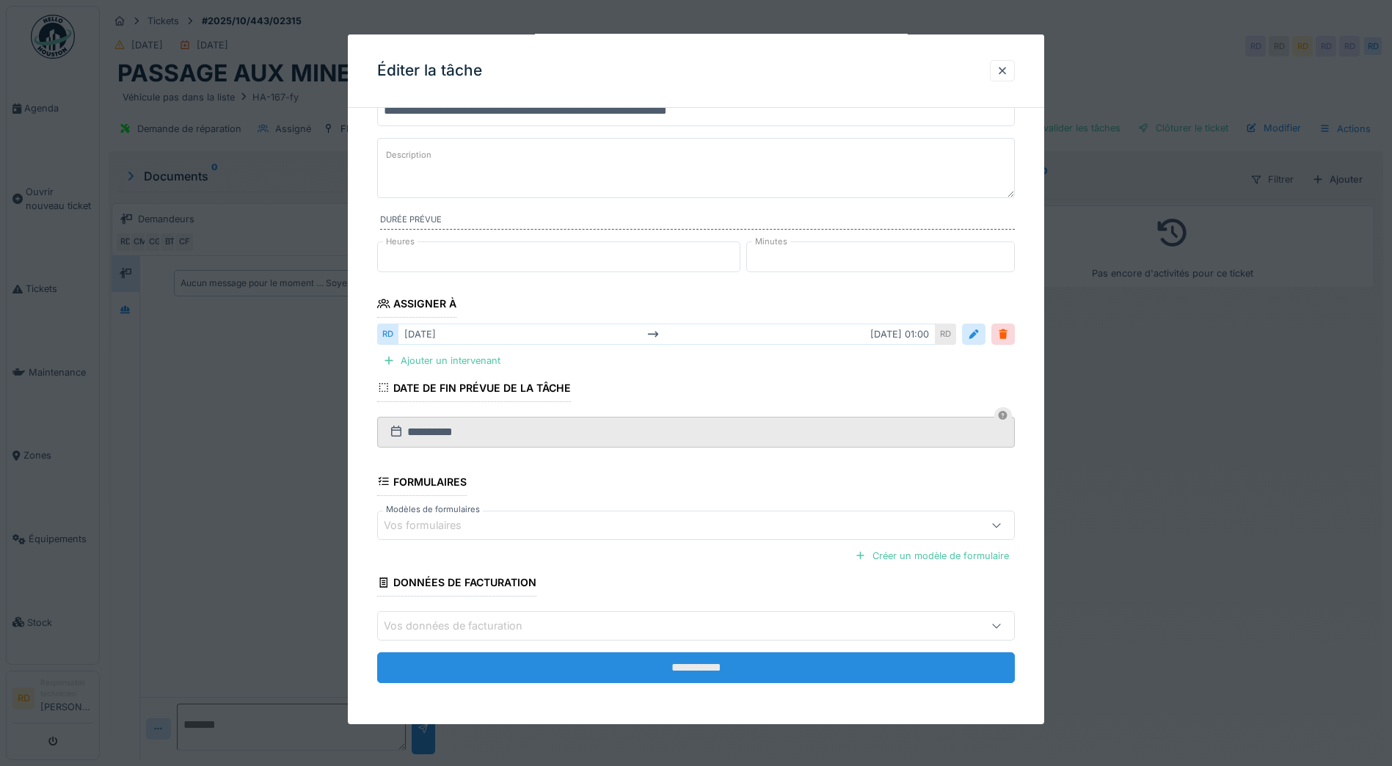
click at [673, 664] on input "**********" at bounding box center [695, 667] width 637 height 31
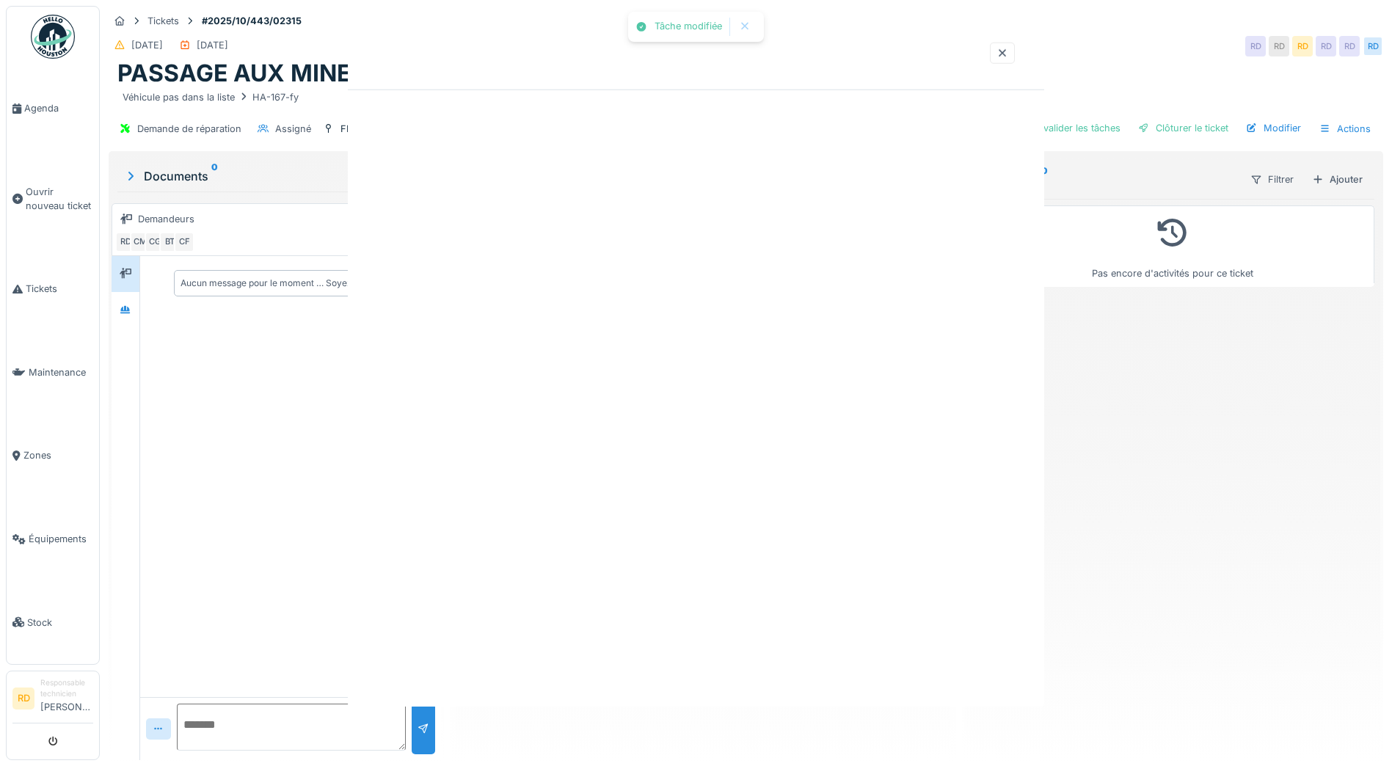
scroll to position [0, 0]
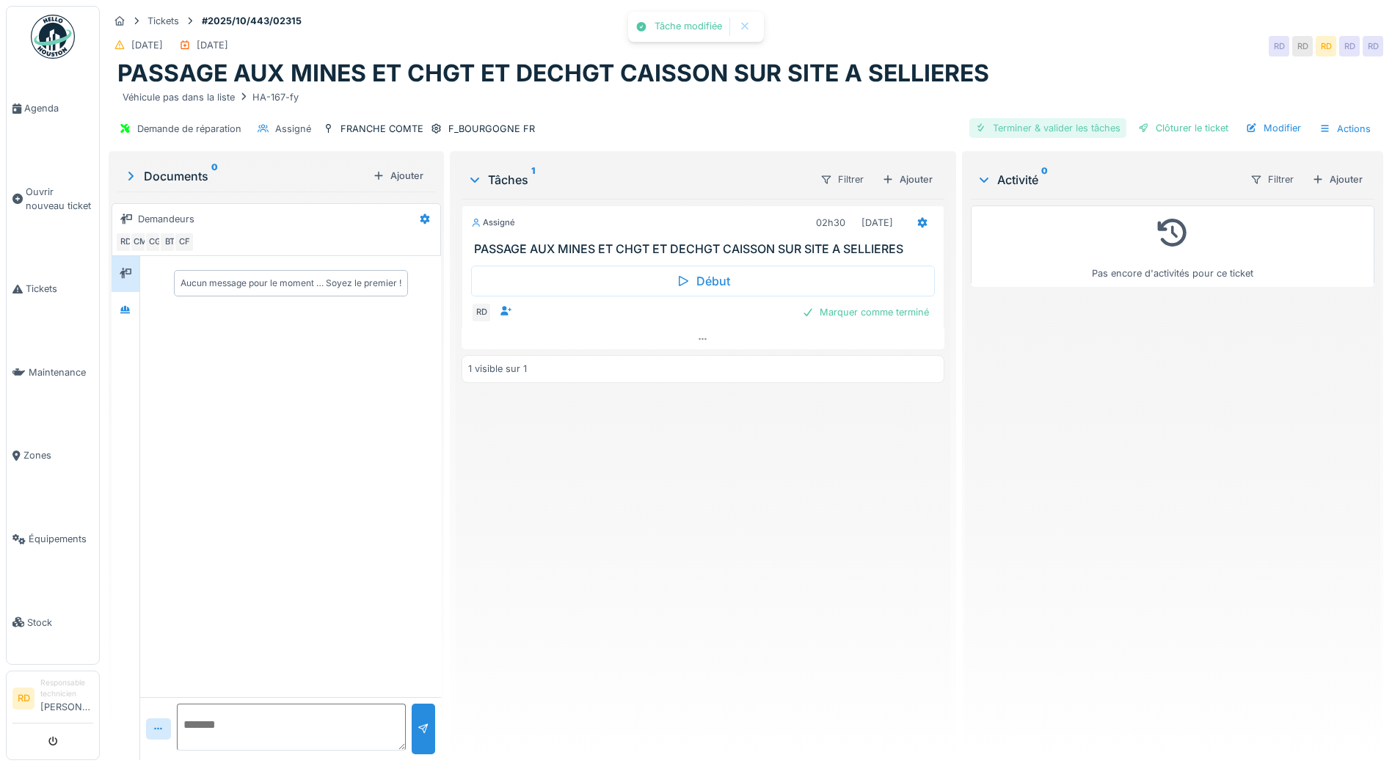
click at [1039, 128] on div "Terminer & valider les tâches" at bounding box center [1047, 128] width 157 height 20
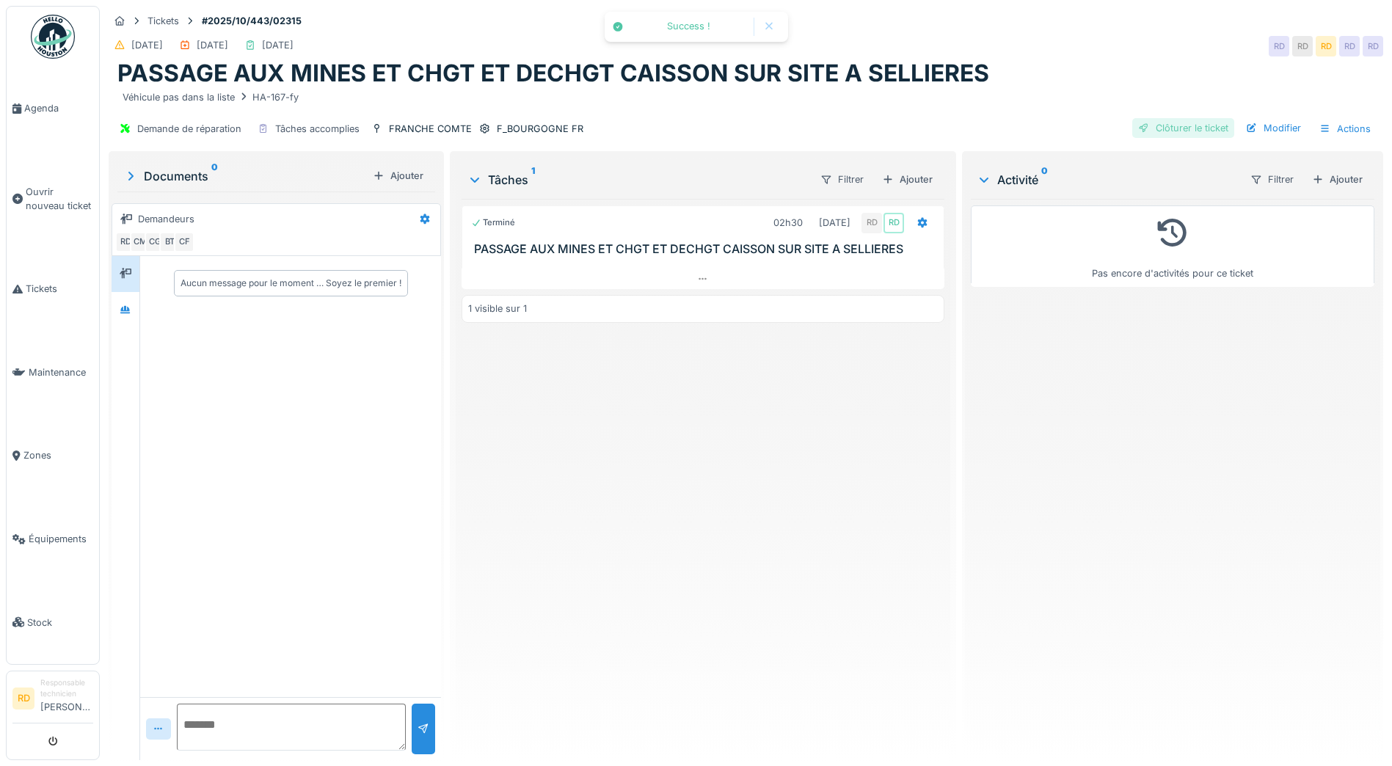
click at [1160, 128] on div "Clôturer le ticket" at bounding box center [1183, 128] width 102 height 20
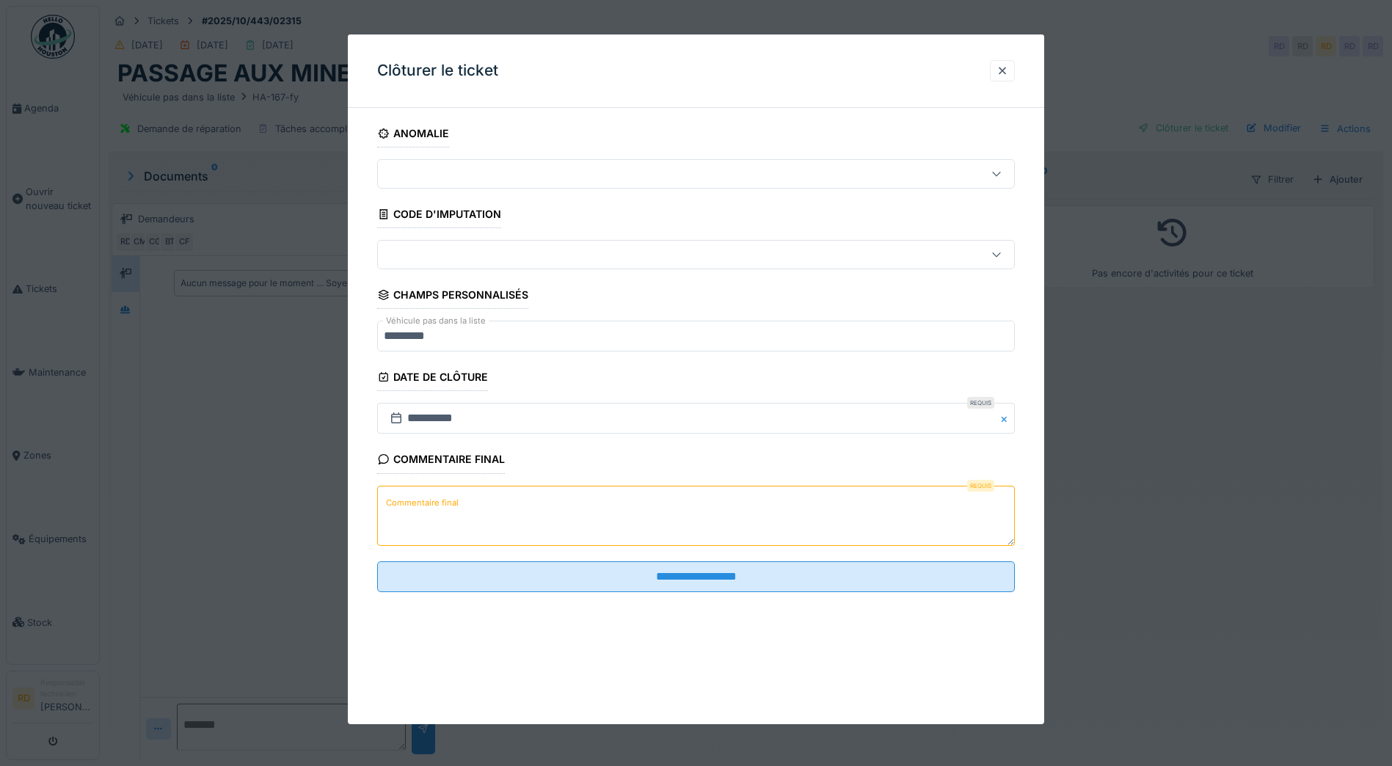
click at [409, 502] on label "Commentaire final" at bounding box center [422, 503] width 78 height 18
click at [409, 502] on textarea "Commentaire final" at bounding box center [695, 516] width 637 height 60
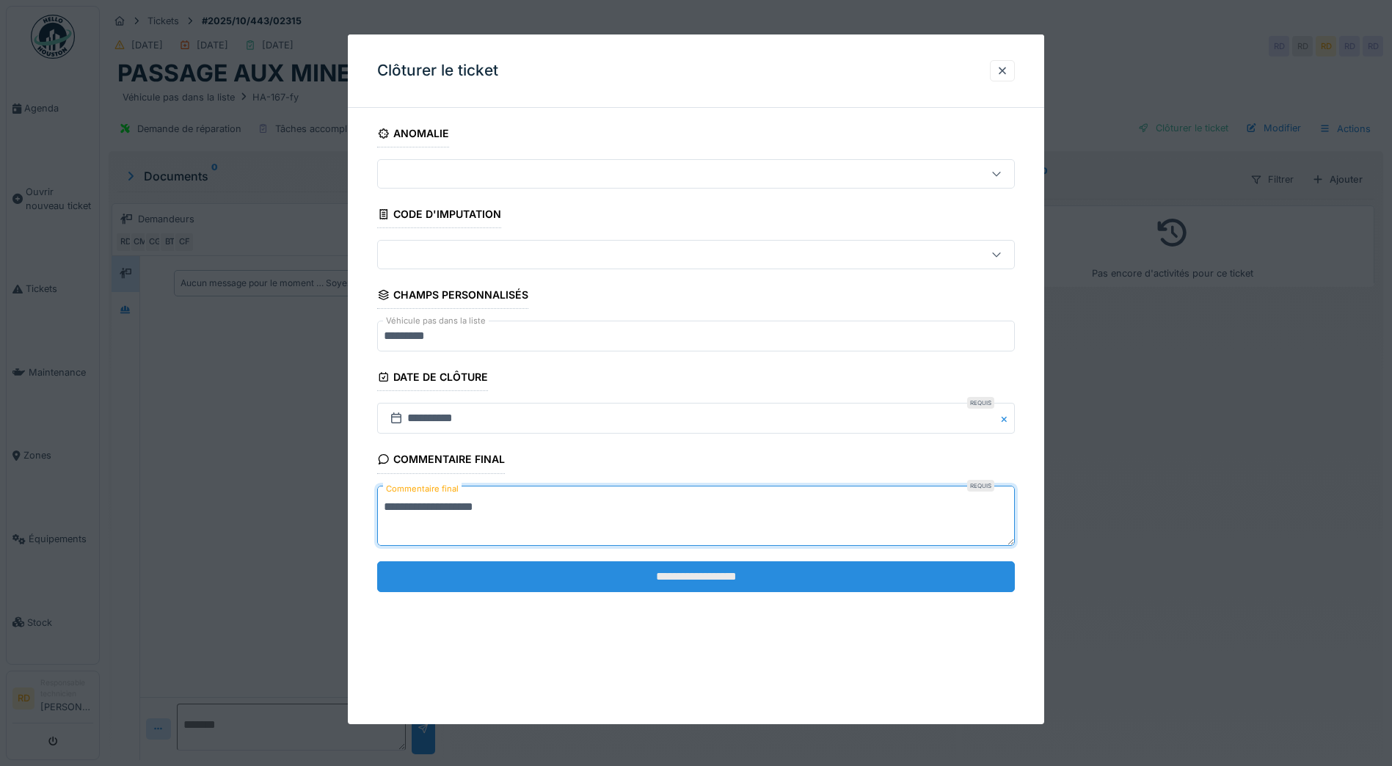
type textarea "**********"
click at [662, 570] on input "**********" at bounding box center [695, 576] width 637 height 31
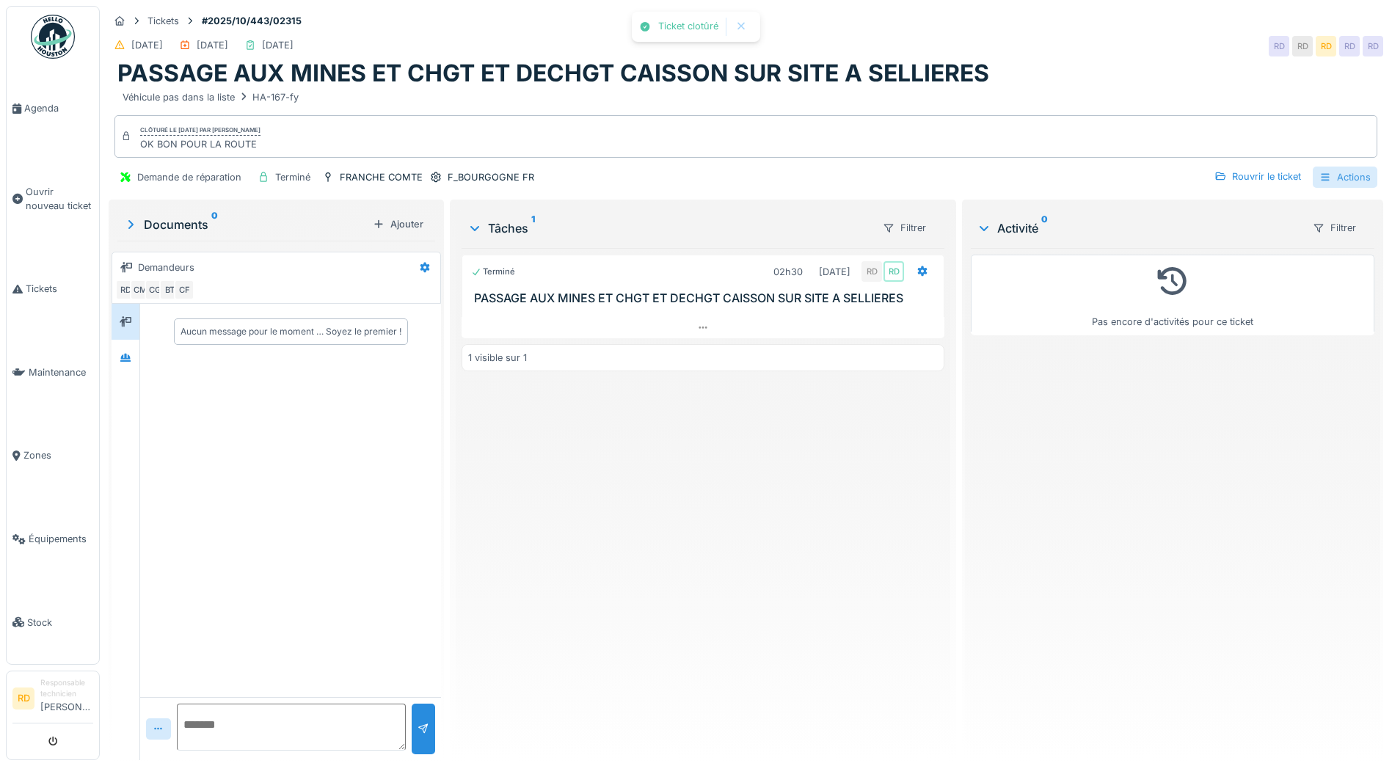
click at [1329, 179] on div "Actions" at bounding box center [1344, 177] width 65 height 21
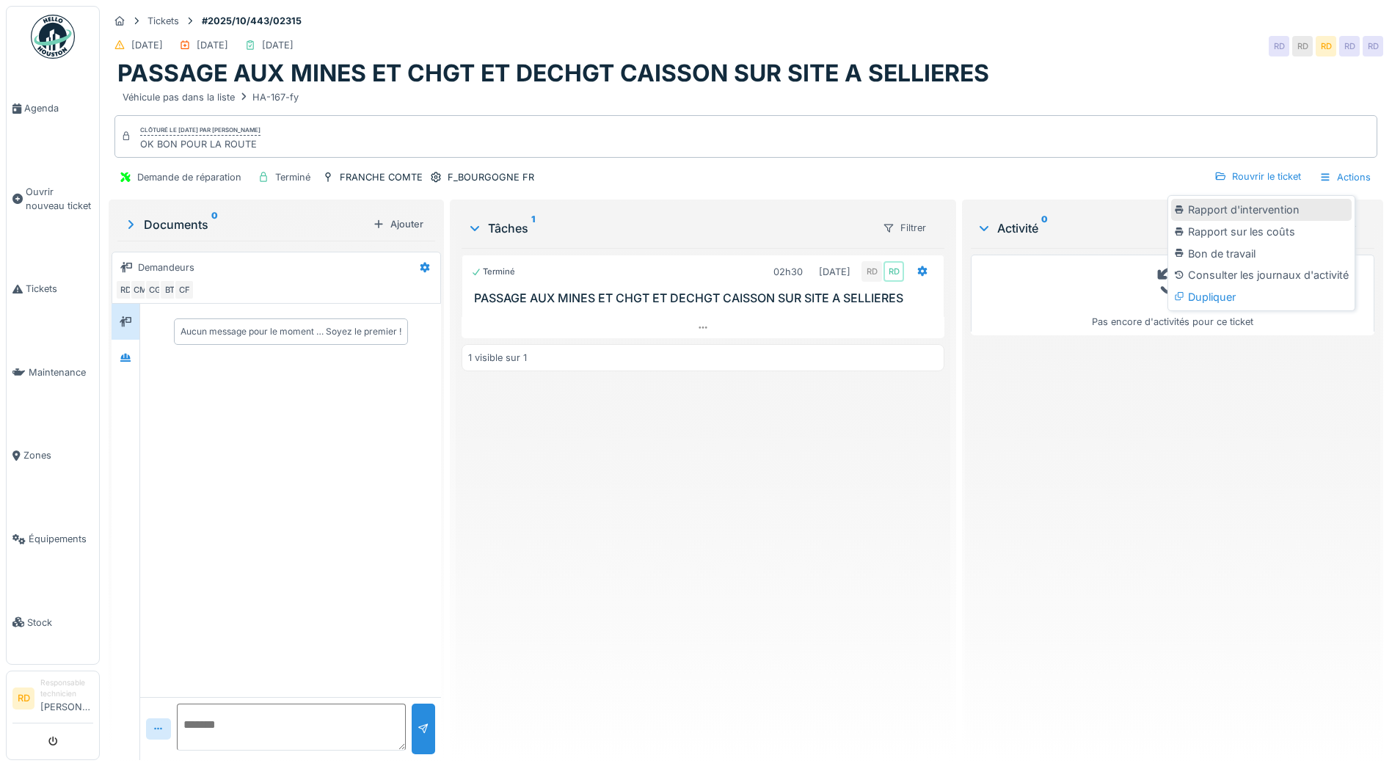
click at [1260, 206] on div "Rapport d'intervention" at bounding box center [1261, 210] width 180 height 22
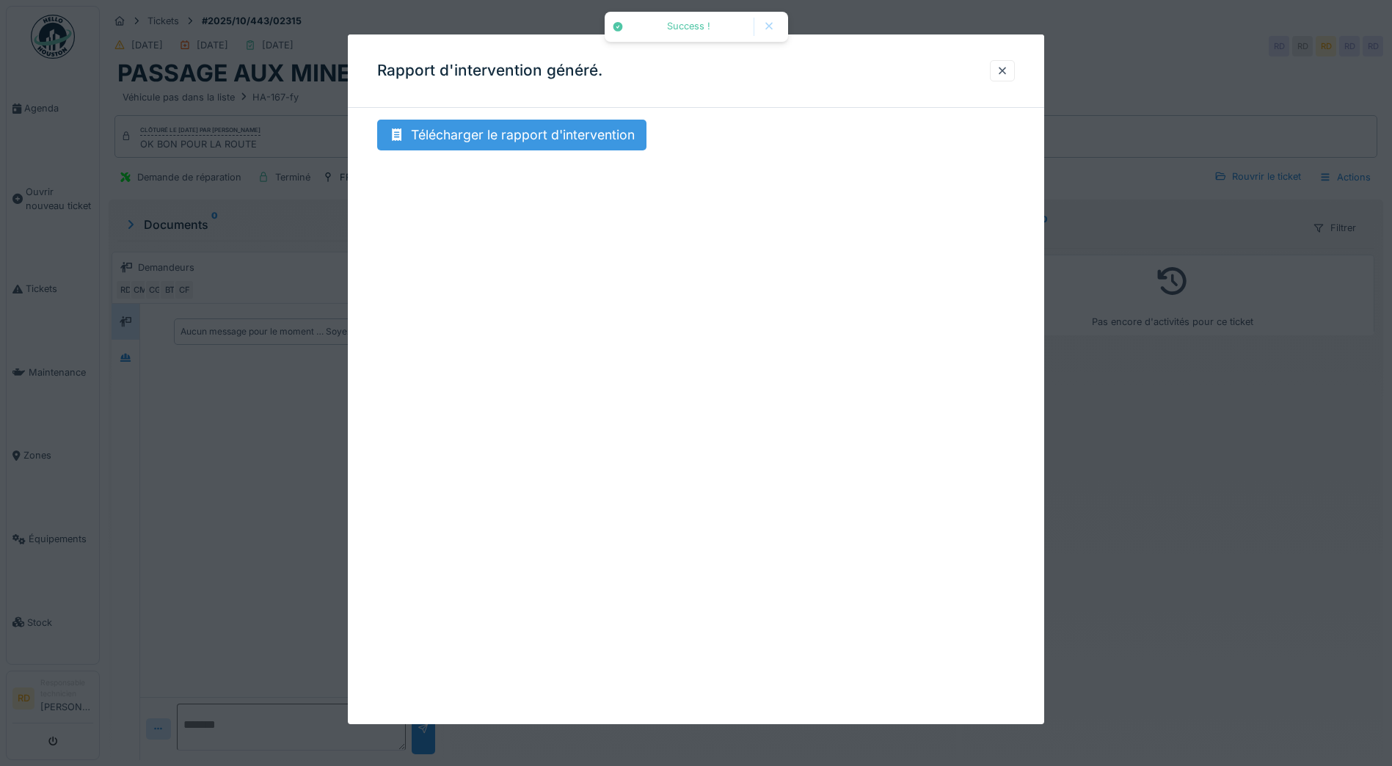
click at [443, 136] on div "Télécharger le rapport d'intervention" at bounding box center [511, 135] width 269 height 31
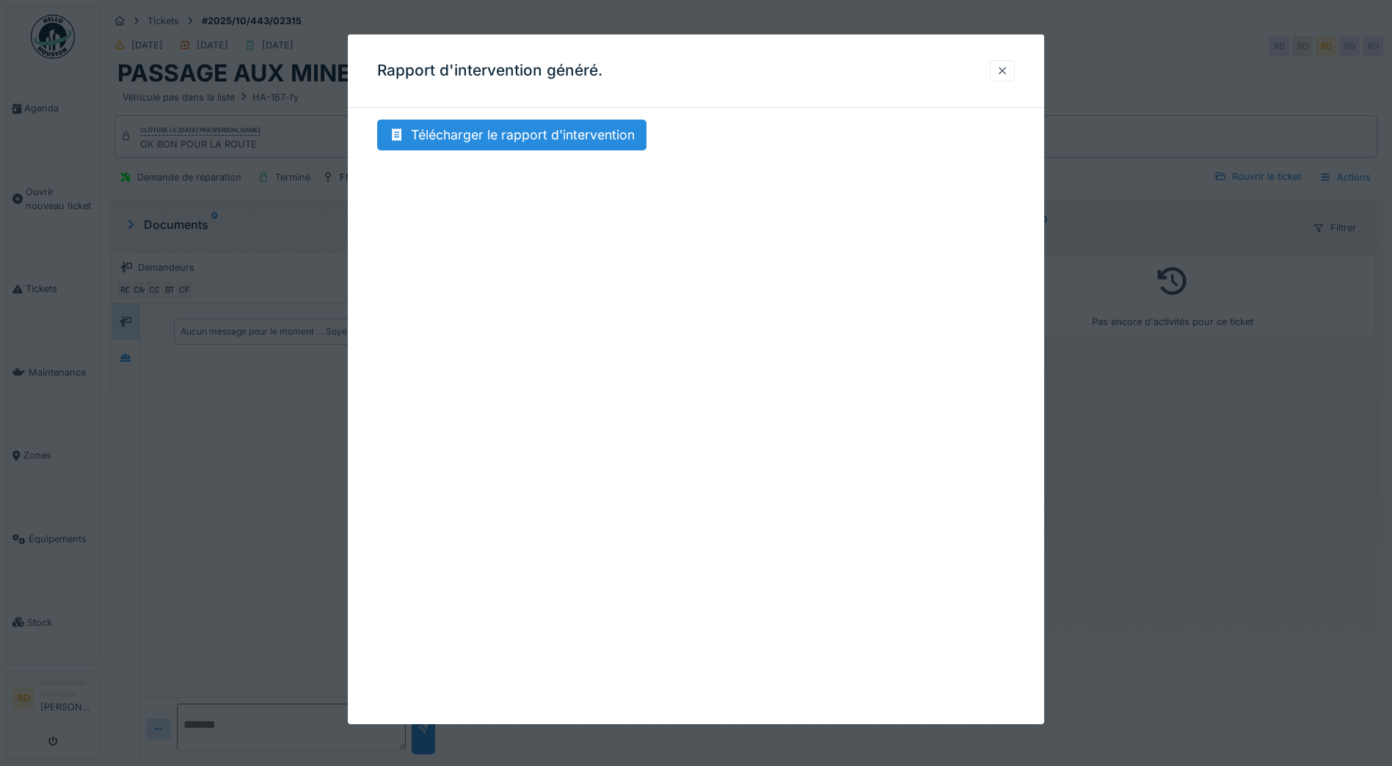
click at [1003, 68] on div at bounding box center [1002, 71] width 12 height 14
